Goal: Task Accomplishment & Management: Manage account settings

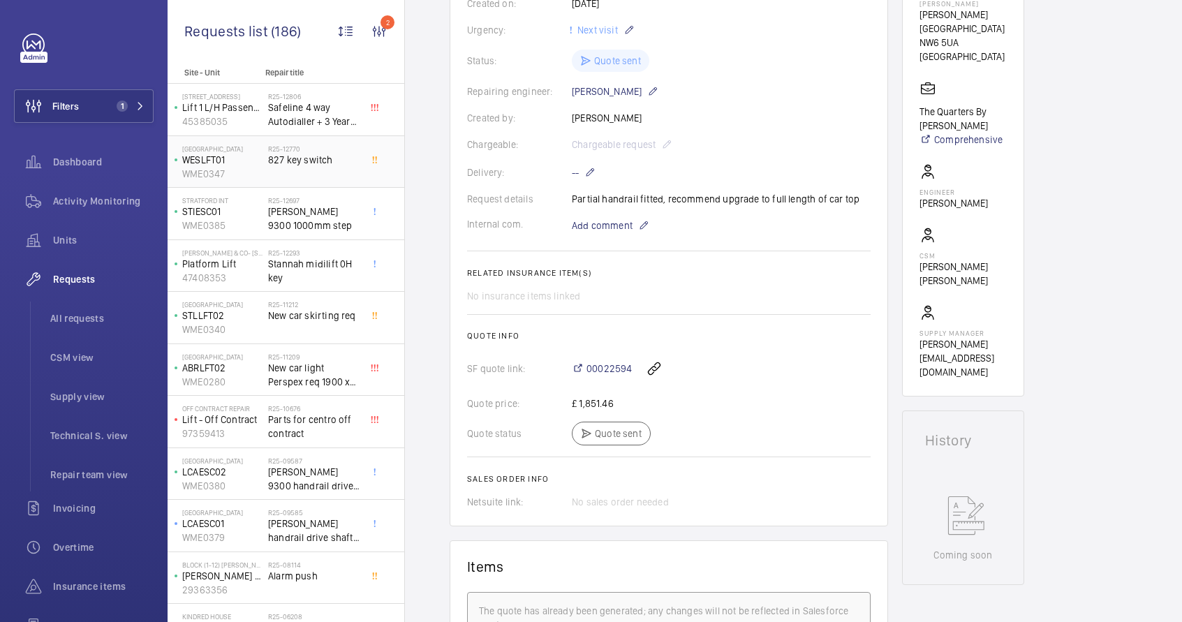
scroll to position [296, 0]
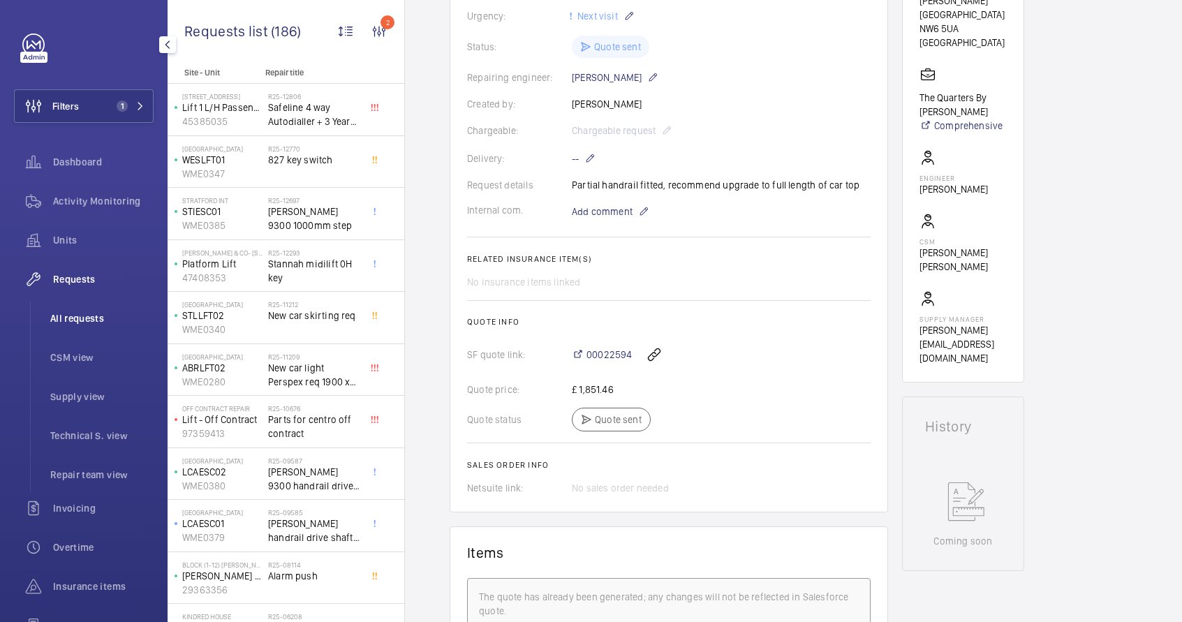
click at [80, 322] on span "All requests" at bounding box center [101, 318] width 103 height 14
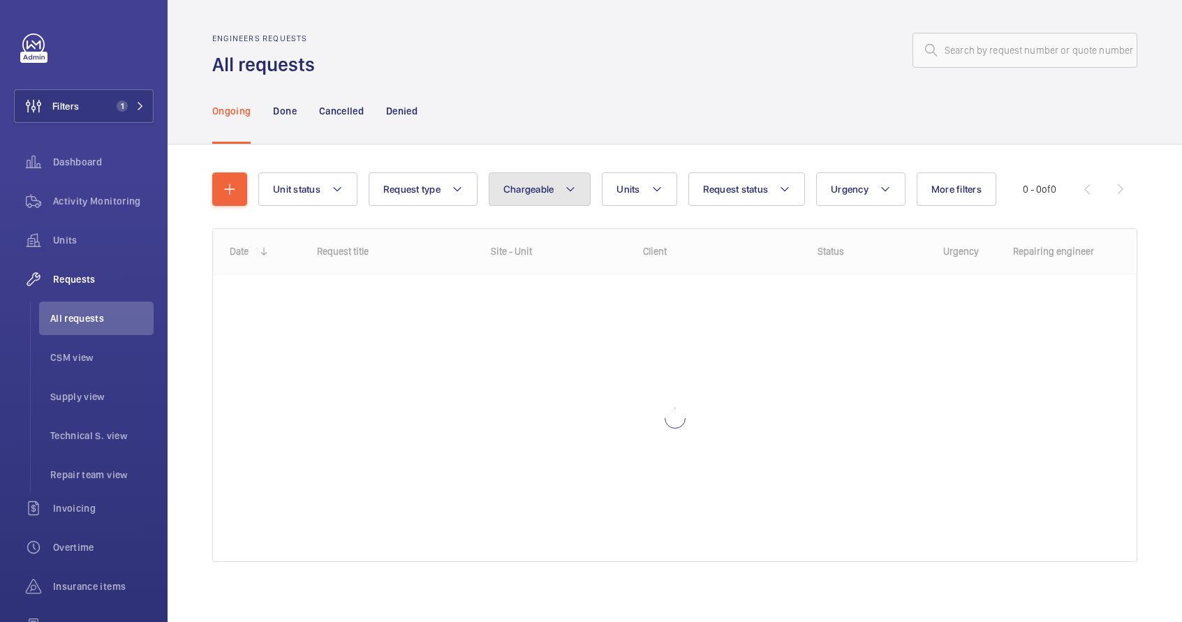
drag, startPoint x: 517, startPoint y: 193, endPoint x: 521, endPoint y: 199, distance: 7.5
click at [518, 193] on span "Chargeable" at bounding box center [528, 189] width 51 height 11
drag, startPoint x: 540, startPoint y: 228, endPoint x: 549, endPoint y: 235, distance: 11.4
click at [540, 228] on mat-radio-button "Chargeable" at bounding box center [621, 232] width 251 height 28
radio input "true"
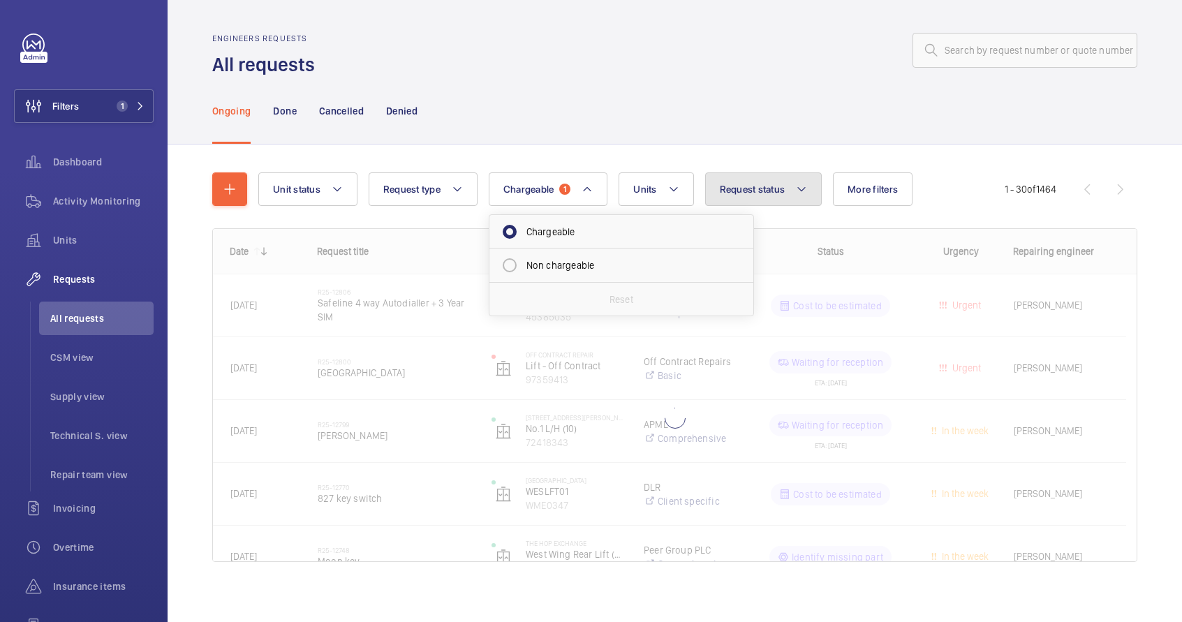
click at [766, 191] on span "Request status" at bounding box center [753, 189] width 66 height 11
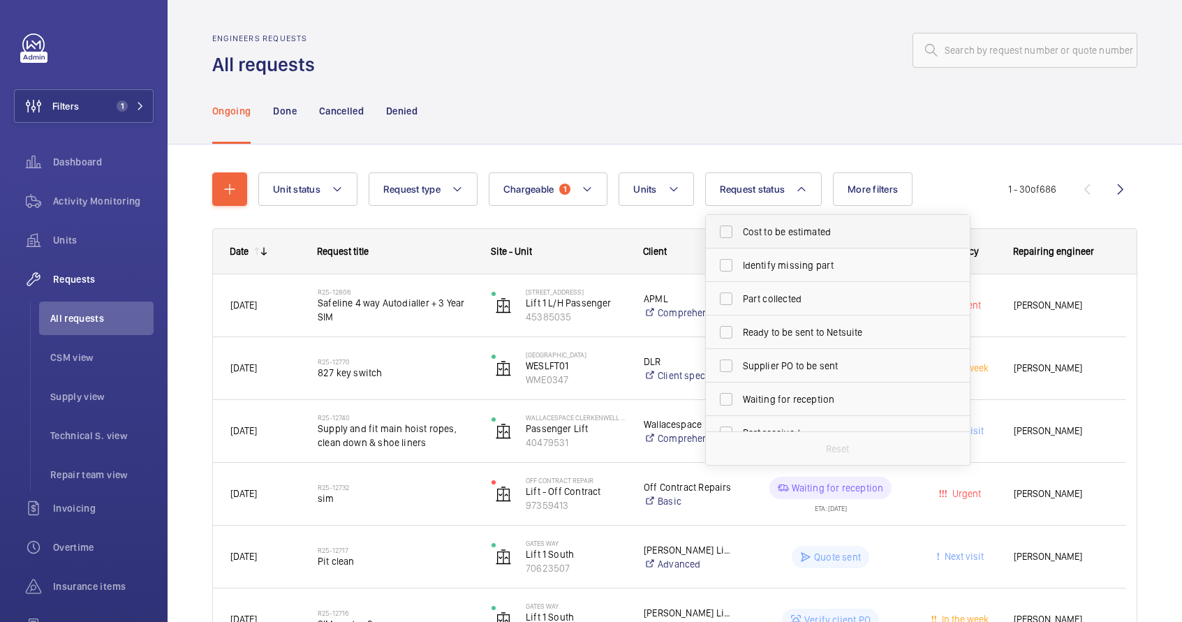
click at [767, 237] on span "Cost to be estimated" at bounding box center [839, 232] width 192 height 14
click at [740, 237] on input "Cost to be estimated" at bounding box center [726, 232] width 28 height 28
checkbox input "true"
click at [768, 262] on span "Identify missing part" at bounding box center [839, 265] width 192 height 14
click at [740, 262] on input "Identify missing part" at bounding box center [726, 265] width 28 height 28
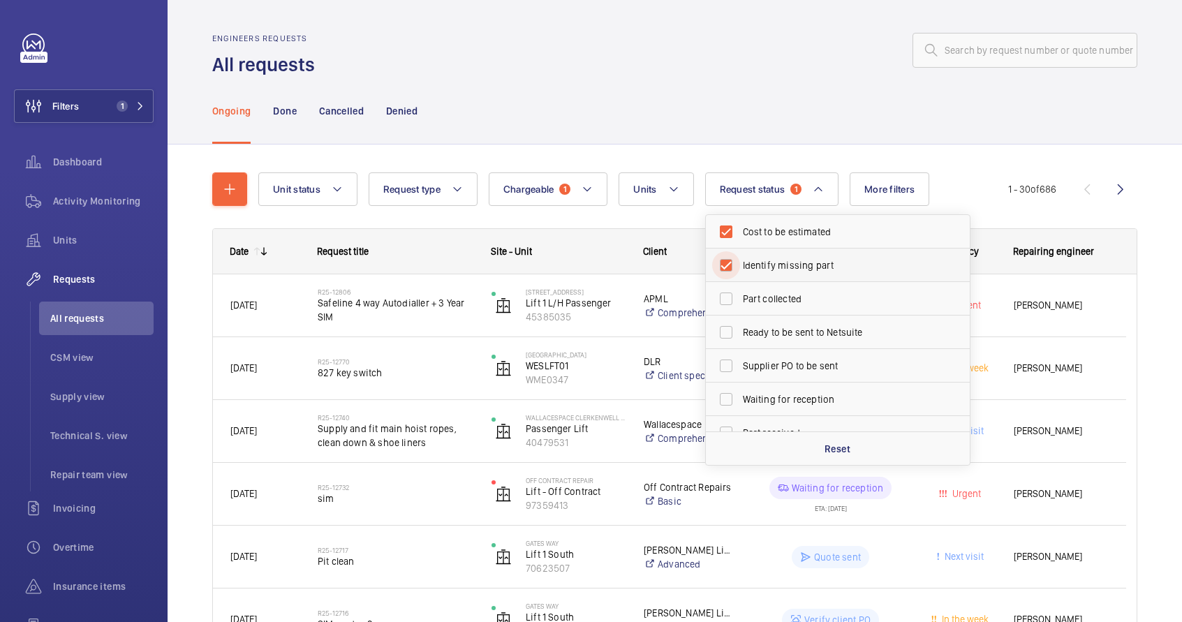
checkbox input "true"
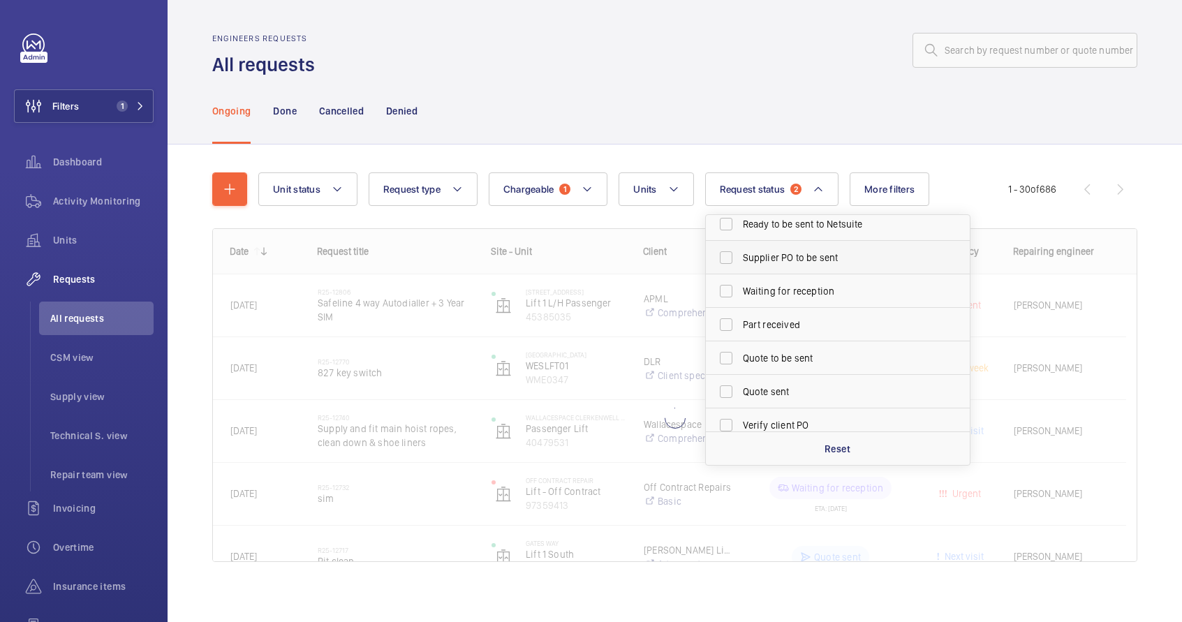
scroll to position [109, 0]
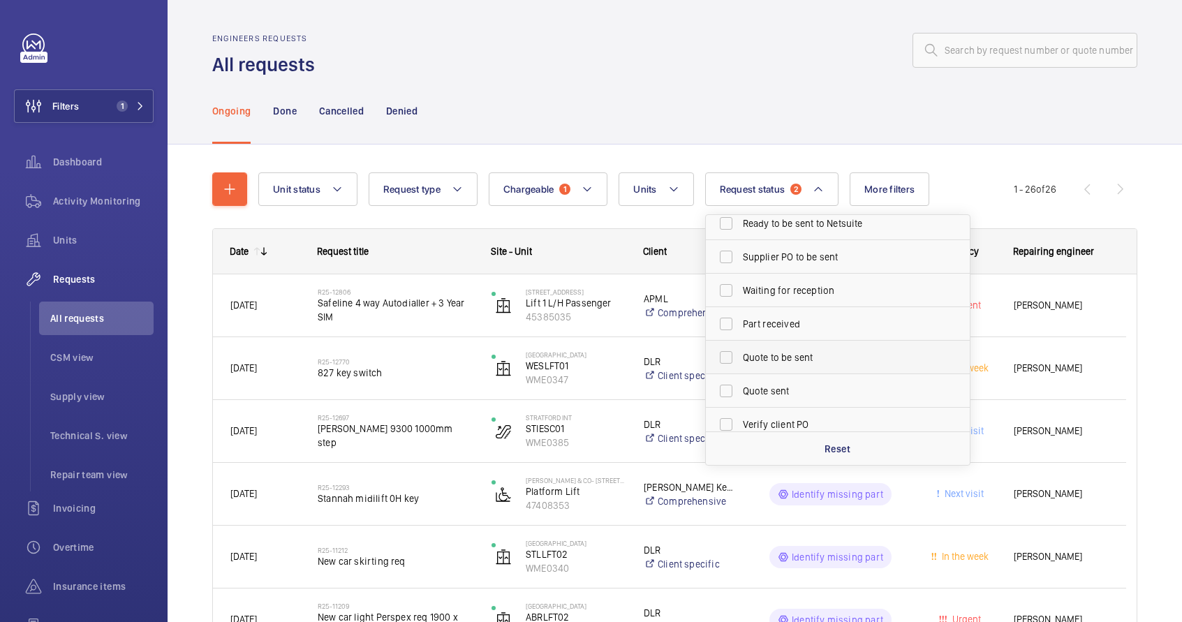
click at [784, 353] on span "Quote to be sent" at bounding box center [839, 357] width 192 height 14
click at [740, 353] on input "Quote to be sent" at bounding box center [726, 357] width 28 height 28
checkbox input "true"
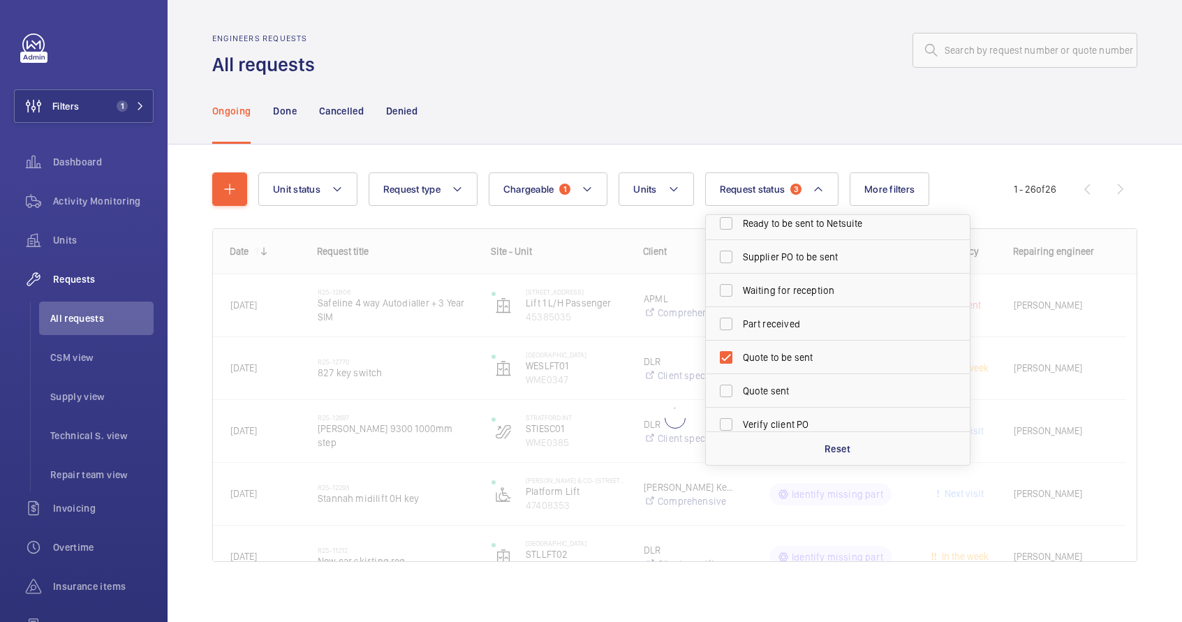
click at [641, 99] on div "Ongoing Done Cancelled Denied" at bounding box center [674, 110] width 925 height 66
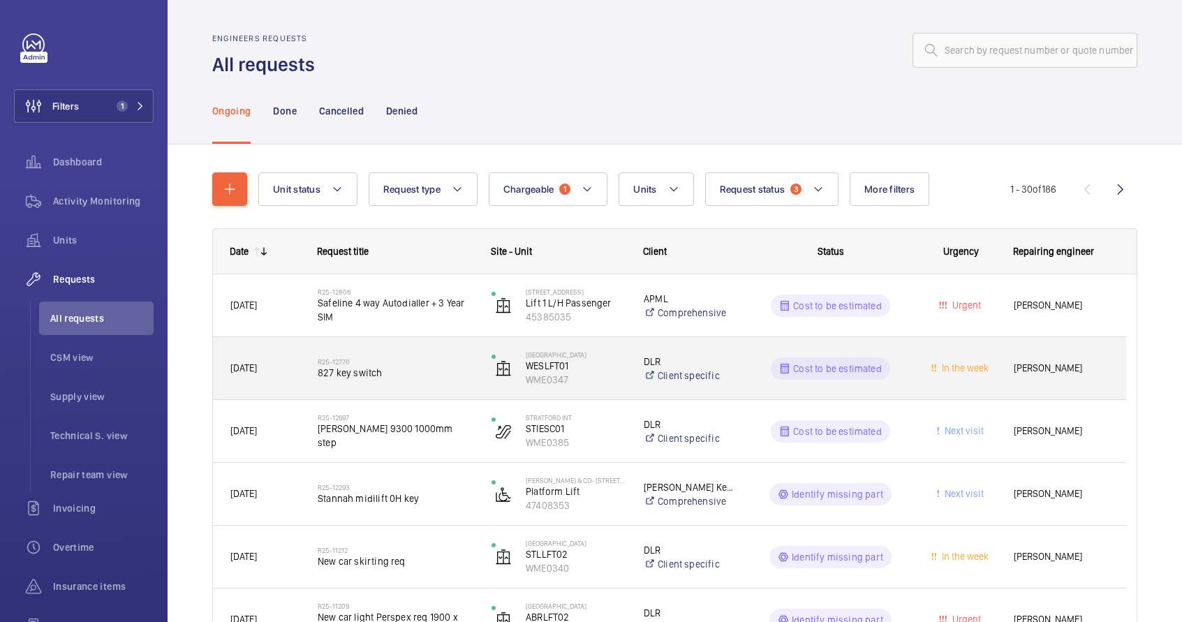
click at [413, 375] on span "827 key switch" at bounding box center [396, 373] width 156 height 14
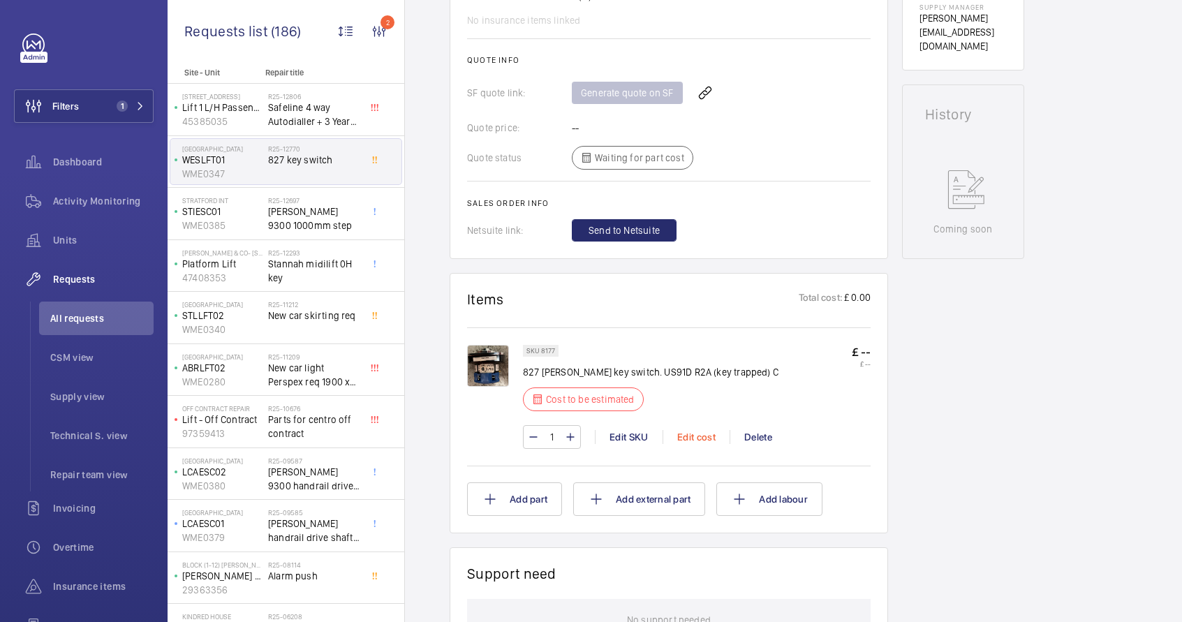
scroll to position [630, 0]
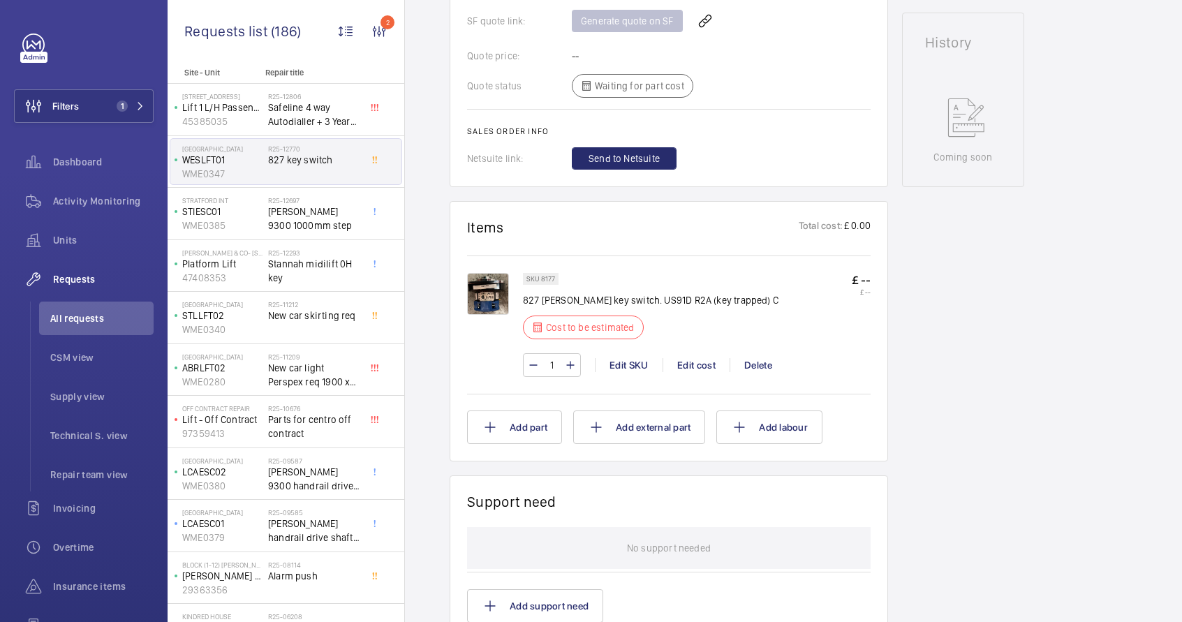
click at [494, 303] on img at bounding box center [488, 294] width 42 height 42
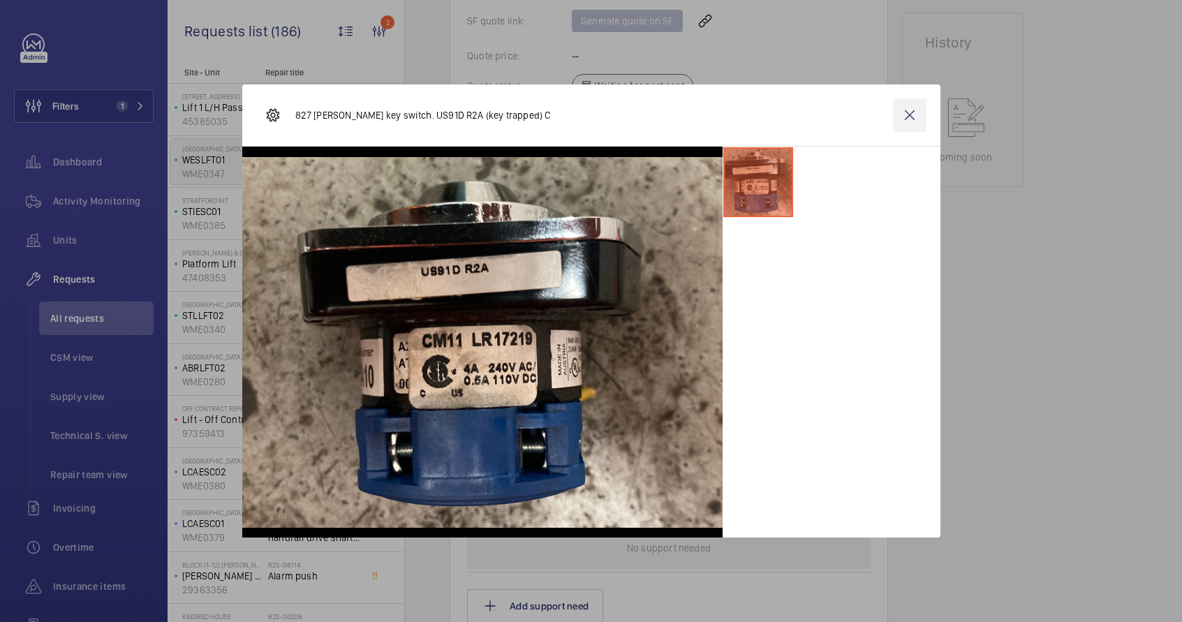
click at [909, 116] on wm-front-icon-button at bounding box center [910, 115] width 34 height 34
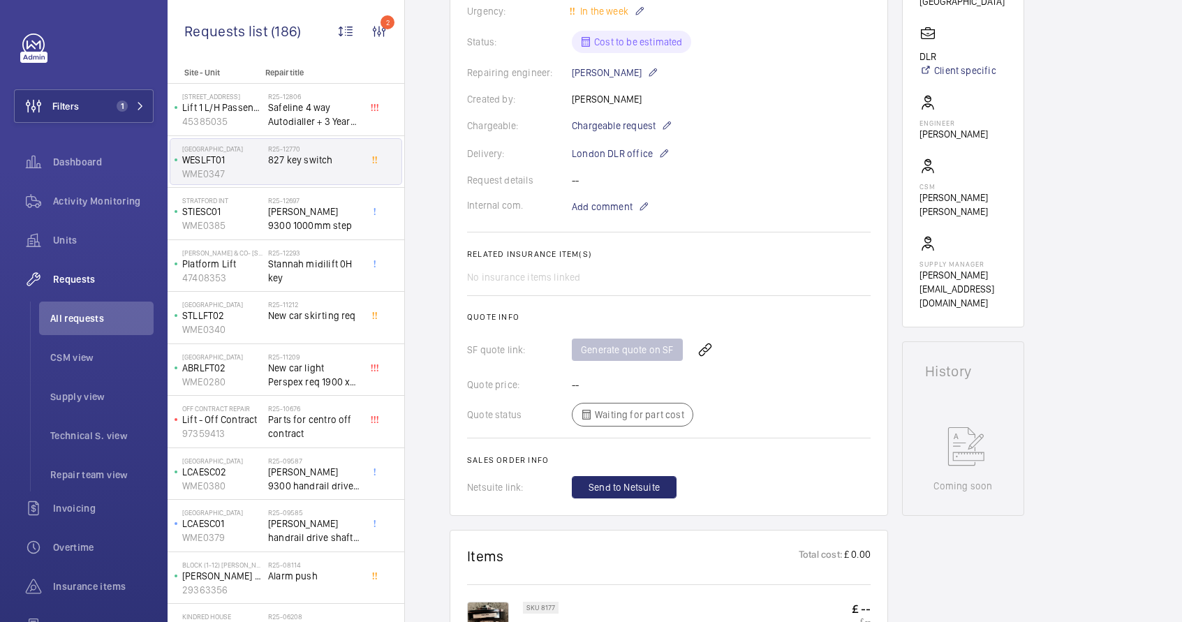
scroll to position [304, 0]
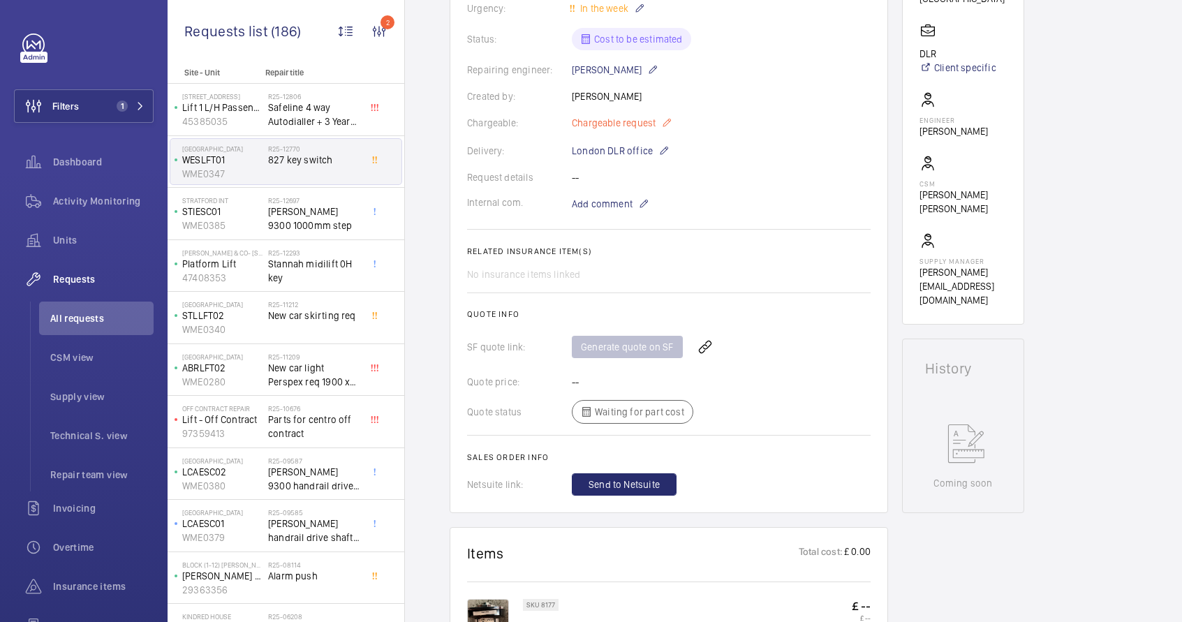
click at [668, 127] on mat-icon at bounding box center [666, 122] width 11 height 17
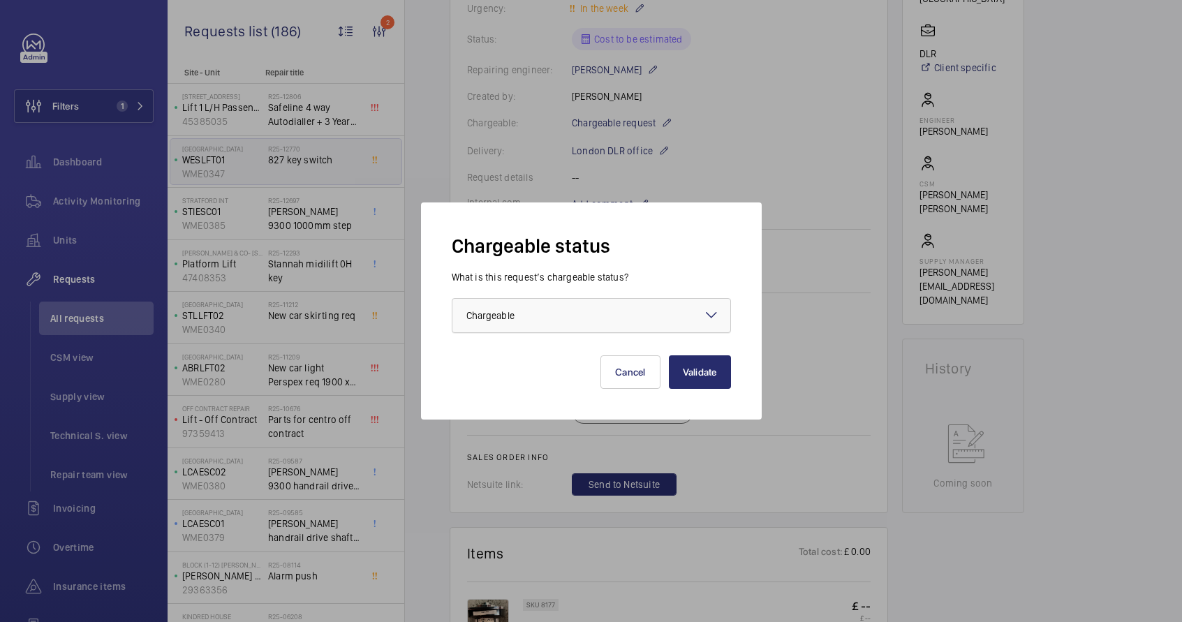
click at [638, 318] on div at bounding box center [591, 316] width 278 height 34
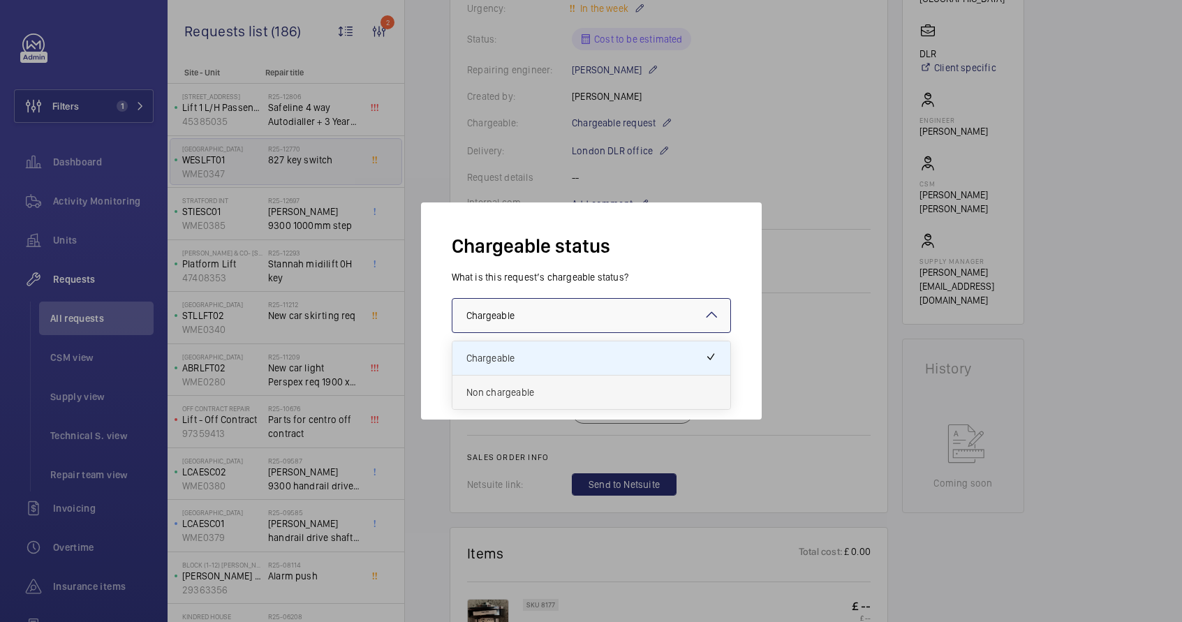
click at [590, 389] on span "Non chargeable" at bounding box center [591, 392] width 250 height 14
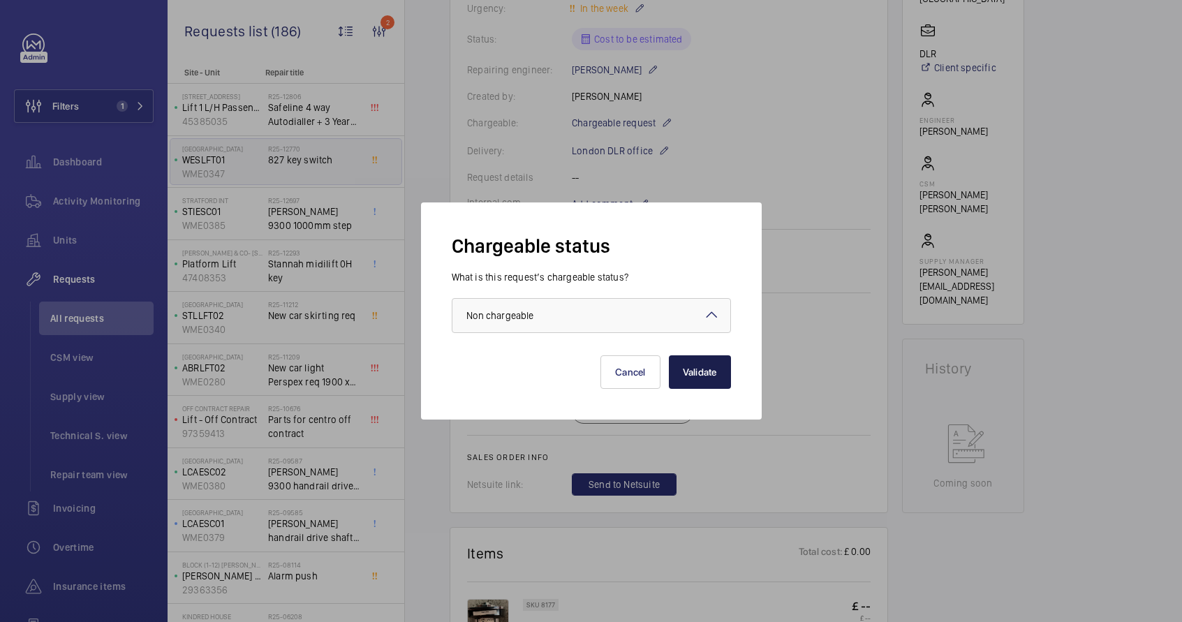
click at [701, 377] on button "Validate" at bounding box center [700, 372] width 62 height 34
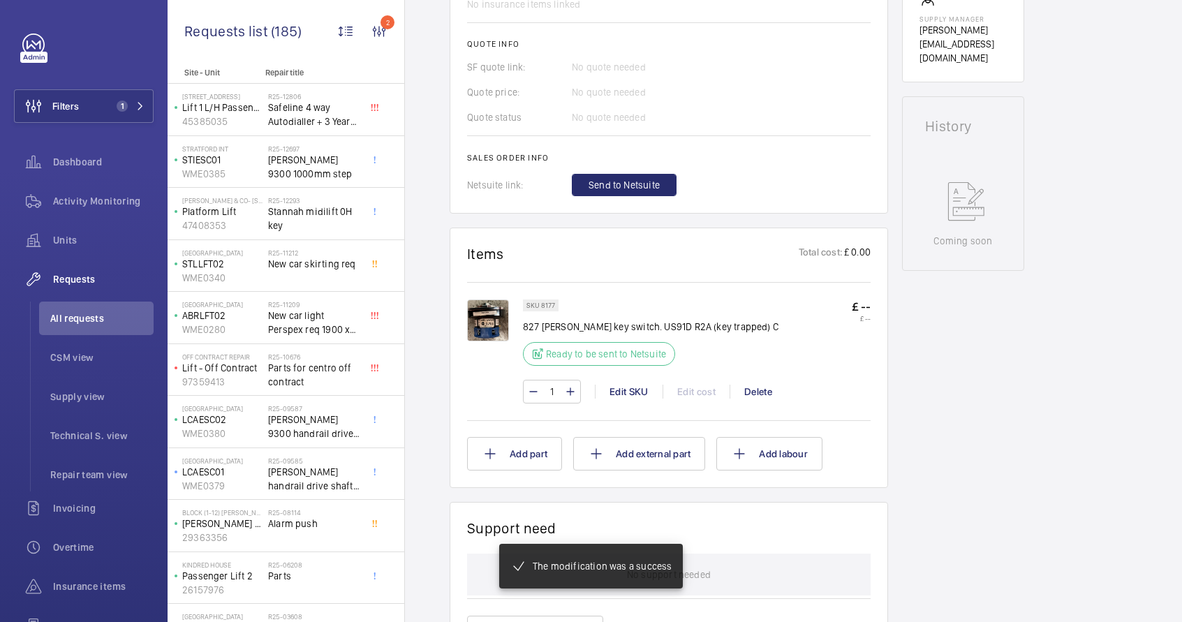
scroll to position [563, 0]
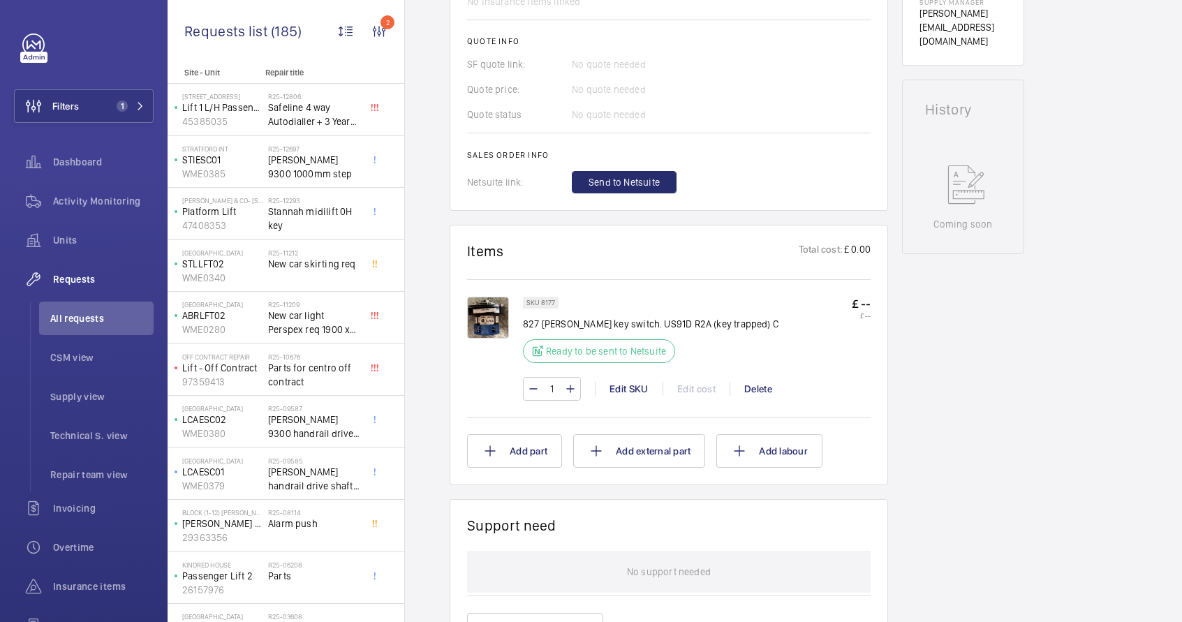
click at [861, 306] on p "£ --" at bounding box center [861, 304] width 19 height 15
drag, startPoint x: 523, startPoint y: 326, endPoint x: 629, endPoint y: 327, distance: 106.1
click at [629, 327] on p "827 Dewhurst key switch. US91D R2A (key trapped) C" at bounding box center [650, 324] width 255 height 14
copy p "827 Dewhurst key switch"
click at [865, 304] on p "£ --" at bounding box center [861, 304] width 19 height 15
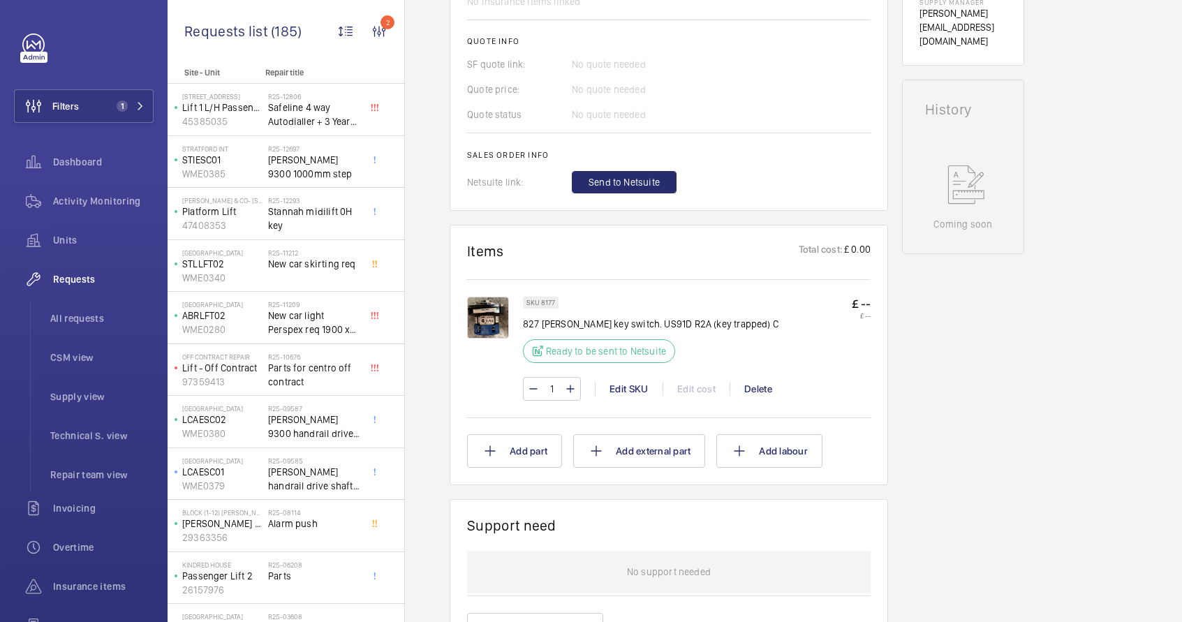
click at [866, 304] on p "£ --" at bounding box center [861, 304] width 19 height 15
click at [699, 389] on div "1 Edit SKU Edit cost Delete" at bounding box center [697, 389] width 348 height 24
click at [688, 392] on div "1 Edit SKU Edit cost Delete" at bounding box center [697, 389] width 348 height 24
click at [692, 391] on div "1 Edit SKU Edit cost Delete" at bounding box center [697, 389] width 348 height 24
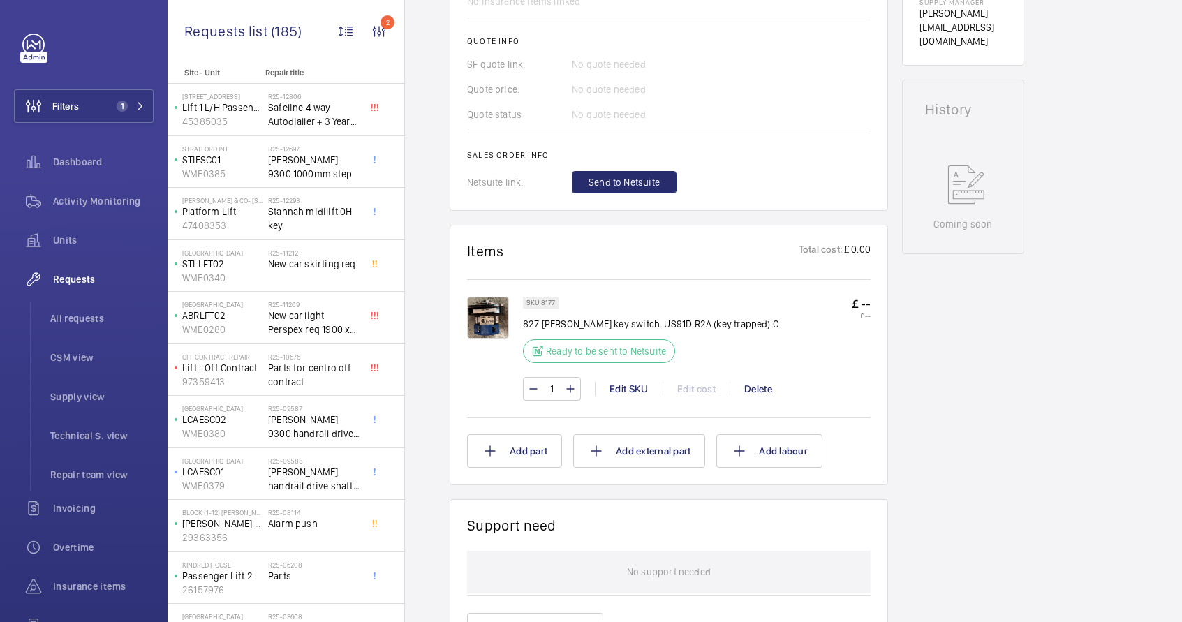
click at [863, 302] on p "£ --" at bounding box center [861, 304] width 19 height 15
click at [687, 392] on div "1 Edit SKU Edit cost Delete" at bounding box center [697, 389] width 348 height 24
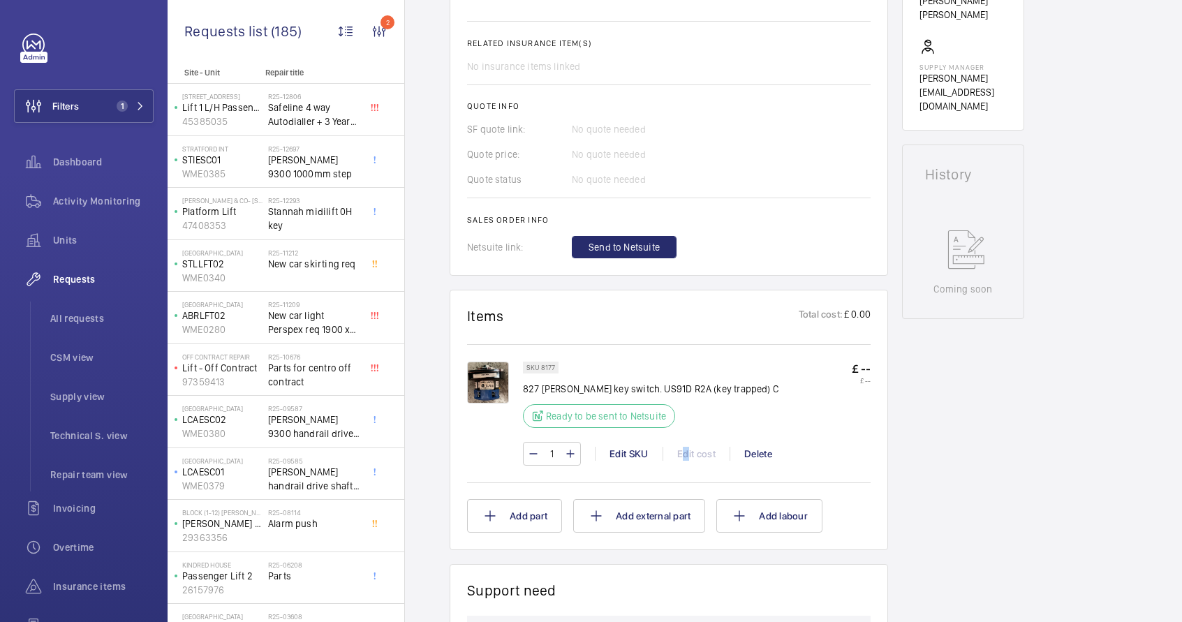
scroll to position [501, 0]
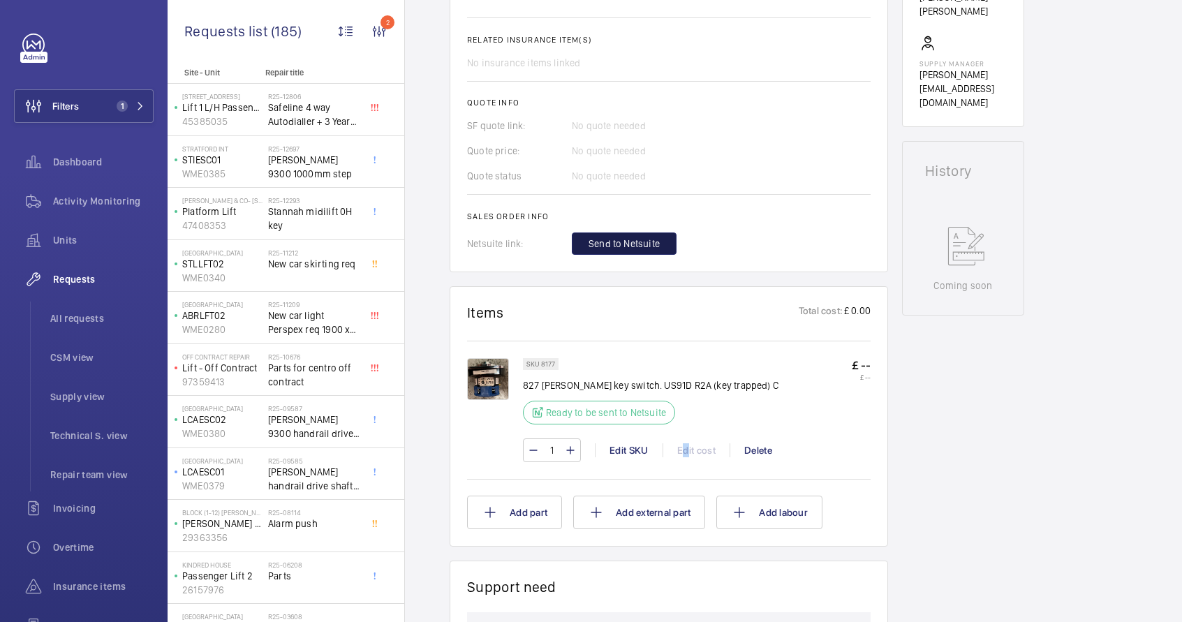
click at [634, 237] on span "Send to Netsuite" at bounding box center [623, 244] width 71 height 14
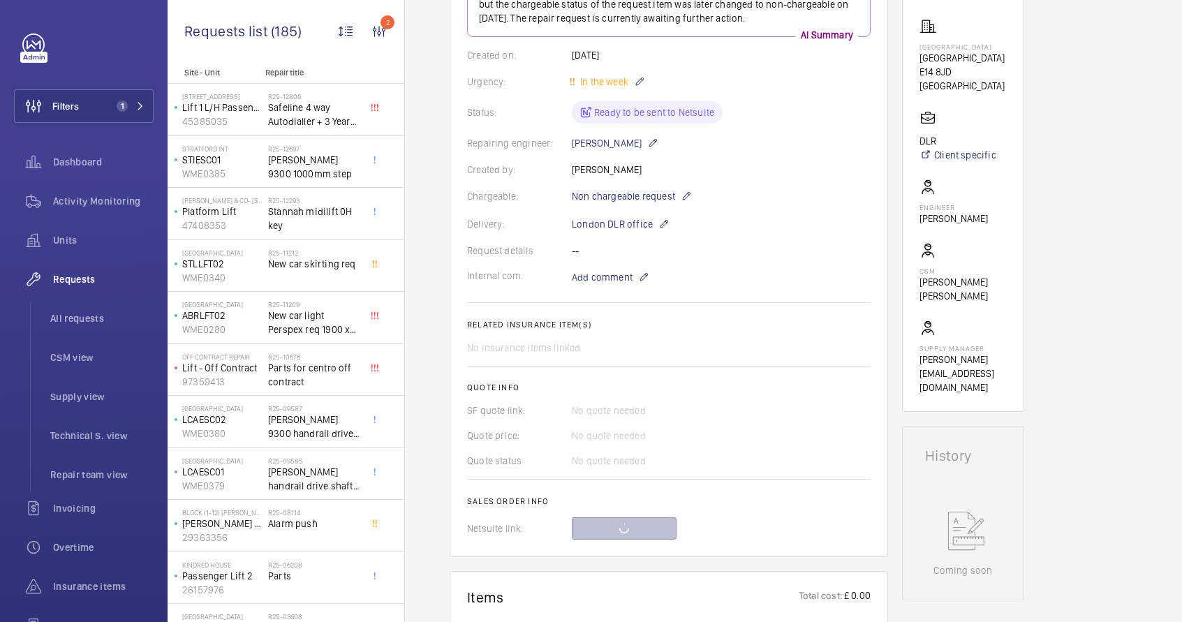
scroll to position [142, 0]
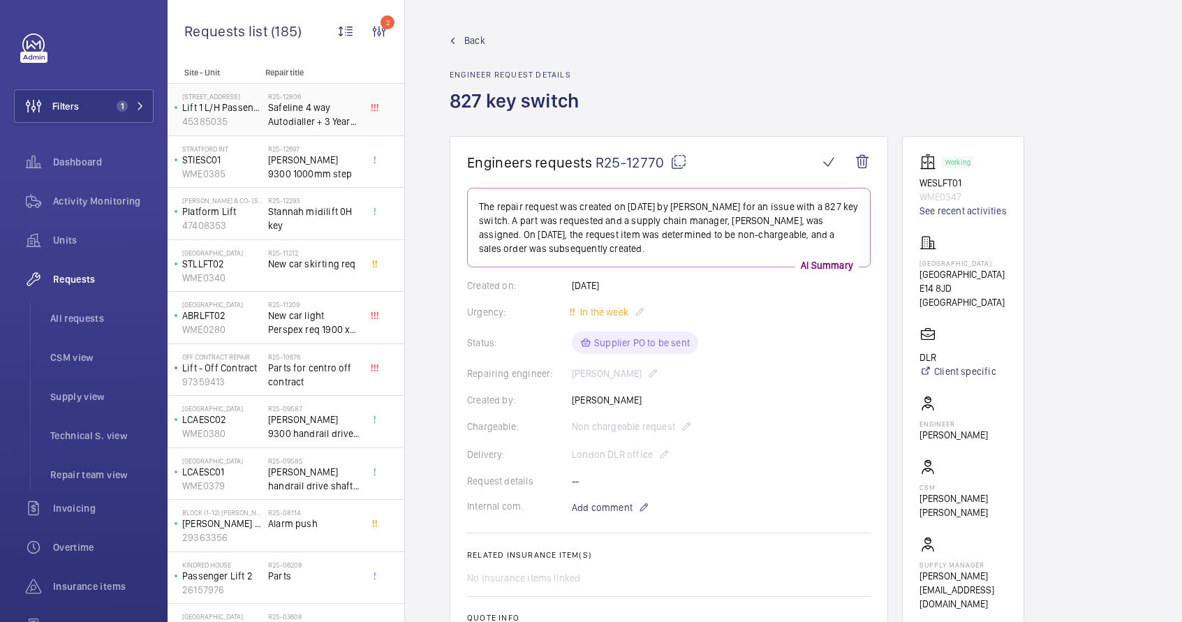
click at [297, 126] on span "Safeline 4 way Autodialler + 3 Year SIM" at bounding box center [314, 115] width 92 height 28
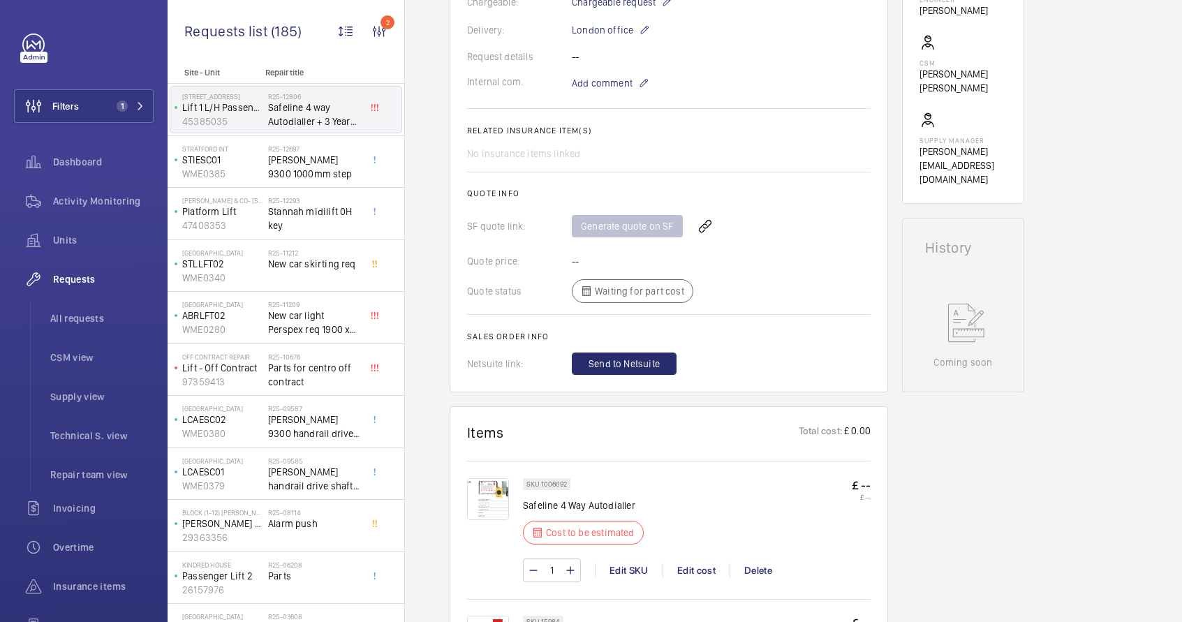
scroll to position [610, 0]
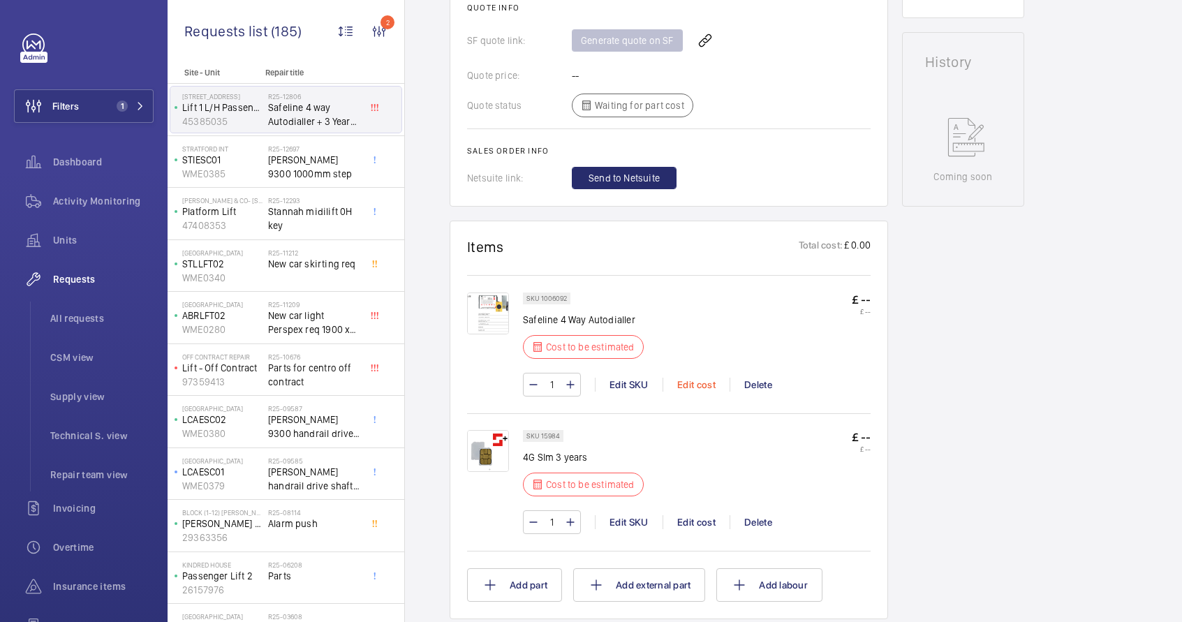
click at [713, 385] on div "Edit cost" at bounding box center [695, 385] width 67 height 14
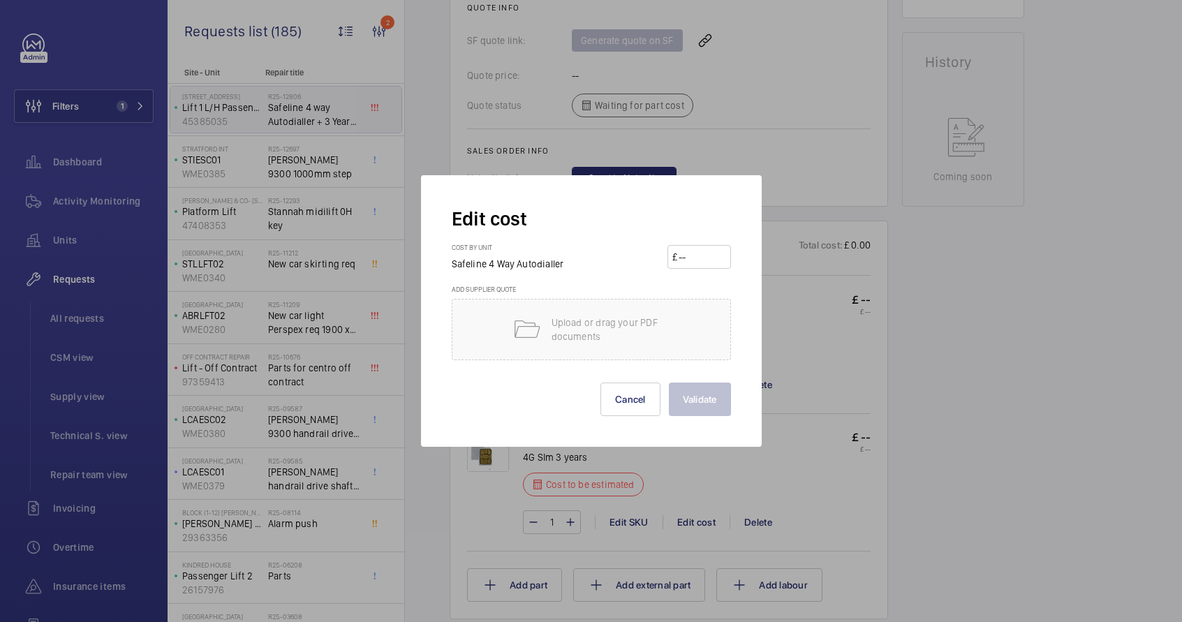
click at [699, 264] on input "number" at bounding box center [701, 257] width 49 height 22
type input "120"
click at [687, 393] on button "Validate" at bounding box center [700, 399] width 62 height 34
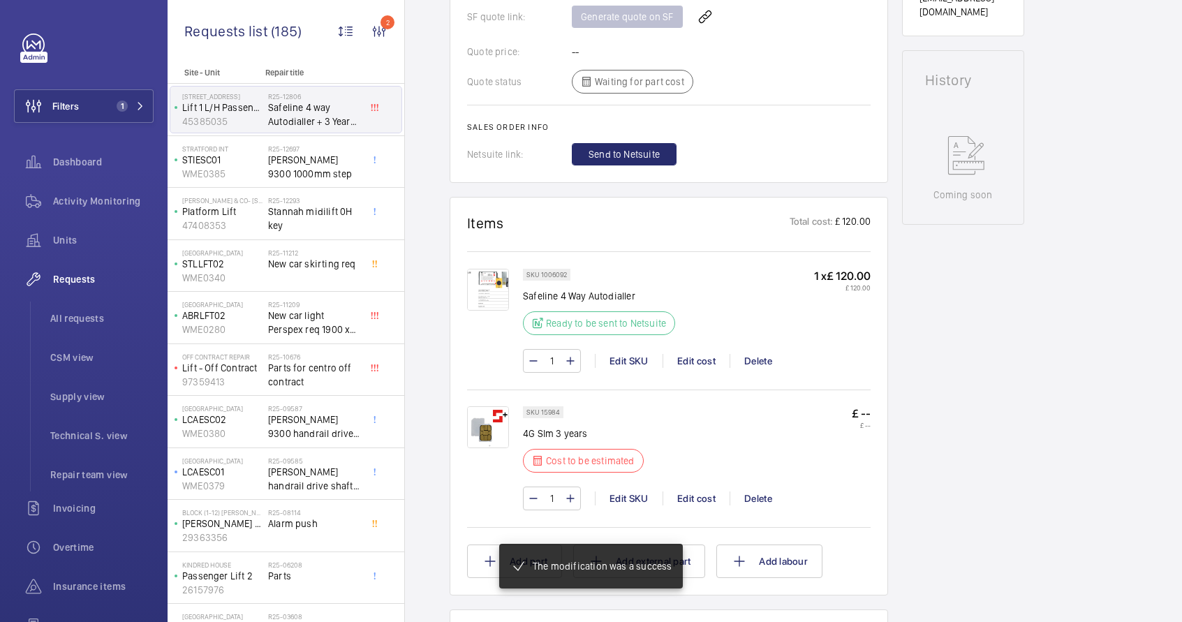
scroll to position [593, 0]
click at [694, 364] on div "Edit cost" at bounding box center [695, 360] width 67 height 14
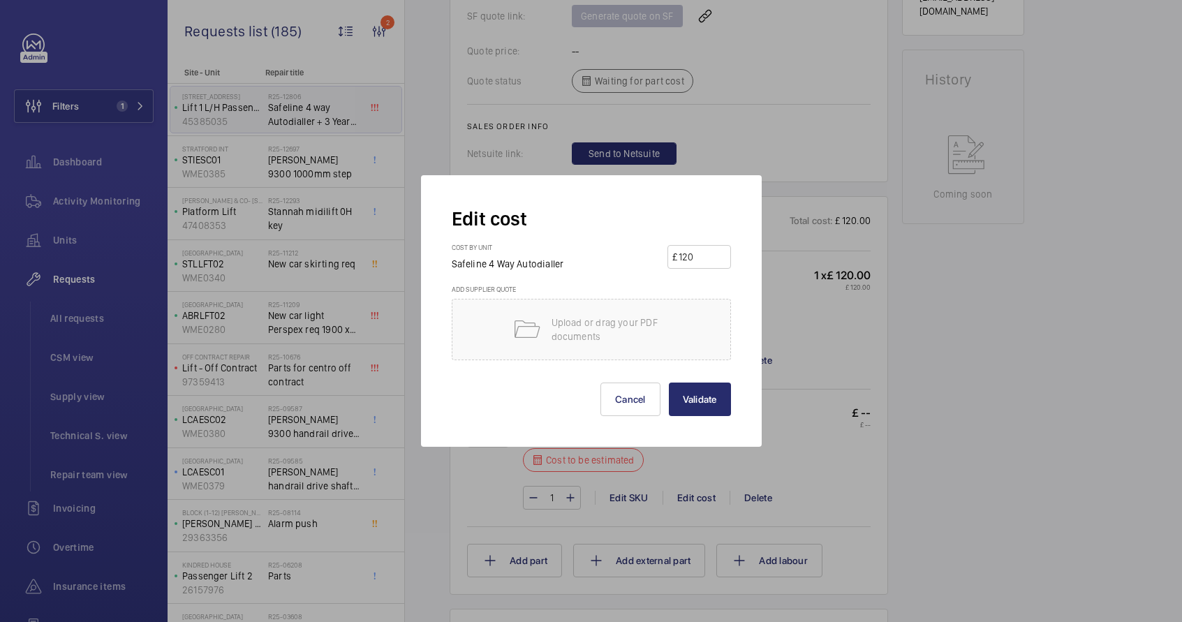
click at [709, 262] on input "120" at bounding box center [701, 257] width 49 height 22
type input "875"
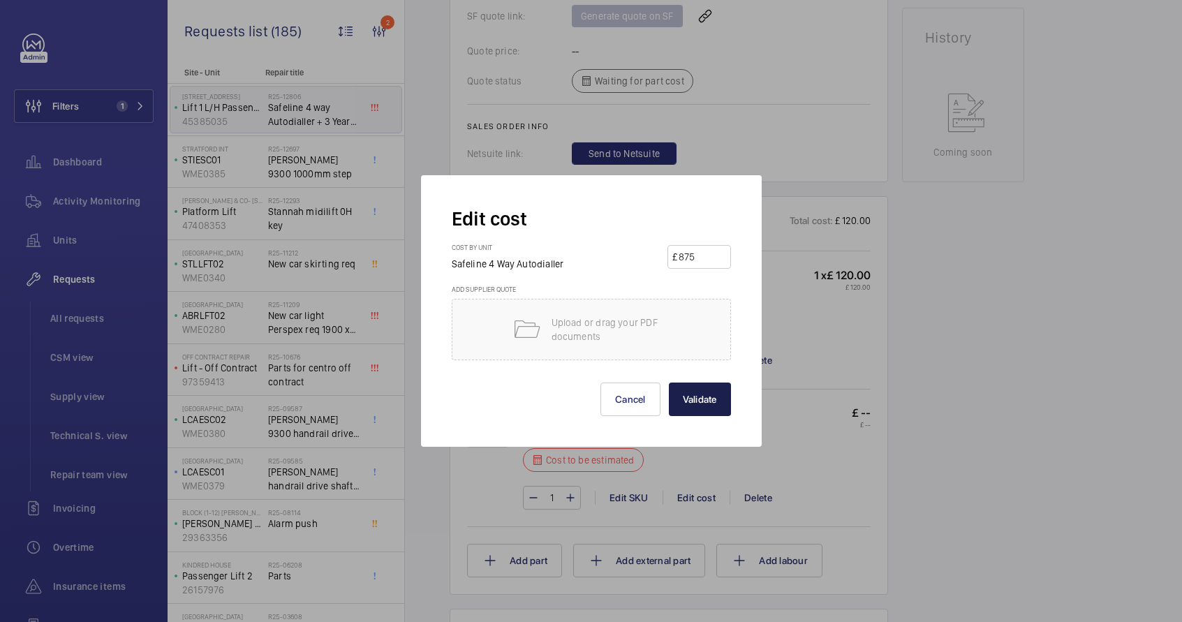
click at [682, 409] on button "Validate" at bounding box center [700, 399] width 62 height 34
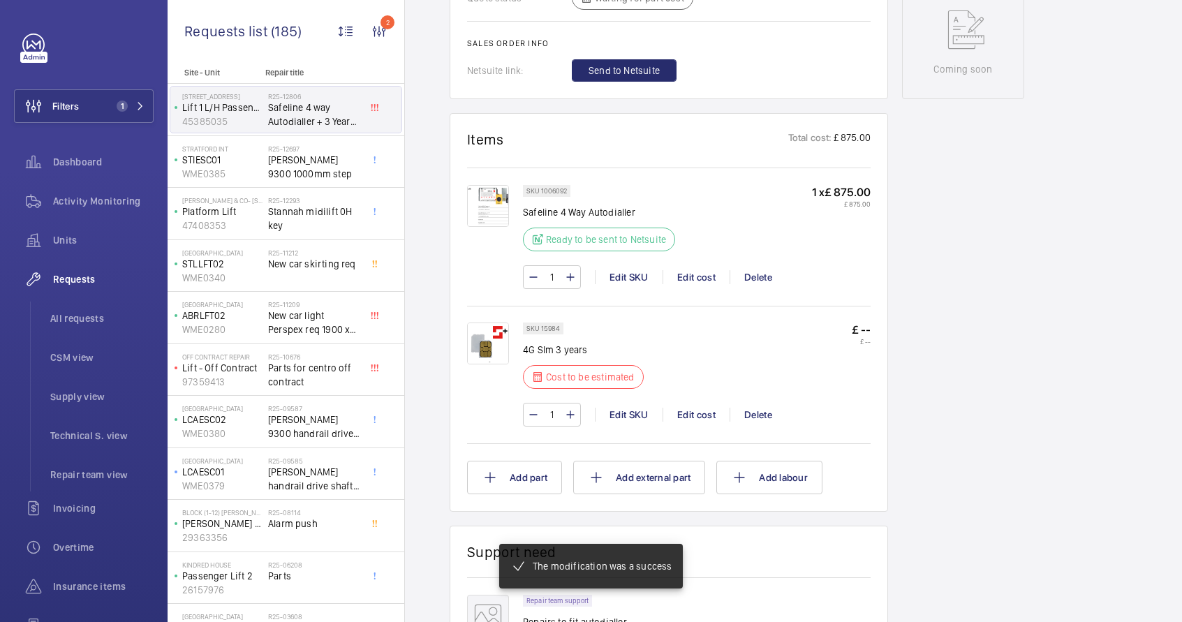
scroll to position [722, 0]
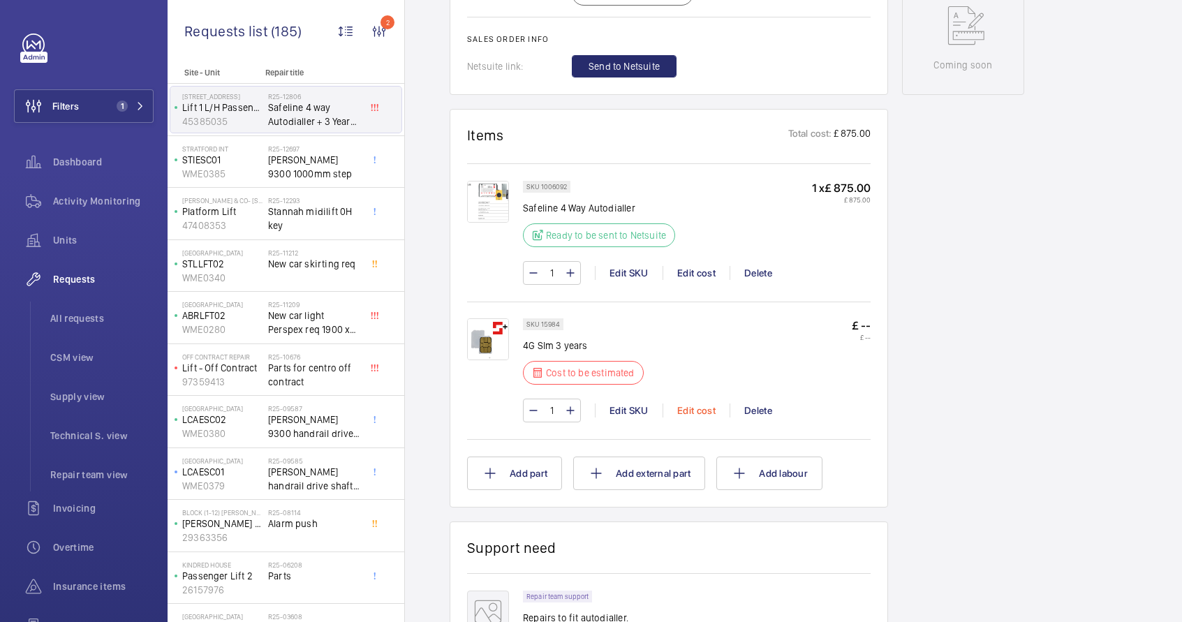
click at [687, 403] on div "Edit cost" at bounding box center [695, 410] width 67 height 14
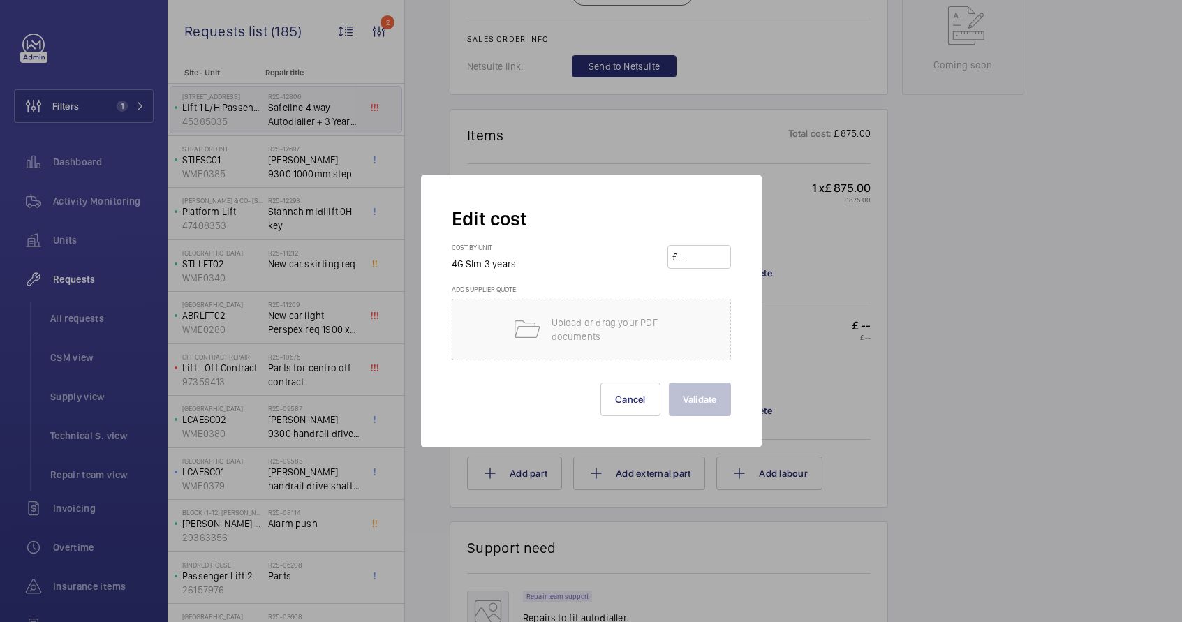
click at [706, 264] on input "number" at bounding box center [701, 257] width 49 height 22
type input "120"
click at [705, 392] on button "Validate" at bounding box center [700, 399] width 62 height 34
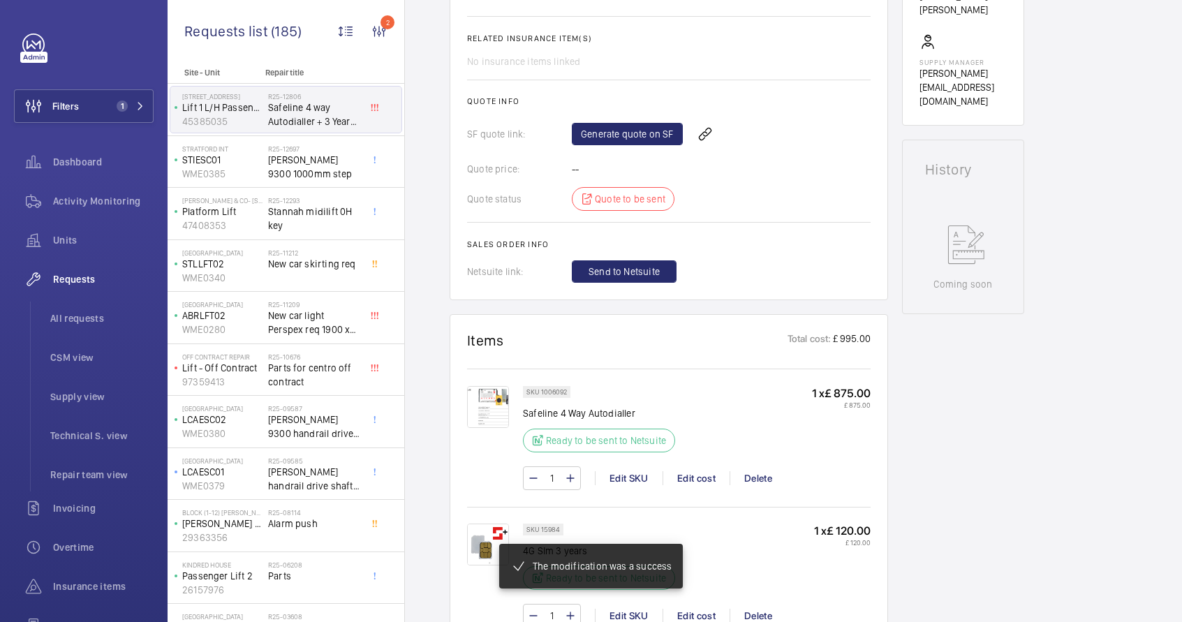
scroll to position [516, 0]
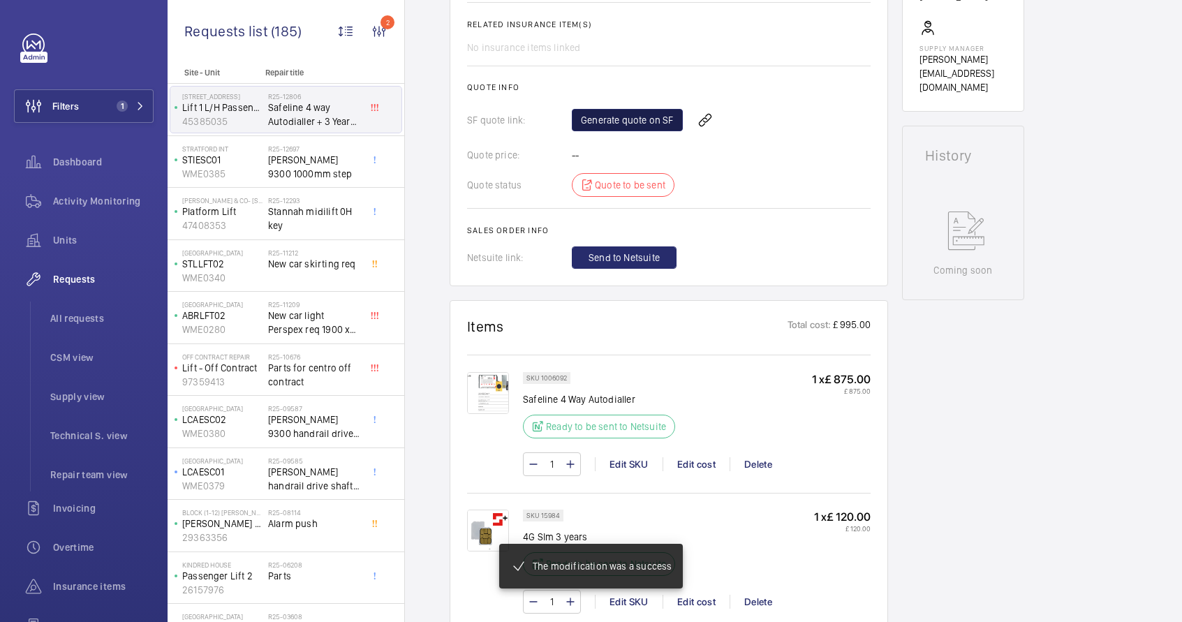
click at [625, 131] on link "Generate quote on SF" at bounding box center [627, 120] width 111 height 22
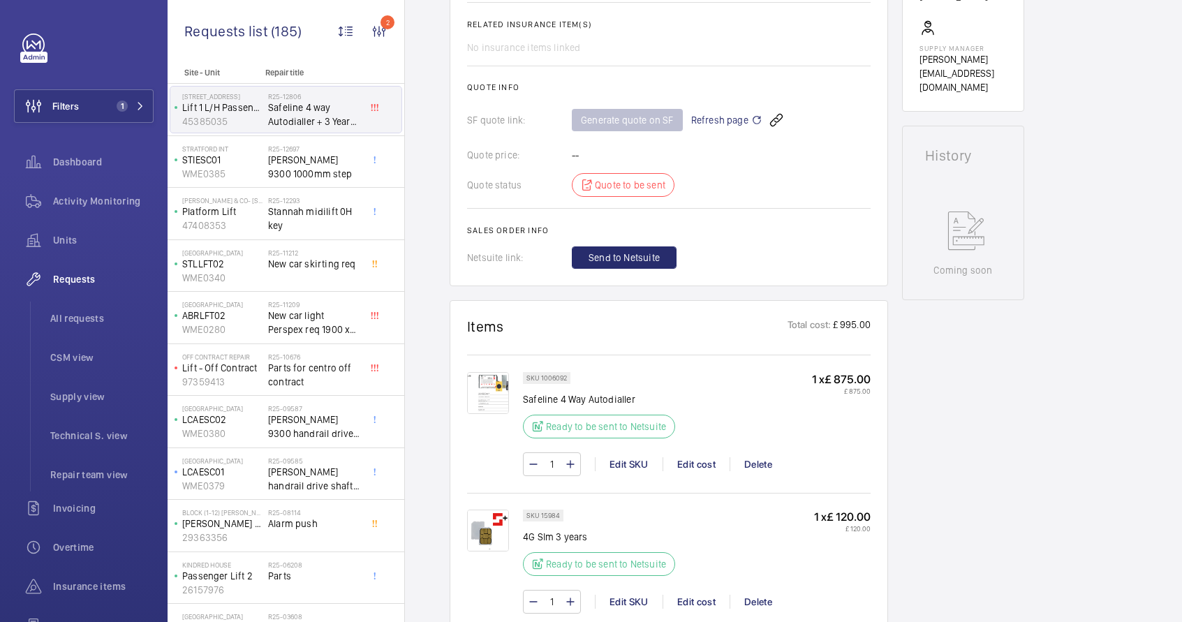
scroll to position [7, 0]
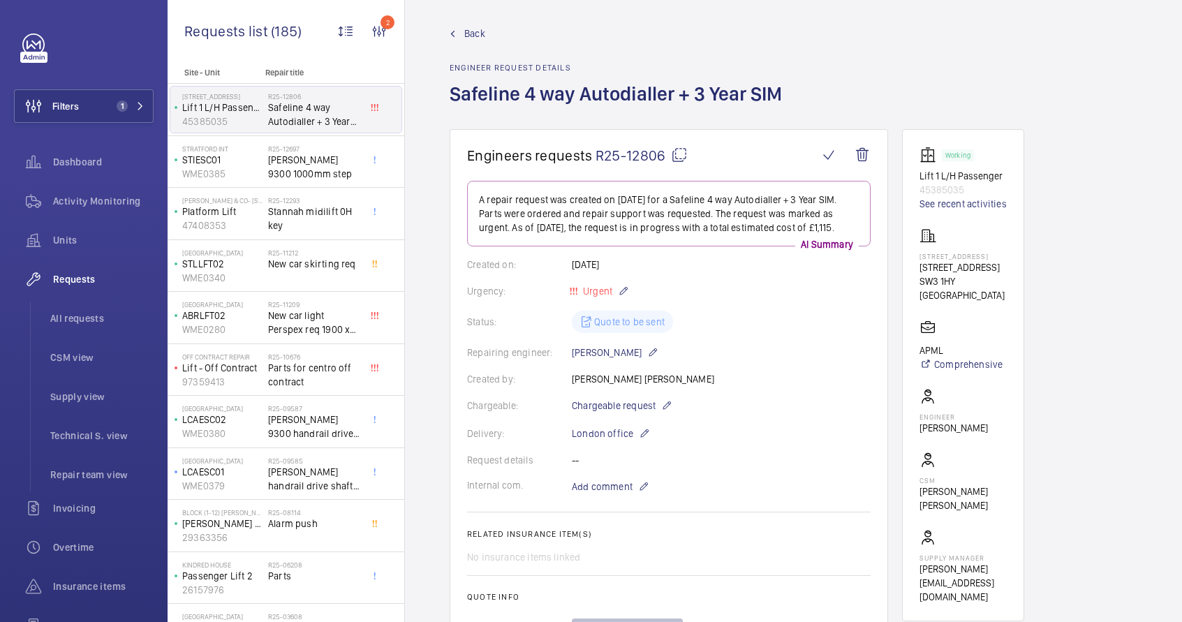
click at [678, 156] on mat-icon at bounding box center [679, 155] width 17 height 17
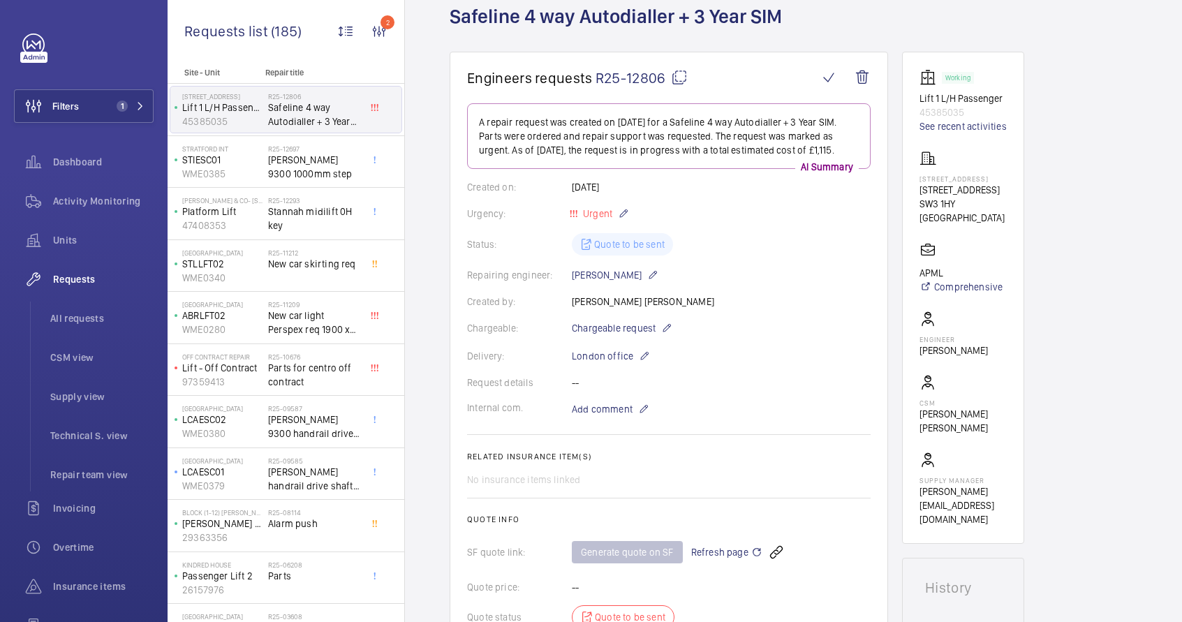
scroll to position [100, 0]
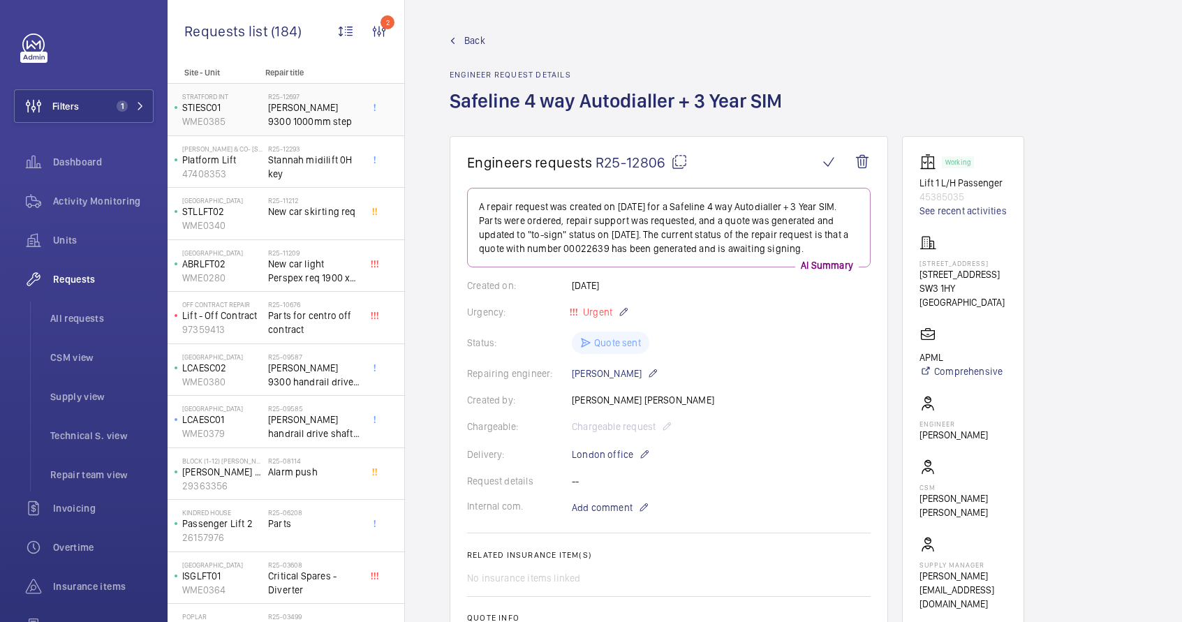
click at [302, 116] on span "[PERSON_NAME] 9300 1000mm step" at bounding box center [314, 115] width 92 height 28
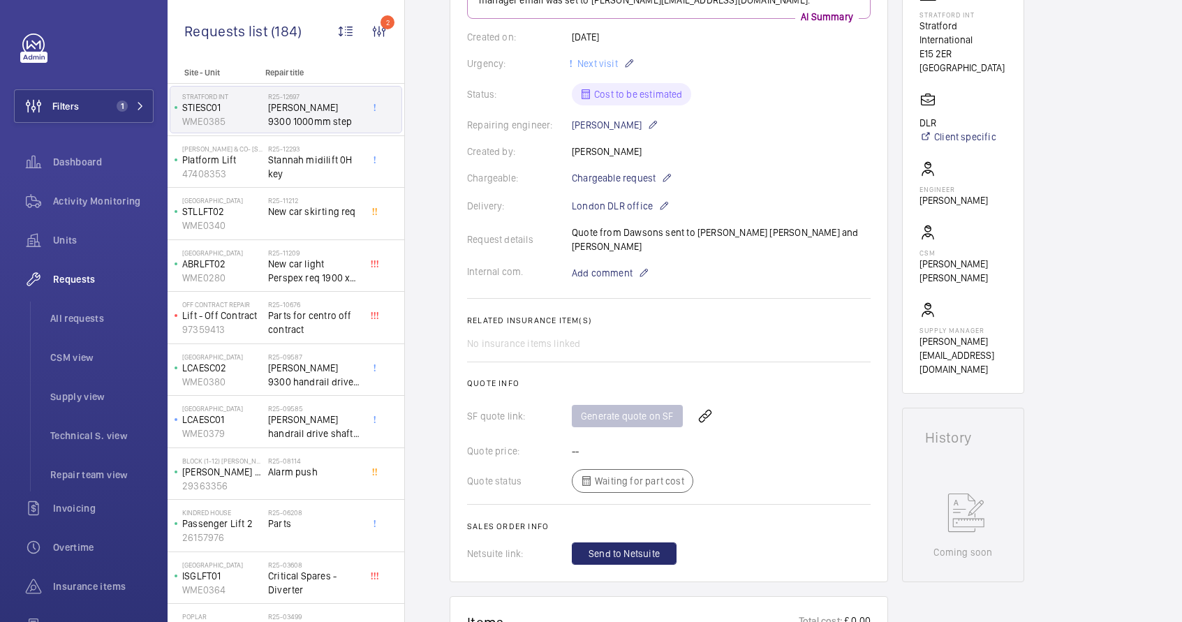
scroll to position [248, 0]
click at [786, 235] on div "Request details Quote from Dawsons sent to Connor Tarpey and Elle" at bounding box center [668, 240] width 403 height 28
copy p "Elle"
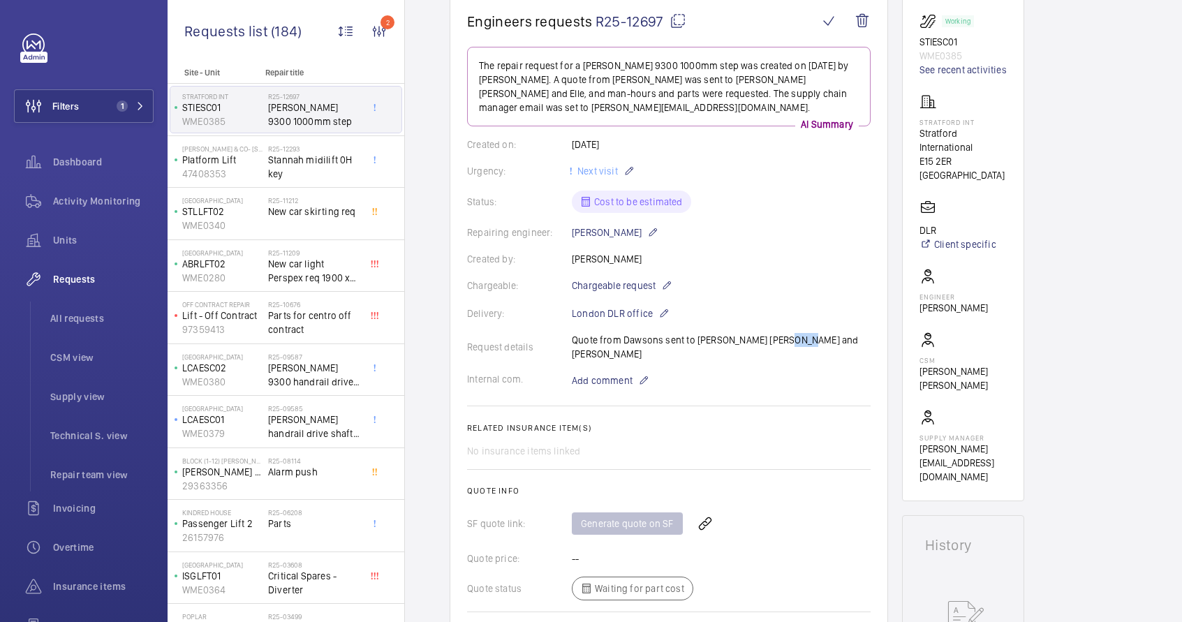
scroll to position [0, 0]
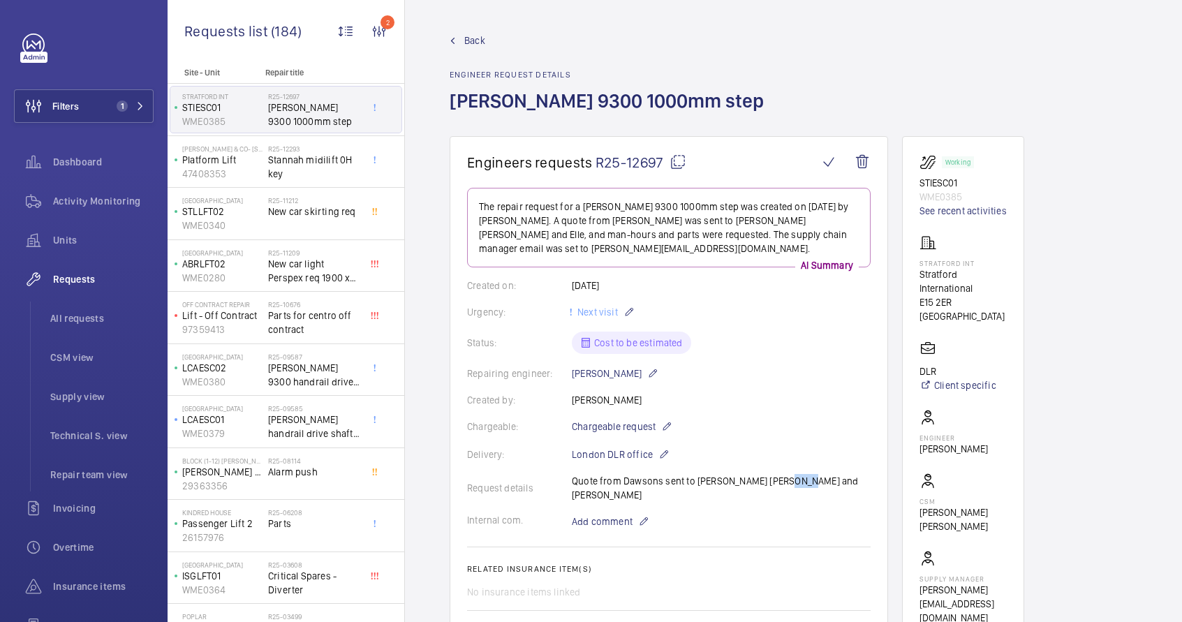
click at [302, 112] on span "[PERSON_NAME] 9300 1000mm step" at bounding box center [314, 115] width 92 height 28
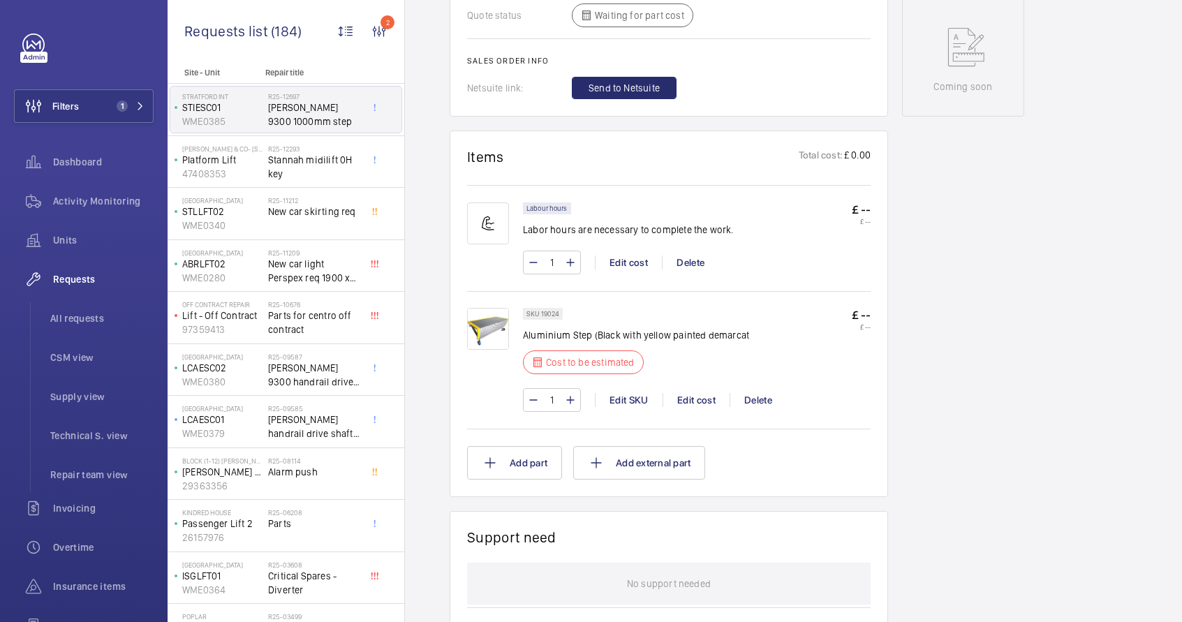
scroll to position [723, 0]
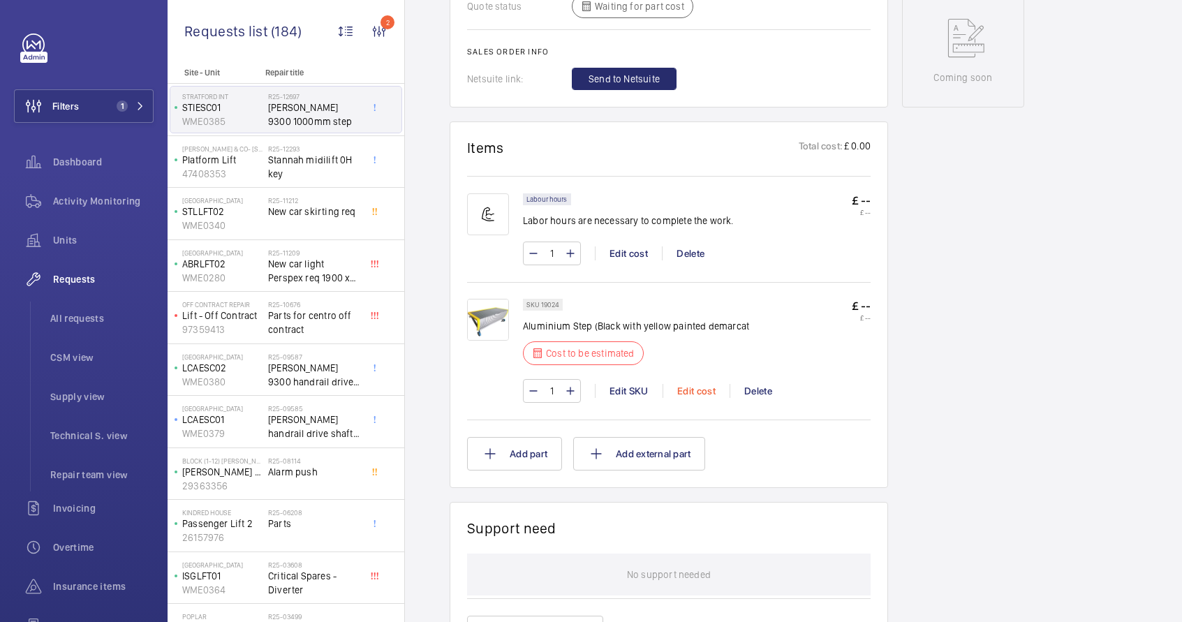
click at [702, 384] on div "Edit cost" at bounding box center [695, 391] width 67 height 14
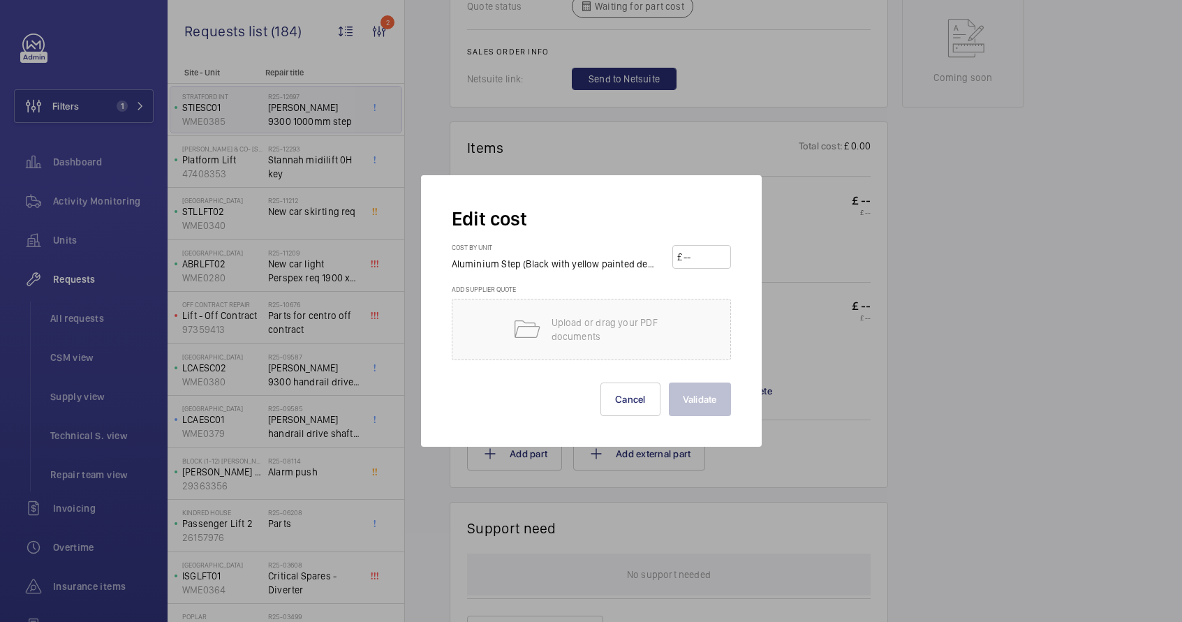
click at [704, 260] on input "number" at bounding box center [703, 257] width 43 height 22
paste input "252.00"
type input "252.00"
click at [718, 394] on button "Validate" at bounding box center [700, 399] width 62 height 34
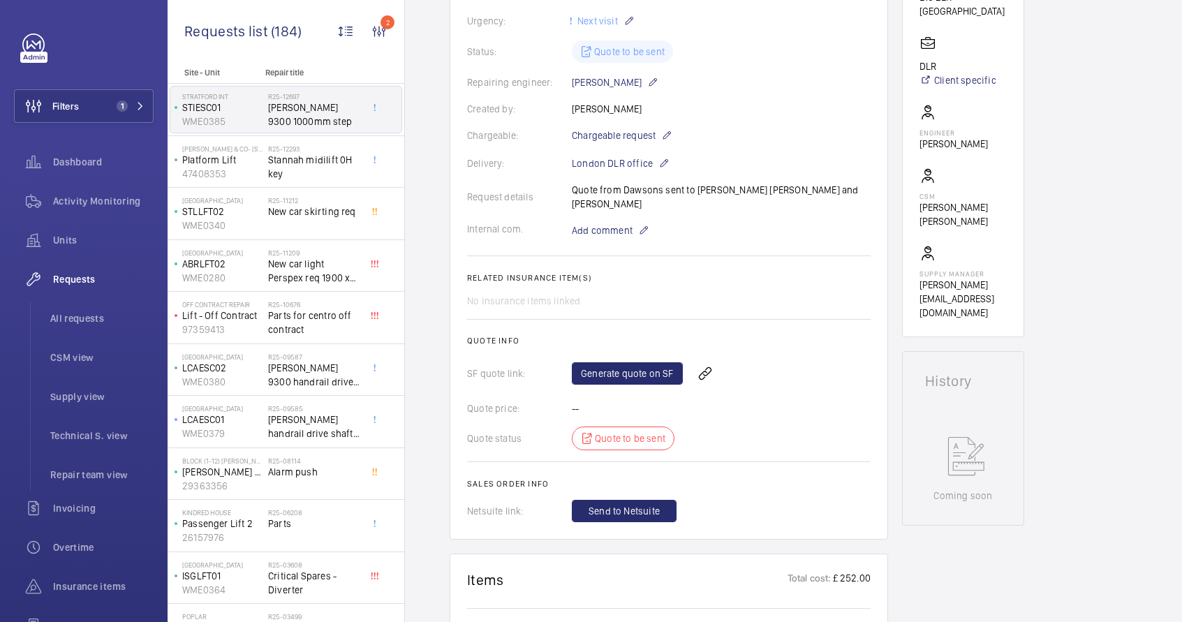
scroll to position [151, 0]
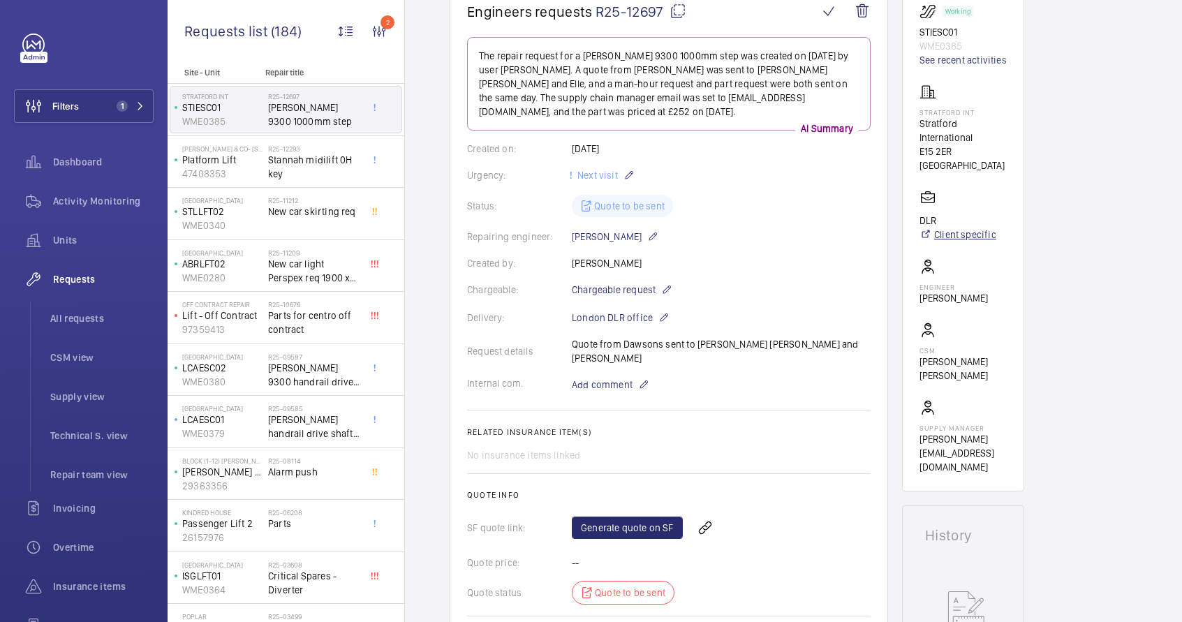
click at [972, 228] on link "Client specific" at bounding box center [957, 235] width 77 height 14
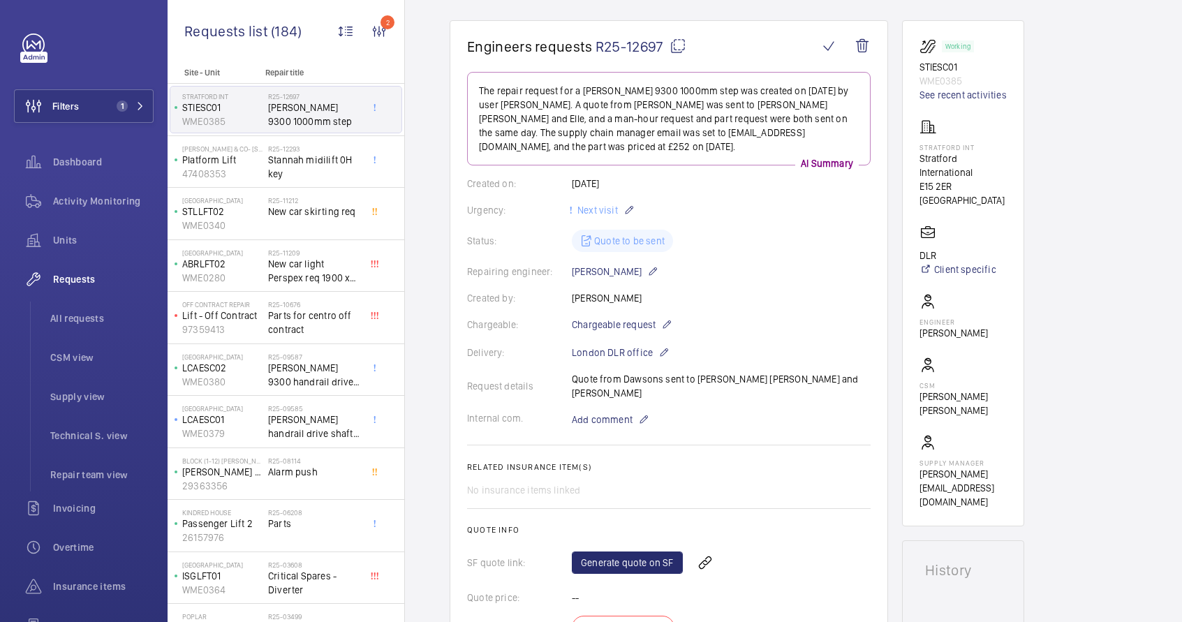
scroll to position [99, 0]
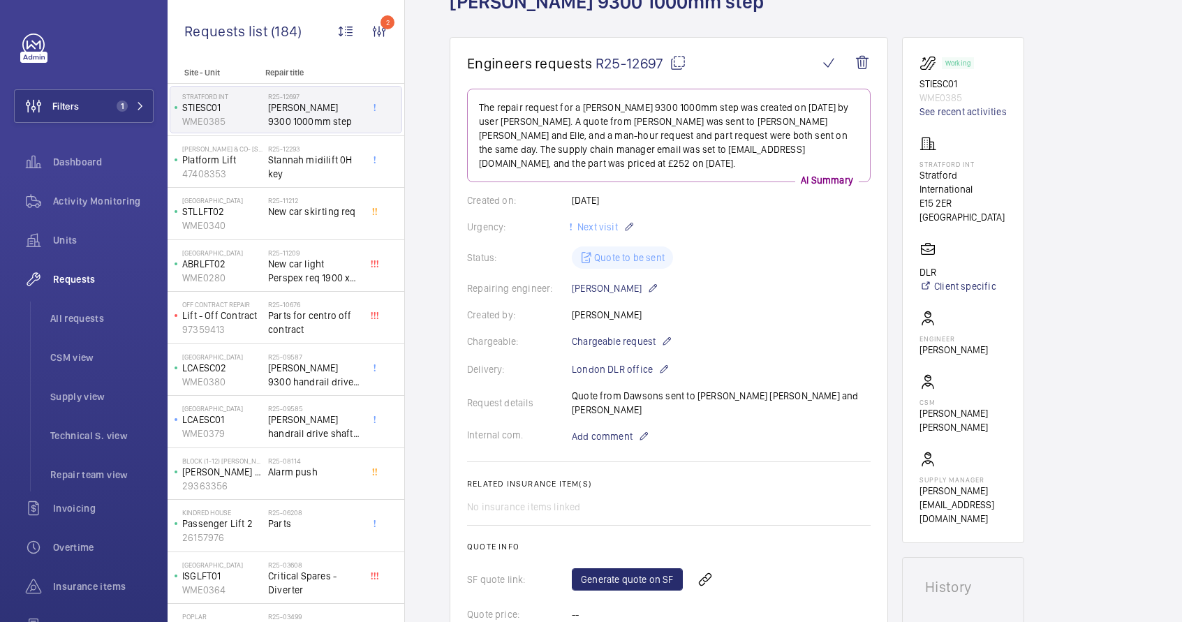
click at [934, 82] on p "STIESC01" at bounding box center [962, 84] width 87 height 14
copy p "STIESC01"
click at [970, 279] on link "Client specific" at bounding box center [957, 286] width 77 height 14
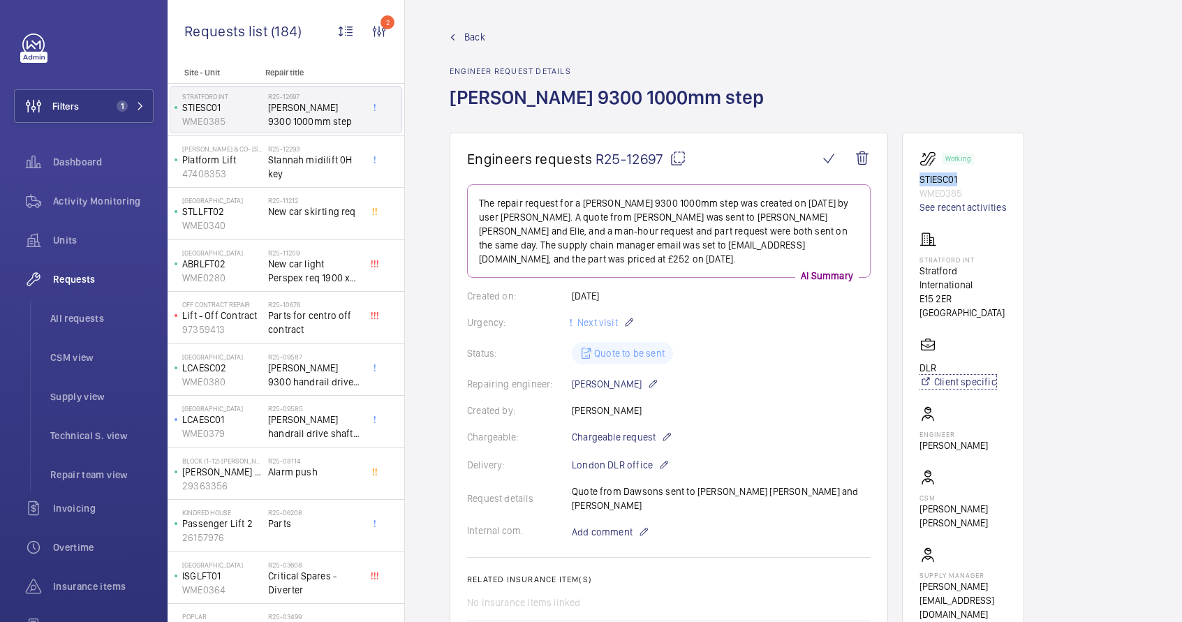
scroll to position [0, 0]
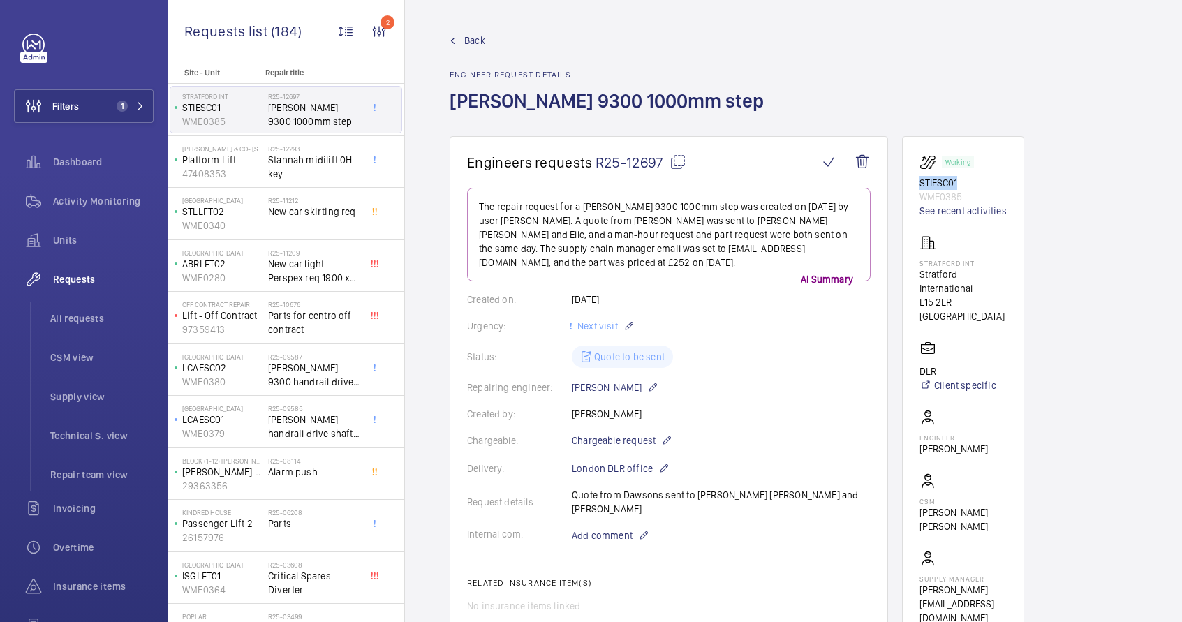
click at [680, 163] on mat-icon at bounding box center [677, 162] width 17 height 17
copy p "STIESC01"
click at [680, 163] on mat-icon at bounding box center [677, 162] width 17 height 17
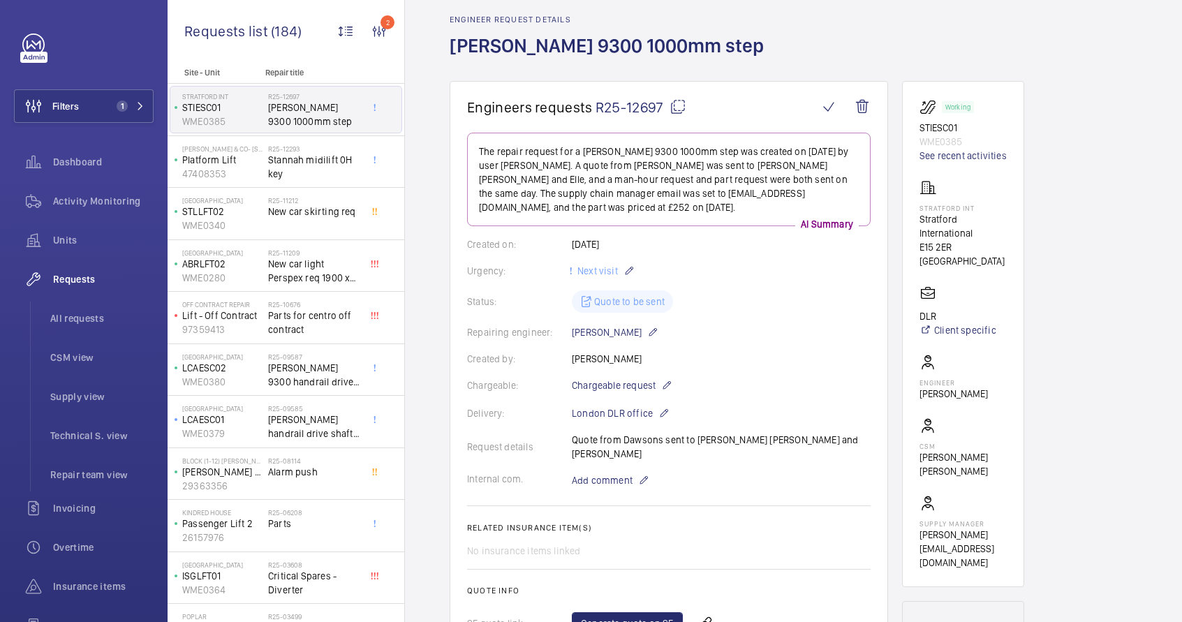
scroll to position [37, 0]
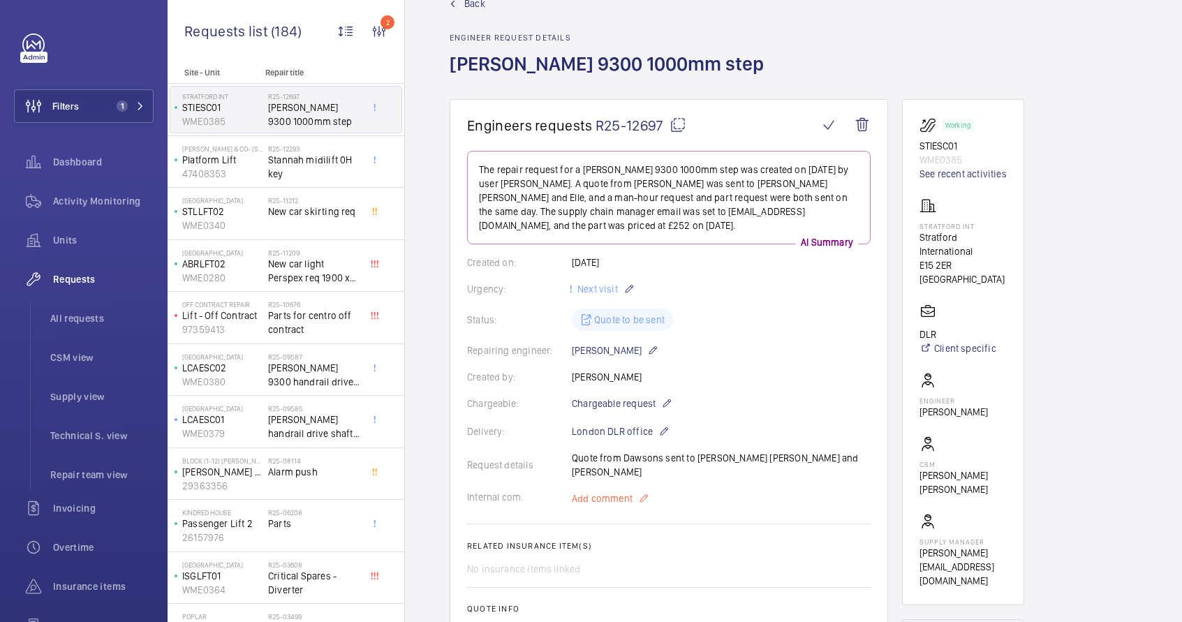
click at [645, 490] on mat-icon at bounding box center [643, 498] width 11 height 17
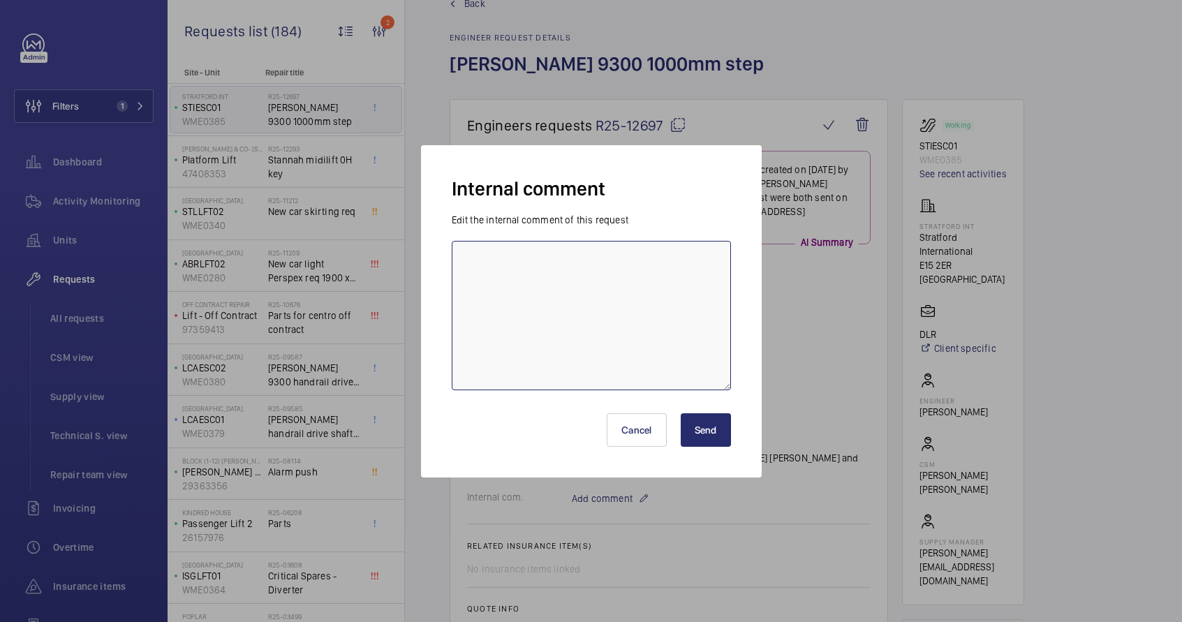
click at [610, 308] on textarea at bounding box center [591, 315] width 279 height 149
type textarea "25/09/2025 - request advise on this contract if is chargeable this request or n…"
click at [702, 434] on button "Send" at bounding box center [706, 430] width 50 height 34
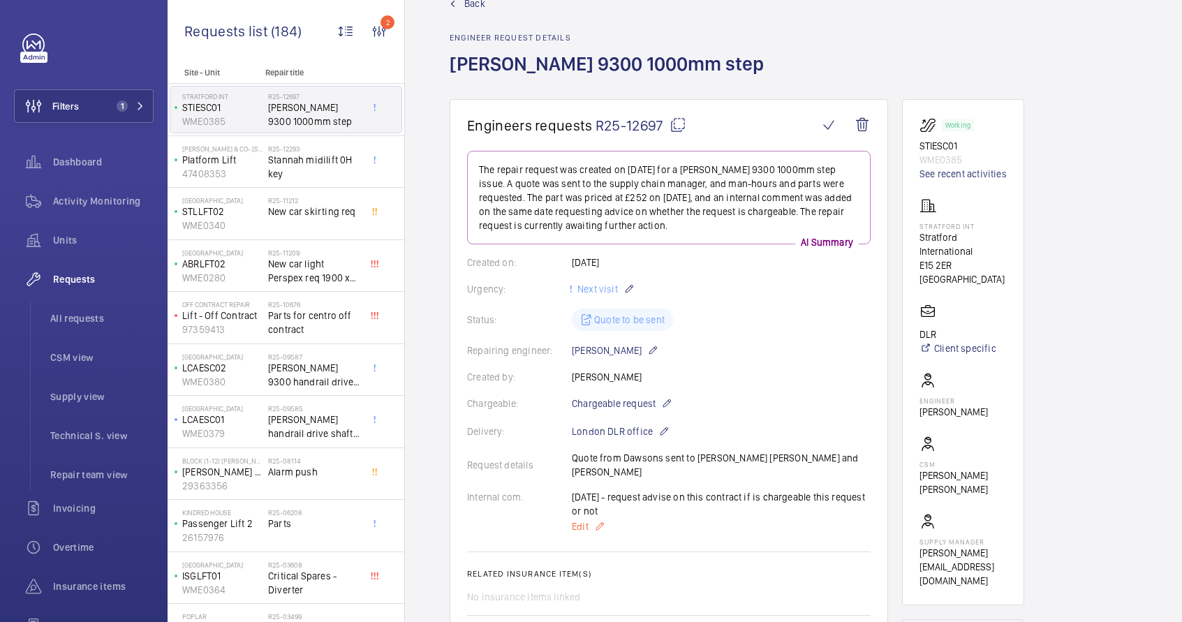
click at [602, 518] on mat-icon at bounding box center [599, 526] width 11 height 17
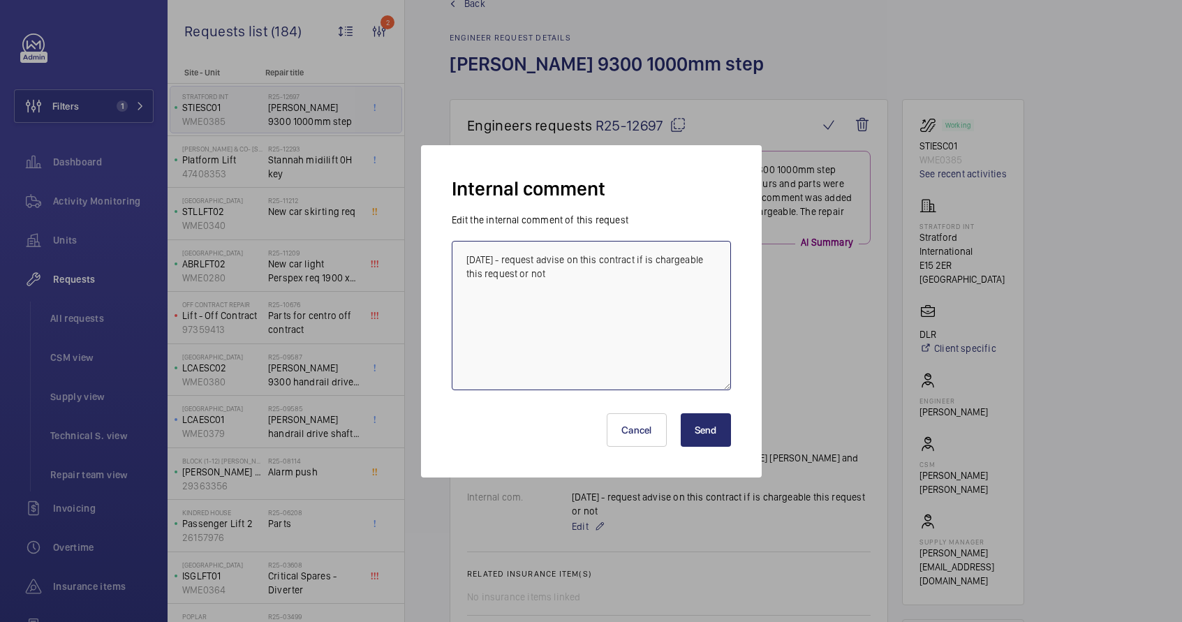
click at [524, 258] on textarea "25/09/2025 - request advise on this contract if is chargeable this request or n…" at bounding box center [591, 315] width 279 height 149
click at [612, 274] on textarea "25/09/2025 - Ricardo - request advise on this contract if is chargeable this re…" at bounding box center [591, 315] width 279 height 149
type textarea "25/09/2025 - Ricardo - request advise on this contract if is chargeable this re…"
click at [702, 434] on button "Send" at bounding box center [706, 430] width 50 height 34
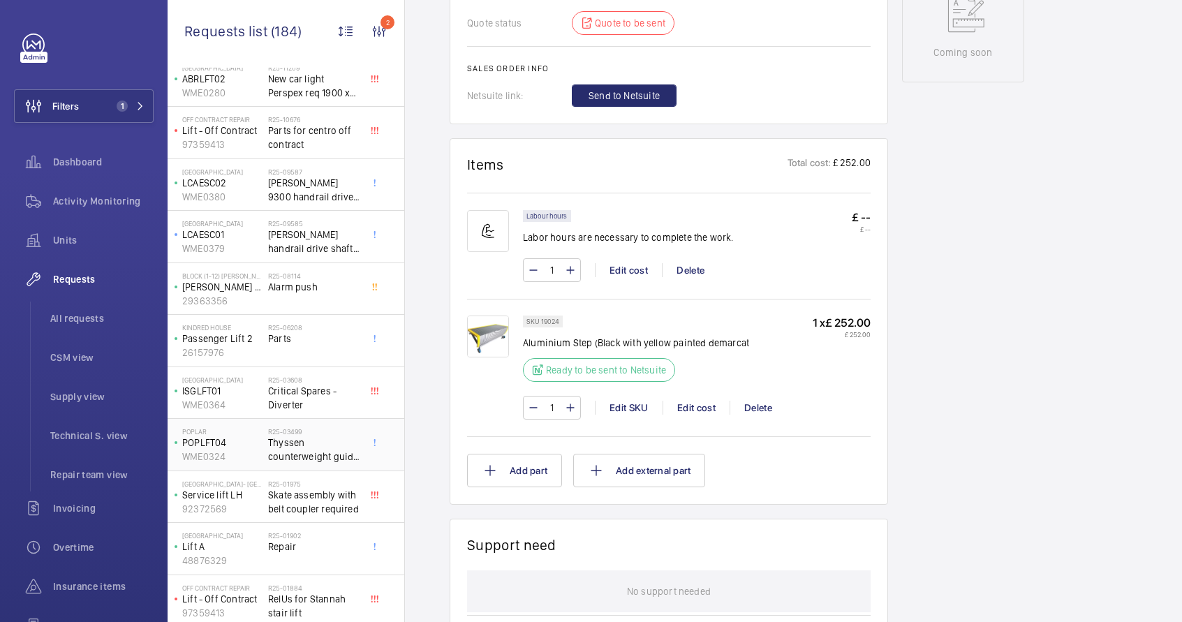
scroll to position [186, 0]
click at [264, 345] on div "Kindred House Passenger Lift 2 26157976" at bounding box center [219, 340] width 98 height 46
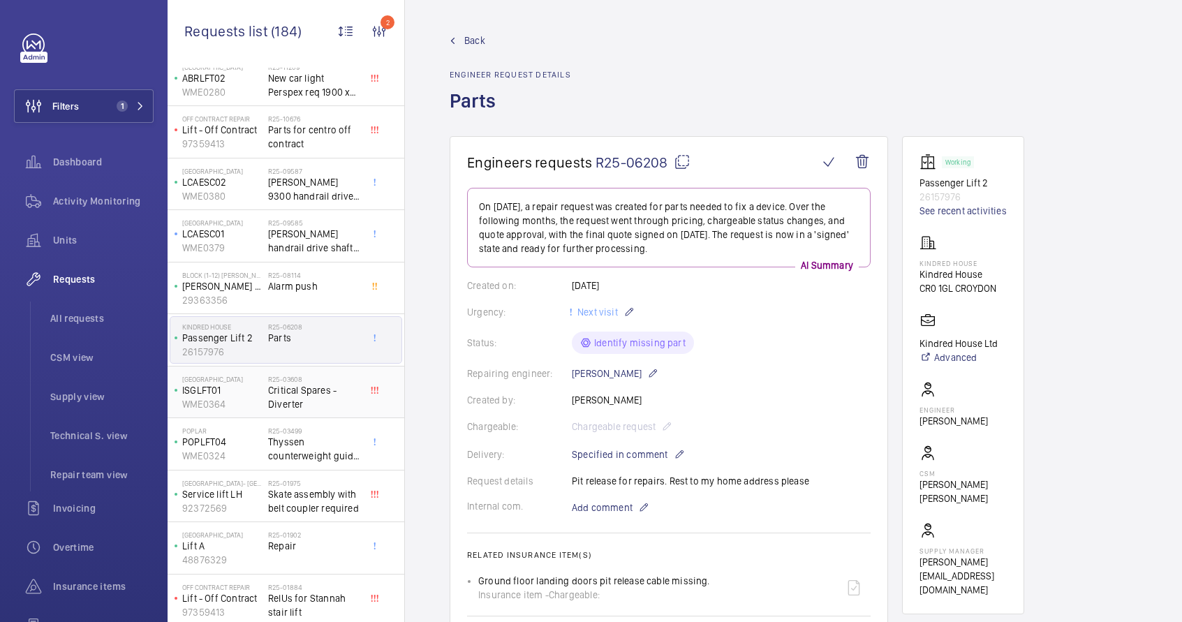
click at [299, 395] on span "Critical Spares - Diverter" at bounding box center [314, 397] width 92 height 28
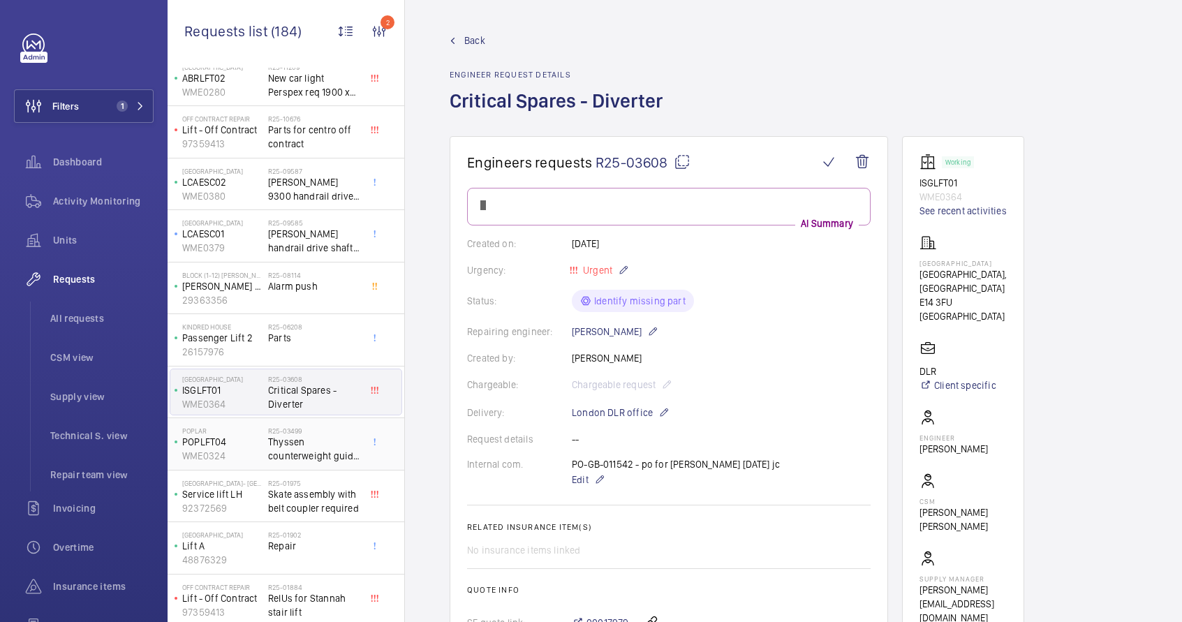
click at [300, 431] on h2 "R25-03499" at bounding box center [314, 430] width 92 height 8
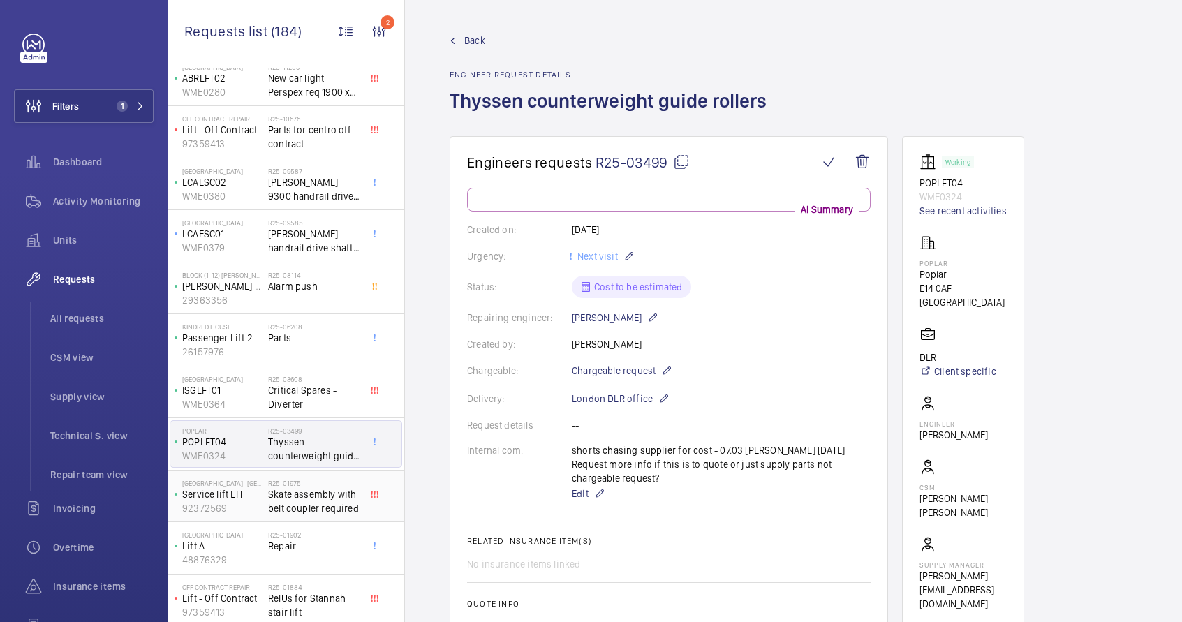
click at [311, 496] on span "Skate assembly with belt coupler required" at bounding box center [314, 501] width 92 height 28
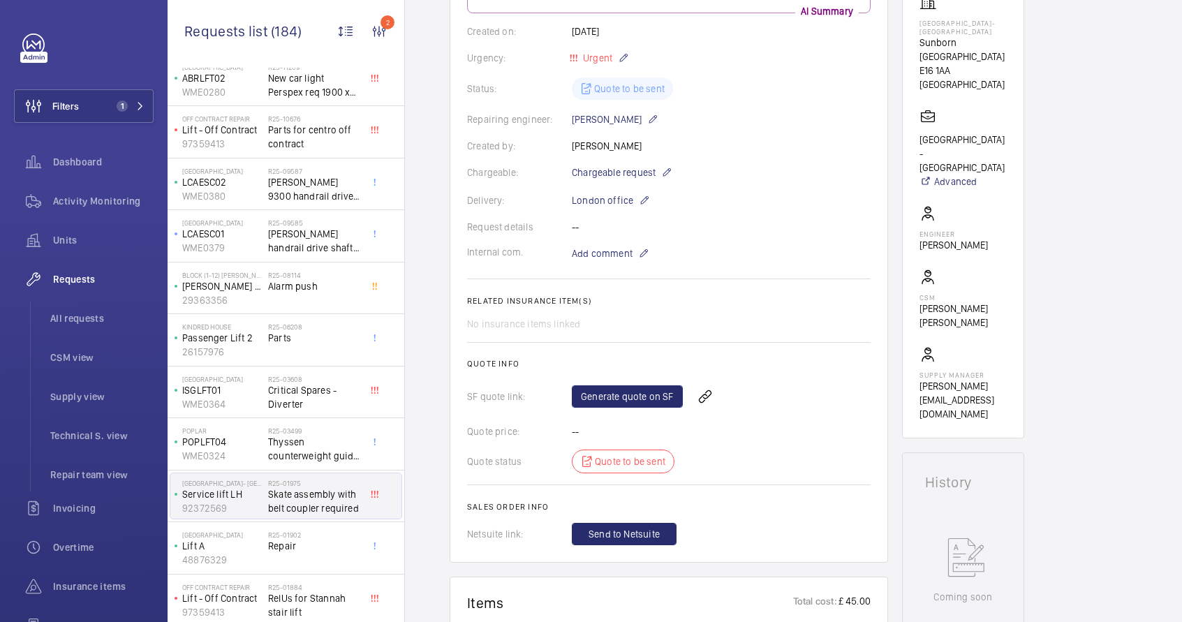
scroll to position [457, 0]
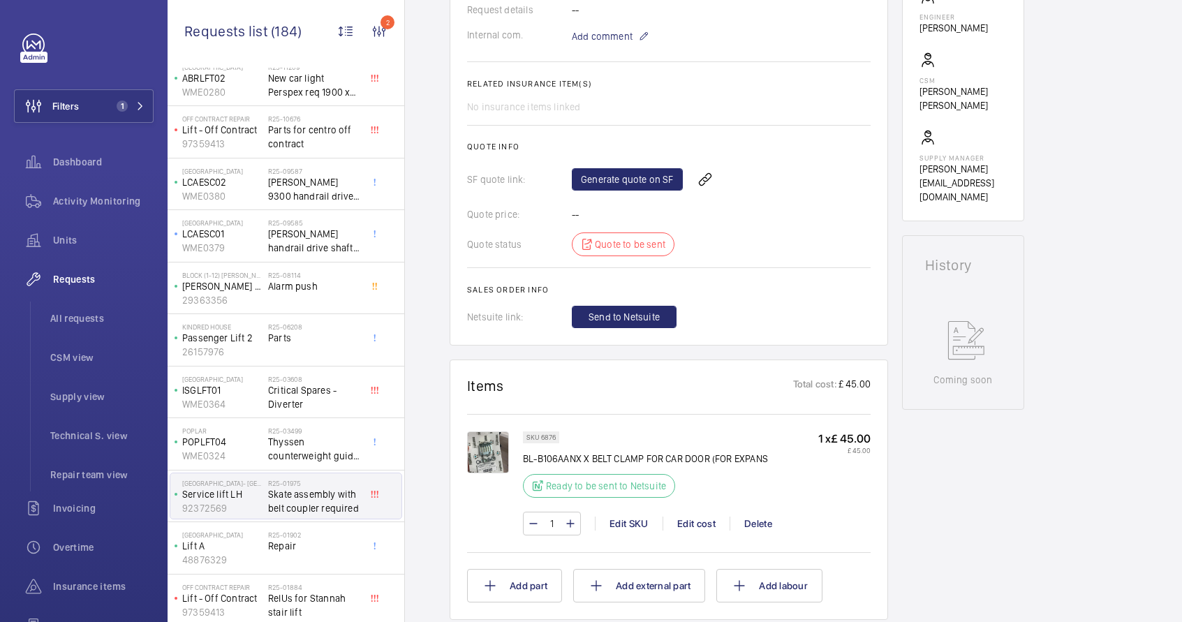
click at [482, 463] on img at bounding box center [488, 452] width 42 height 42
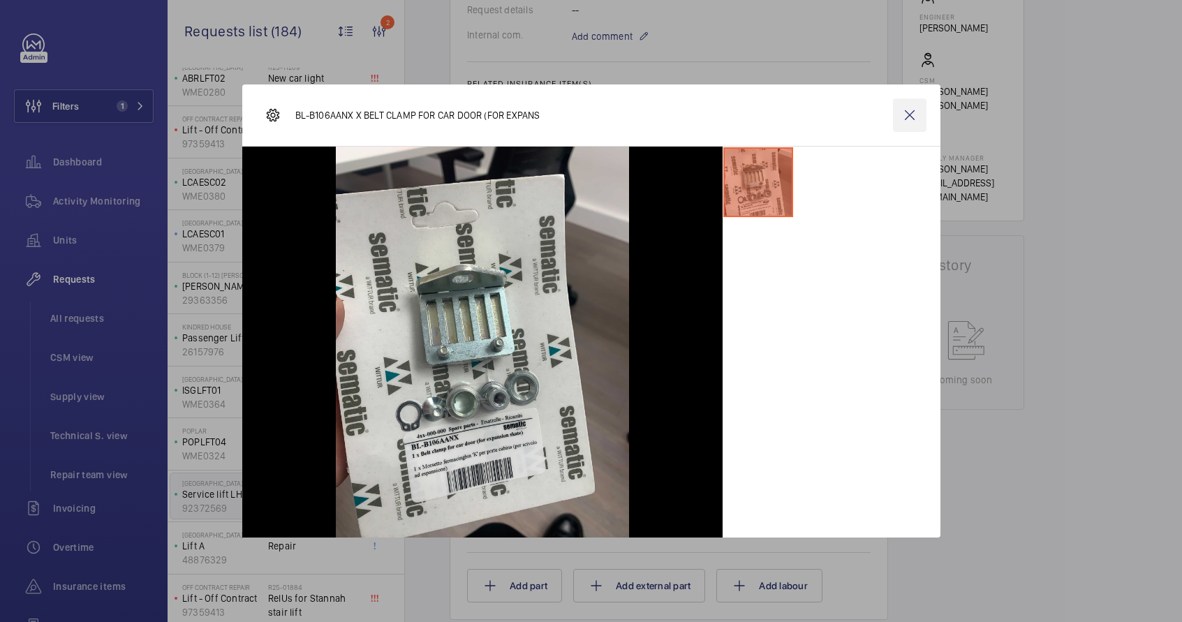
click at [907, 117] on wm-front-icon-button at bounding box center [910, 115] width 34 height 34
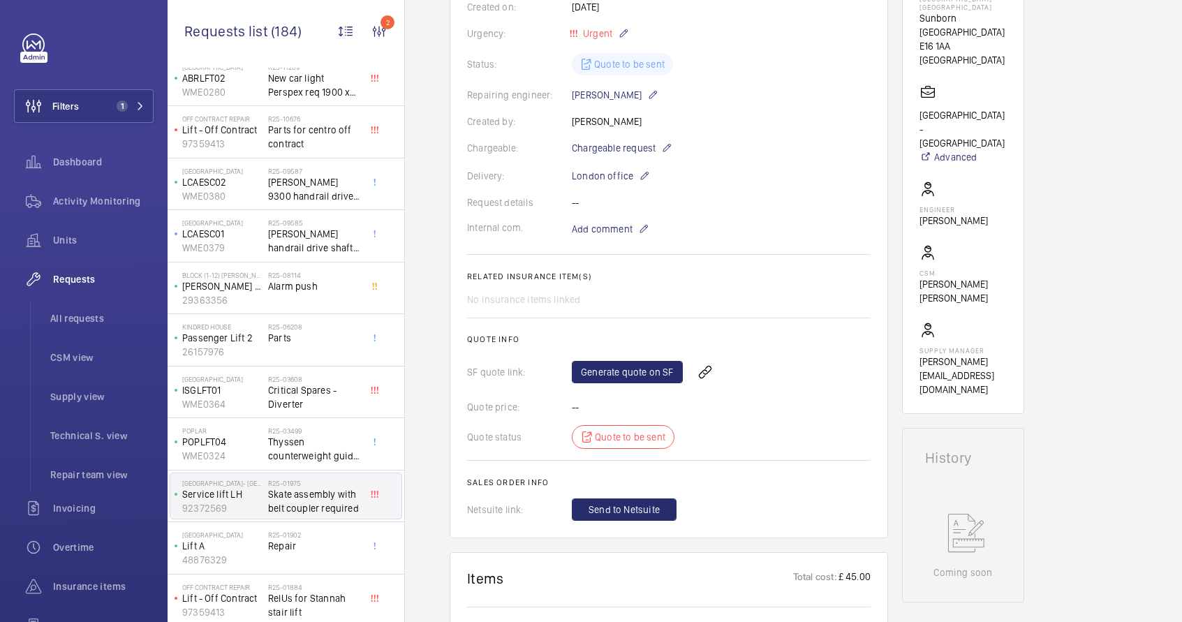
scroll to position [267, 0]
click at [940, 147] on link "Advanced" at bounding box center [962, 154] width 87 height 14
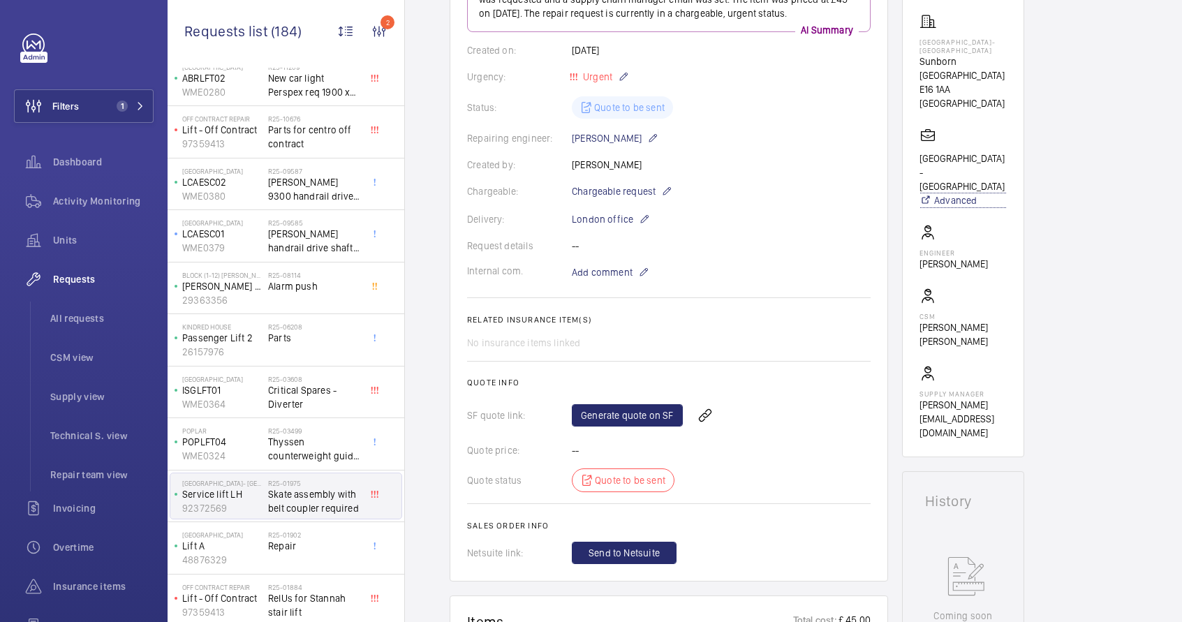
scroll to position [209, 0]
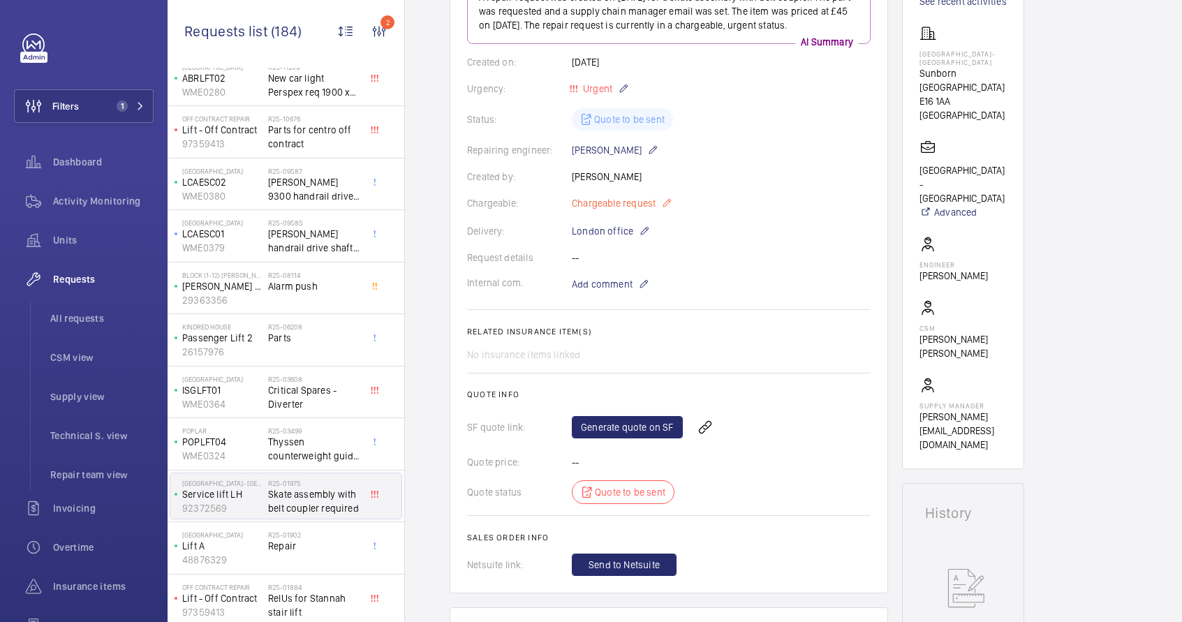
click at [667, 200] on mat-icon at bounding box center [666, 203] width 11 height 17
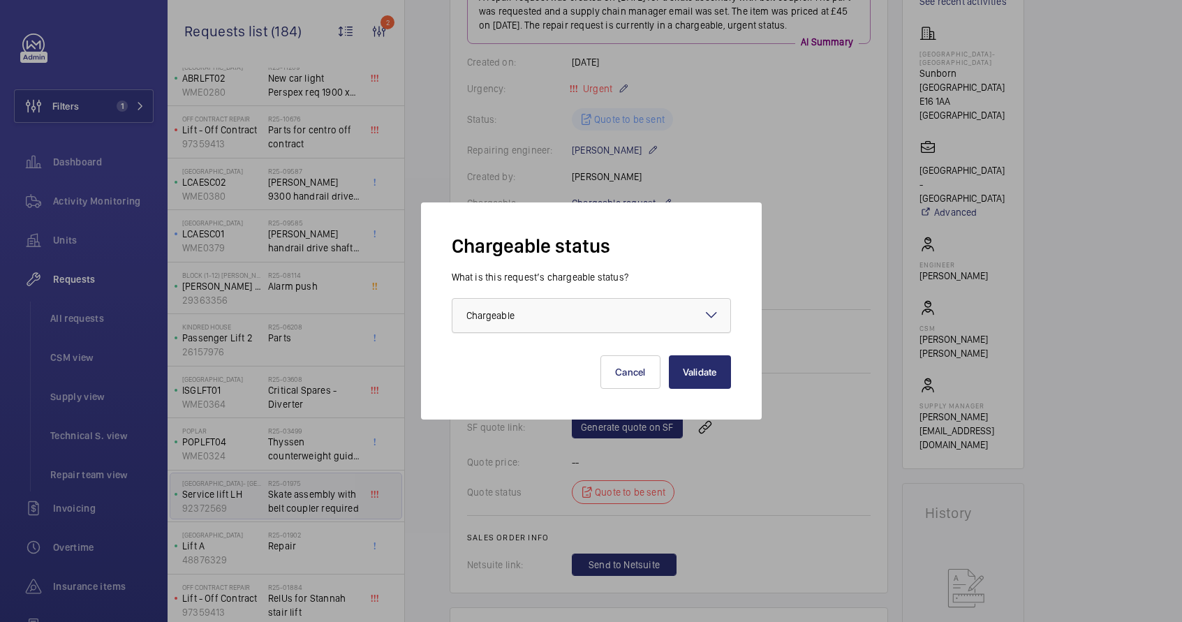
click at [619, 327] on div at bounding box center [591, 316] width 278 height 34
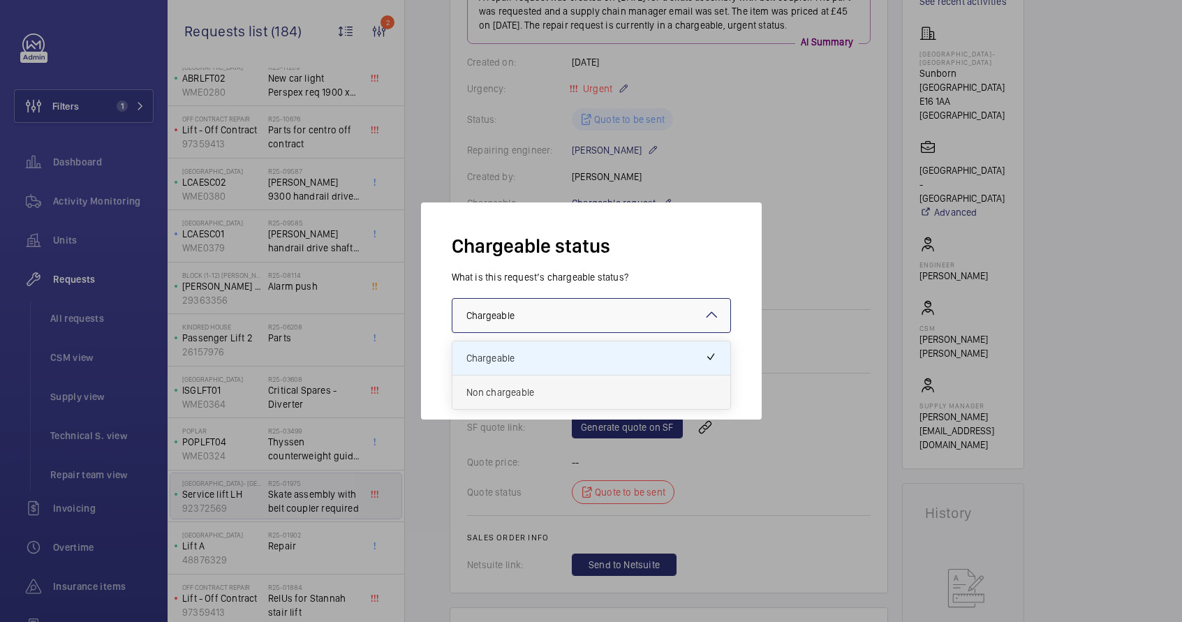
click at [531, 393] on span "Non chargeable" at bounding box center [591, 392] width 250 height 14
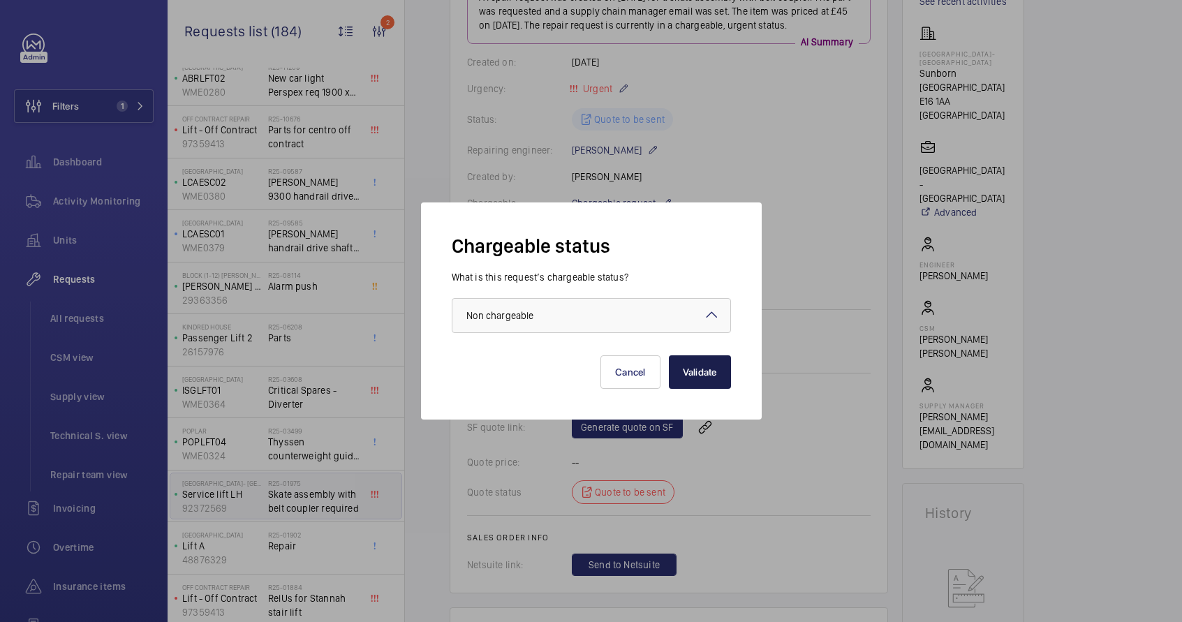
click at [697, 383] on button "Validate" at bounding box center [700, 372] width 62 height 34
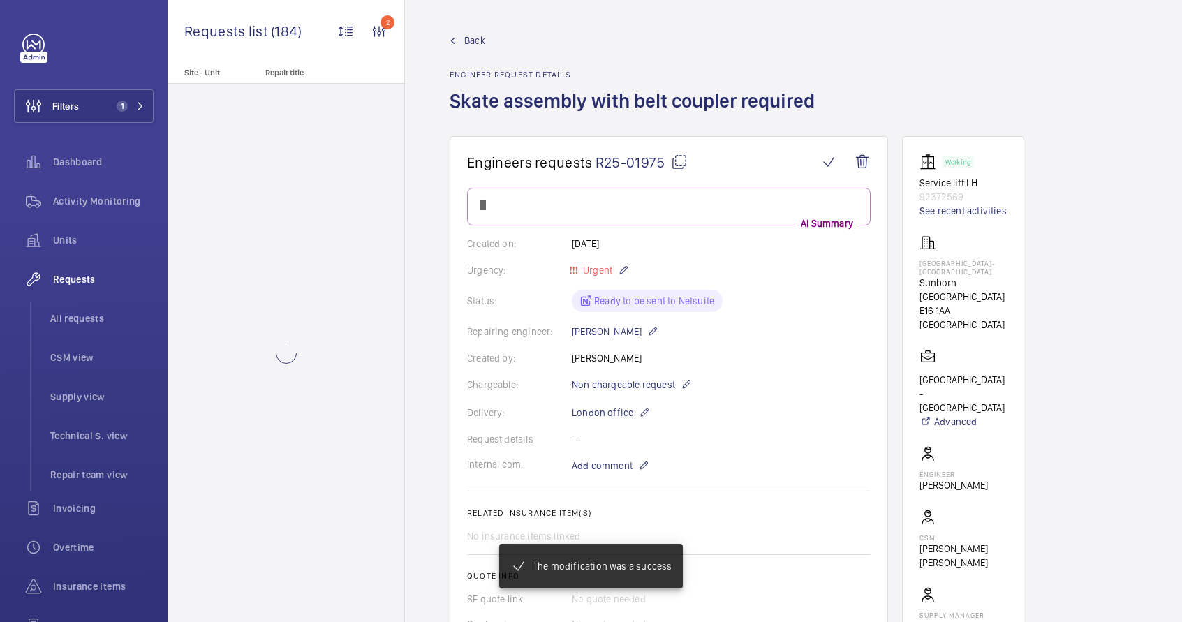
scroll to position [0, 0]
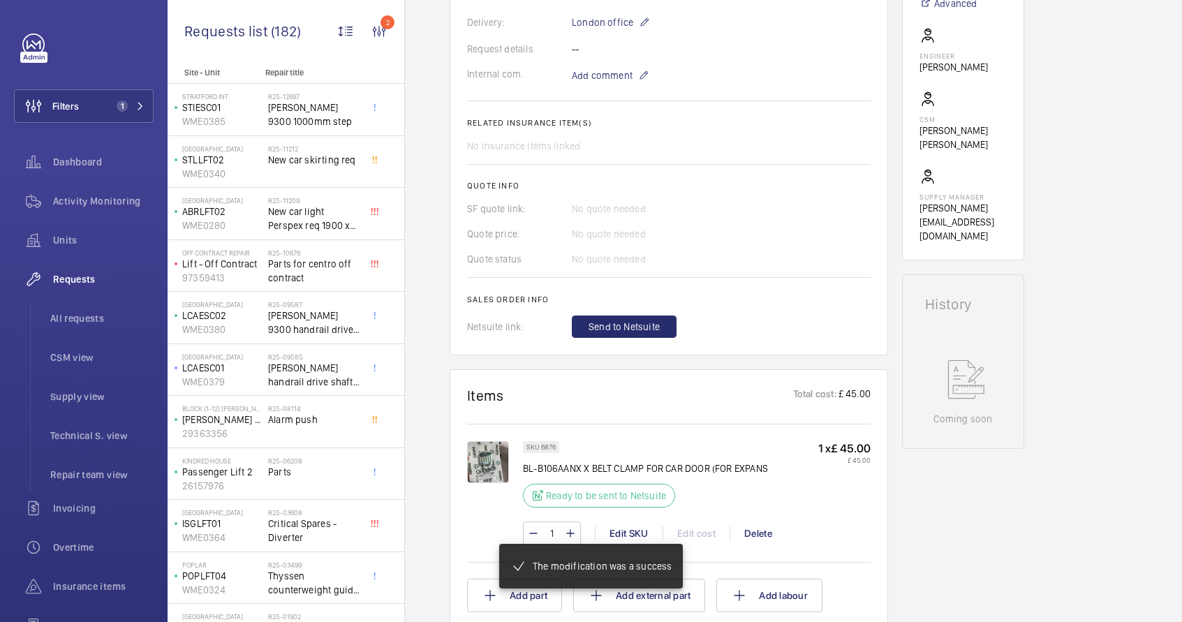
scroll to position [667, 0]
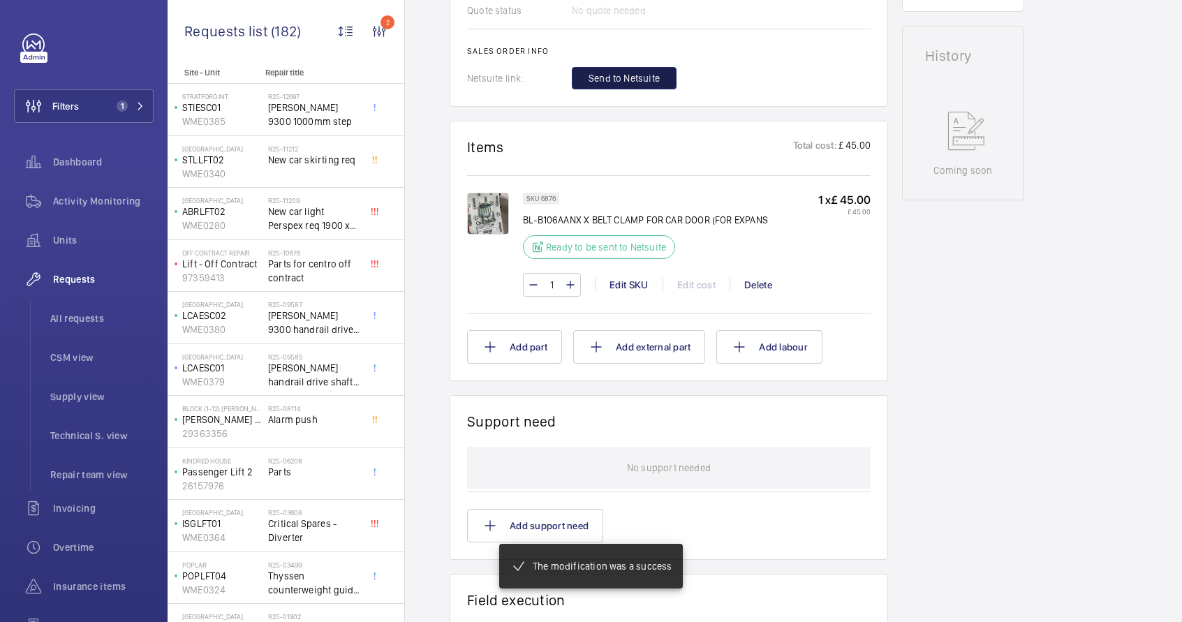
click at [632, 85] on button "Send to Netsuite" at bounding box center [624, 78] width 105 height 22
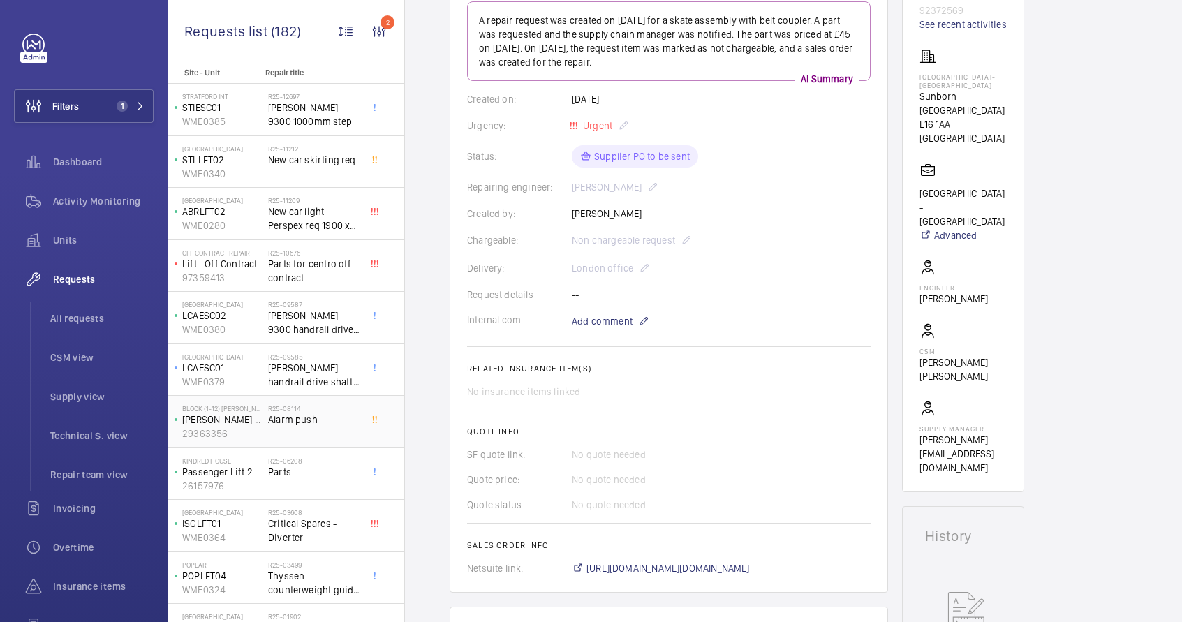
click at [283, 430] on div "R25-08114 Alarm push" at bounding box center [314, 424] width 92 height 40
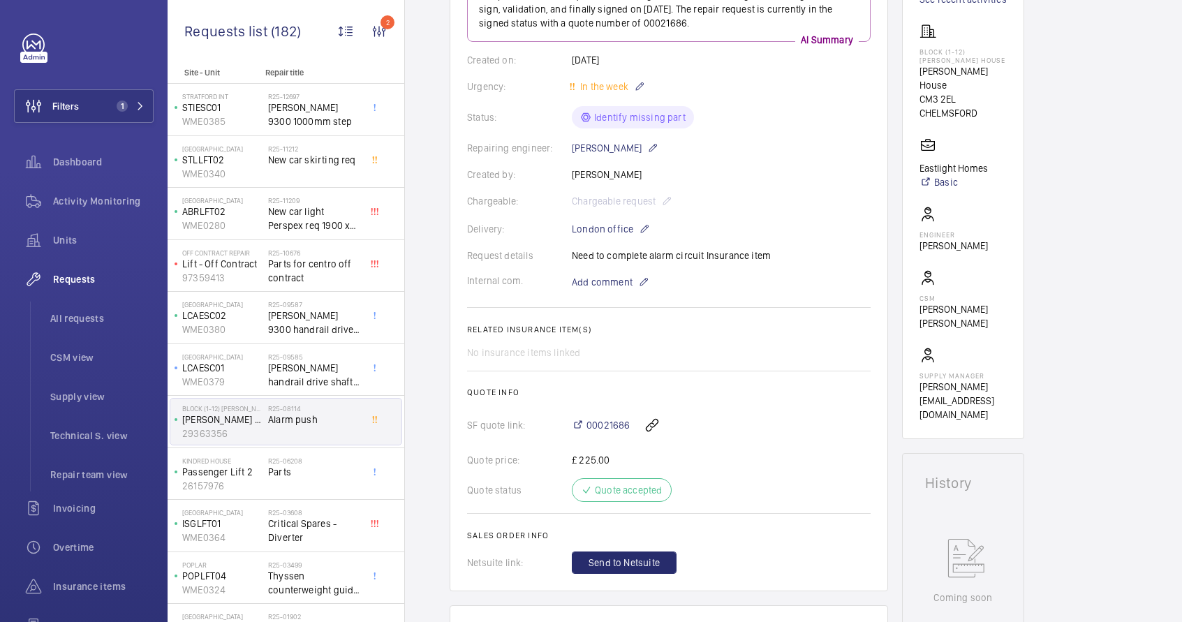
scroll to position [226, 0]
click at [316, 474] on span "Parts" at bounding box center [314, 472] width 92 height 14
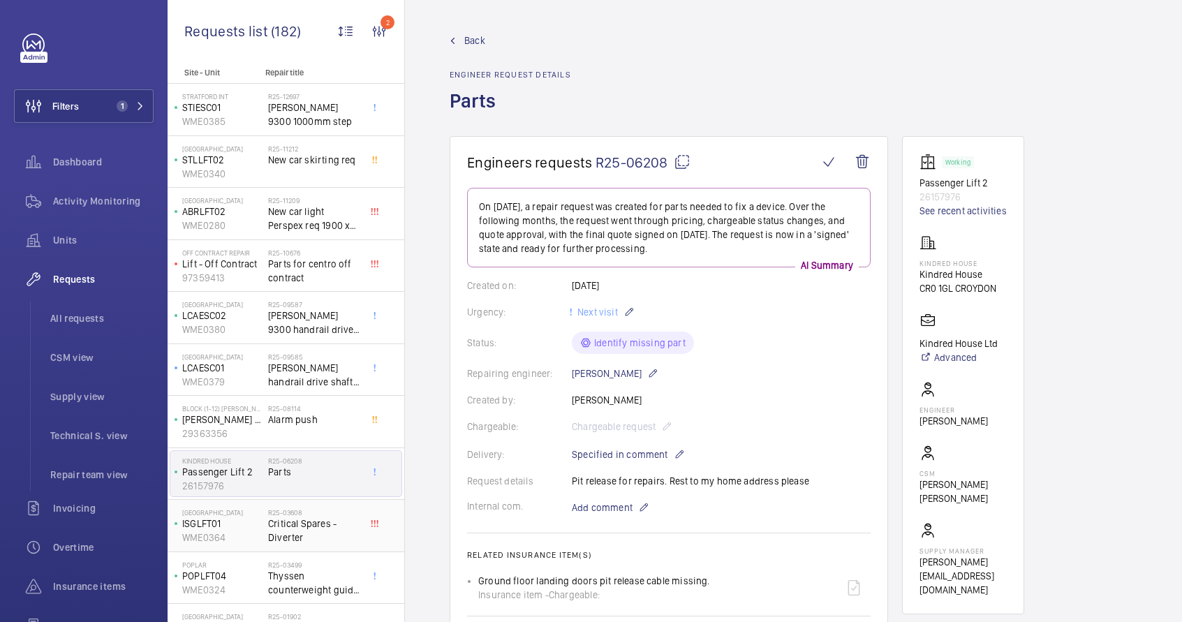
click at [327, 516] on span "Critical Spares - Diverter" at bounding box center [314, 530] width 92 height 28
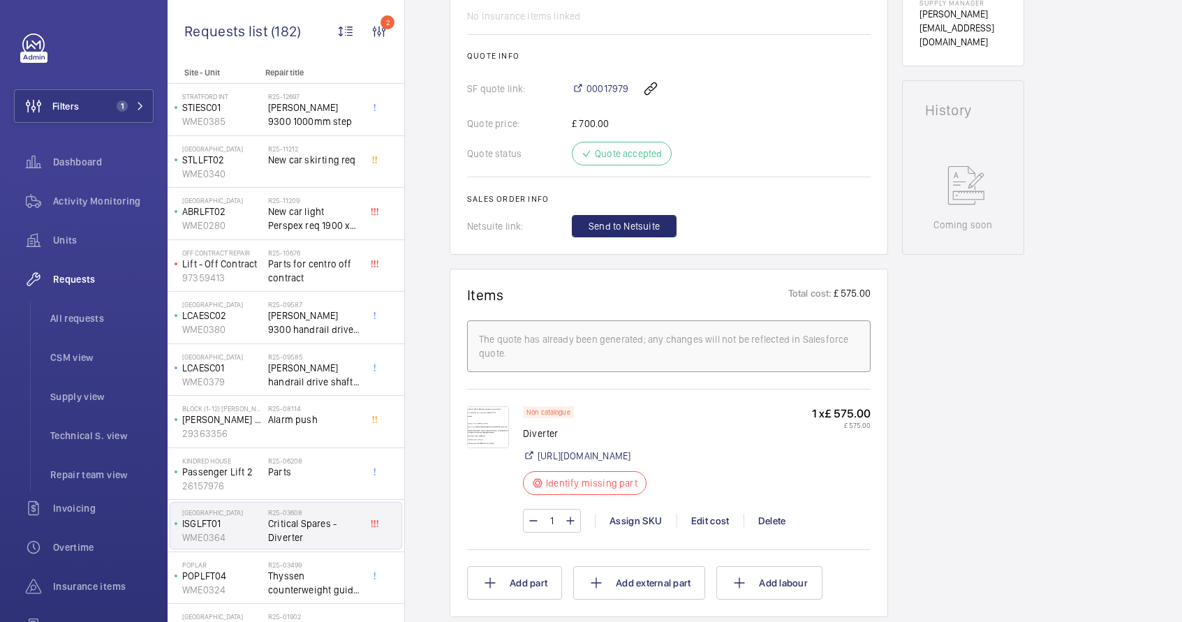
scroll to position [600, 0]
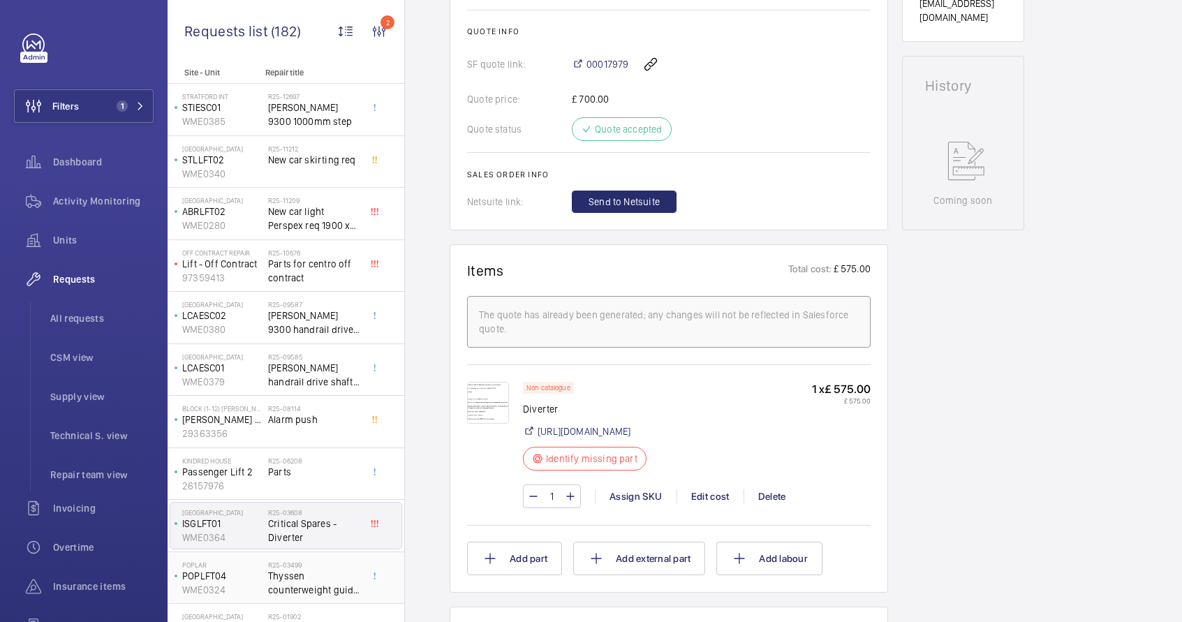
click at [300, 567] on h2 "R25-03499" at bounding box center [314, 564] width 92 height 8
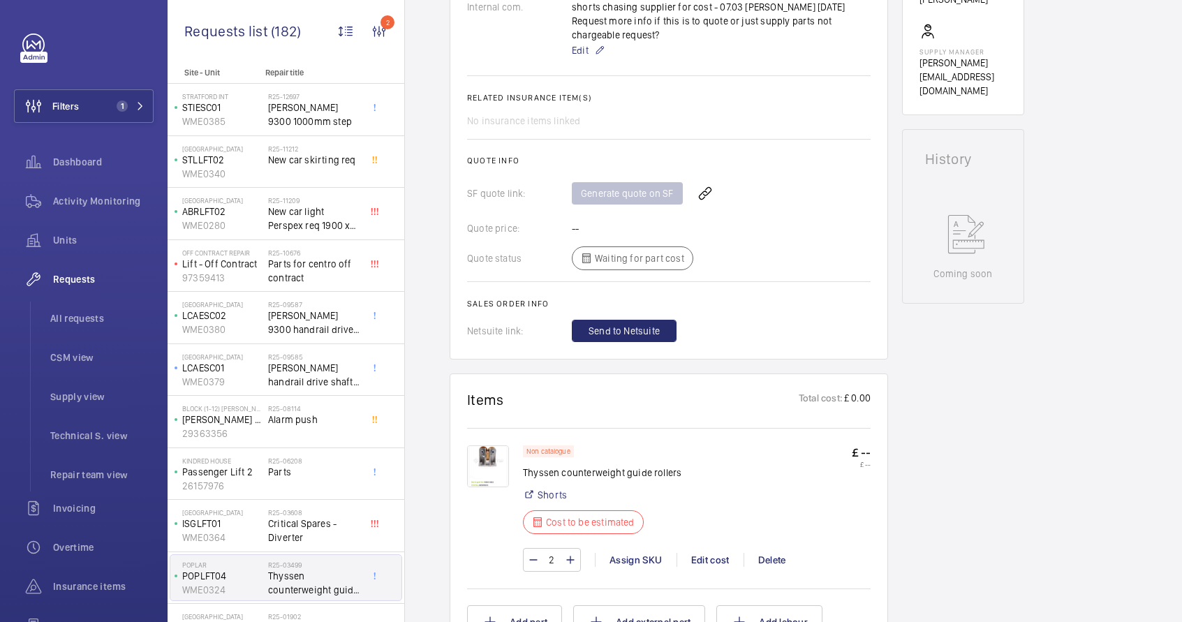
scroll to position [393, 0]
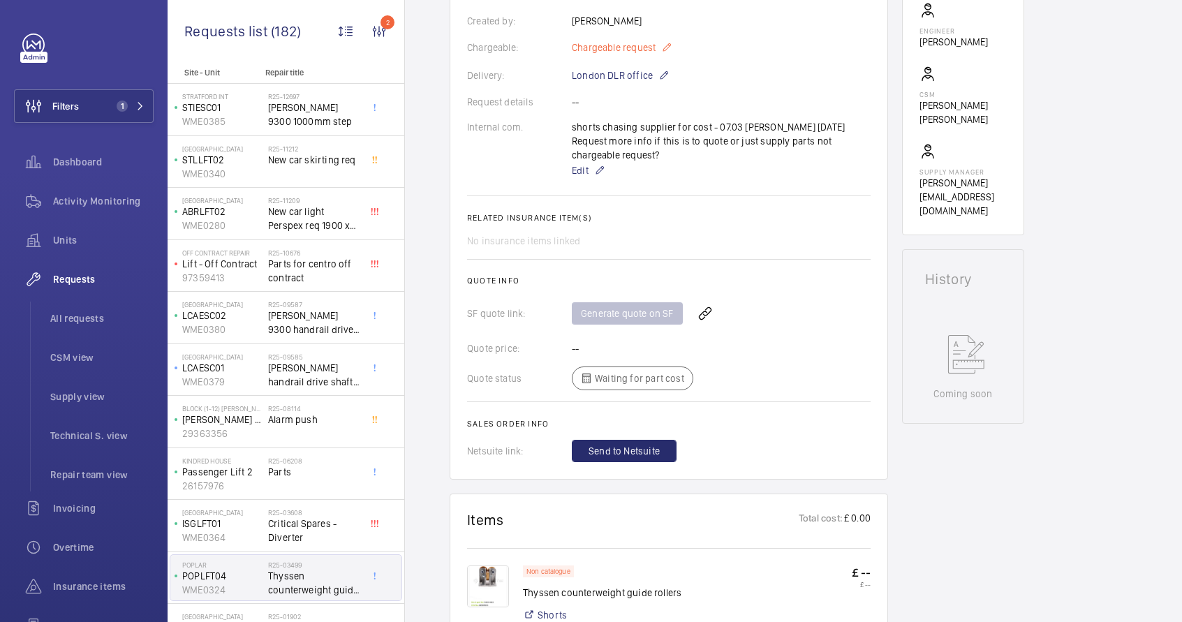
click at [669, 45] on mat-icon at bounding box center [666, 47] width 11 height 17
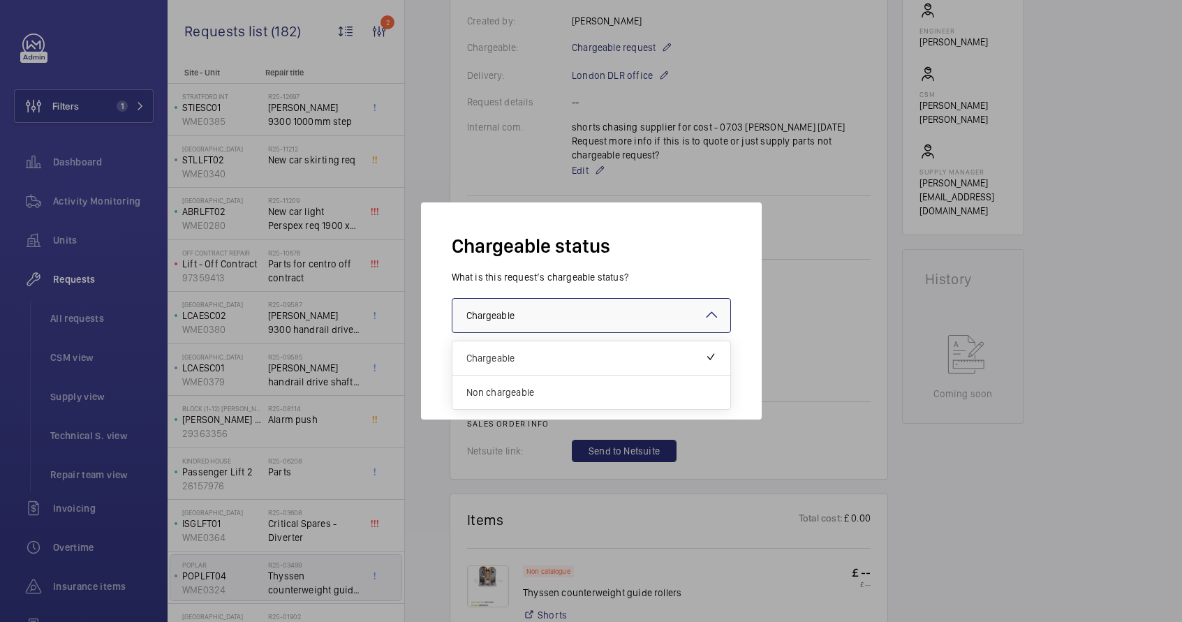
click at [604, 316] on div at bounding box center [591, 316] width 278 height 34
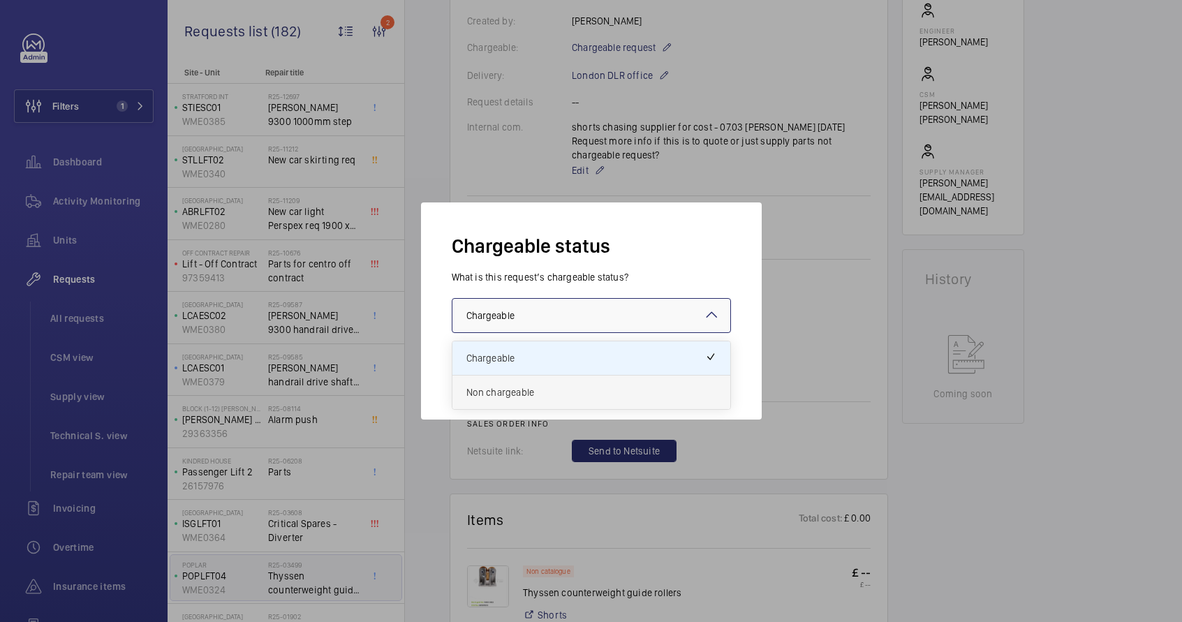
click at [555, 400] on div "Non chargeable" at bounding box center [591, 392] width 278 height 34
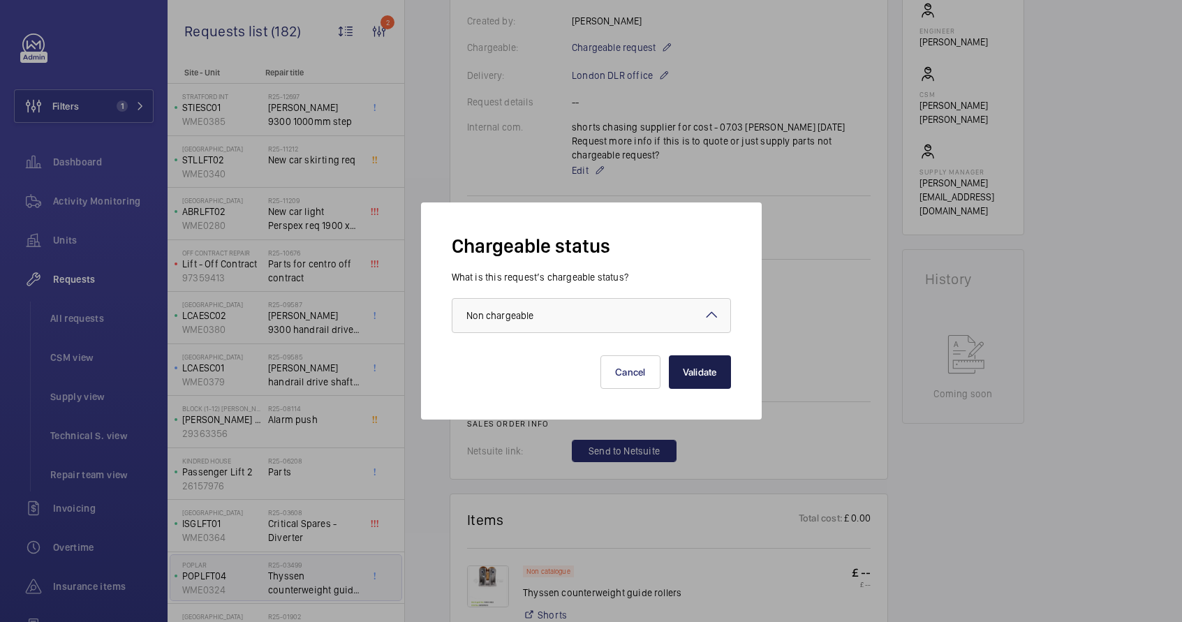
click at [722, 360] on button "Validate" at bounding box center [700, 372] width 62 height 34
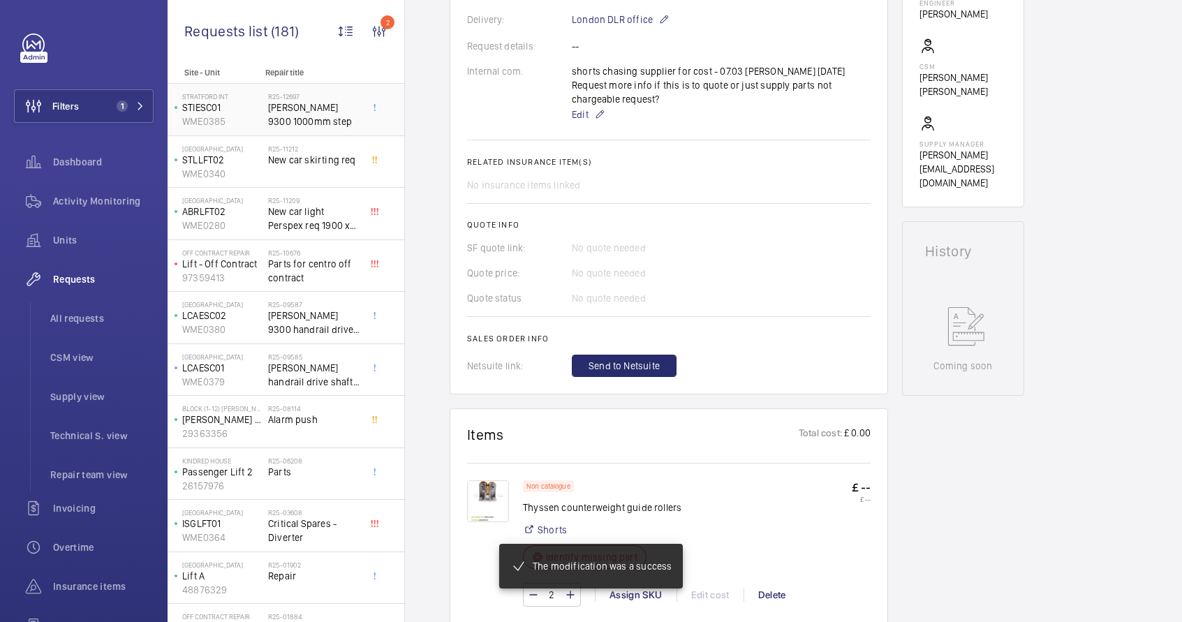
scroll to position [435, 0]
click at [328, 124] on span "Schindler 9300 1000mm step" at bounding box center [314, 115] width 92 height 28
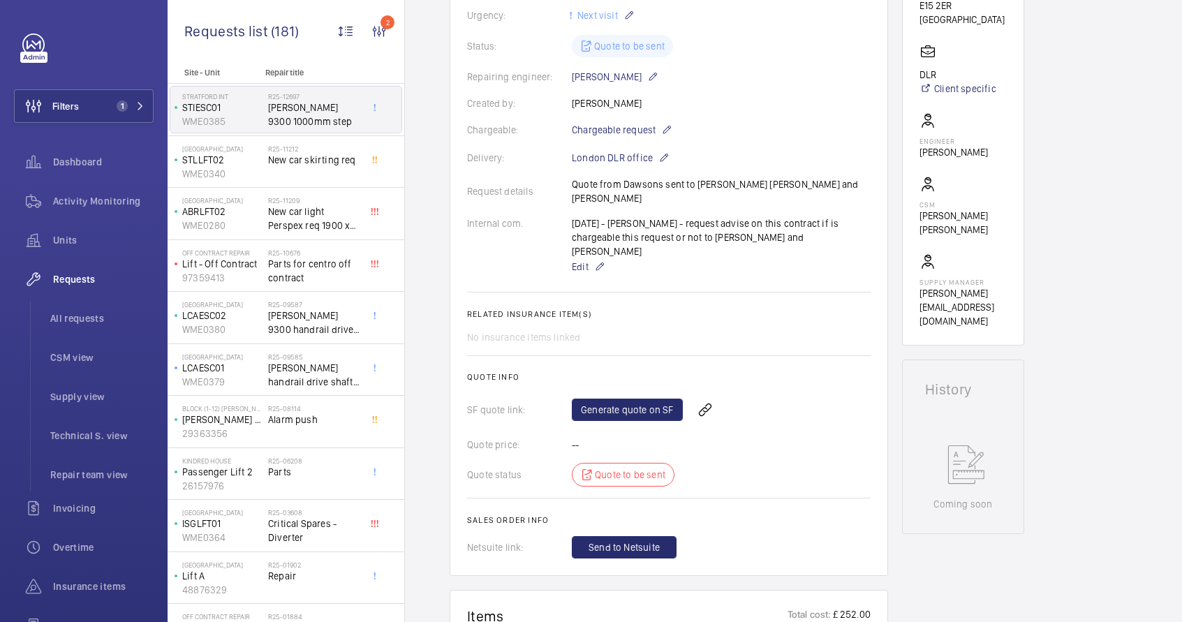
scroll to position [321, 0]
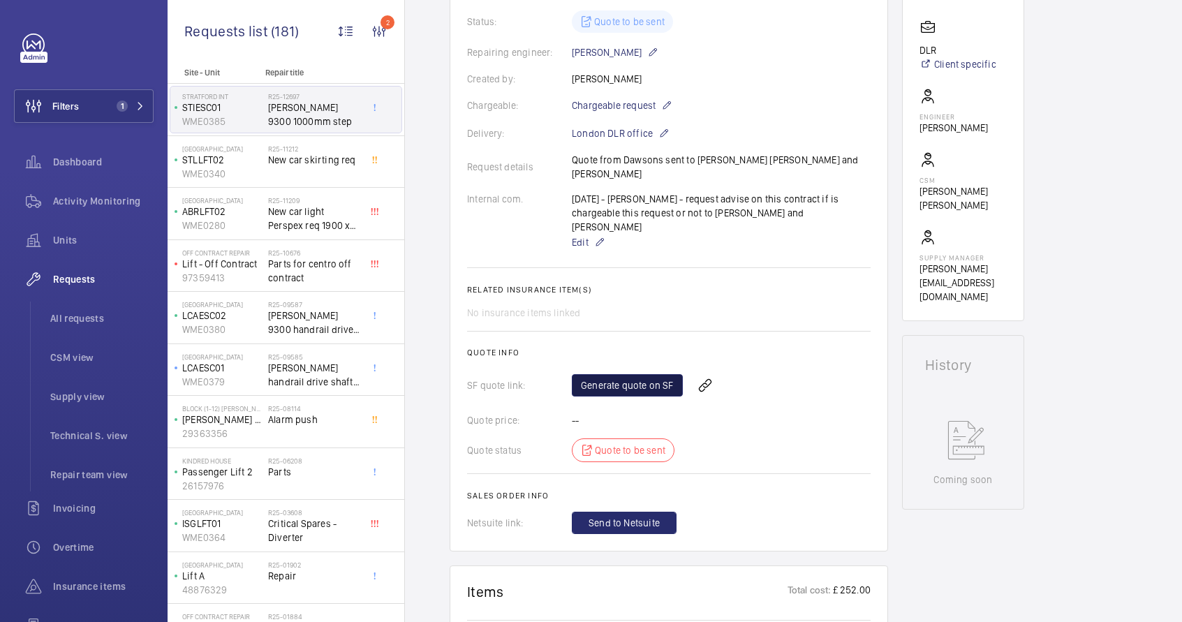
click at [649, 374] on link "Generate quote on SF" at bounding box center [627, 385] width 111 height 22
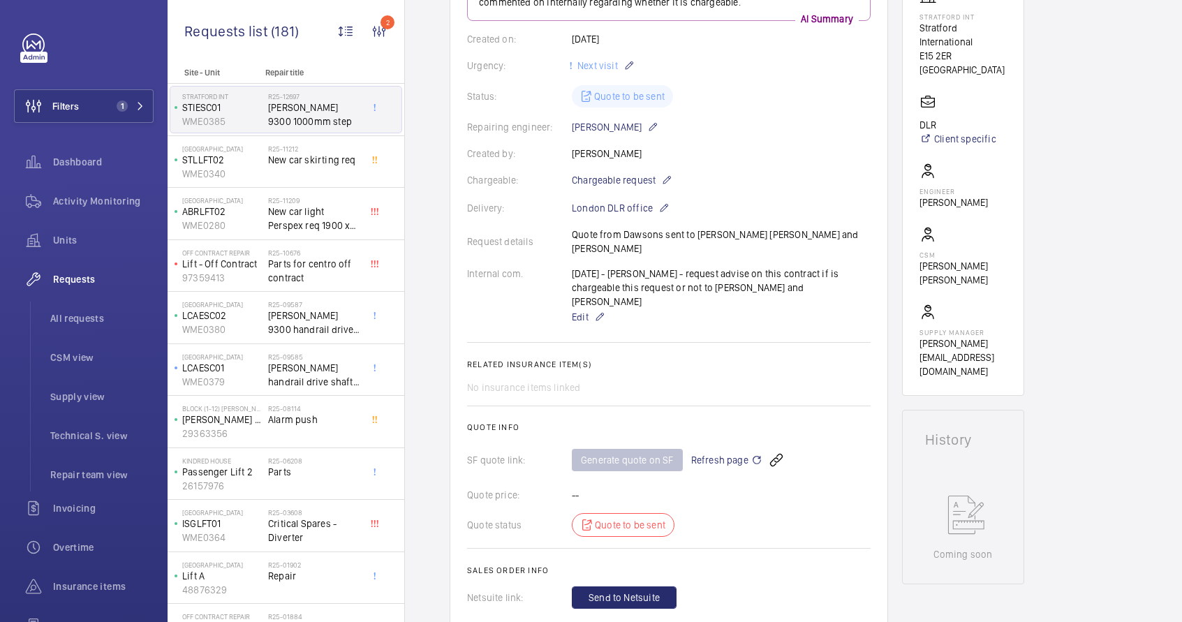
scroll to position [238, 0]
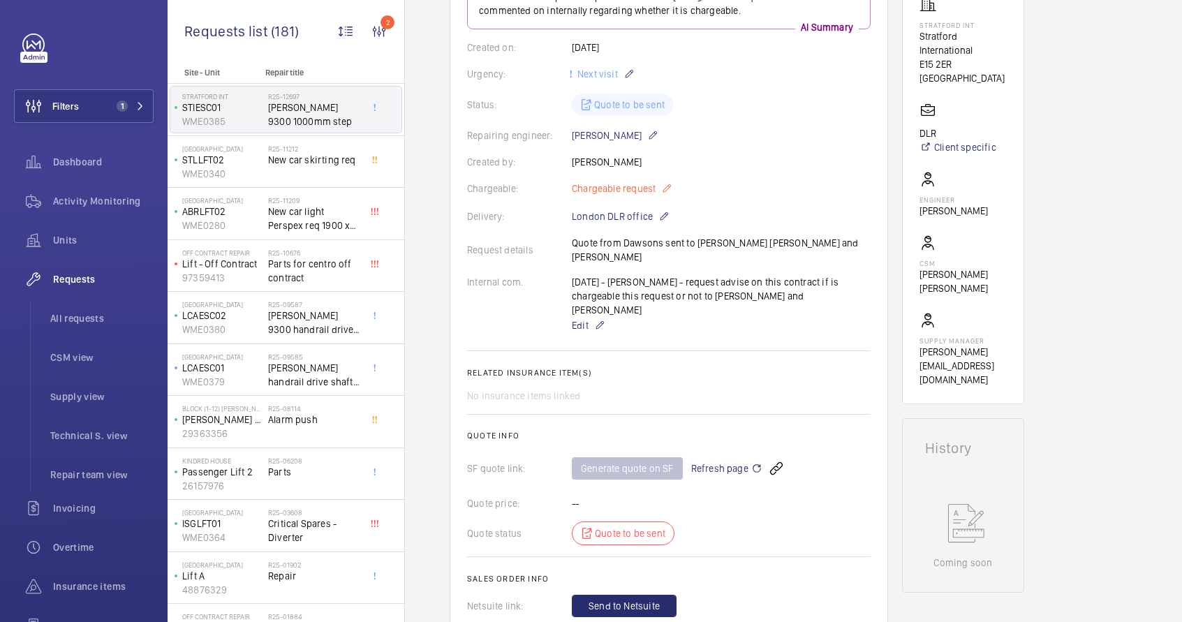
click at [669, 190] on mat-icon at bounding box center [666, 188] width 11 height 17
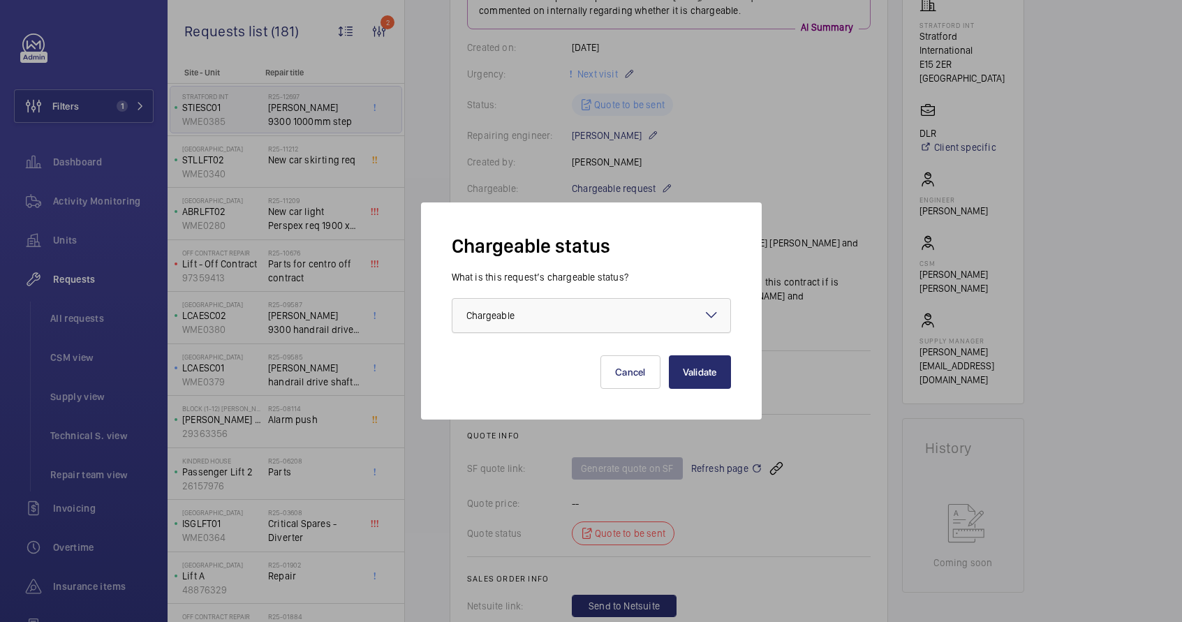
drag, startPoint x: 656, startPoint y: 317, endPoint x: 653, endPoint y: 324, distance: 7.5
click at [656, 318] on div at bounding box center [591, 316] width 278 height 34
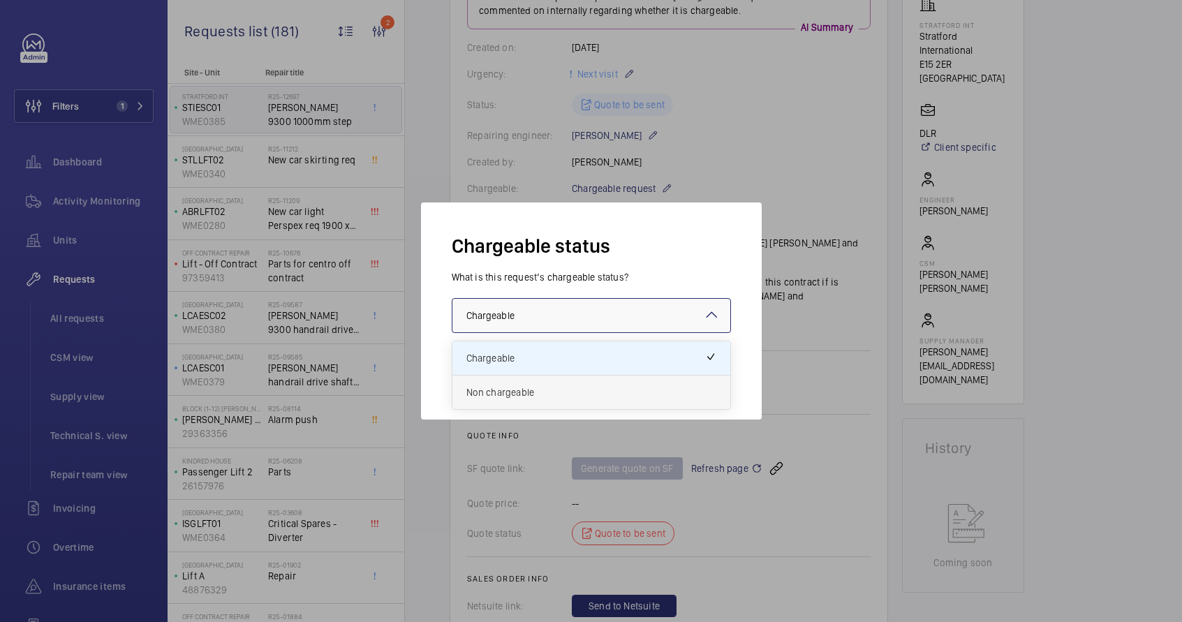
click at [611, 399] on span "Non chargeable" at bounding box center [591, 392] width 250 height 14
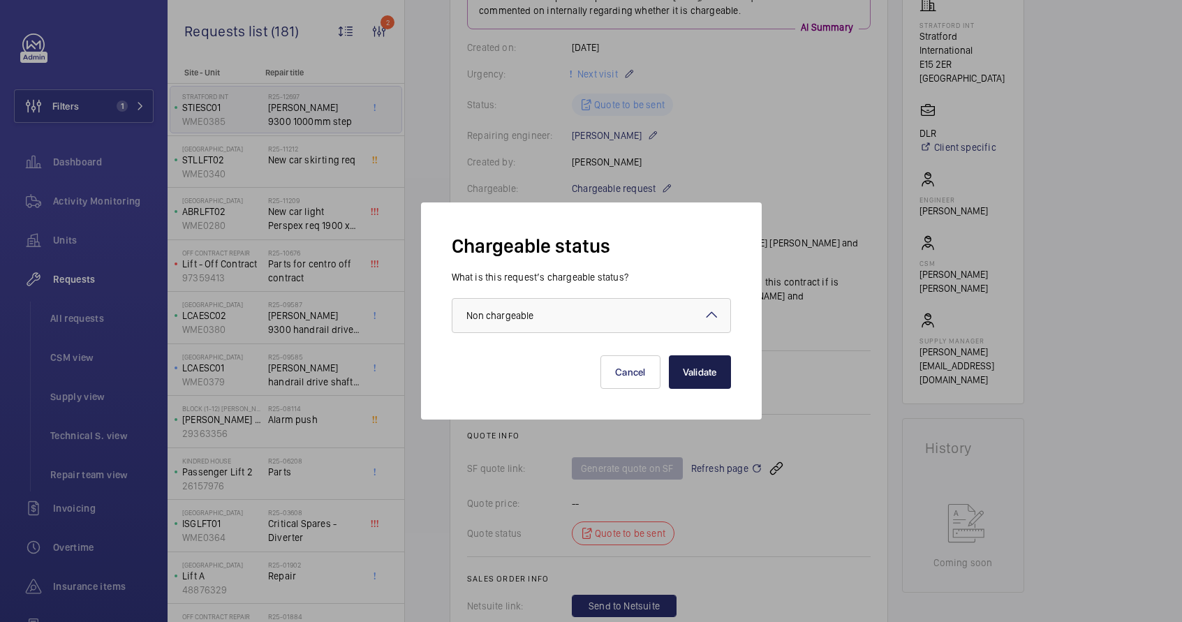
click at [687, 373] on button "Validate" at bounding box center [700, 372] width 62 height 34
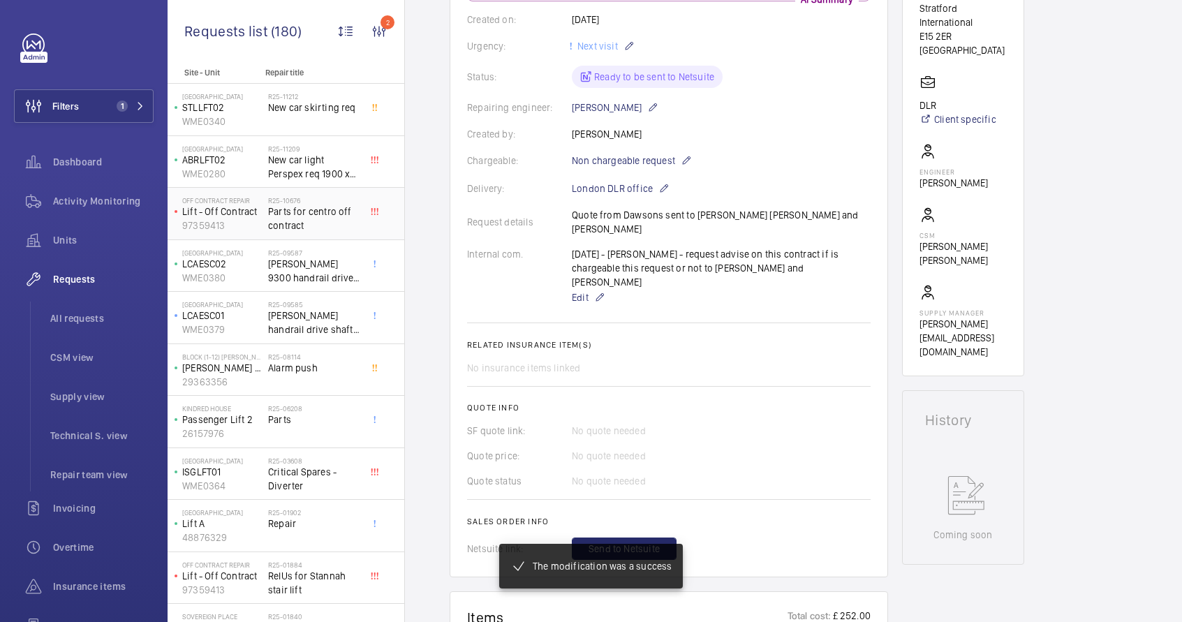
scroll to position [280, 0]
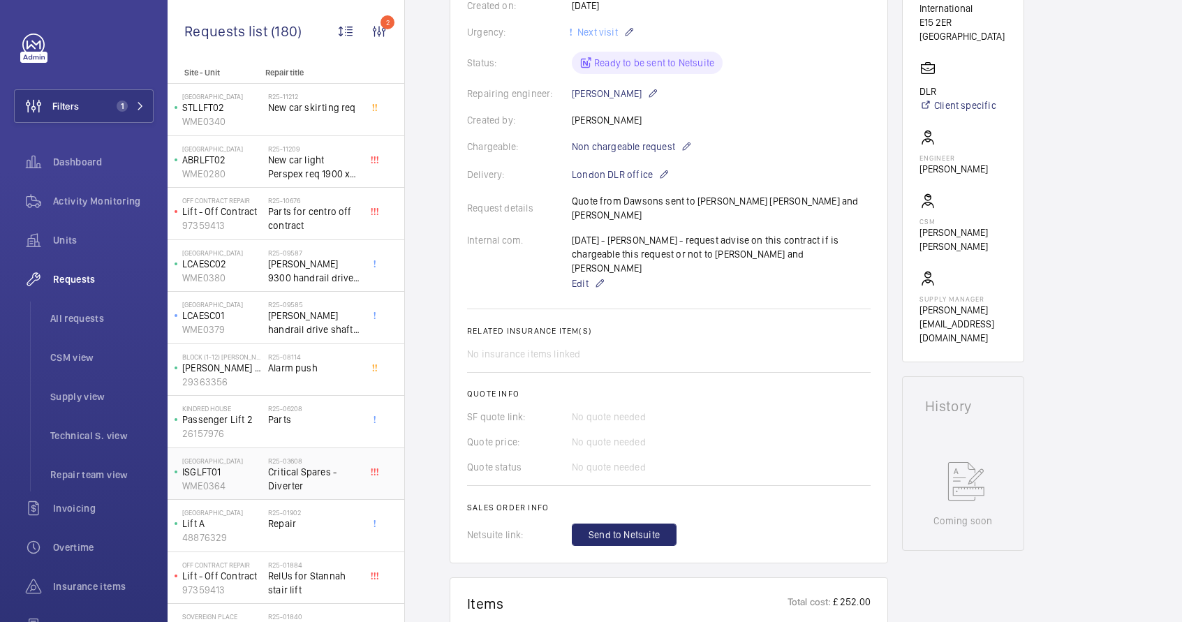
click at [308, 484] on span "Critical Spares - Diverter" at bounding box center [314, 479] width 92 height 28
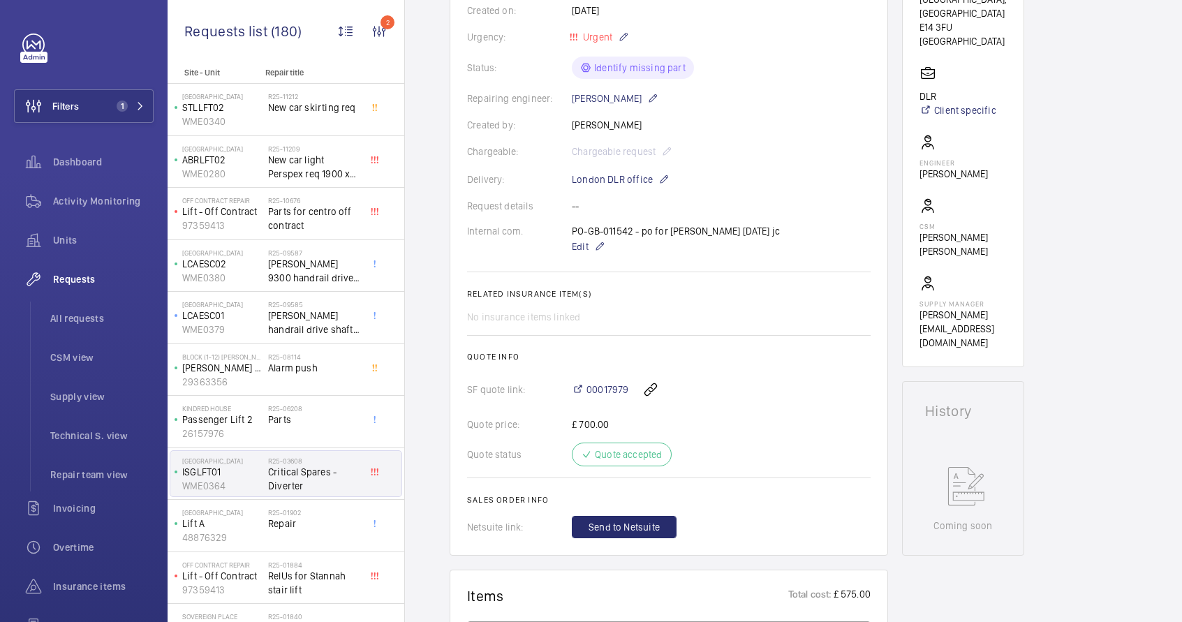
scroll to position [281, 0]
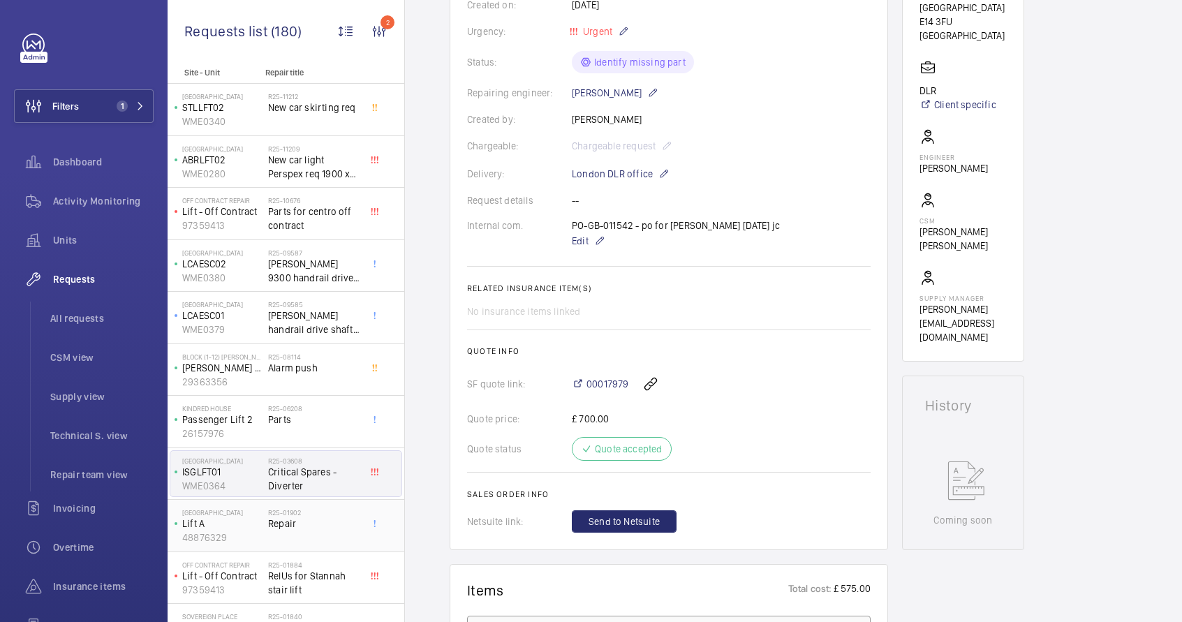
click at [327, 524] on span "Repair" at bounding box center [314, 523] width 92 height 14
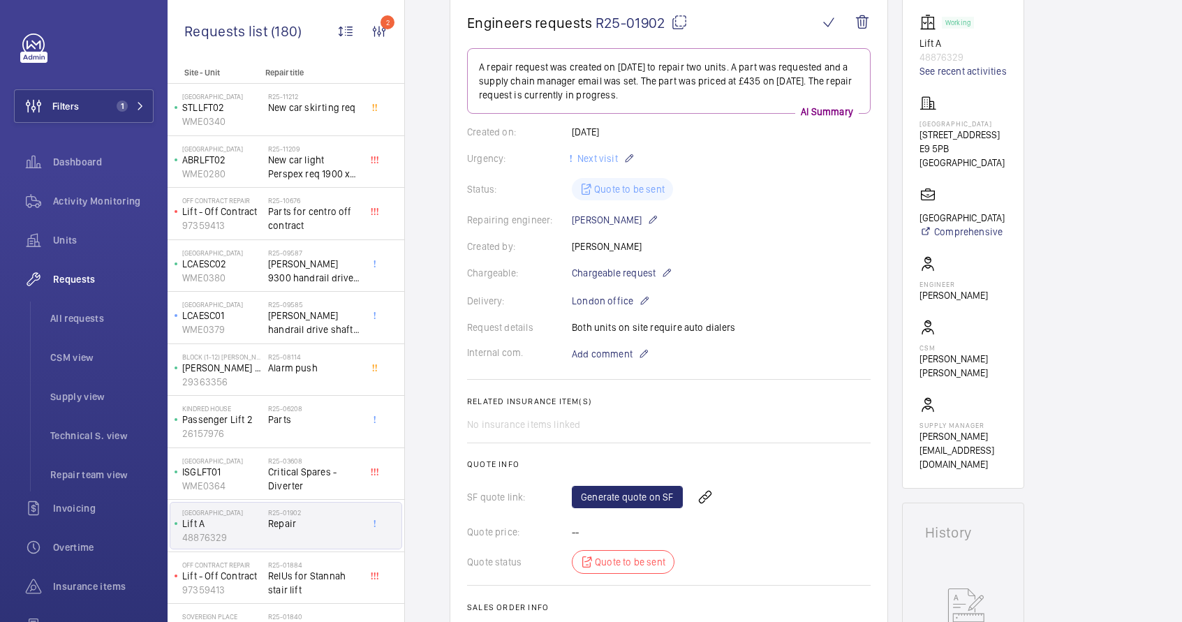
scroll to position [31, 0]
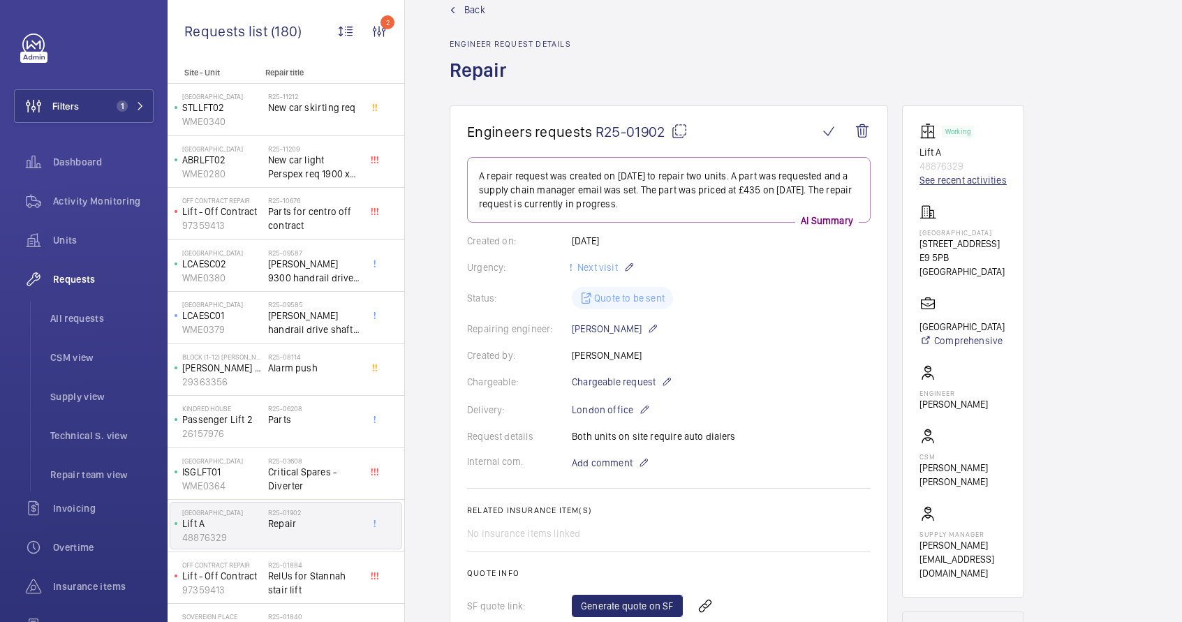
click at [955, 179] on link "See recent activities" at bounding box center [962, 180] width 87 height 14
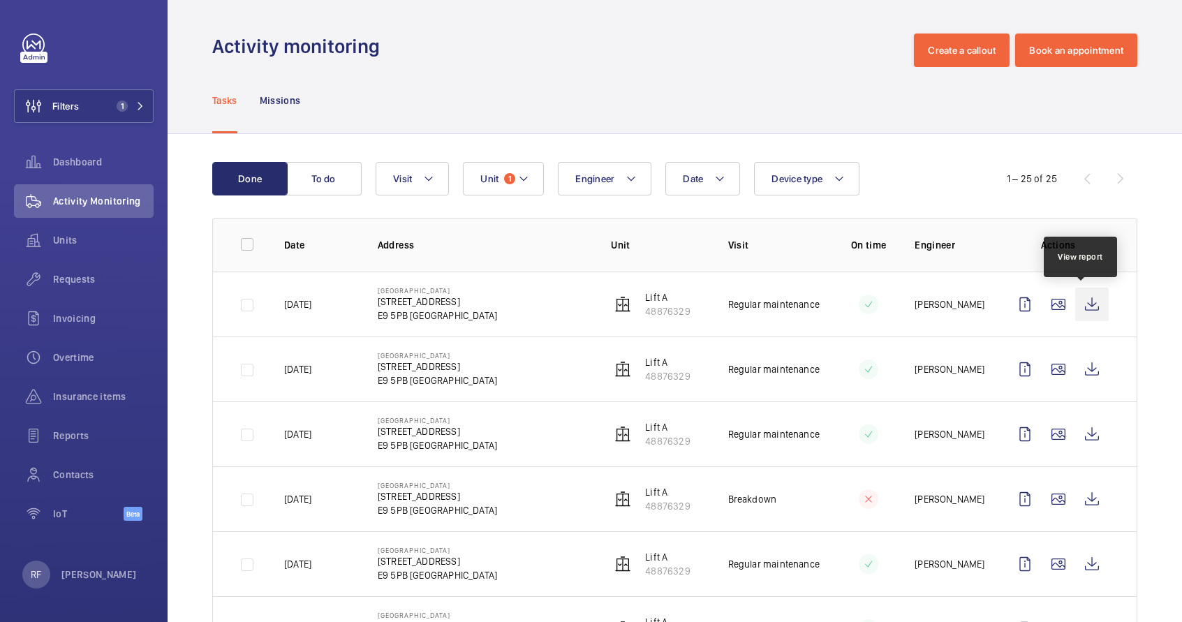
click at [1078, 306] on wm-front-icon-button at bounding box center [1092, 305] width 34 height 34
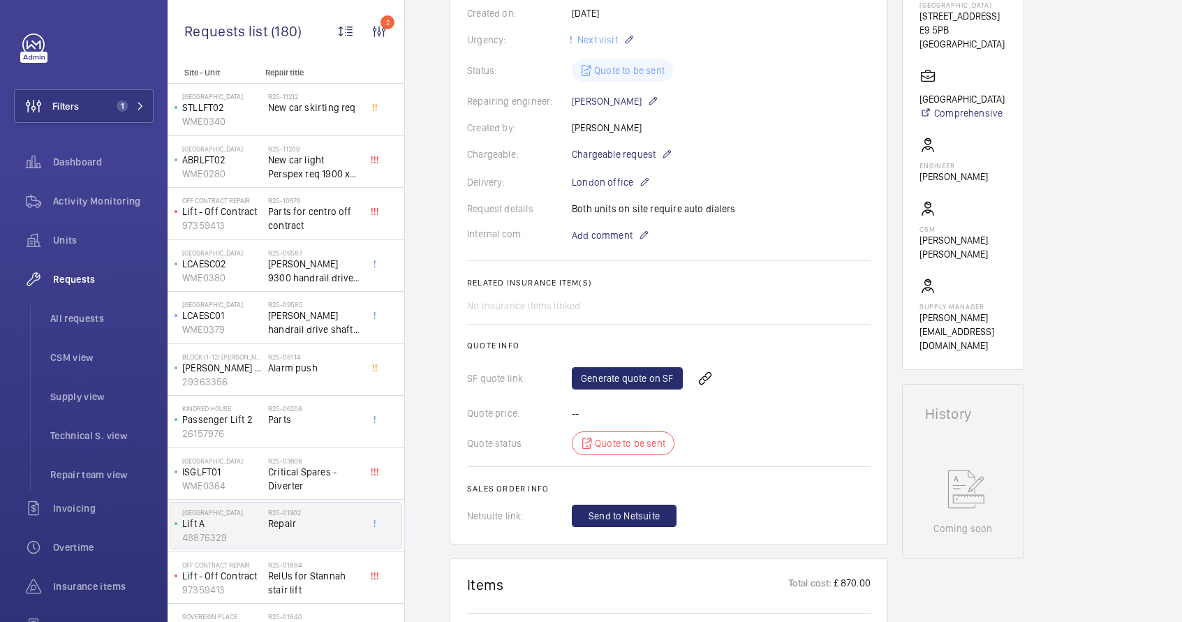
scroll to position [228, 0]
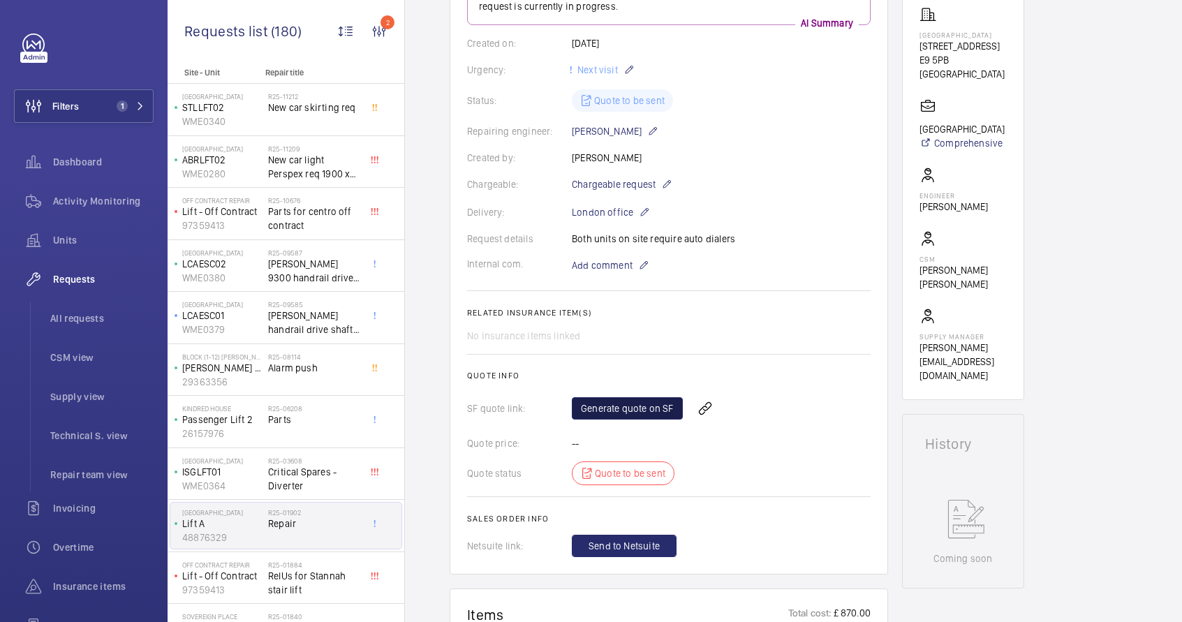
click at [636, 414] on link "Generate quote on SF" at bounding box center [627, 408] width 111 height 22
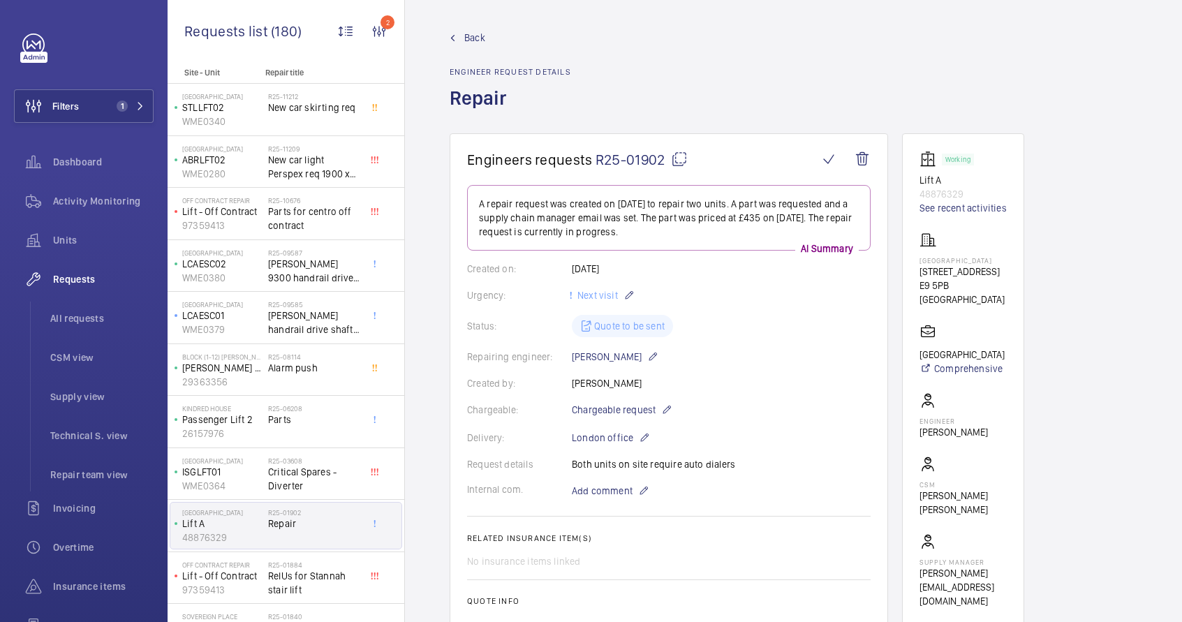
scroll to position [0, 0]
click at [936, 210] on link "See recent activities" at bounding box center [962, 211] width 87 height 14
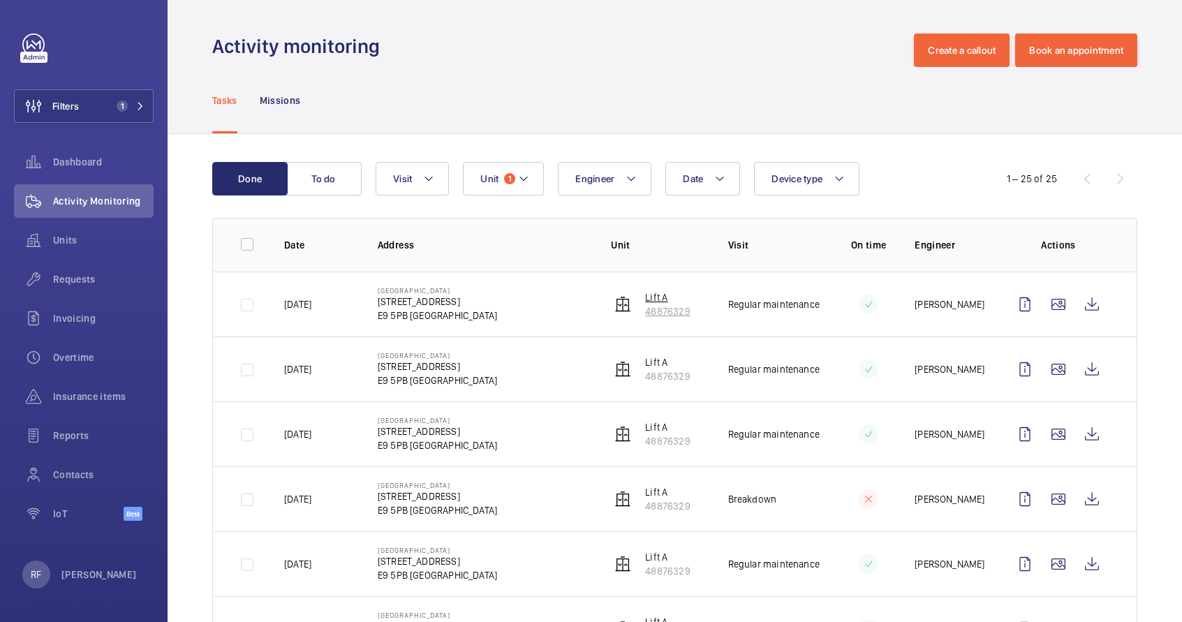
click at [657, 313] on p "48876329" at bounding box center [667, 311] width 45 height 14
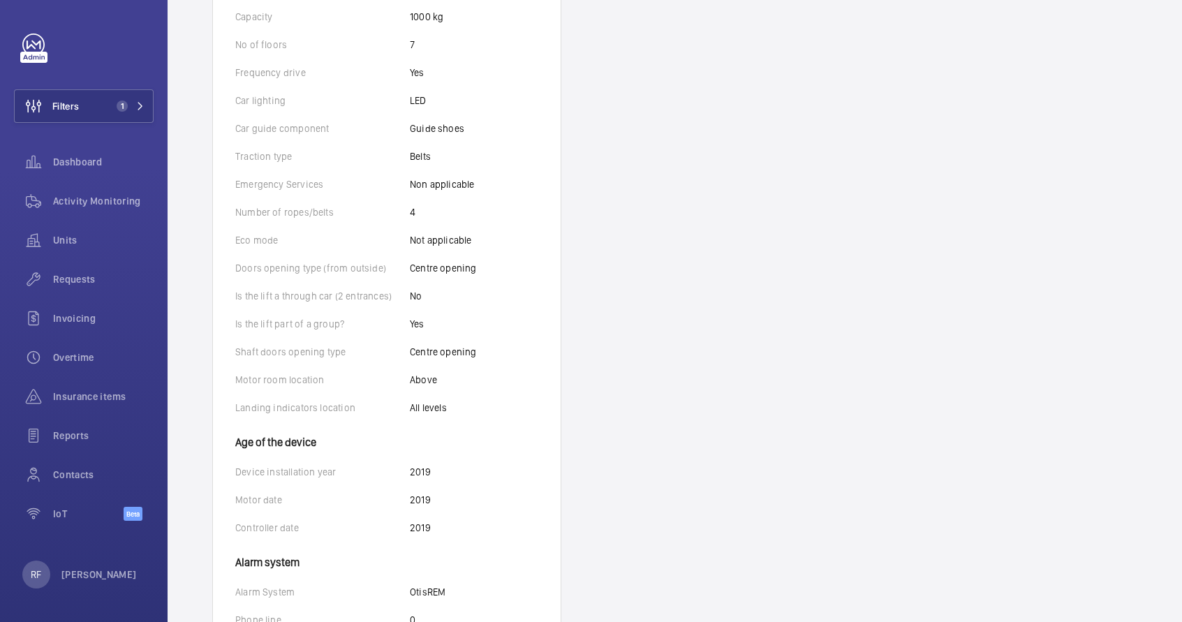
scroll to position [258, 0]
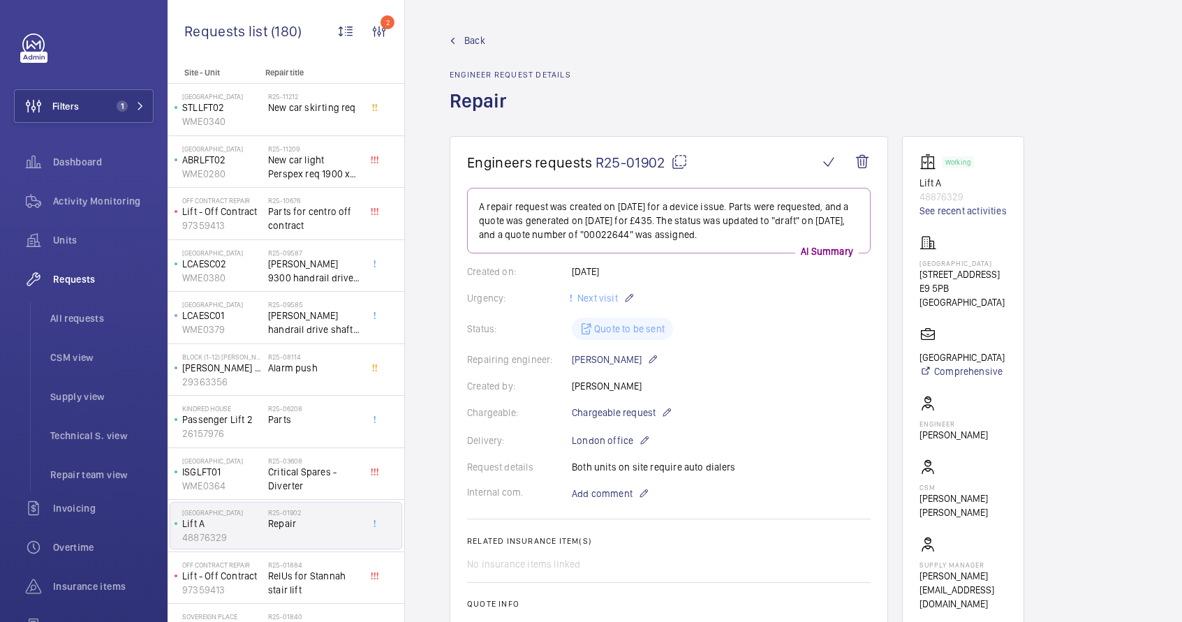
click at [677, 164] on mat-icon at bounding box center [679, 162] width 17 height 17
click at [828, 165] on wm-front-icon-button at bounding box center [829, 162] width 34 height 34
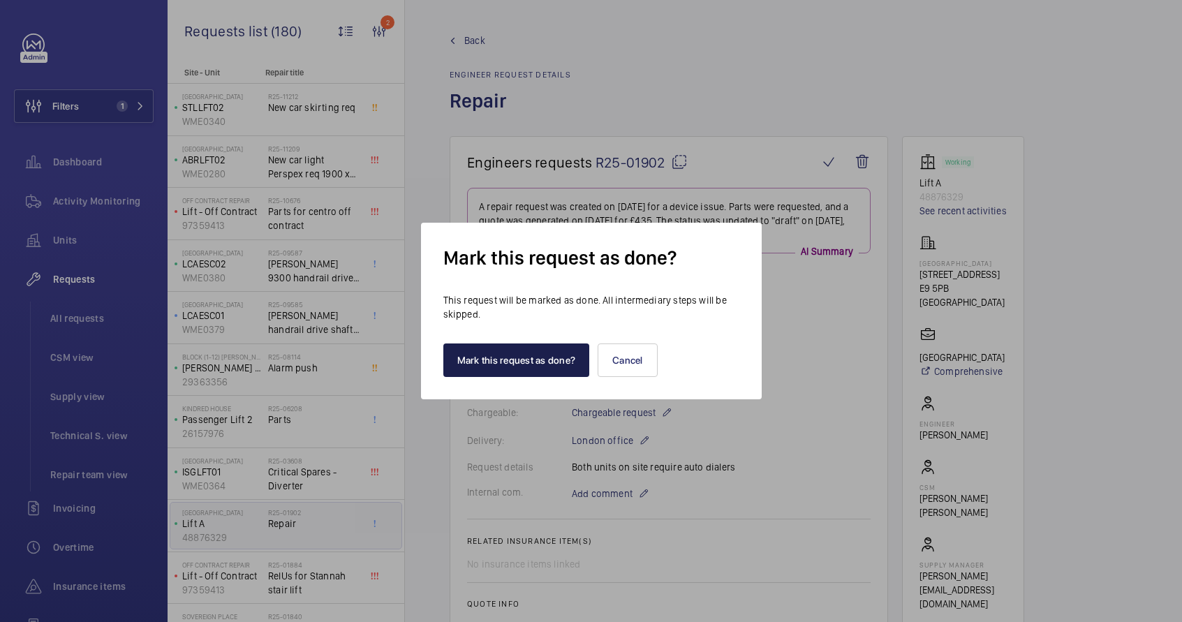
click at [548, 368] on button "Mark this request as done?" at bounding box center [516, 360] width 147 height 34
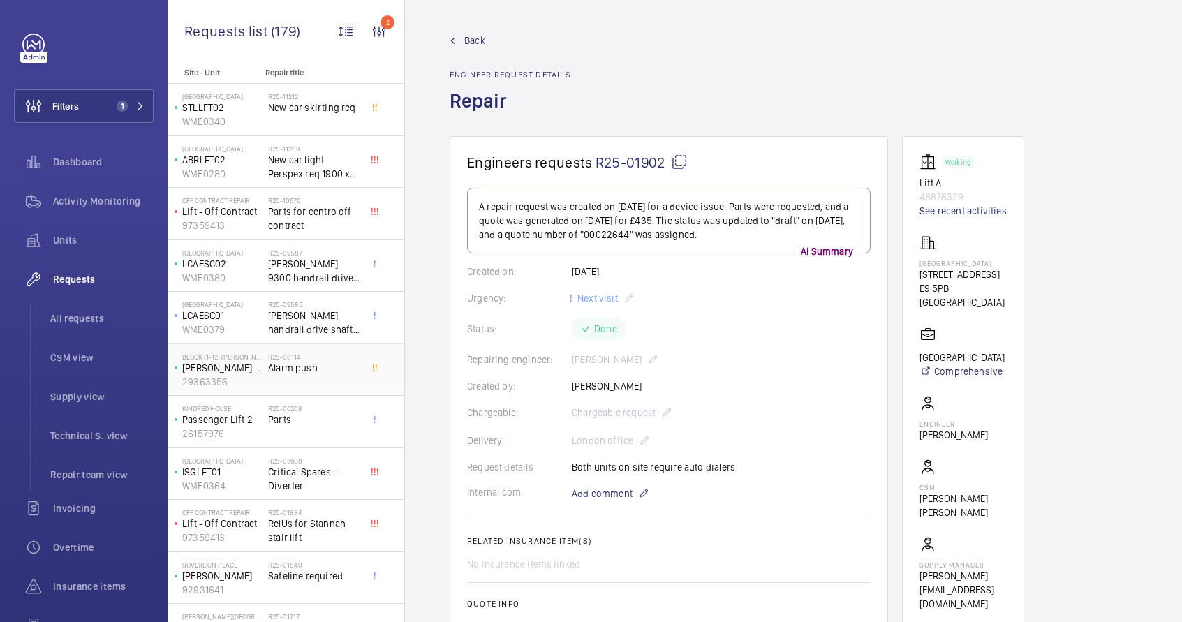
click at [314, 381] on div "R25-08114 Alarm push" at bounding box center [314, 372] width 92 height 40
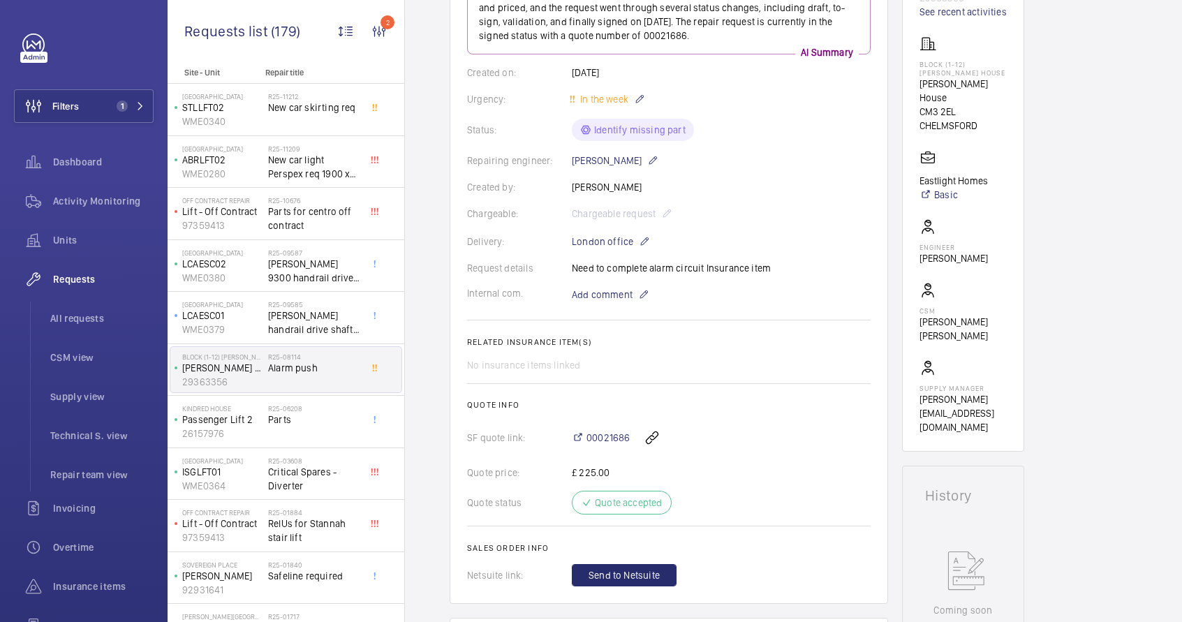
scroll to position [343, 0]
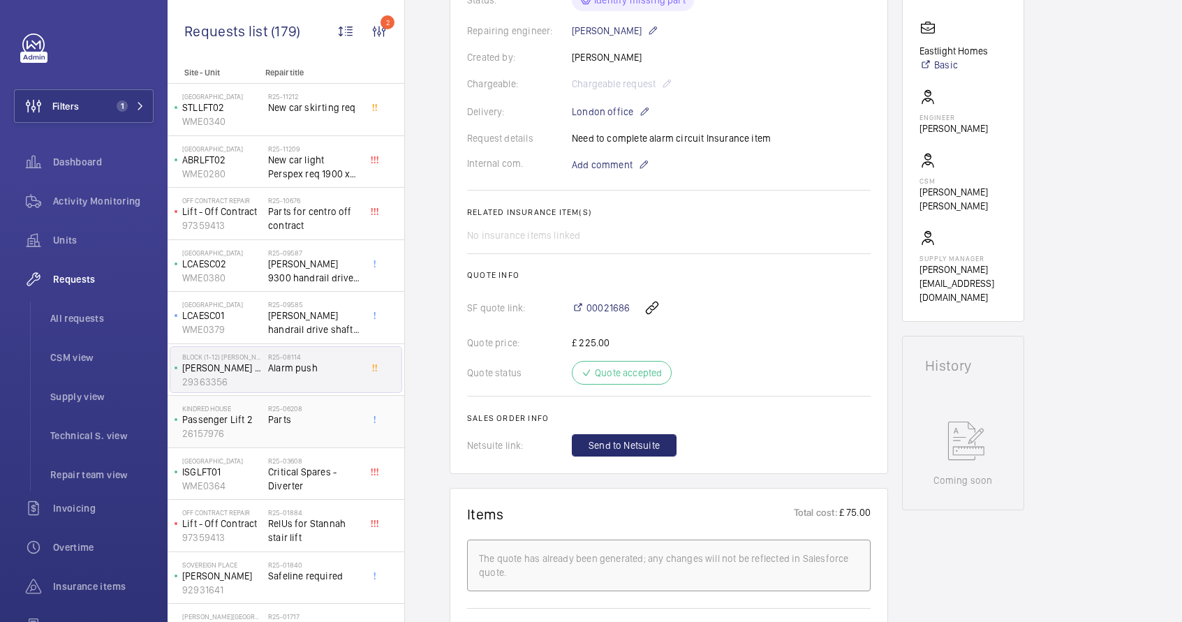
click at [302, 417] on span "Parts" at bounding box center [314, 419] width 92 height 14
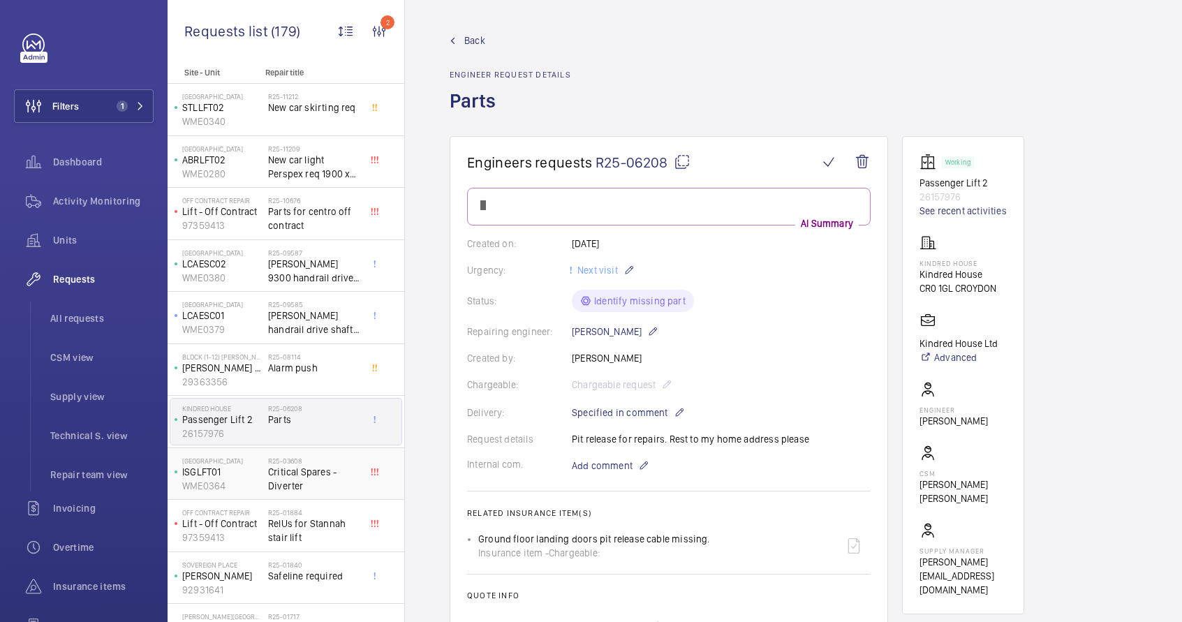
click at [315, 467] on span "Critical Spares - Diverter" at bounding box center [314, 479] width 92 height 28
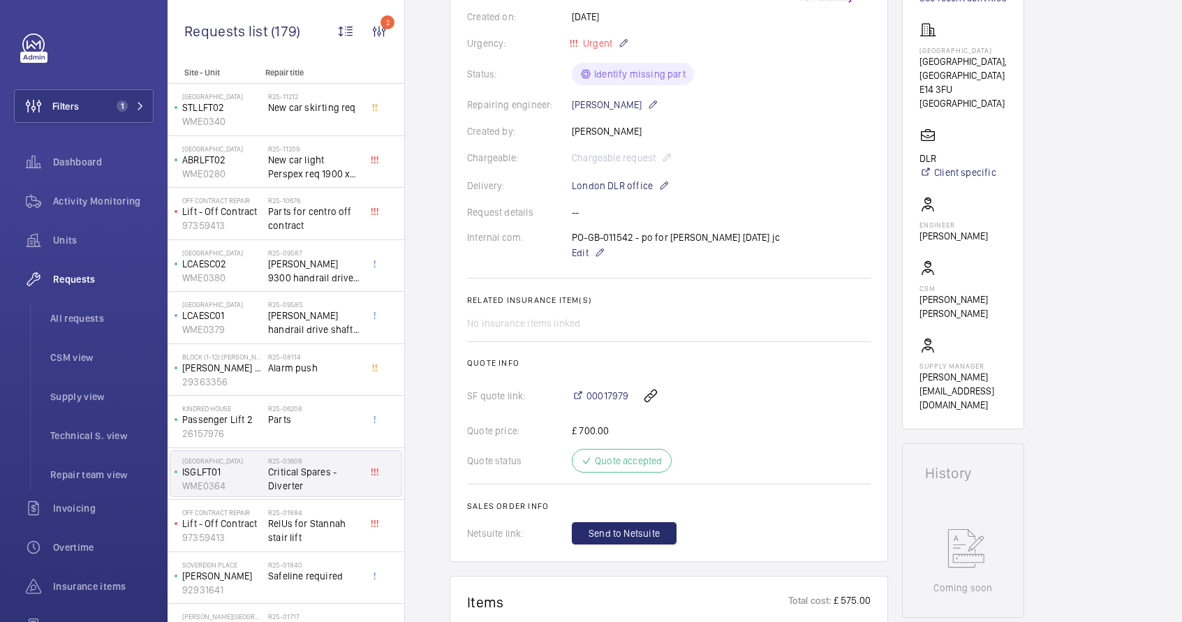
scroll to position [217, 0]
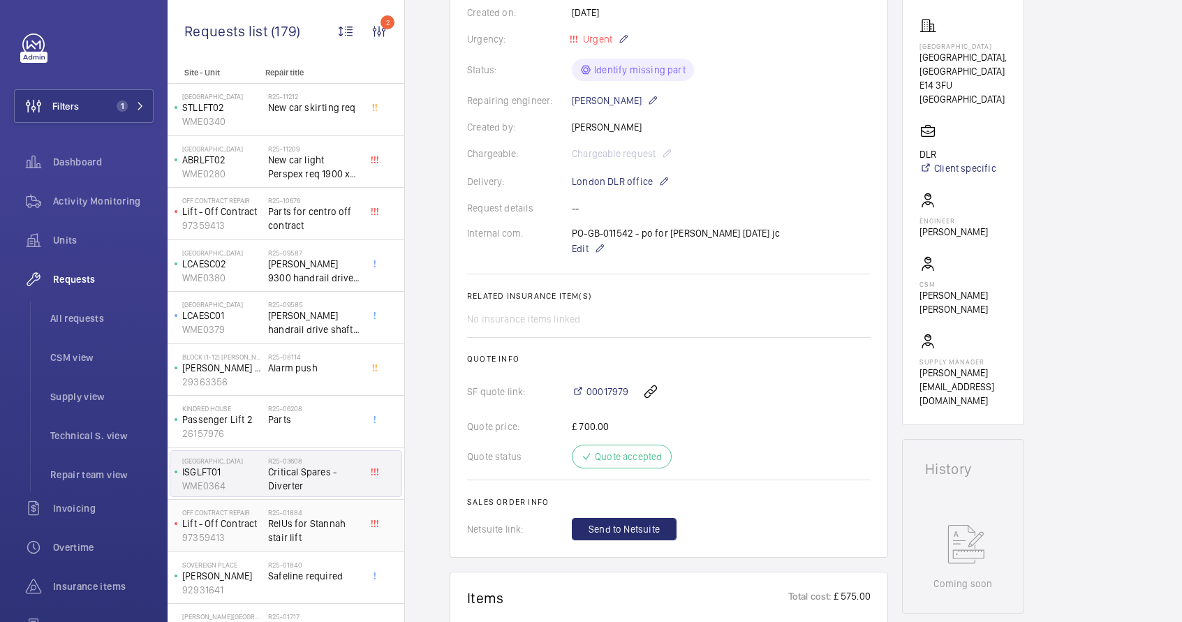
click at [322, 519] on span "RelUs for Stannah stair lift" at bounding box center [314, 530] width 92 height 28
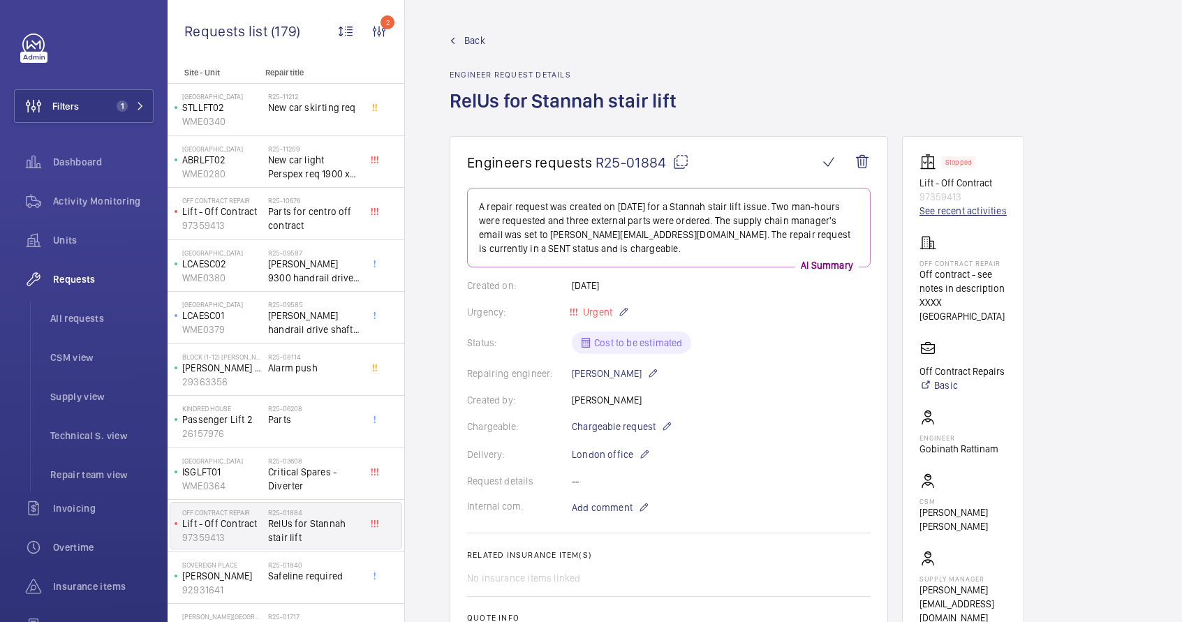
click at [987, 211] on link "See recent activities" at bounding box center [962, 211] width 87 height 14
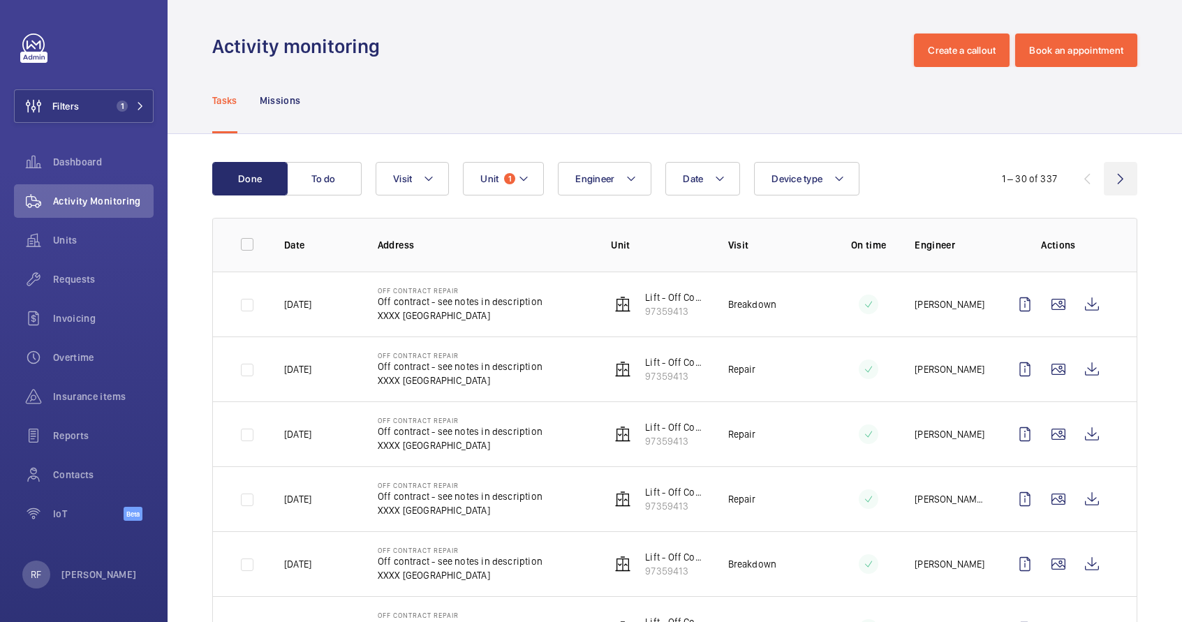
click at [1112, 179] on wm-front-icon-button at bounding box center [1120, 179] width 34 height 34
click at [1110, 177] on wm-front-icon-button at bounding box center [1120, 179] width 34 height 34
click at [1104, 174] on wm-front-icon-button at bounding box center [1120, 179] width 34 height 34
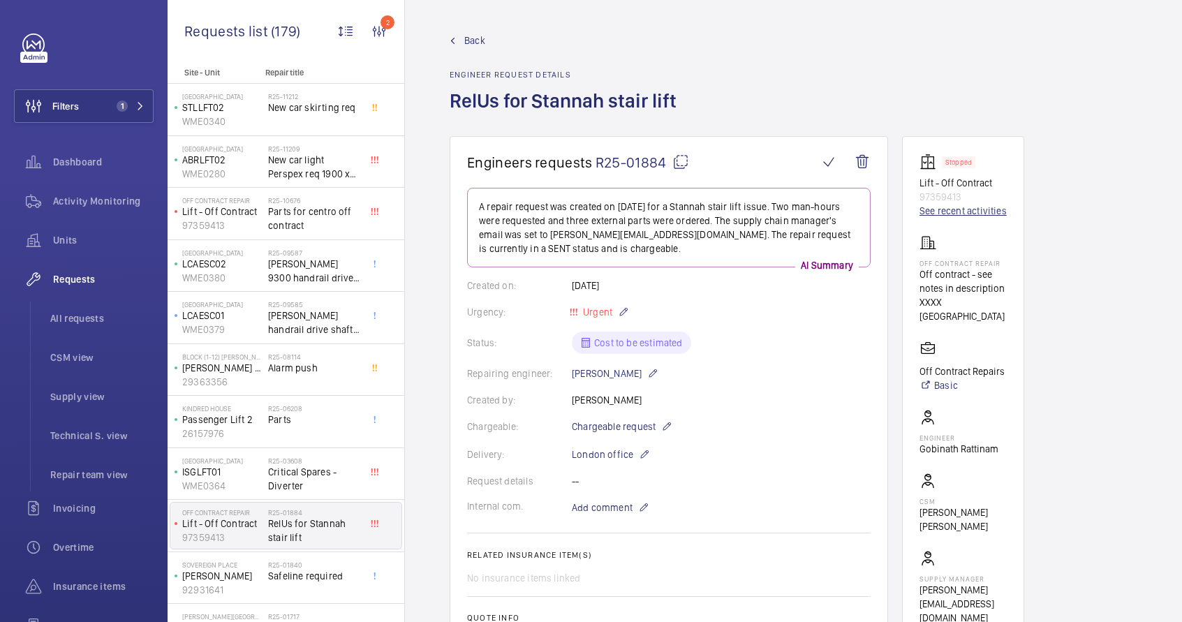
click at [961, 214] on link "See recent activities" at bounding box center [962, 211] width 87 height 14
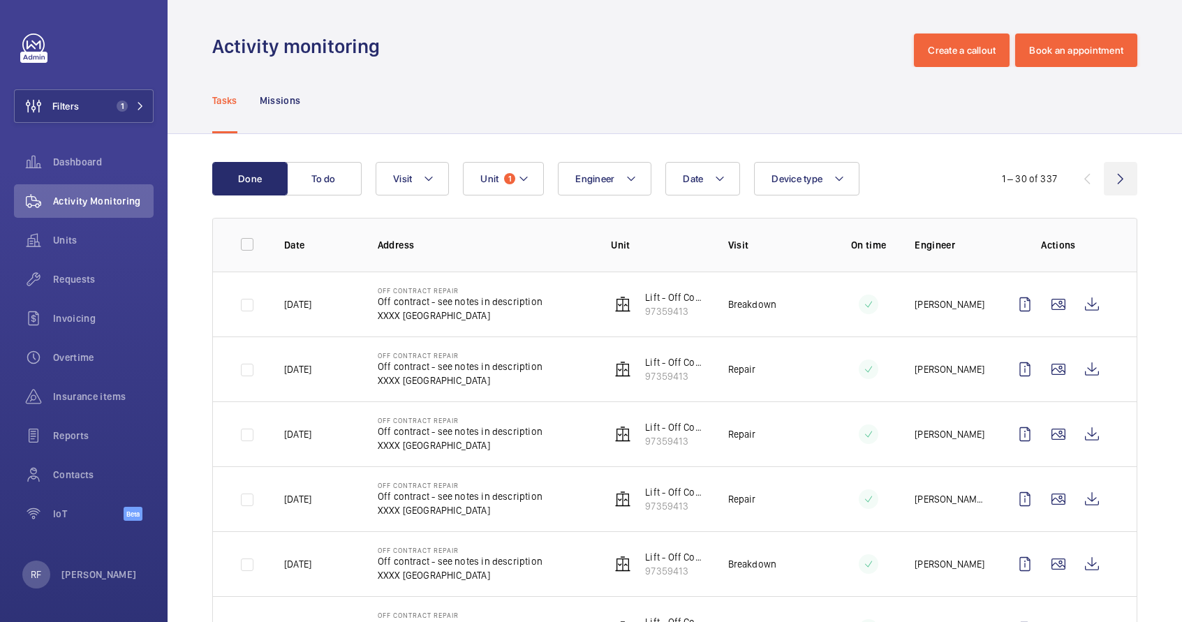
click at [1107, 181] on wm-front-icon-button at bounding box center [1120, 179] width 34 height 34
click at [1107, 181] on div "1 – 30 of 337" at bounding box center [1053, 178] width 168 height 17
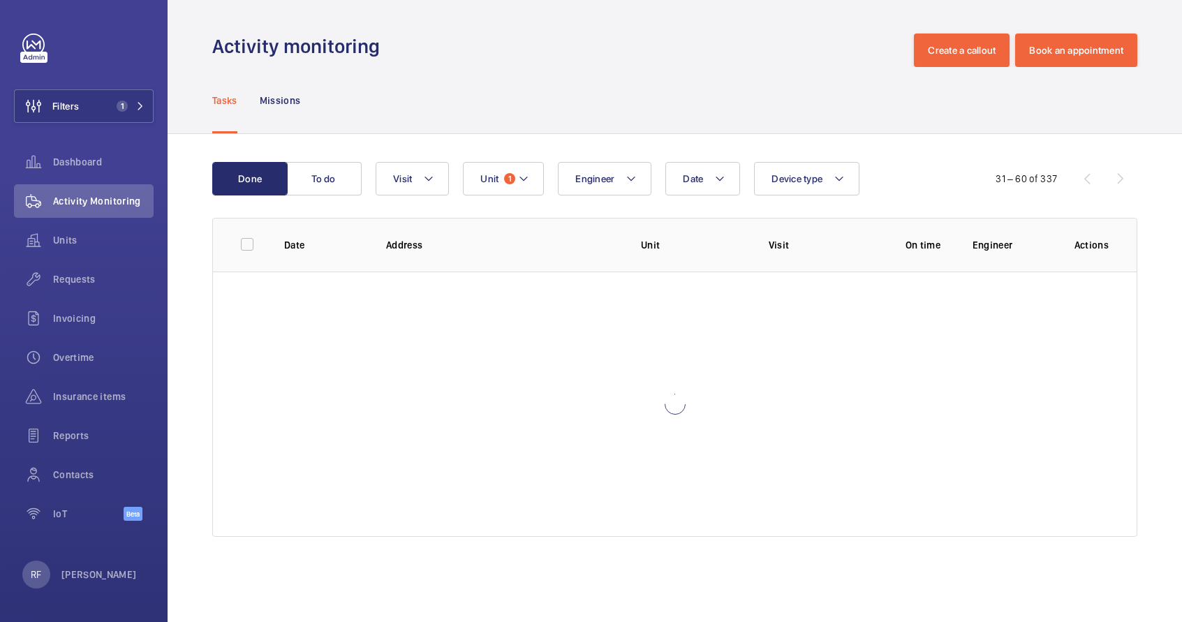
click at [1107, 181] on div "31 – 60 of 337" at bounding box center [1053, 178] width 168 height 17
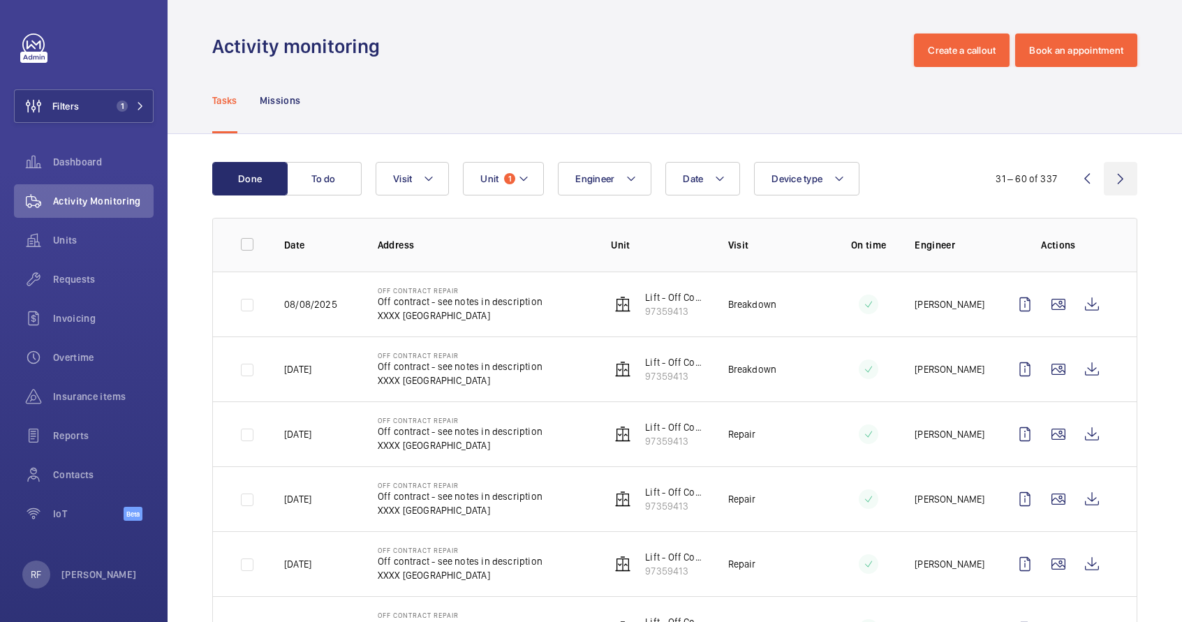
click at [1113, 179] on wm-front-icon-button at bounding box center [1120, 179] width 34 height 34
click at [1110, 180] on wm-front-icon-button at bounding box center [1120, 179] width 34 height 34
click at [1112, 185] on wm-front-icon-button at bounding box center [1120, 179] width 34 height 34
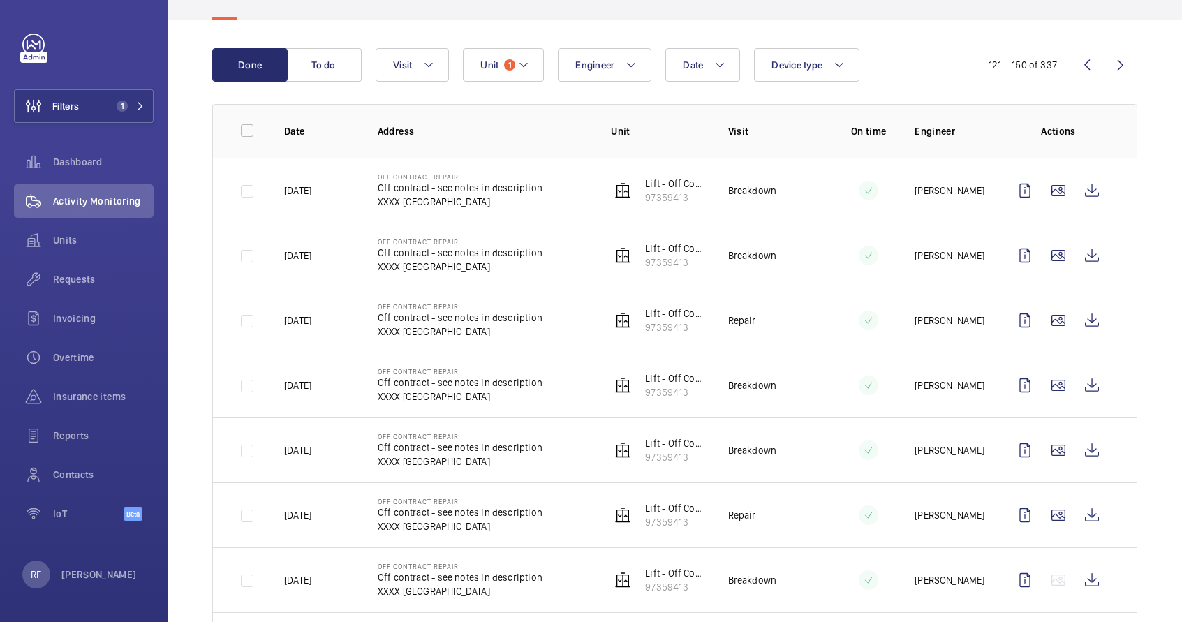
scroll to position [170, 0]
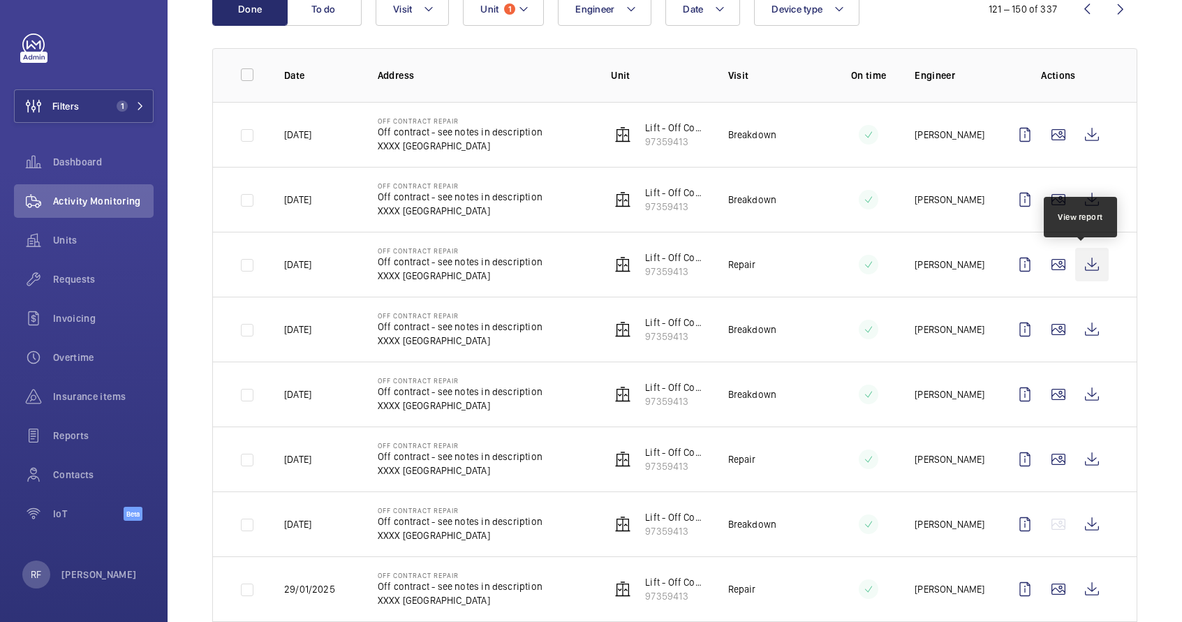
click at [1078, 267] on wm-front-icon-button at bounding box center [1092, 265] width 34 height 34
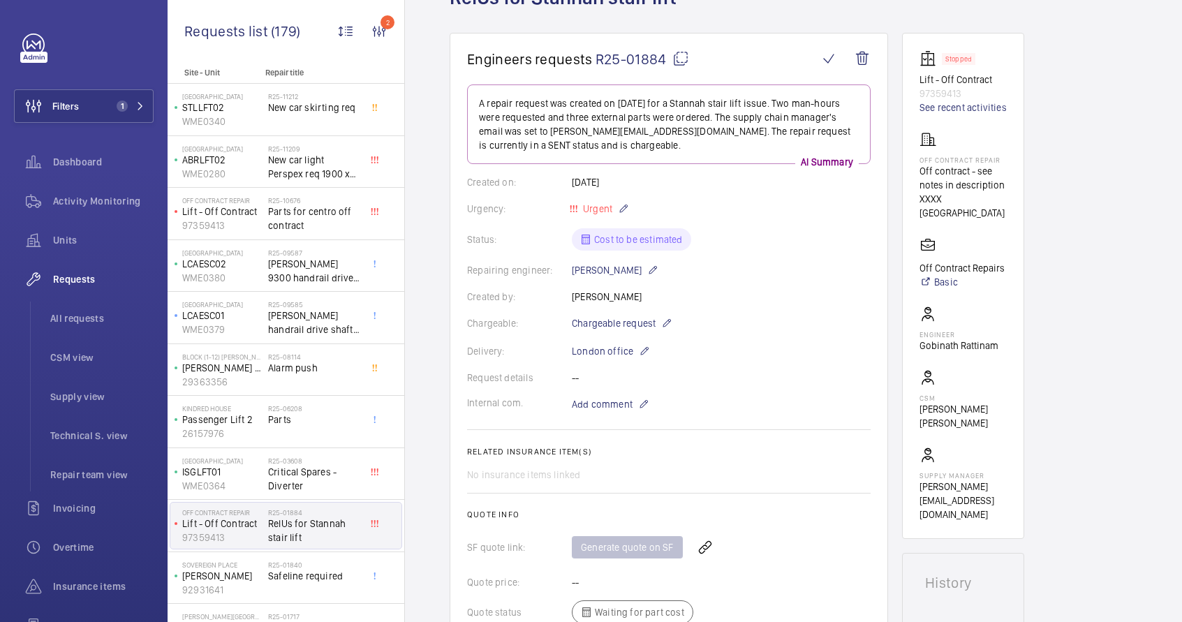
scroll to position [228, 0]
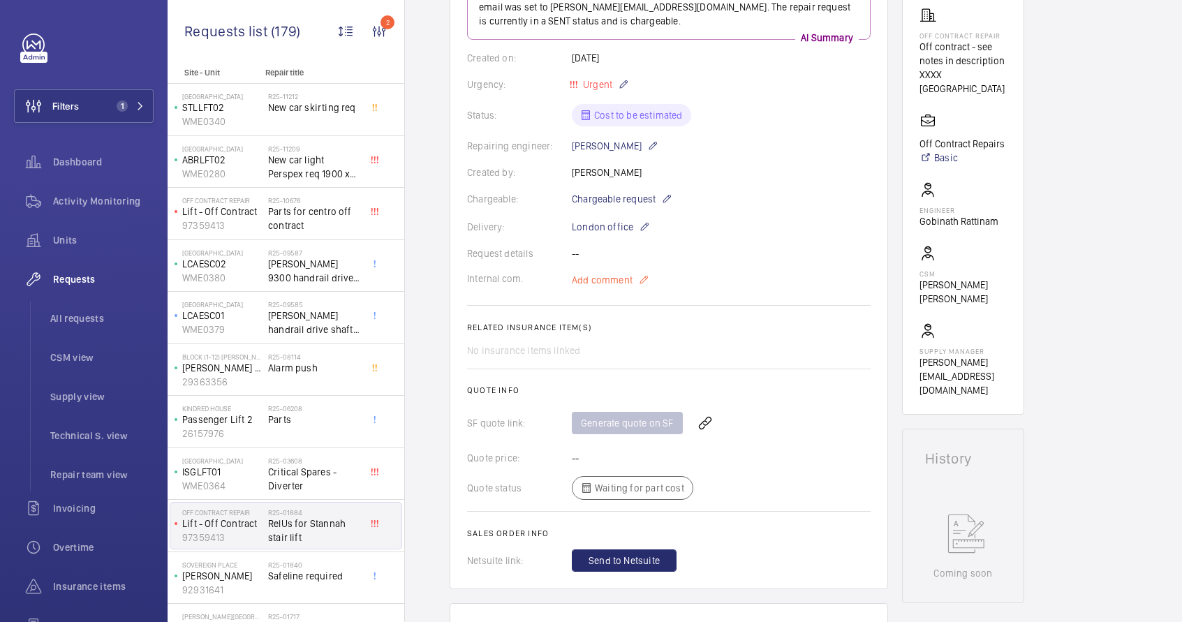
click at [640, 278] on mat-icon at bounding box center [643, 280] width 11 height 17
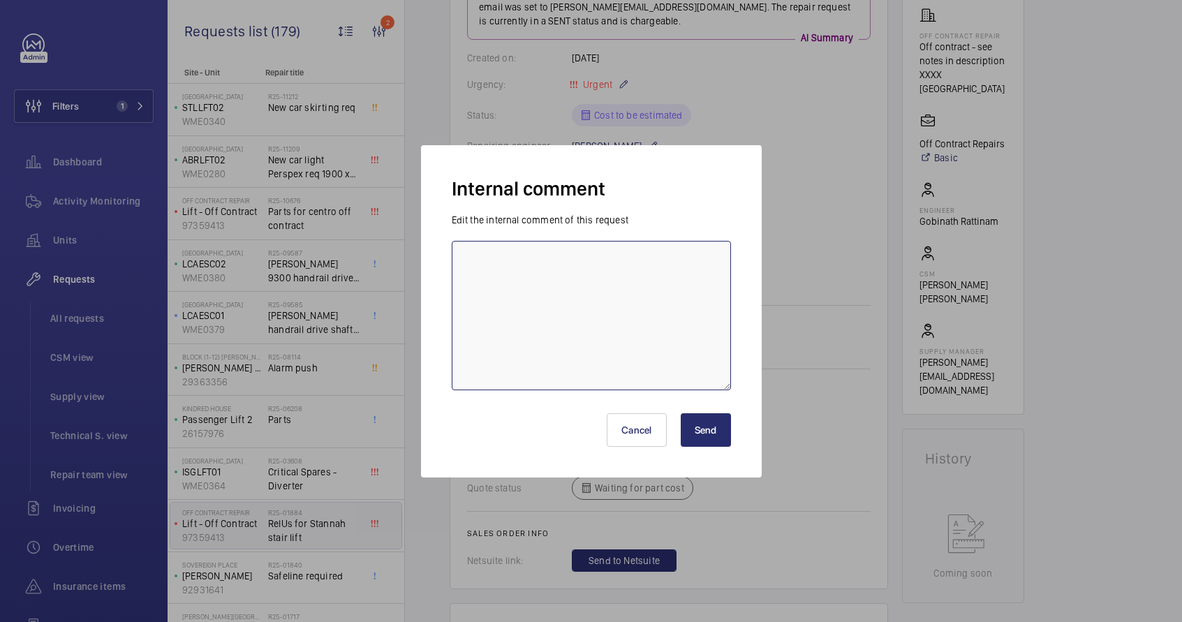
click at [634, 306] on textarea at bounding box center [591, 315] width 279 height 149
click at [464, 259] on textarea "Unable to trace the correct job number - this is a non contract and can't see t…" at bounding box center [591, 315] width 279 height 149
click at [500, 277] on textarea "25-09-2025 Ricardo - Unable to trace the correct job number - this is a non con…" at bounding box center [591, 315] width 279 height 149
type textarea "25-09-2025 Ricardo - Unable to trace the correct job for that date - this is a …"
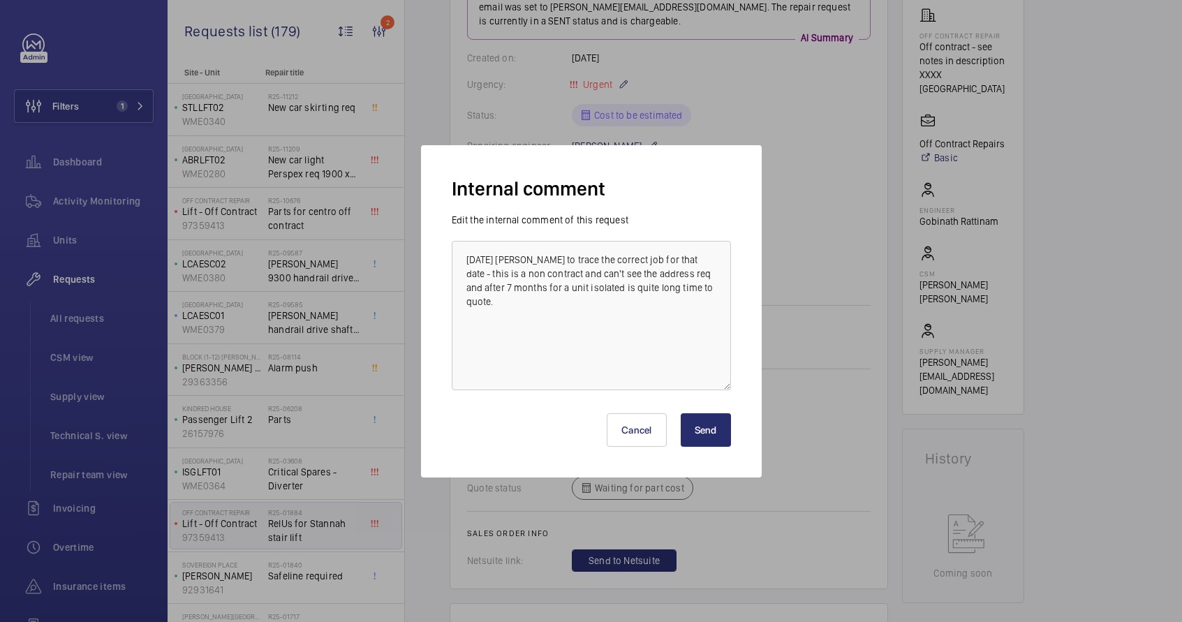
click at [727, 424] on button "Send" at bounding box center [706, 430] width 50 height 34
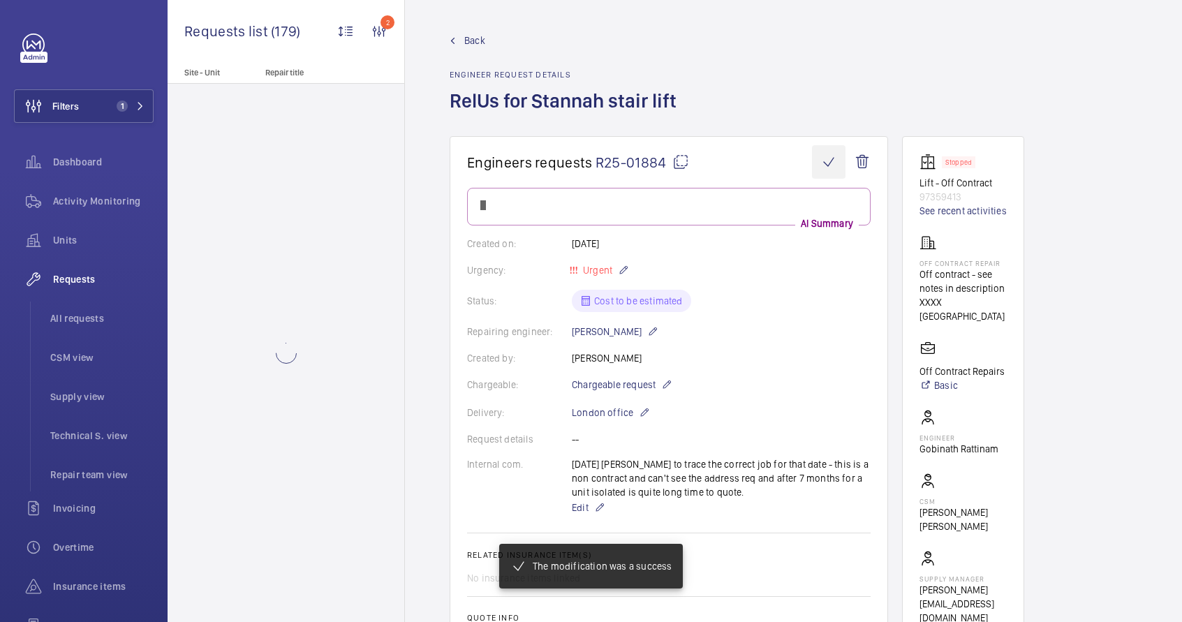
click at [828, 159] on wm-front-icon-button at bounding box center [829, 162] width 34 height 34
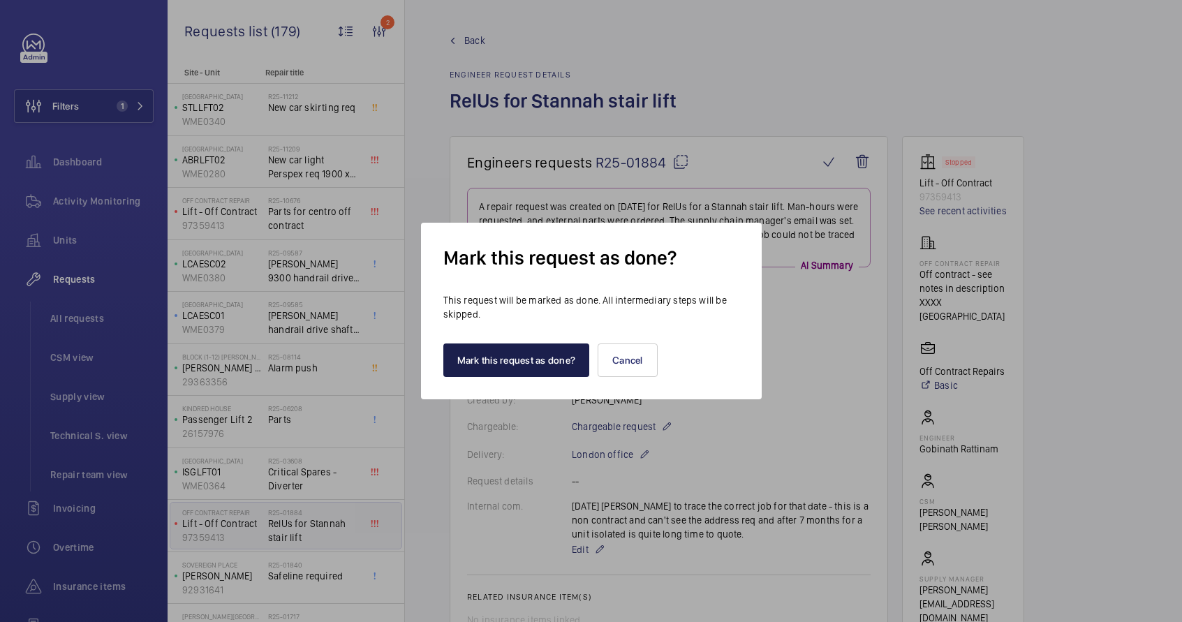
click at [526, 370] on button "Mark this request as done?" at bounding box center [516, 360] width 147 height 34
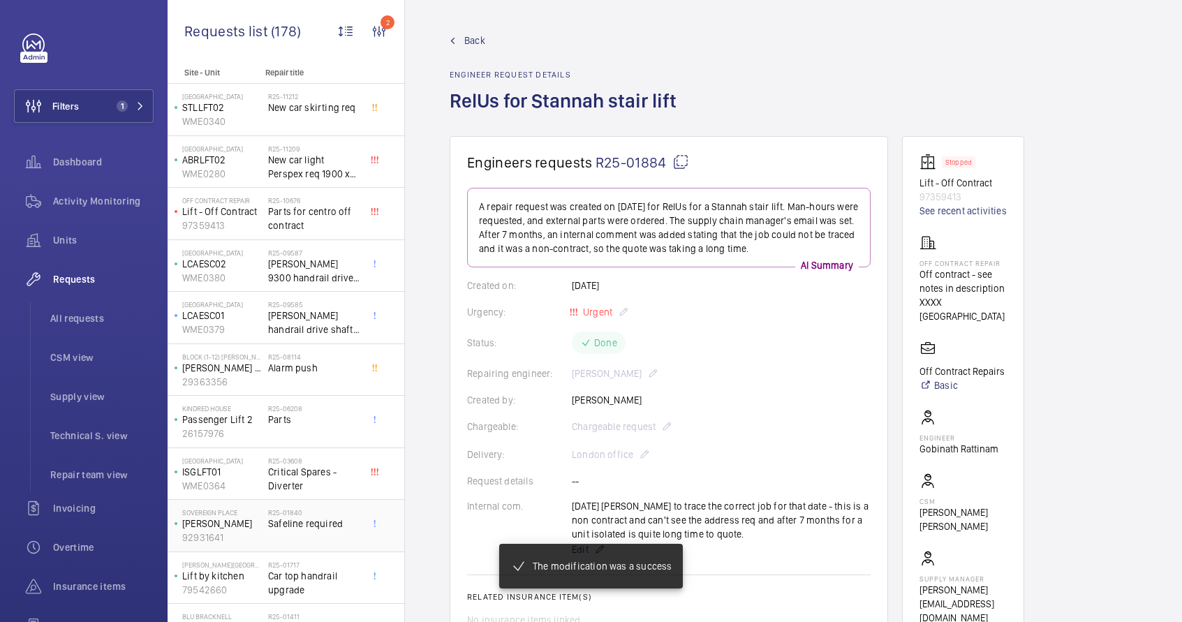
click at [290, 537] on div "R25-01840 Safeline required" at bounding box center [314, 528] width 92 height 40
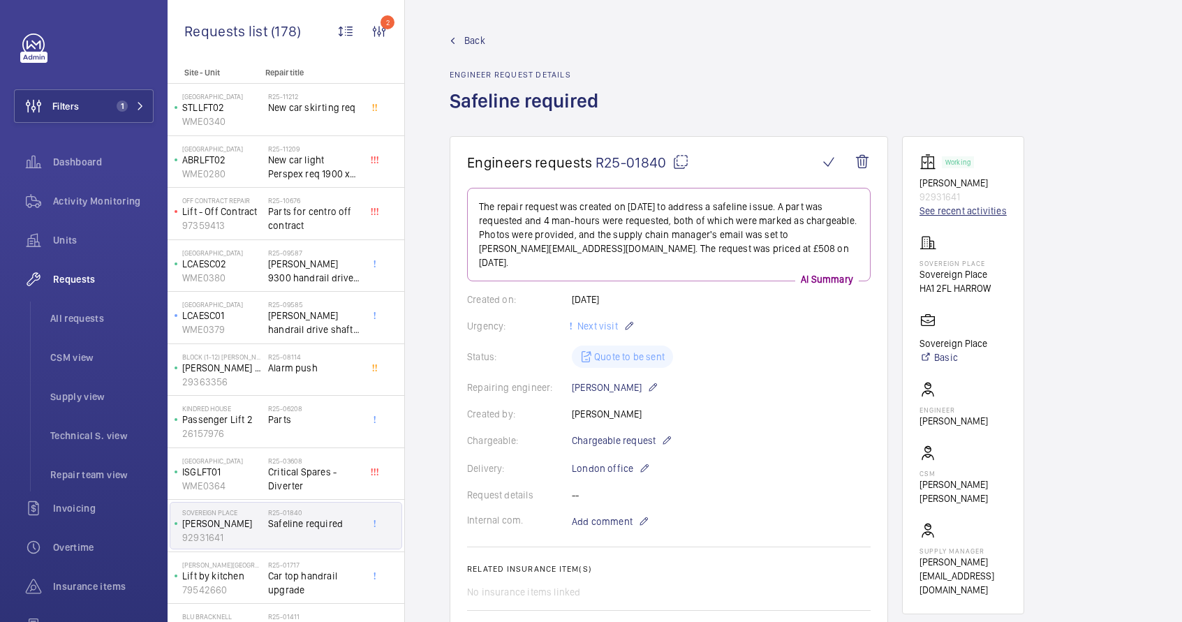
click at [953, 211] on link "See recent activities" at bounding box center [962, 211] width 87 height 14
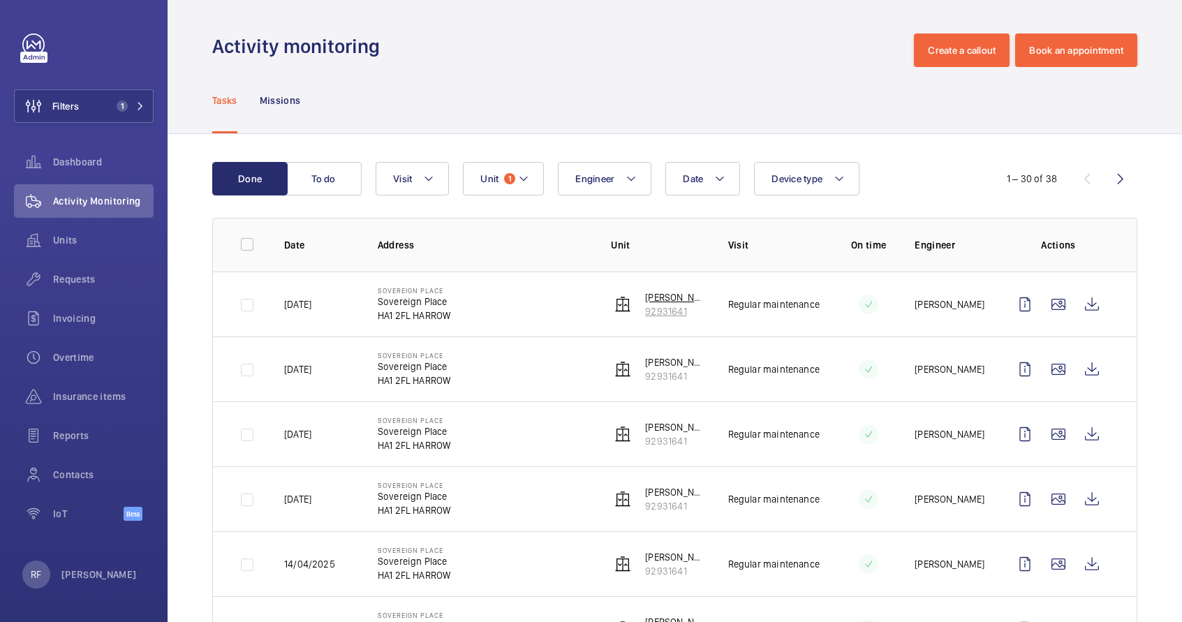
click at [658, 299] on p "[PERSON_NAME]" at bounding box center [675, 297] width 60 height 14
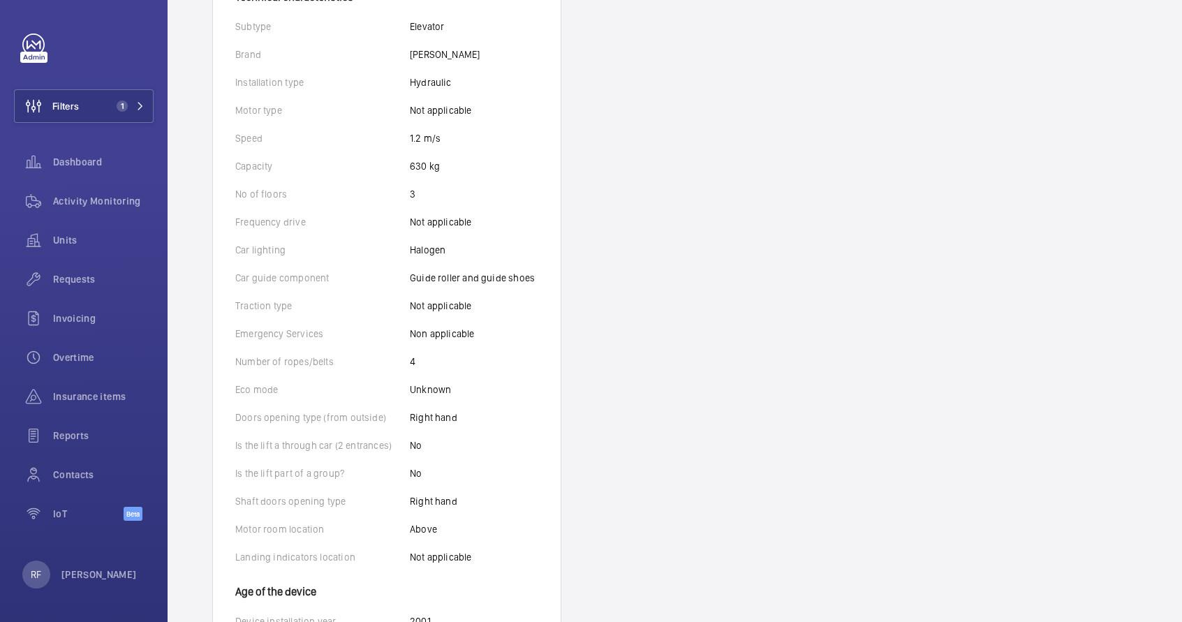
scroll to position [349, 0]
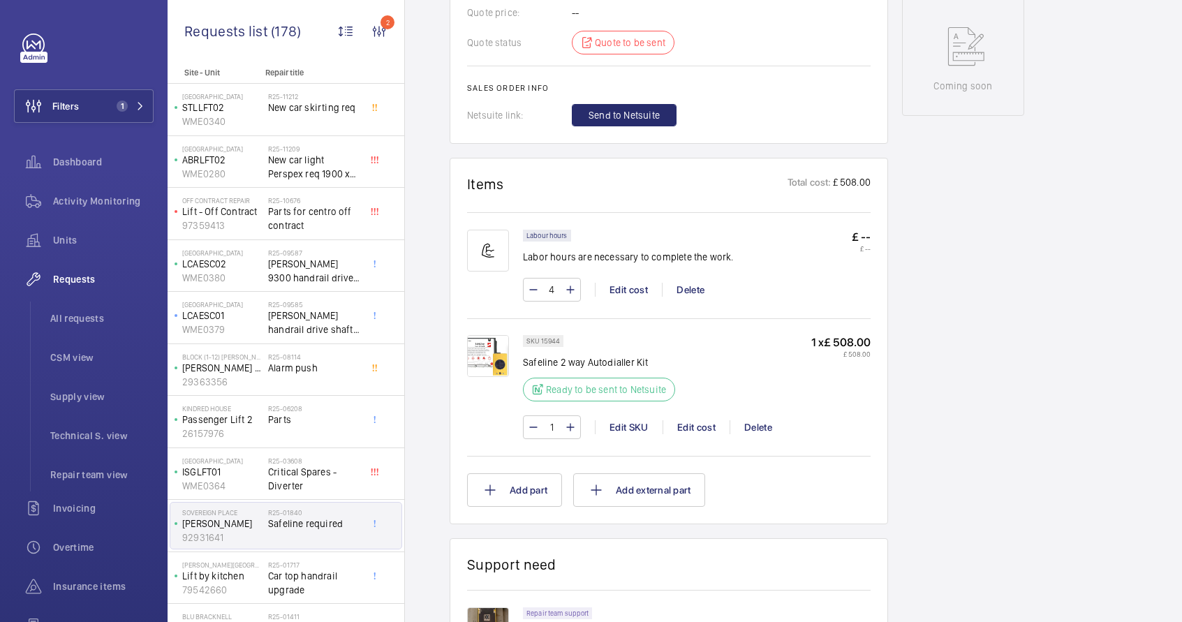
scroll to position [1034, 0]
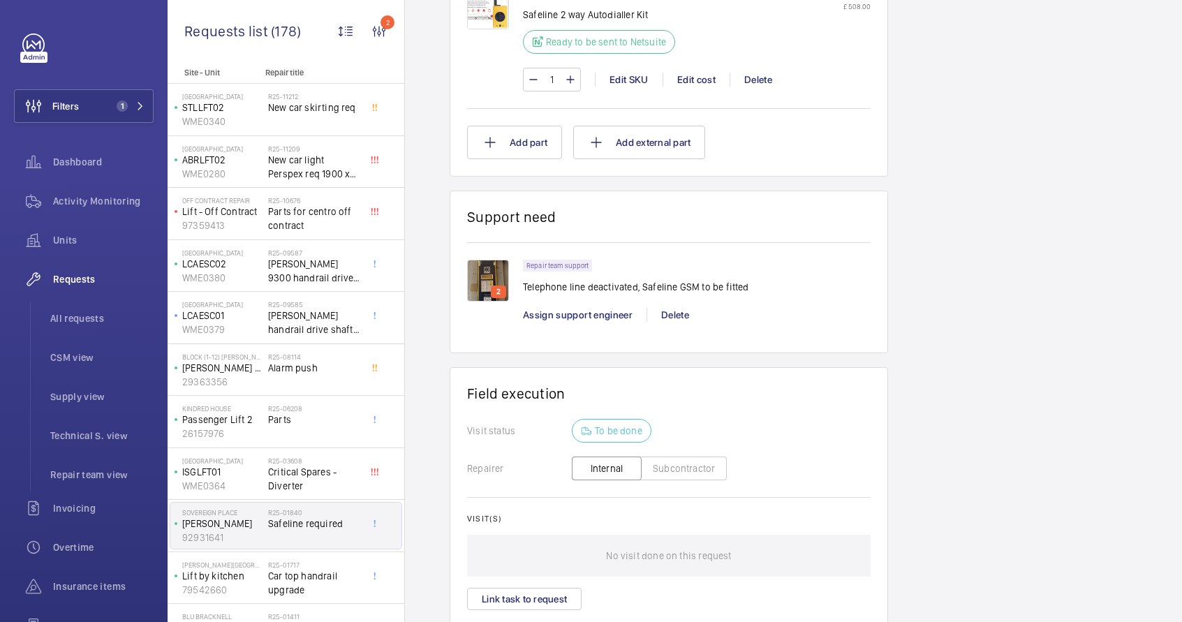
click at [489, 264] on img at bounding box center [488, 281] width 42 height 42
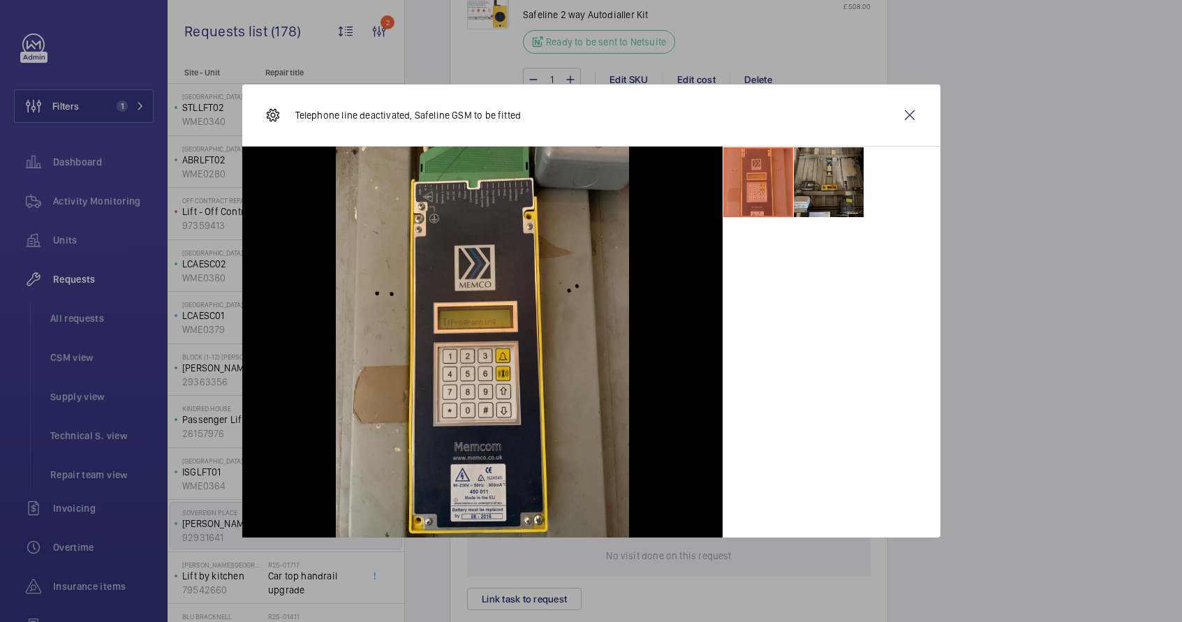
click at [819, 188] on li at bounding box center [829, 182] width 70 height 70
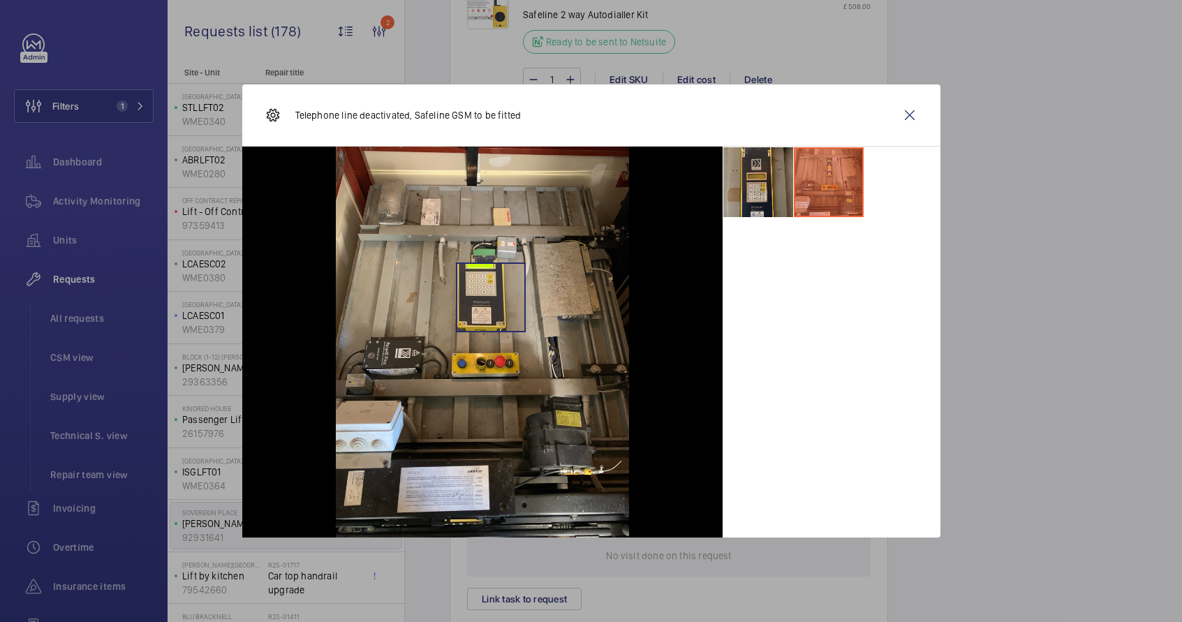
click at [489, 297] on img at bounding box center [482, 342] width 293 height 391
click at [773, 191] on li at bounding box center [758, 182] width 70 height 70
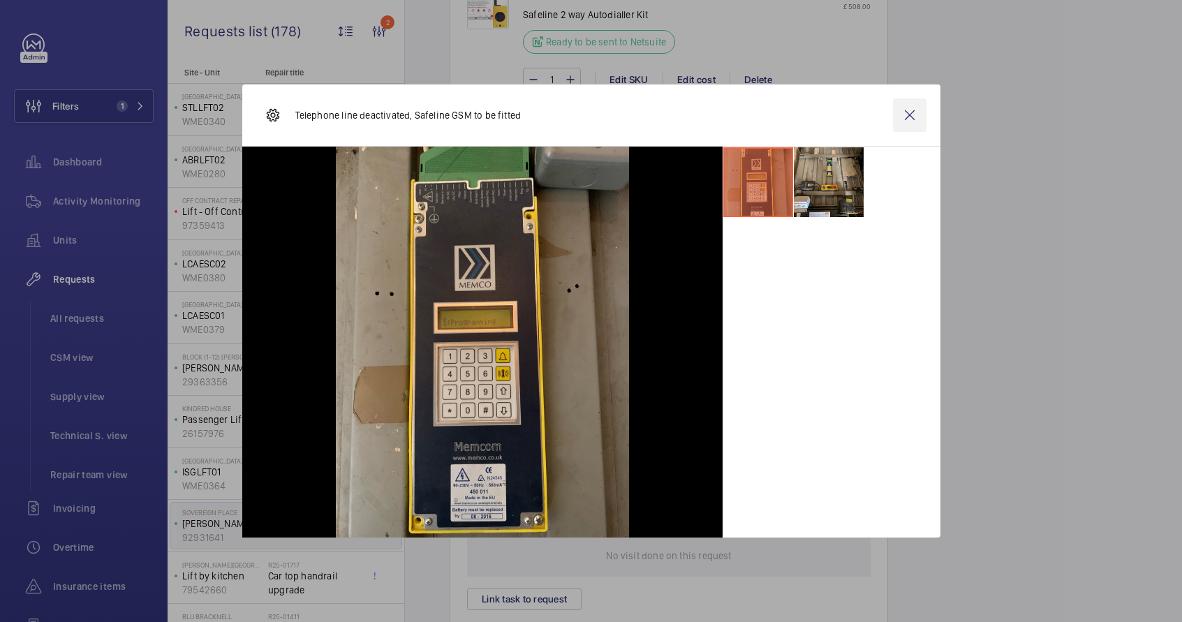
click at [916, 119] on wm-front-icon-button at bounding box center [910, 115] width 34 height 34
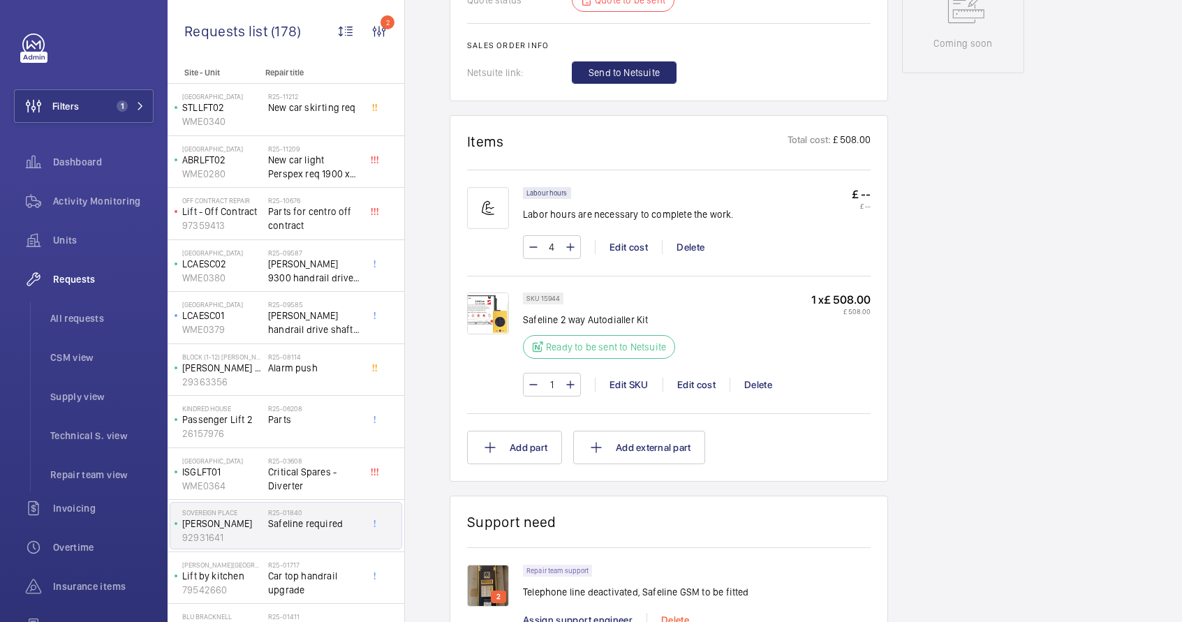
scroll to position [846, 0]
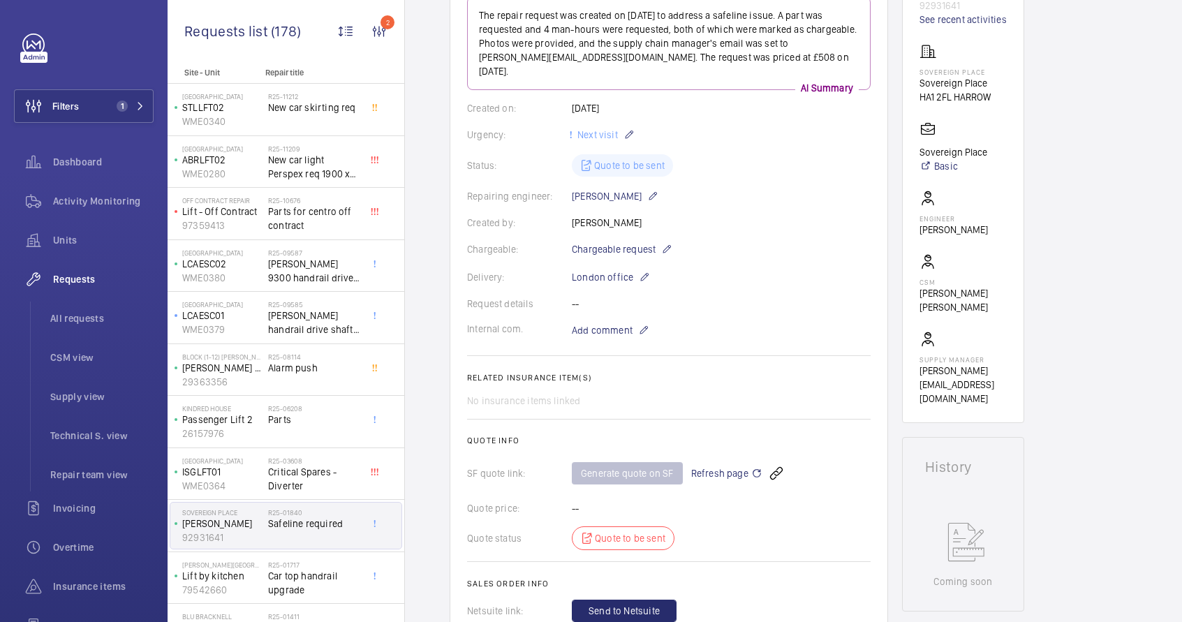
scroll to position [0, 0]
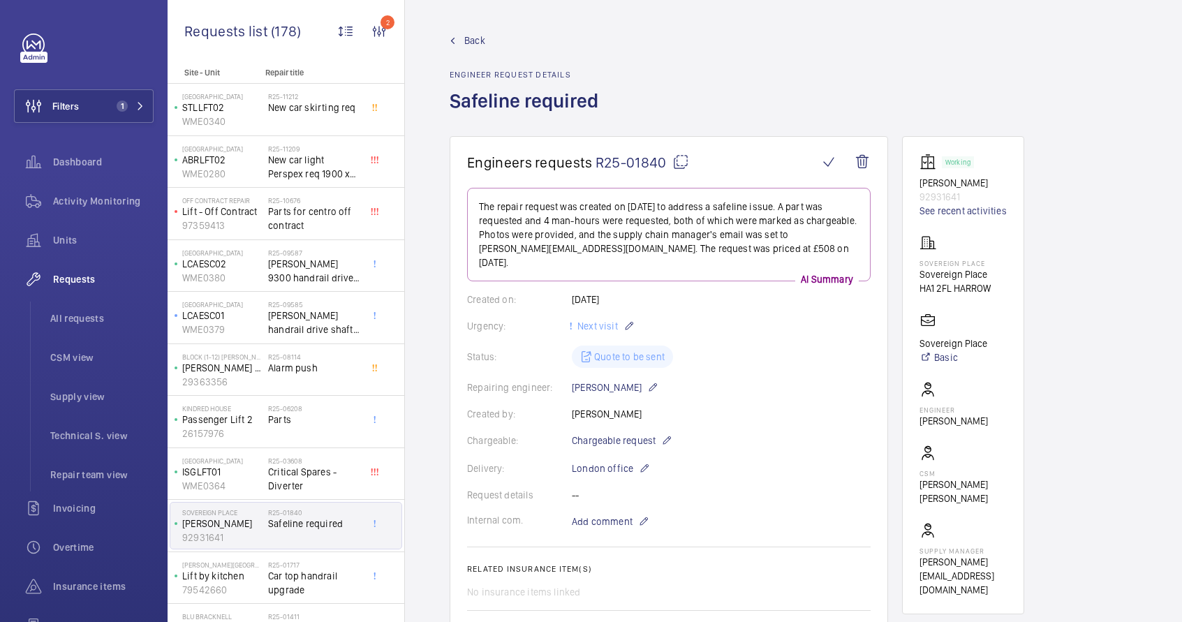
click at [678, 160] on mat-icon at bounding box center [680, 162] width 17 height 17
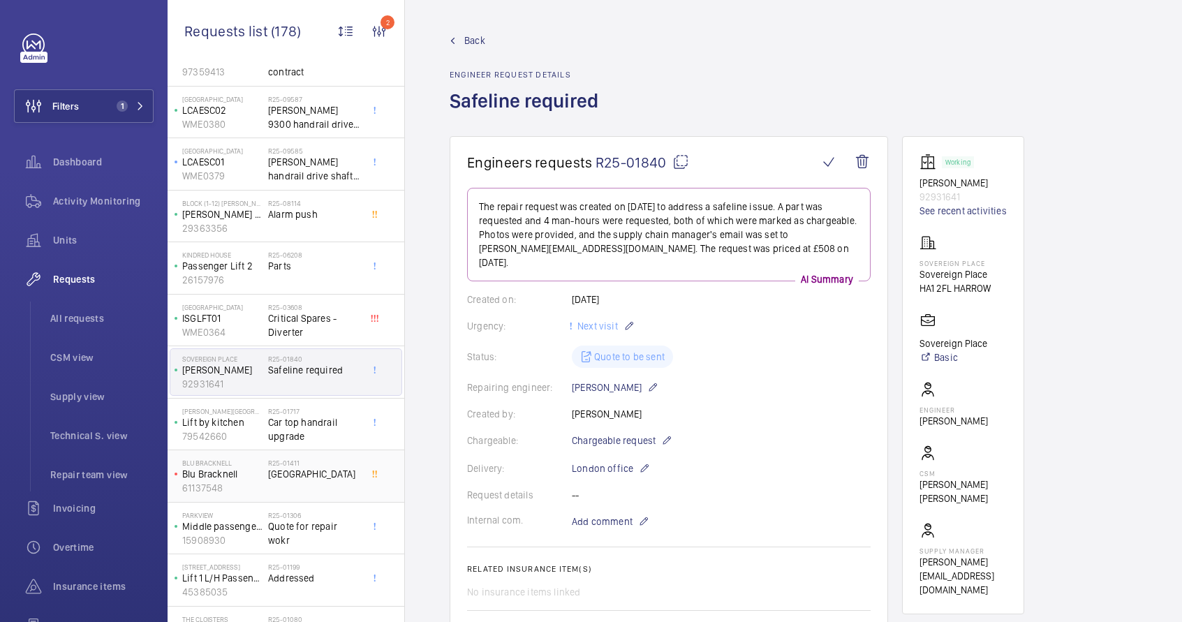
scroll to position [166, 0]
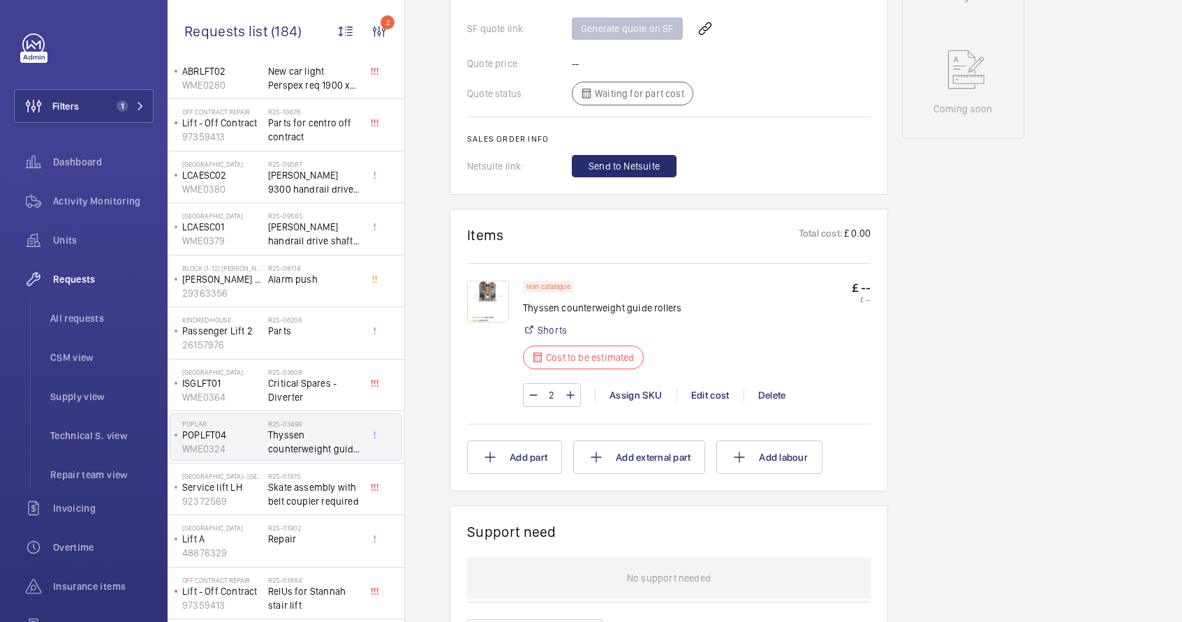
scroll to position [202, 0]
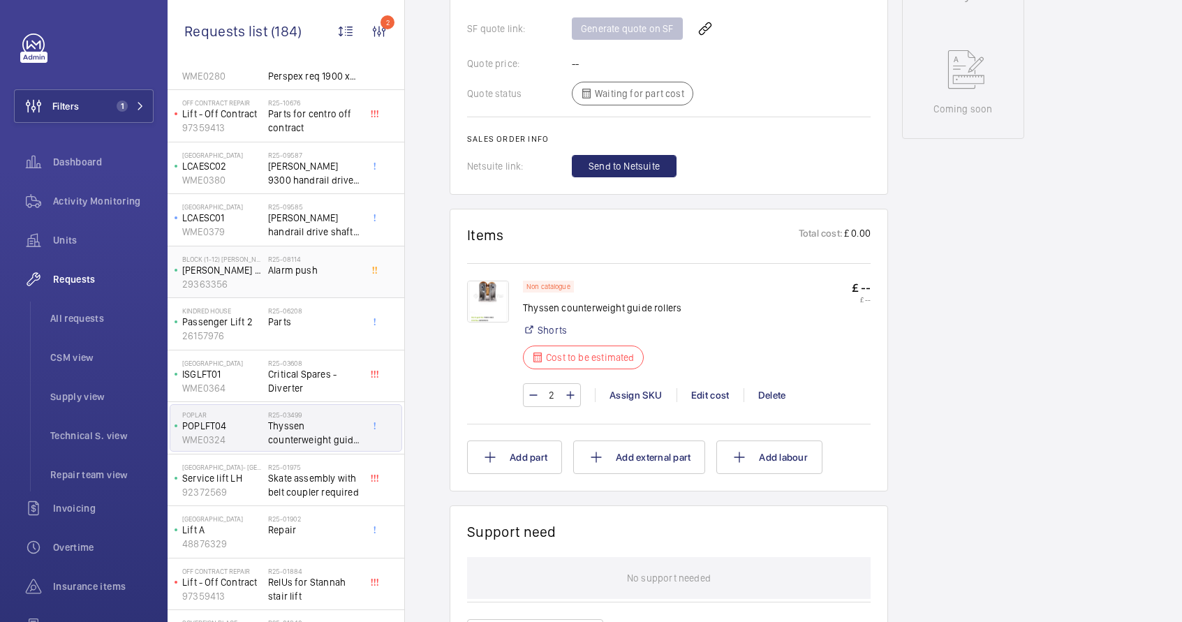
click at [285, 284] on div "R25-08114 Alarm push" at bounding box center [314, 275] width 92 height 40
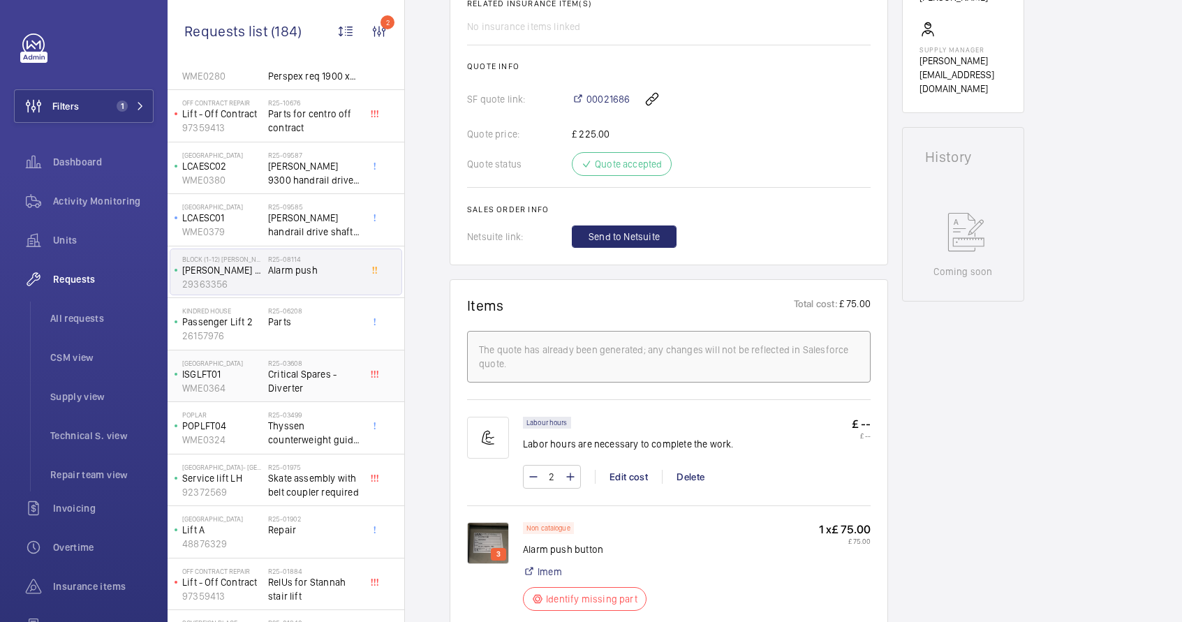
scroll to position [565, 0]
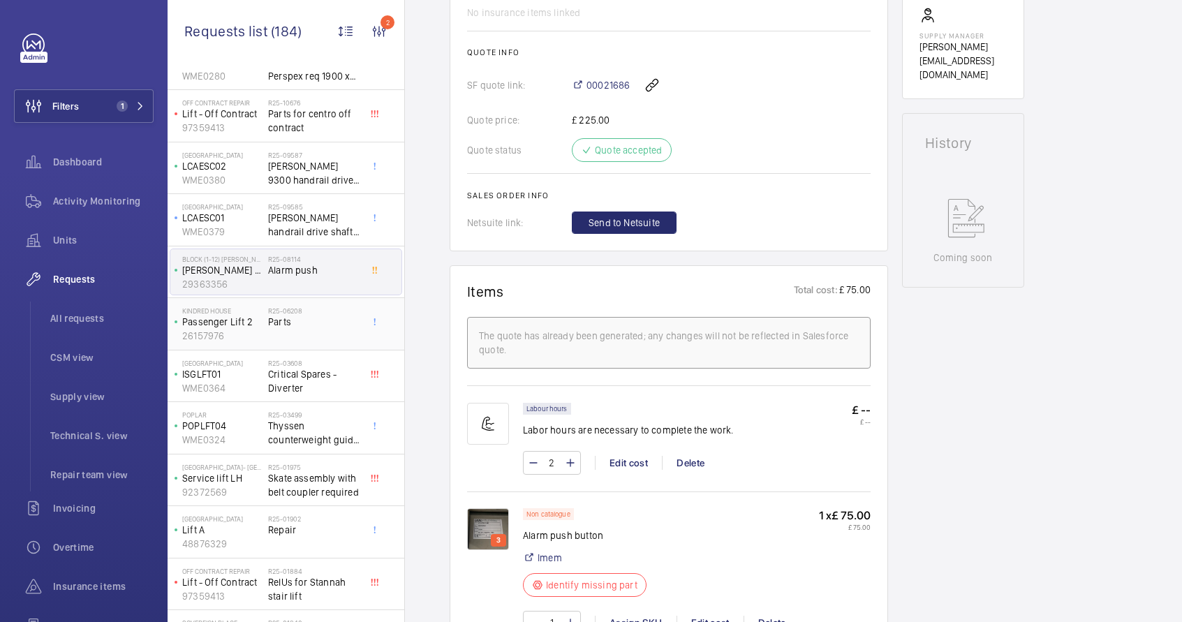
click at [282, 337] on div "R25-06208 Parts" at bounding box center [314, 326] width 92 height 40
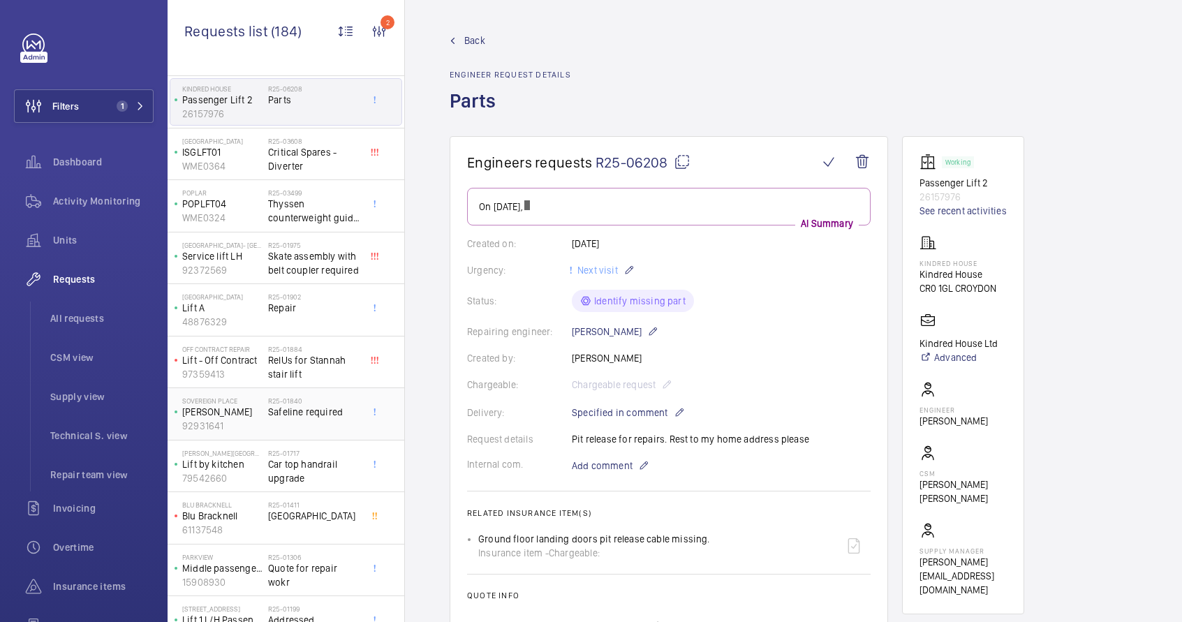
scroll to position [502, 0]
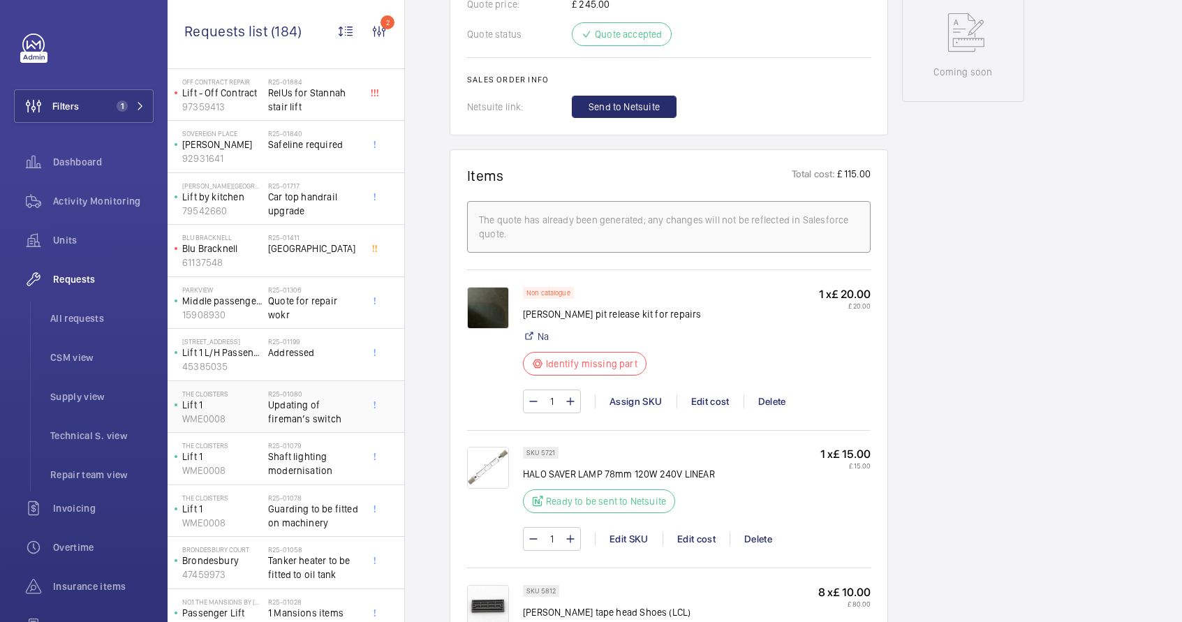
scroll to position [699, 0]
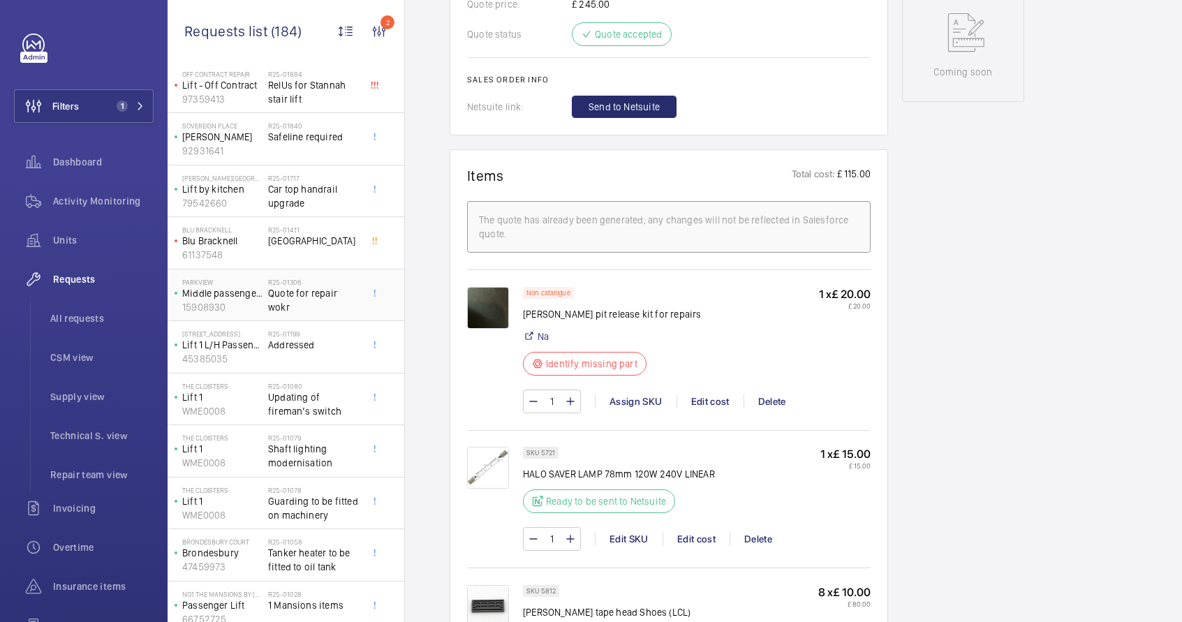
click at [306, 294] on span "Quote for repair wokr" at bounding box center [314, 300] width 92 height 28
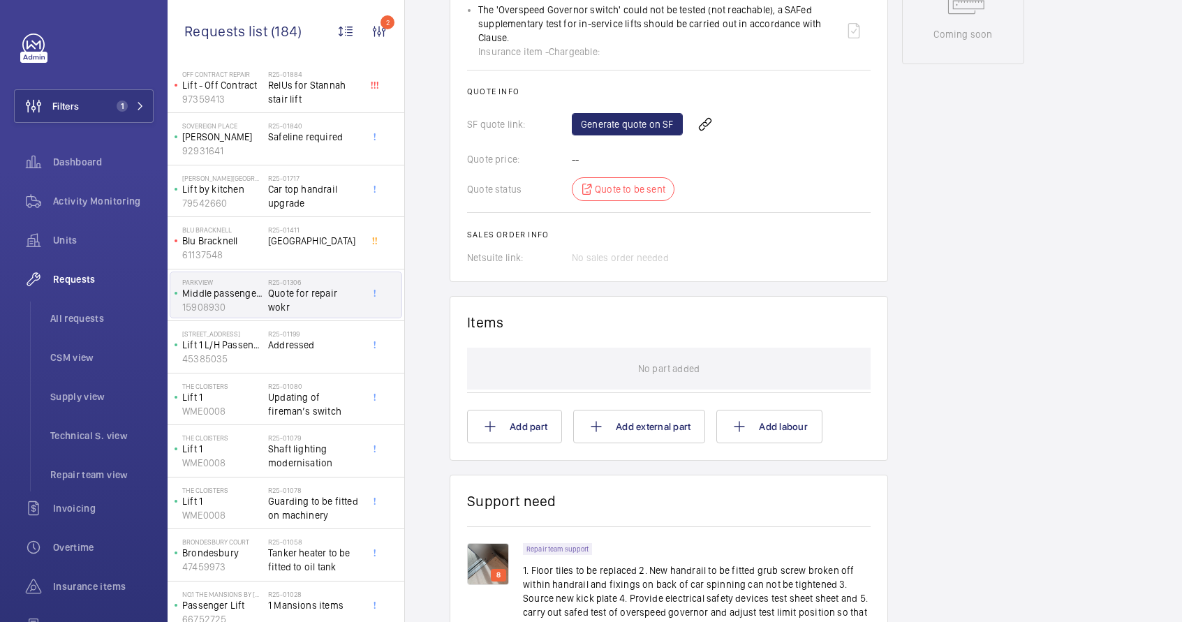
scroll to position [990, 0]
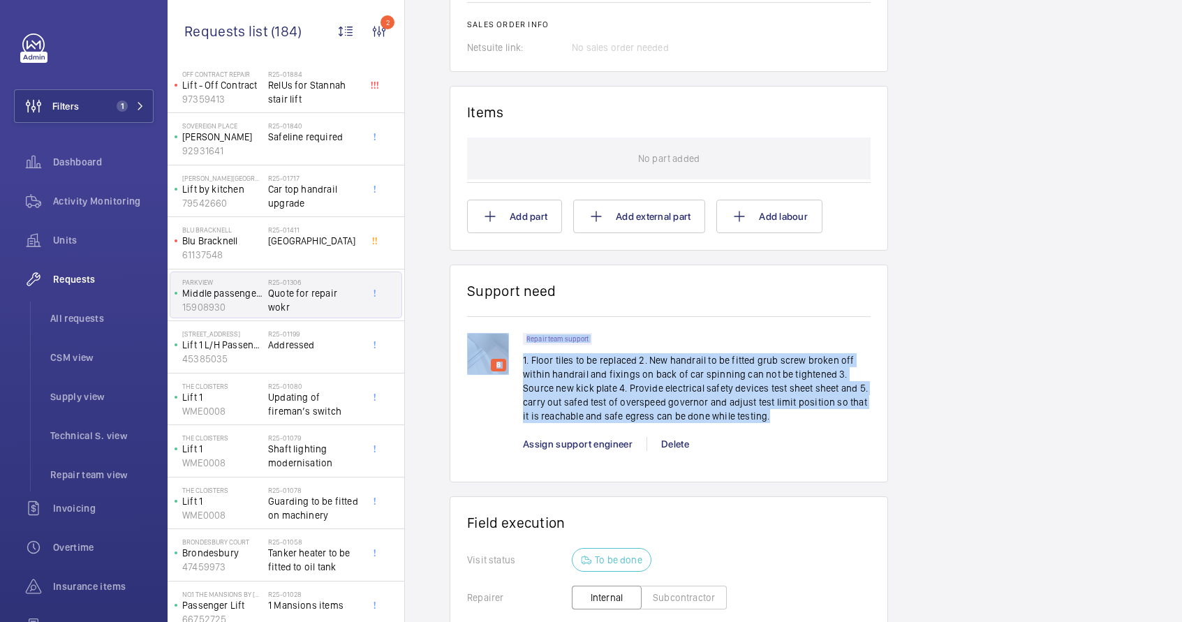
drag, startPoint x: 777, startPoint y: 416, endPoint x: 505, endPoint y: 358, distance: 277.6
click at [505, 358] on div "8 Repair team support 1. Floor tiles to be replaced 2. New handrail to be fitte…" at bounding box center [668, 399] width 403 height 132
copy div "8 Repair team support 1. Floor tiles to be replaced 2. New handrail to be fitte…"
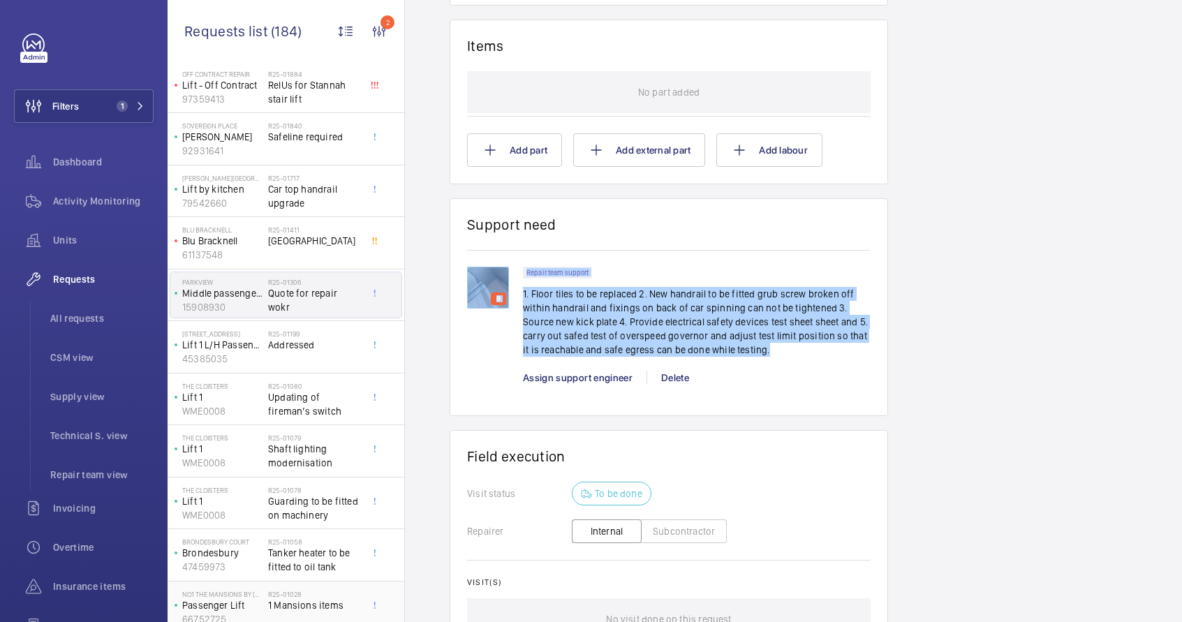
scroll to position [456, 0]
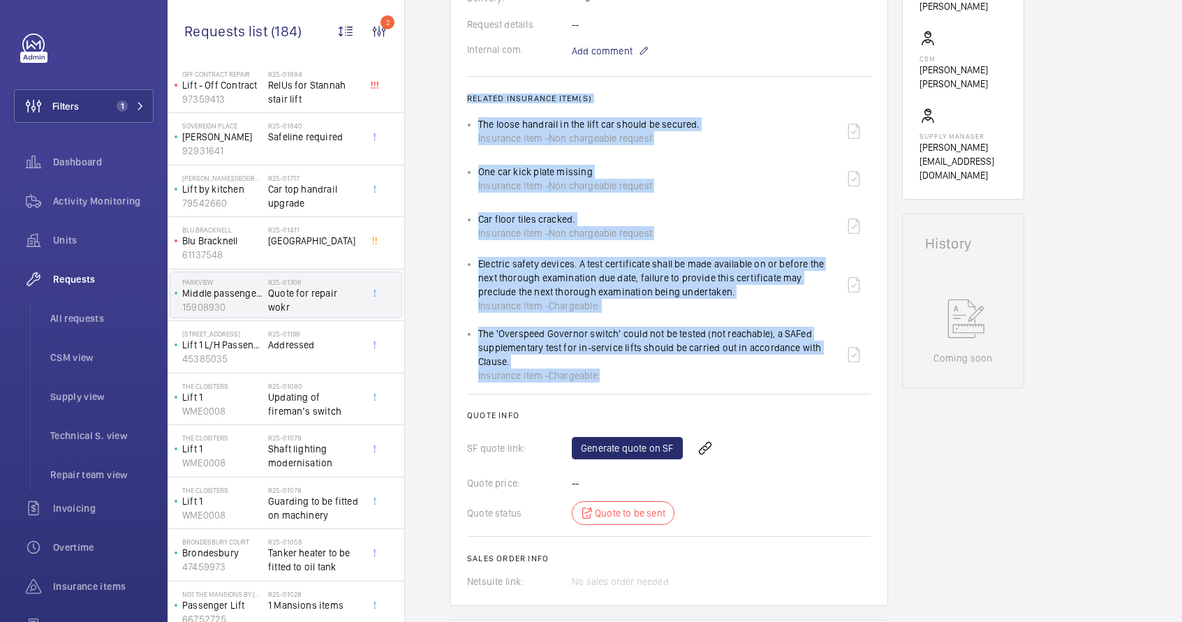
drag, startPoint x: 466, startPoint y: 99, endPoint x: 641, endPoint y: 372, distance: 324.7
click at [641, 372] on wm-front-card "Engineers requests R25-01306 A repair request was initiated on 2025-01-28, with…" at bounding box center [668, 143] width 438 height 926
copy wm-front-card-body "Related insurance item(s) The loose handrail in the lift car should be secured.…"
click at [627, 449] on link "Generate quote on SF" at bounding box center [627, 448] width 111 height 22
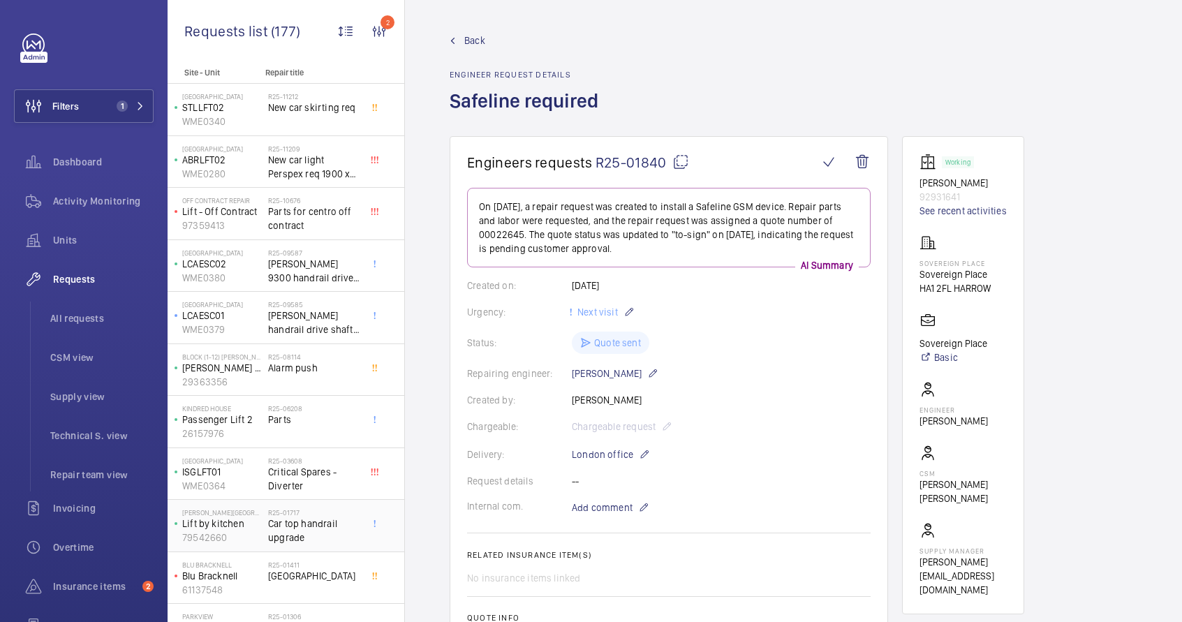
click at [316, 530] on span "Car top handrail upgrade" at bounding box center [314, 530] width 92 height 28
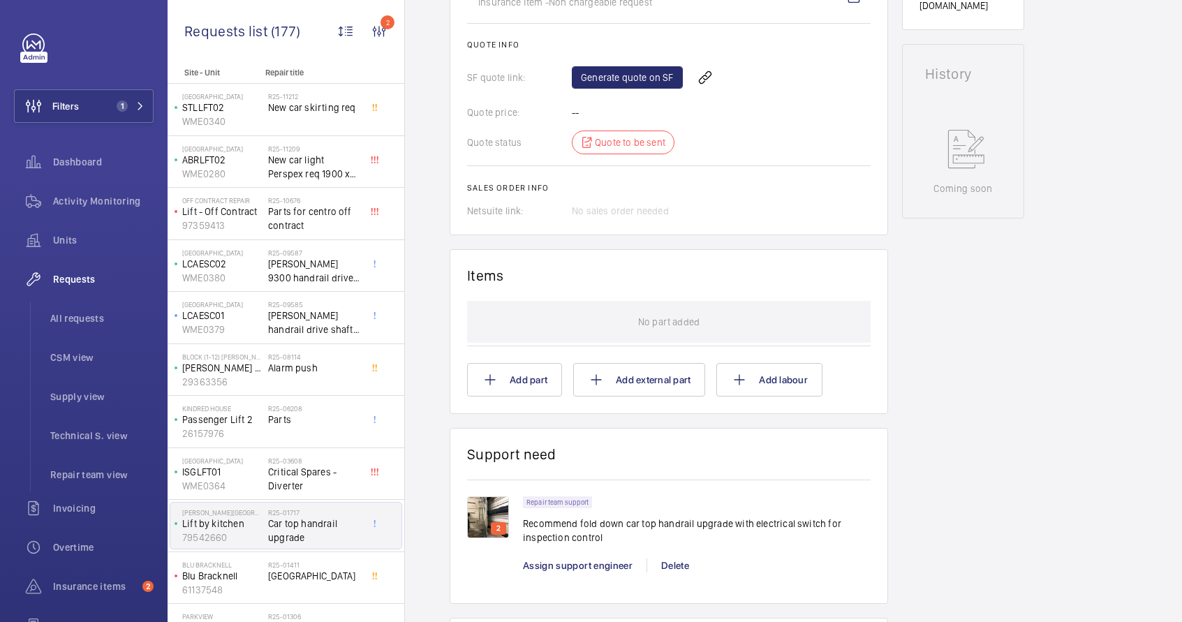
scroll to position [626, 0]
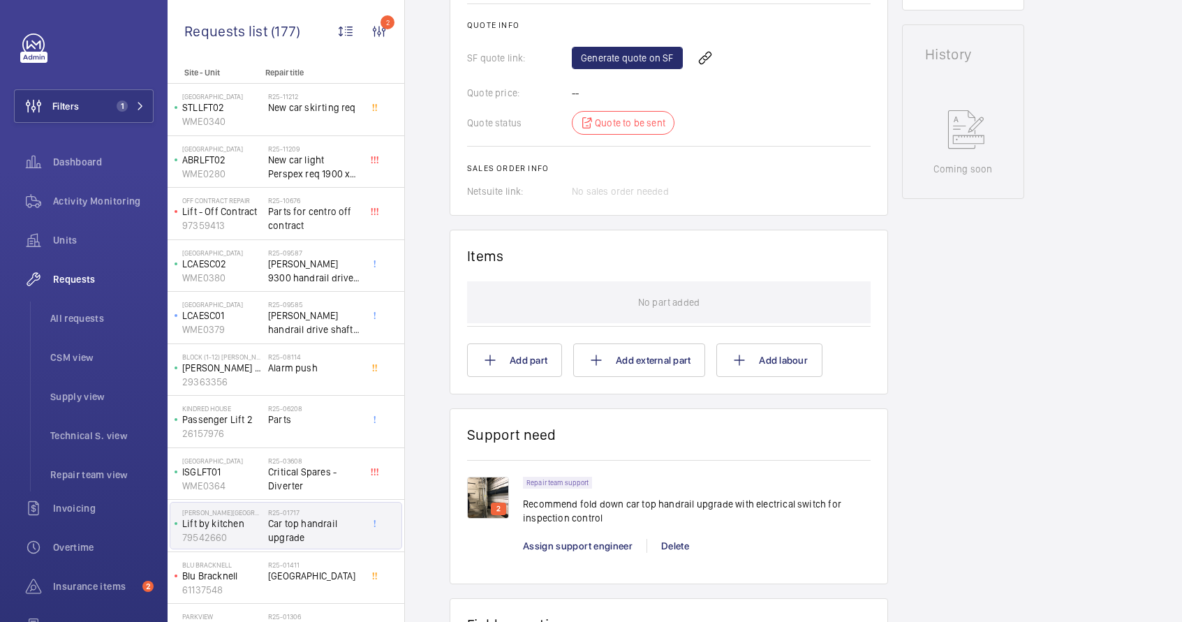
click at [482, 486] on img at bounding box center [488, 498] width 42 height 42
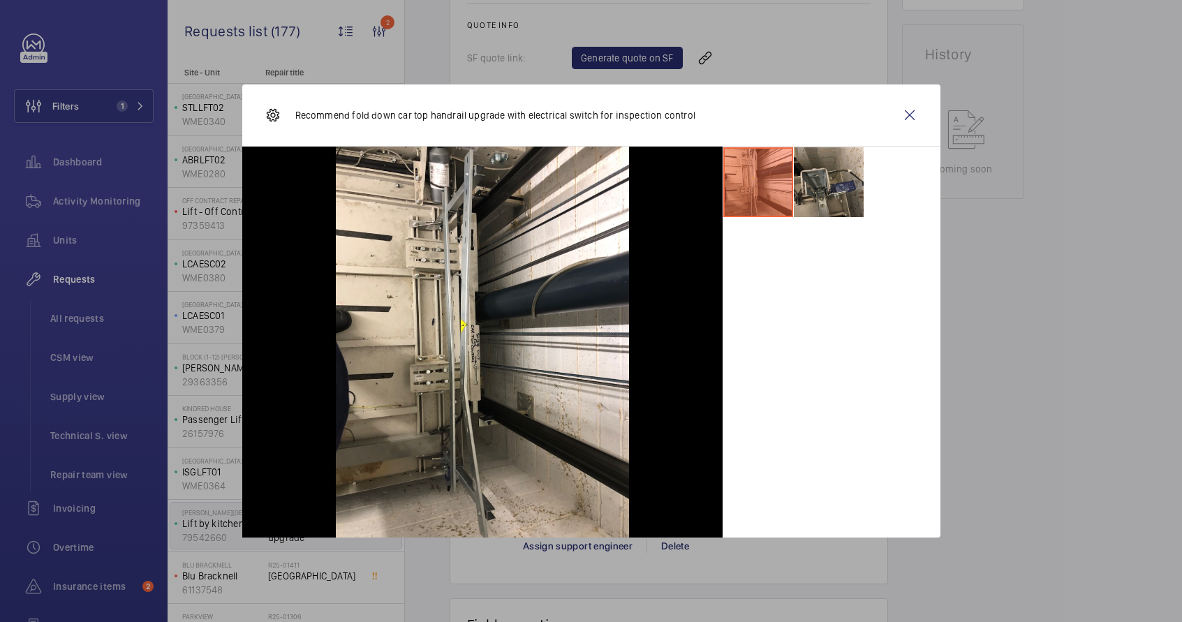
click at [819, 191] on li at bounding box center [829, 182] width 70 height 70
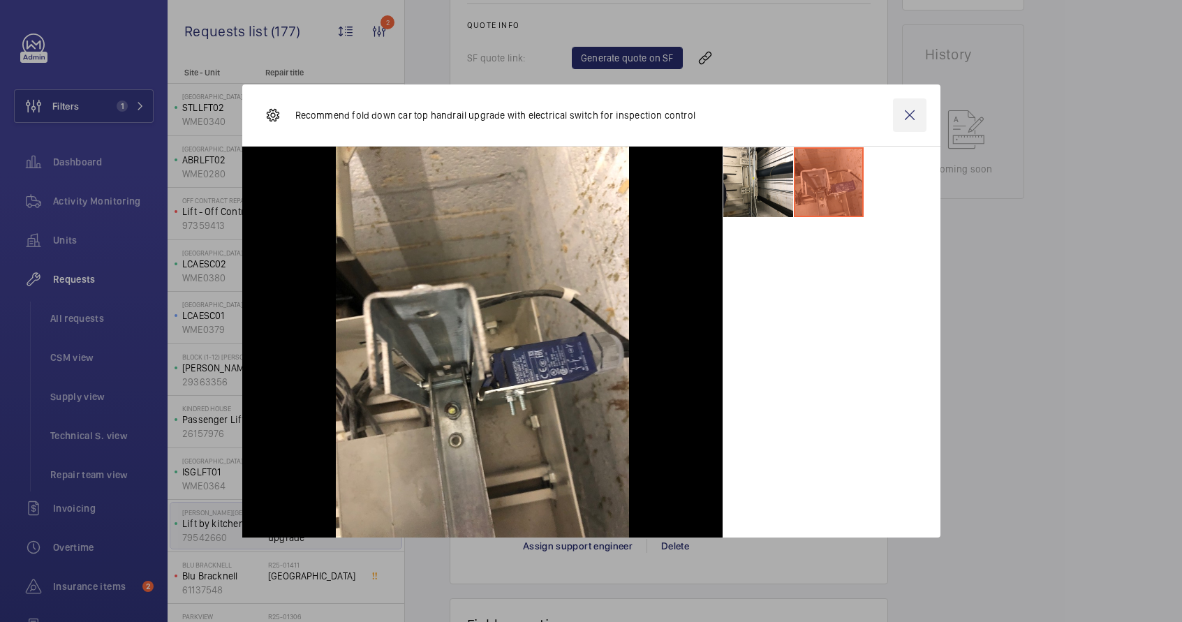
click at [913, 117] on wm-front-icon-button at bounding box center [910, 115] width 34 height 34
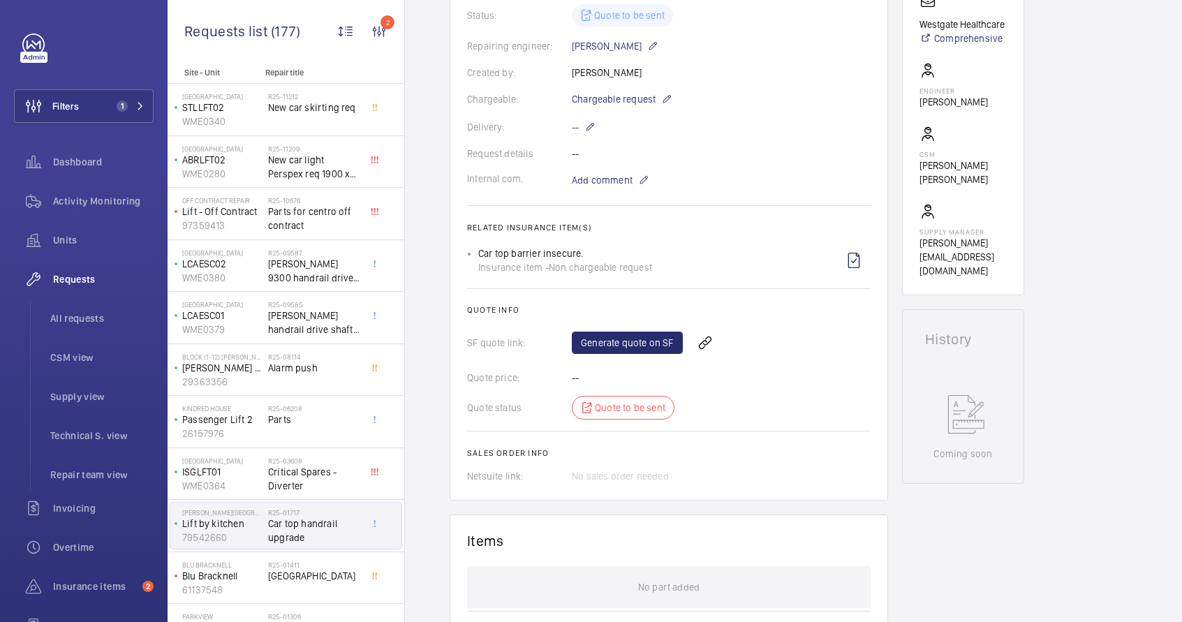
scroll to position [334, 0]
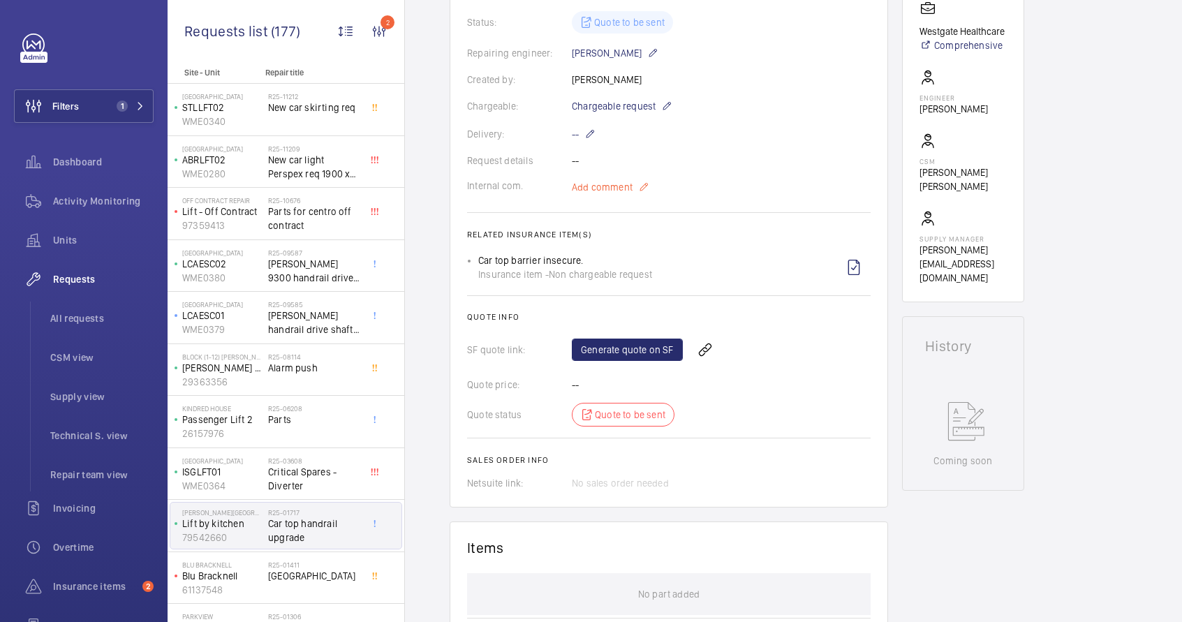
click at [647, 179] on mat-icon at bounding box center [643, 187] width 11 height 17
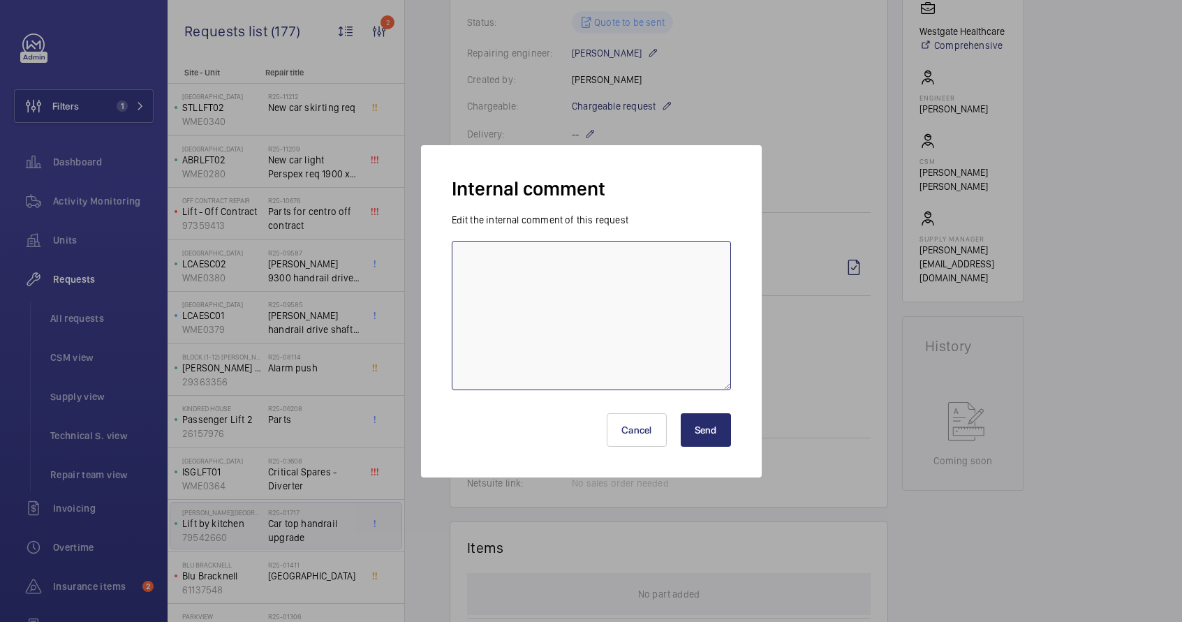
click at [619, 249] on textarea at bounding box center [591, 315] width 279 height 149
type textarea "Car top barrier can be repaired on next service ."
click at [699, 434] on button "Send" at bounding box center [706, 430] width 50 height 34
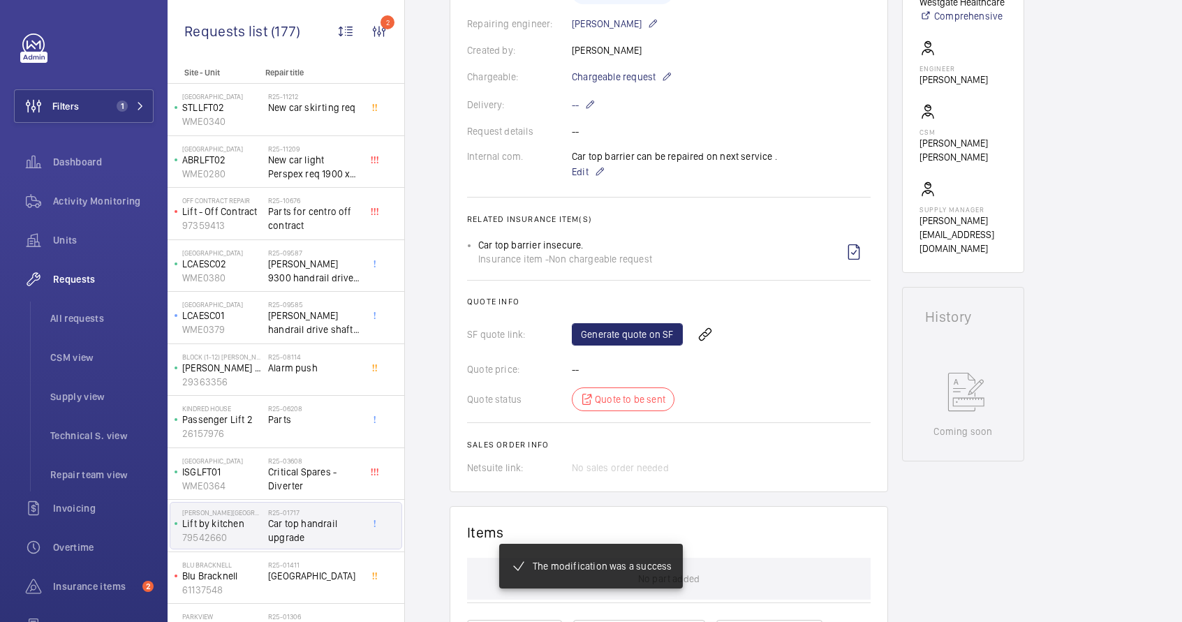
scroll to position [219, 0]
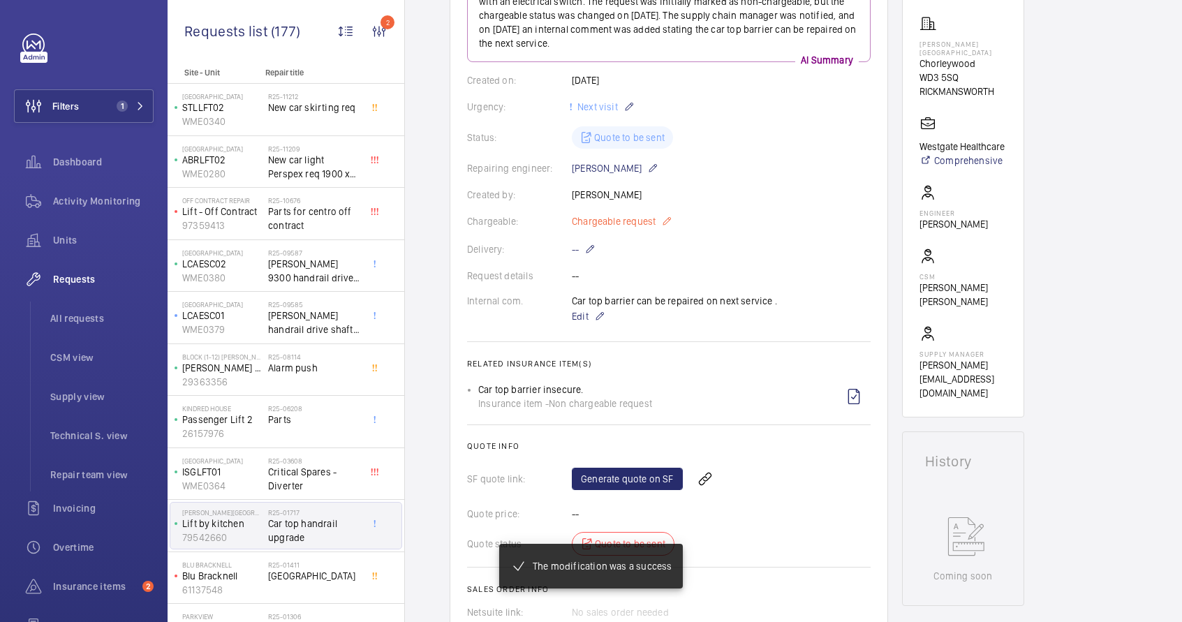
click at [662, 220] on mat-icon at bounding box center [666, 221] width 11 height 17
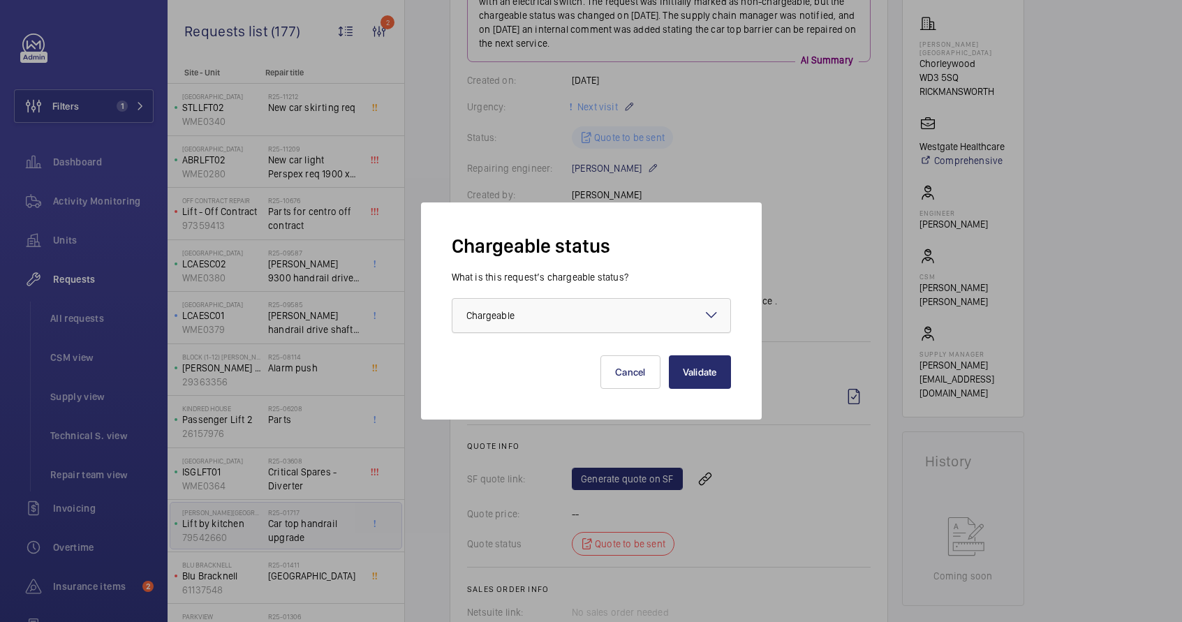
click at [625, 313] on div at bounding box center [591, 316] width 278 height 34
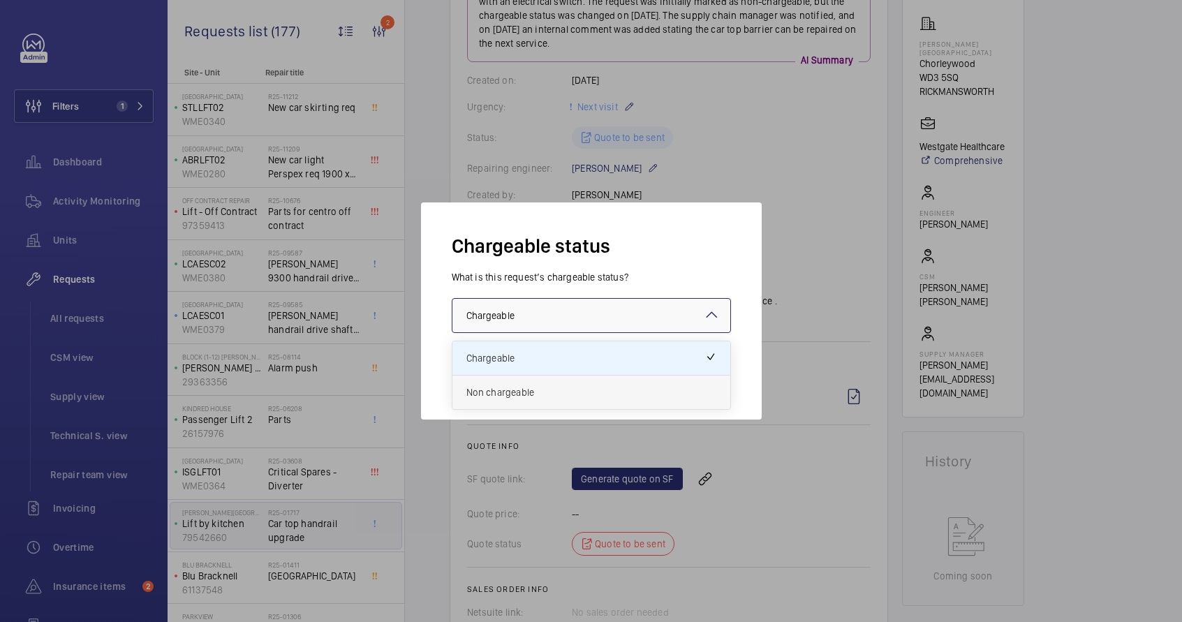
click at [552, 396] on span "Non chargeable" at bounding box center [591, 392] width 250 height 14
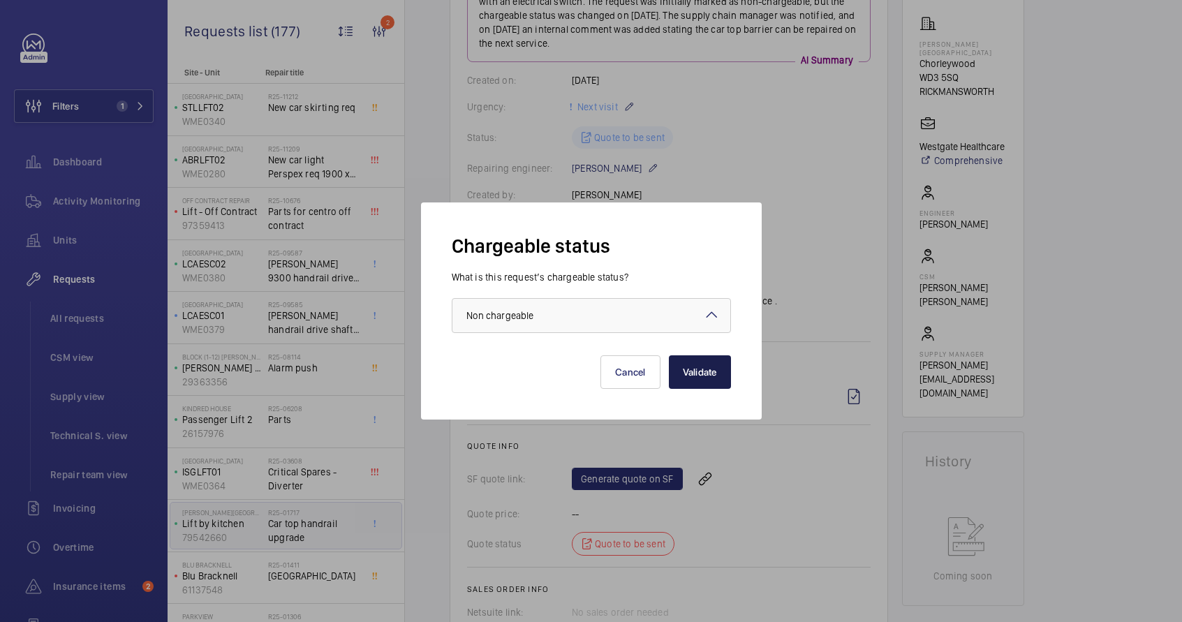
click at [708, 364] on button "Validate" at bounding box center [700, 372] width 62 height 34
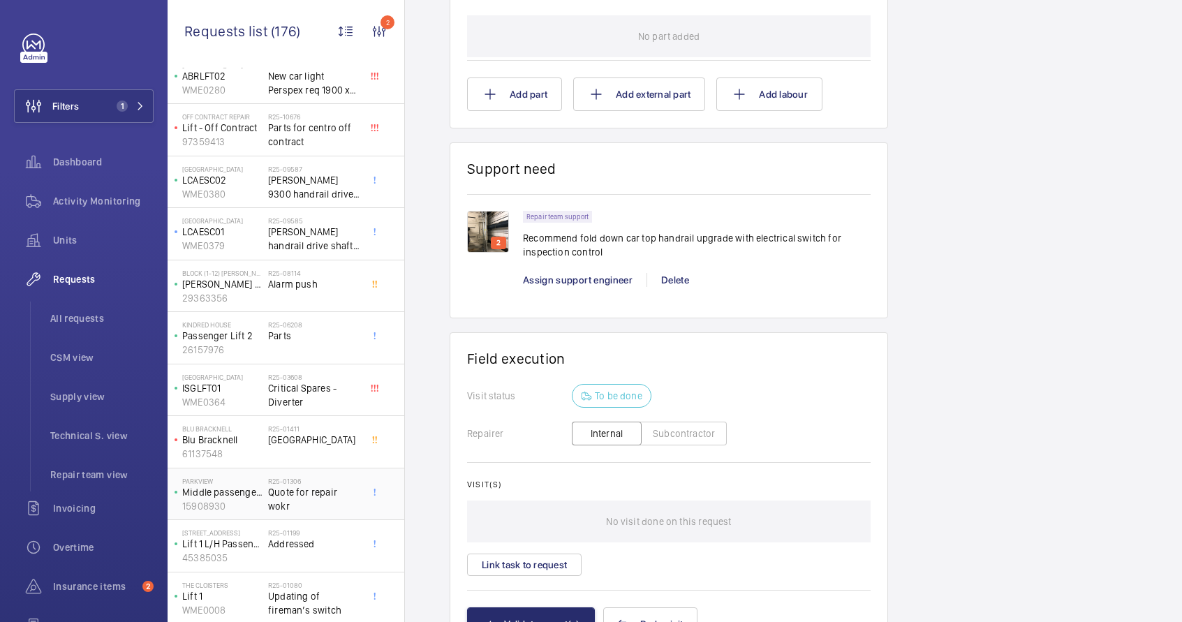
scroll to position [87, 0]
click at [302, 461] on div "R25-01411 [GEOGRAPHIC_DATA]" at bounding box center [314, 442] width 92 height 40
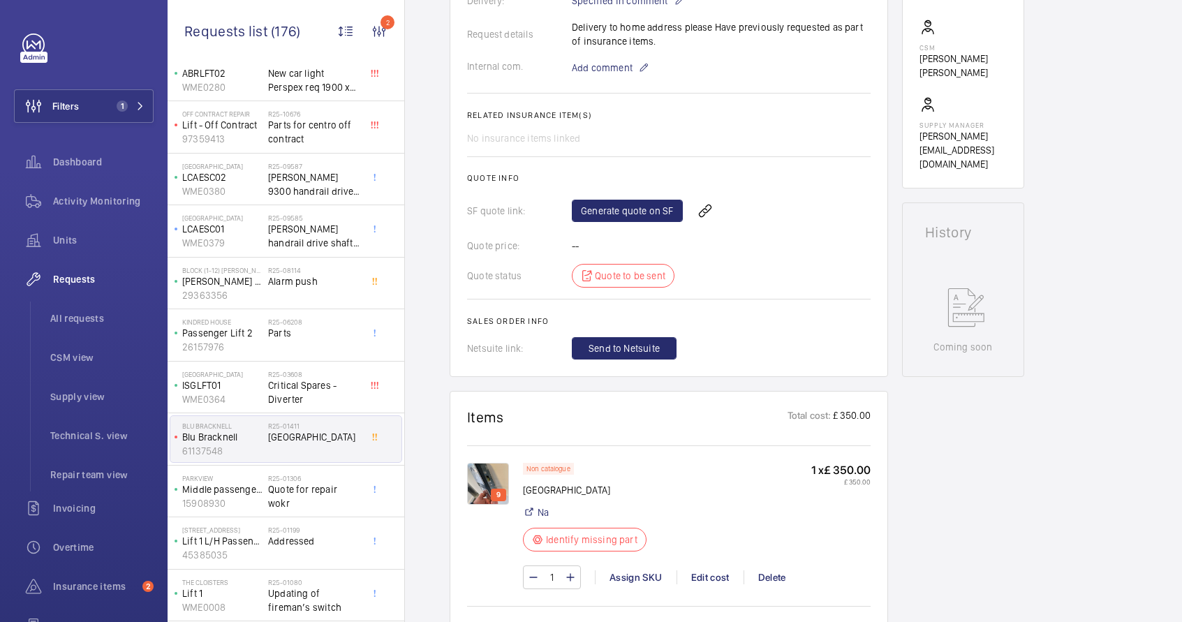
scroll to position [457, 0]
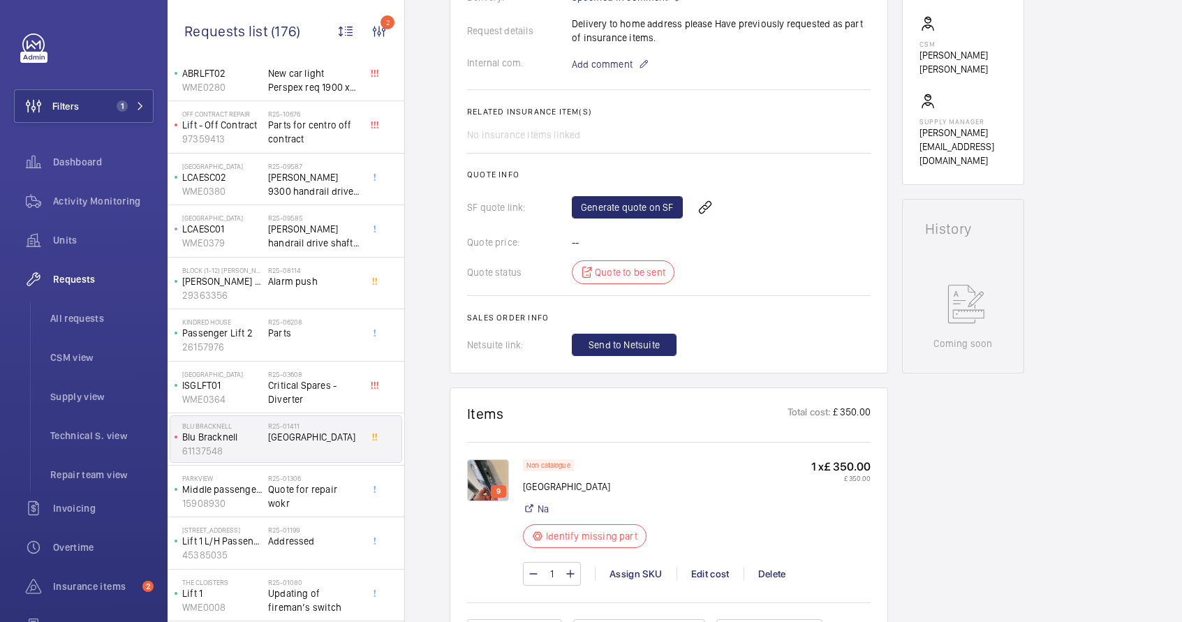
click at [481, 464] on img at bounding box center [488, 480] width 42 height 42
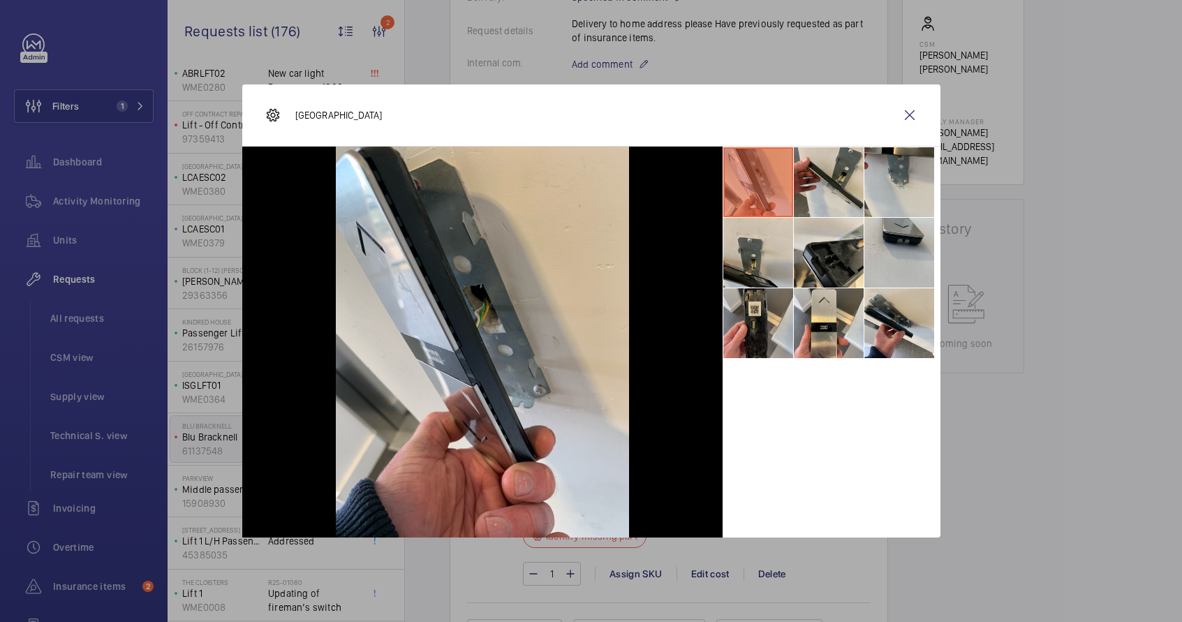
click at [773, 325] on li at bounding box center [758, 323] width 70 height 70
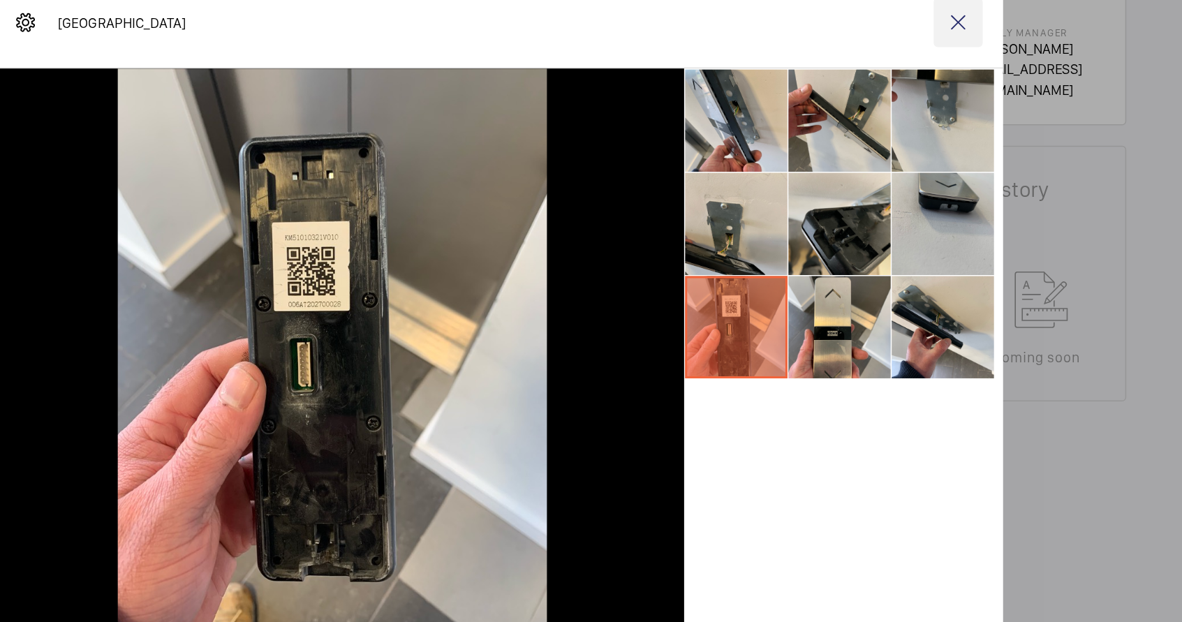
click at [906, 118] on wm-front-icon-button at bounding box center [910, 115] width 34 height 34
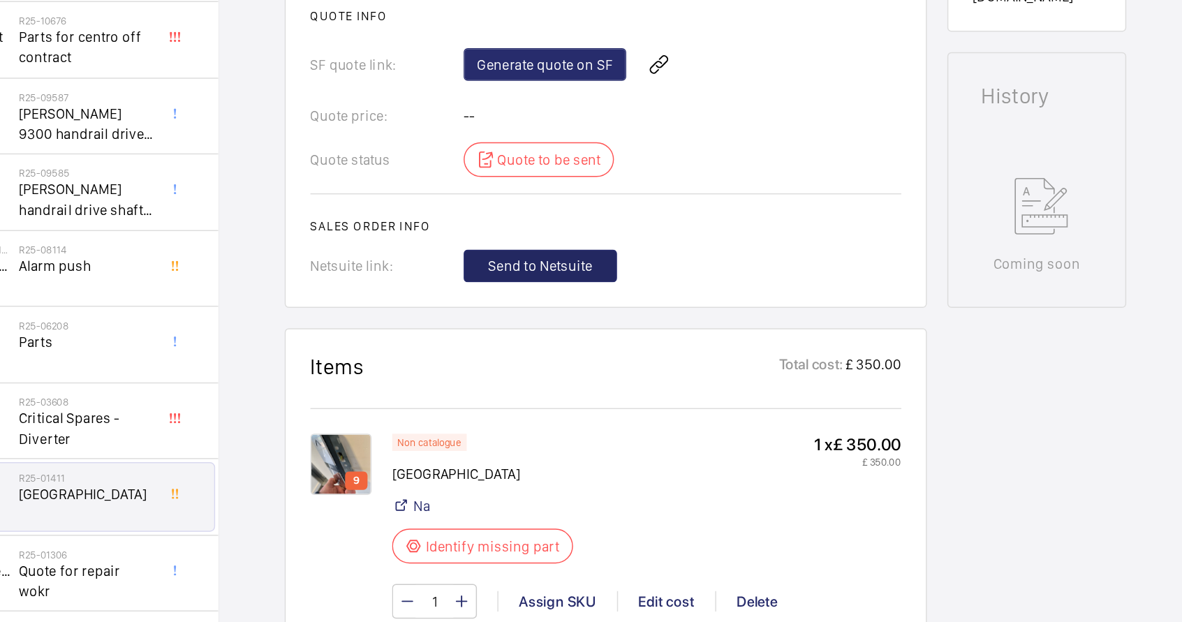
scroll to position [518, 0]
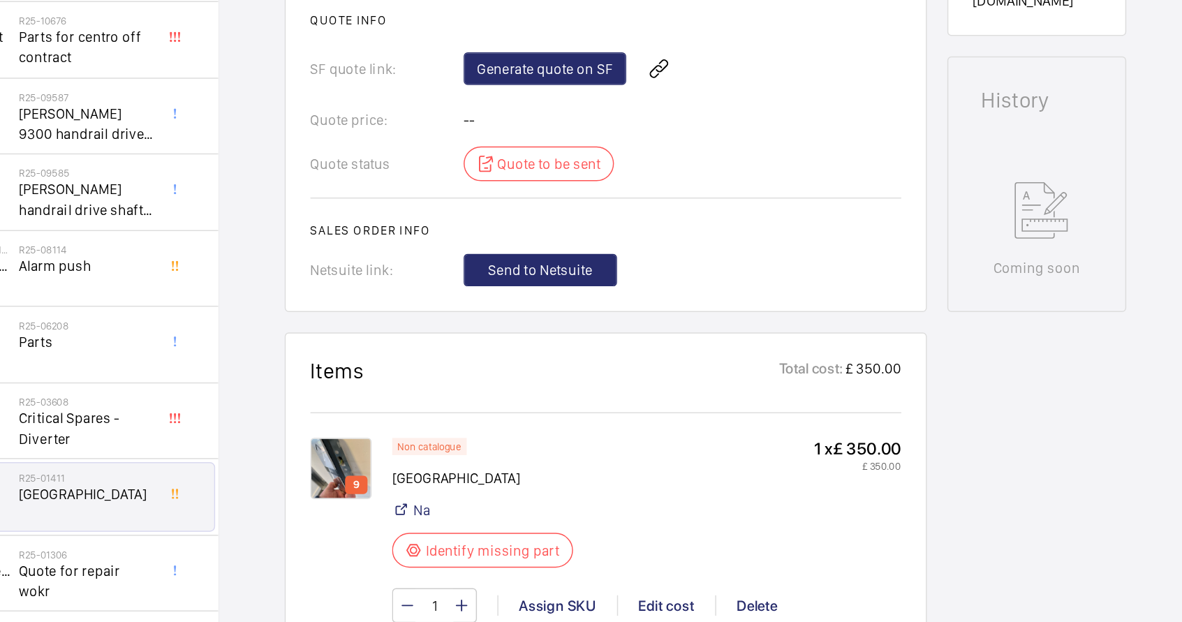
click at [840, 399] on p "1 x £ 350.00" at bounding box center [840, 406] width 59 height 15
click at [703, 506] on div "Edit cost" at bounding box center [709, 513] width 67 height 14
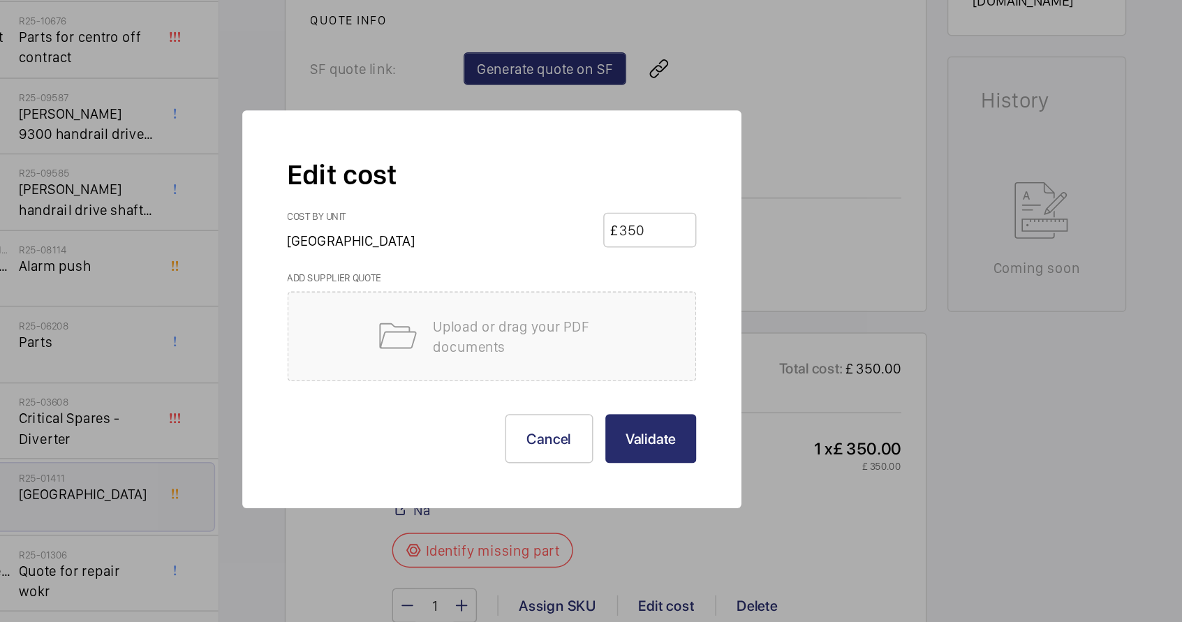
click at [717, 255] on input "350" at bounding box center [701, 257] width 49 height 22
paste input "26488"
click at [696, 258] on input "26488" at bounding box center [701, 257] width 49 height 22
type input "264.88"
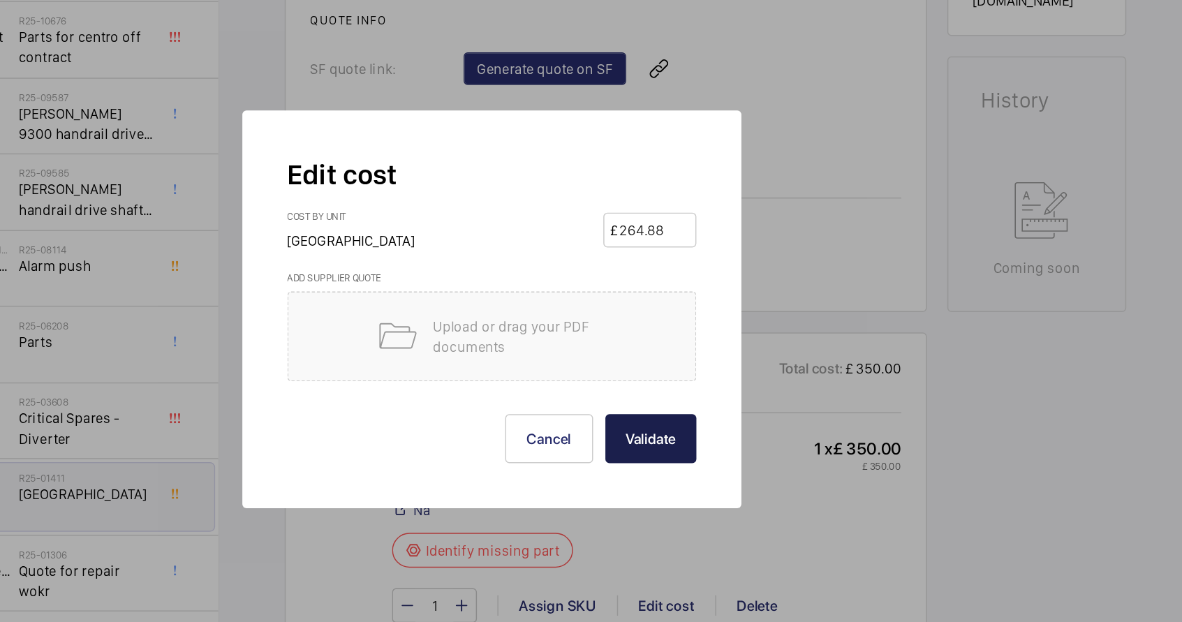
click at [701, 406] on button "Validate" at bounding box center [700, 399] width 62 height 34
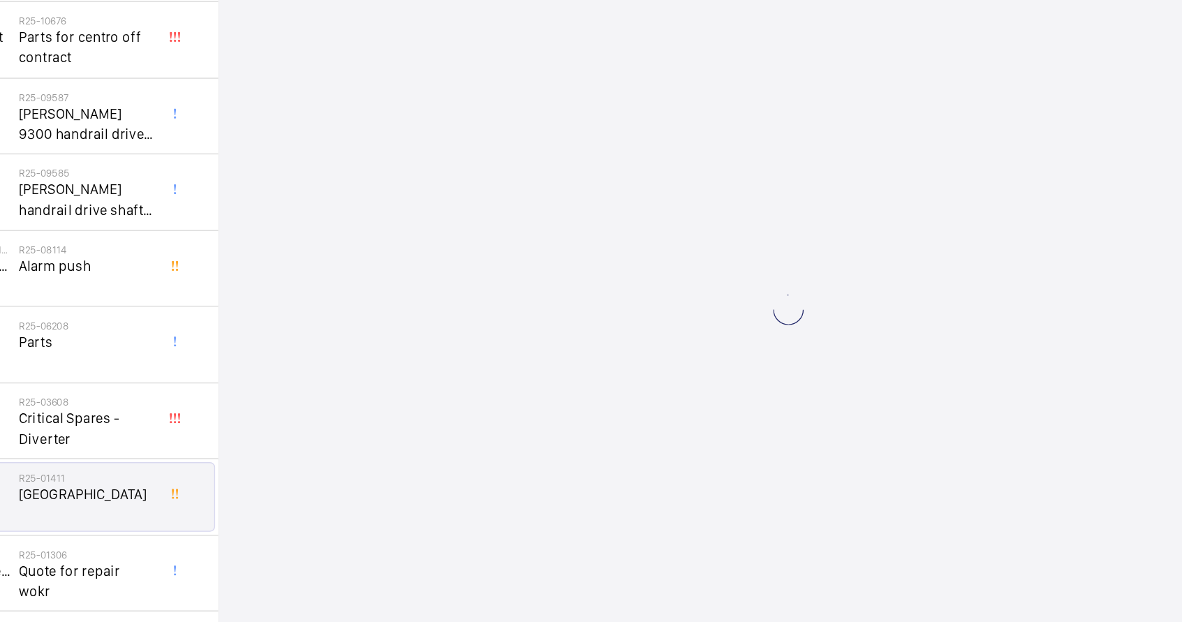
scroll to position [0, 0]
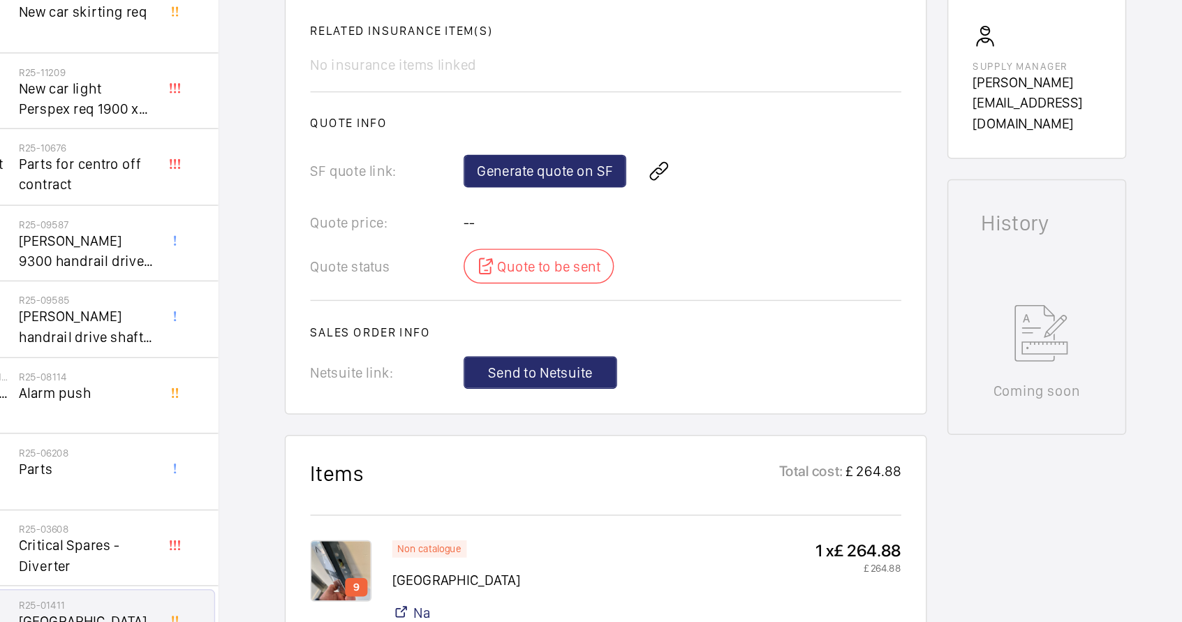
scroll to position [428, 0]
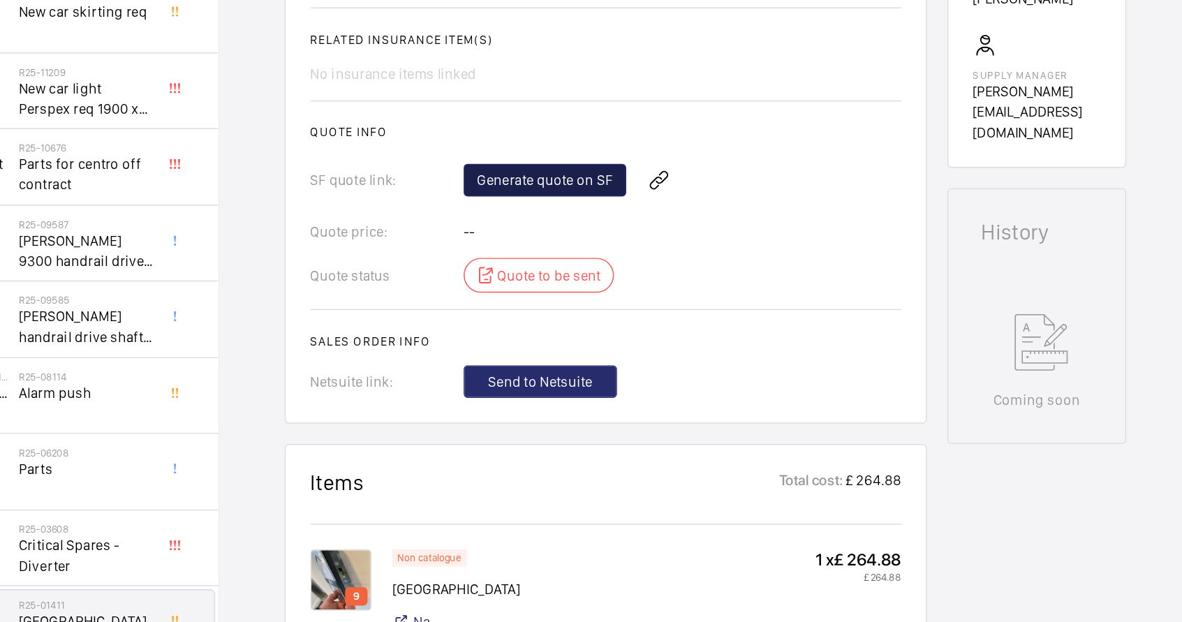
click at [639, 225] on link "Generate quote on SF" at bounding box center [627, 222] width 111 height 22
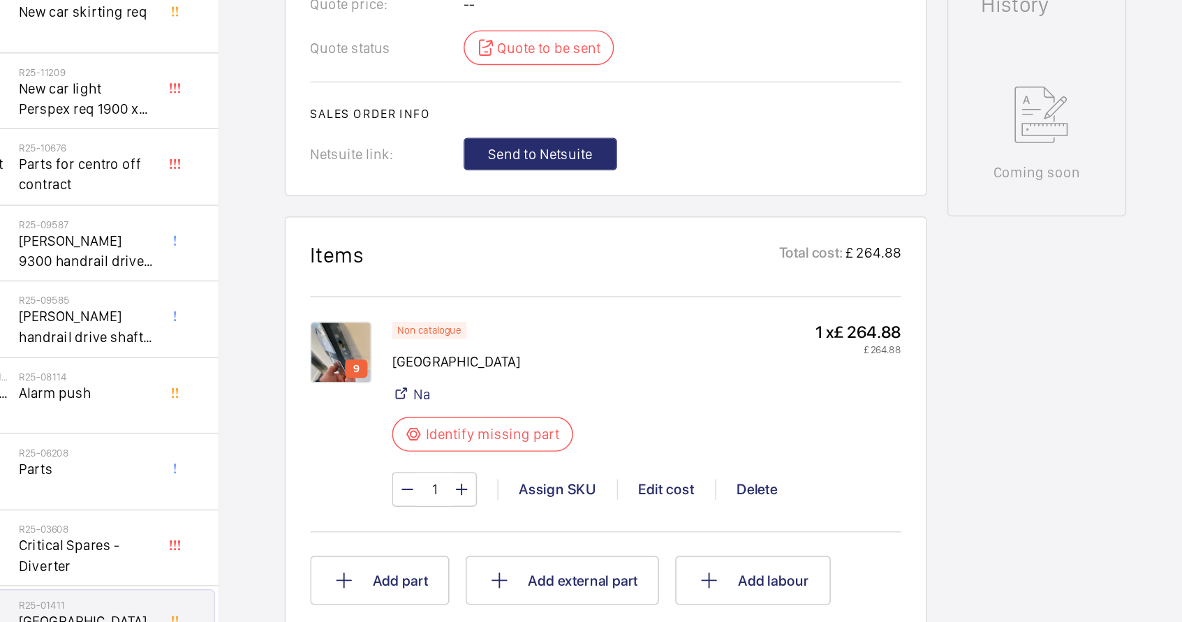
scroll to position [595, 0]
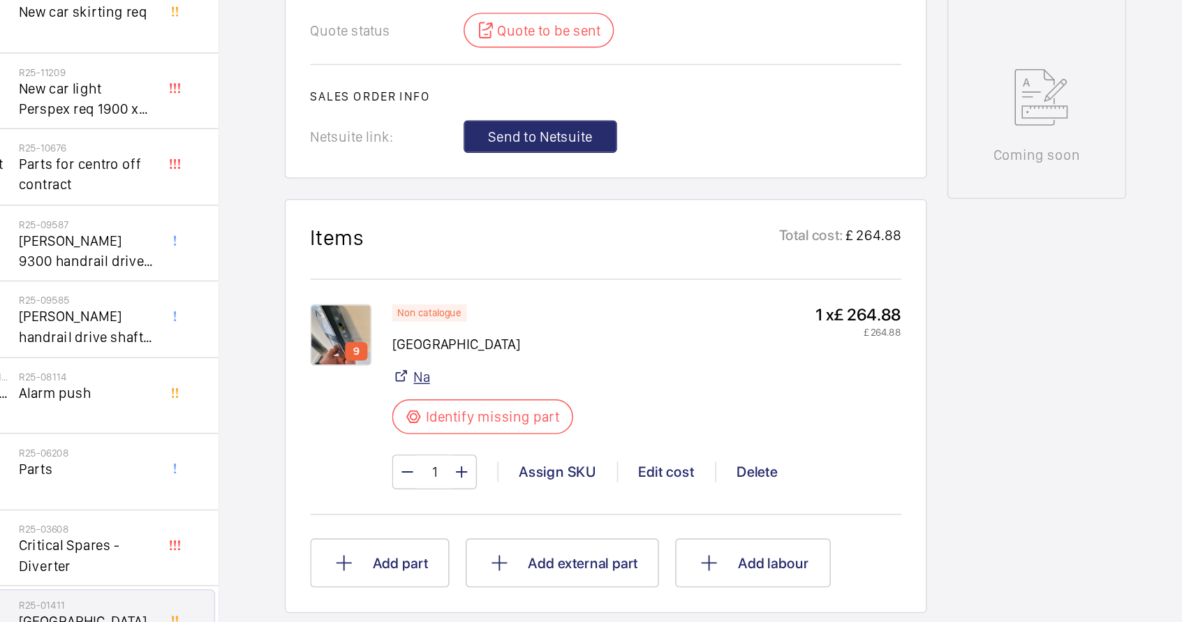
click at [540, 357] on link "Na" at bounding box center [542, 357] width 11 height 14
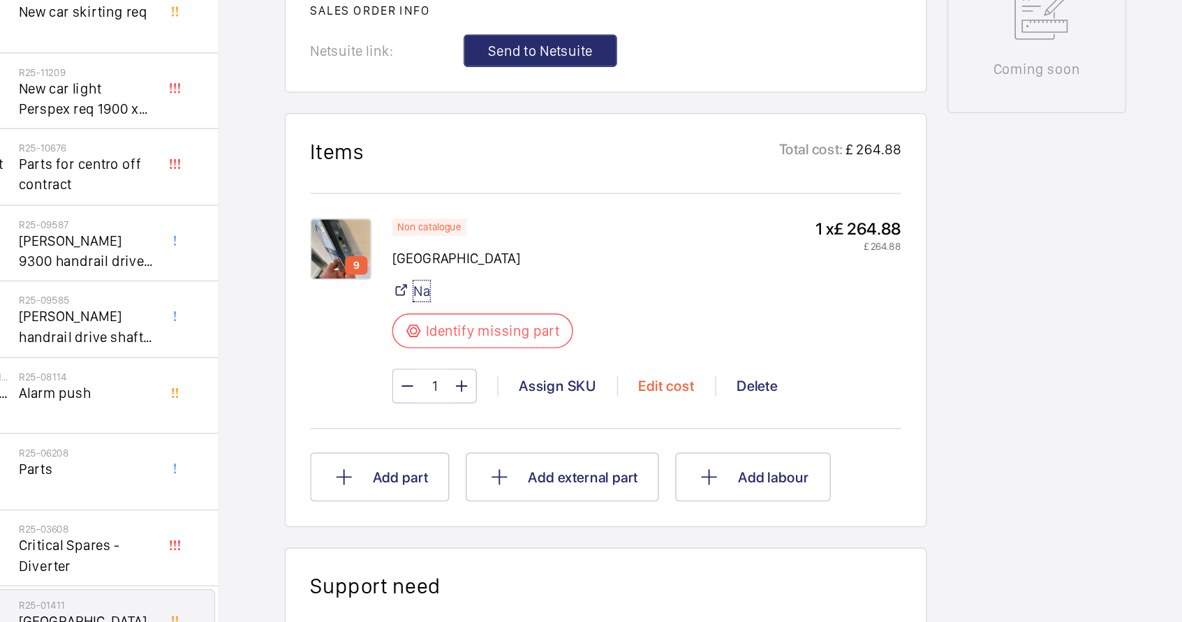
scroll to position [655, 0]
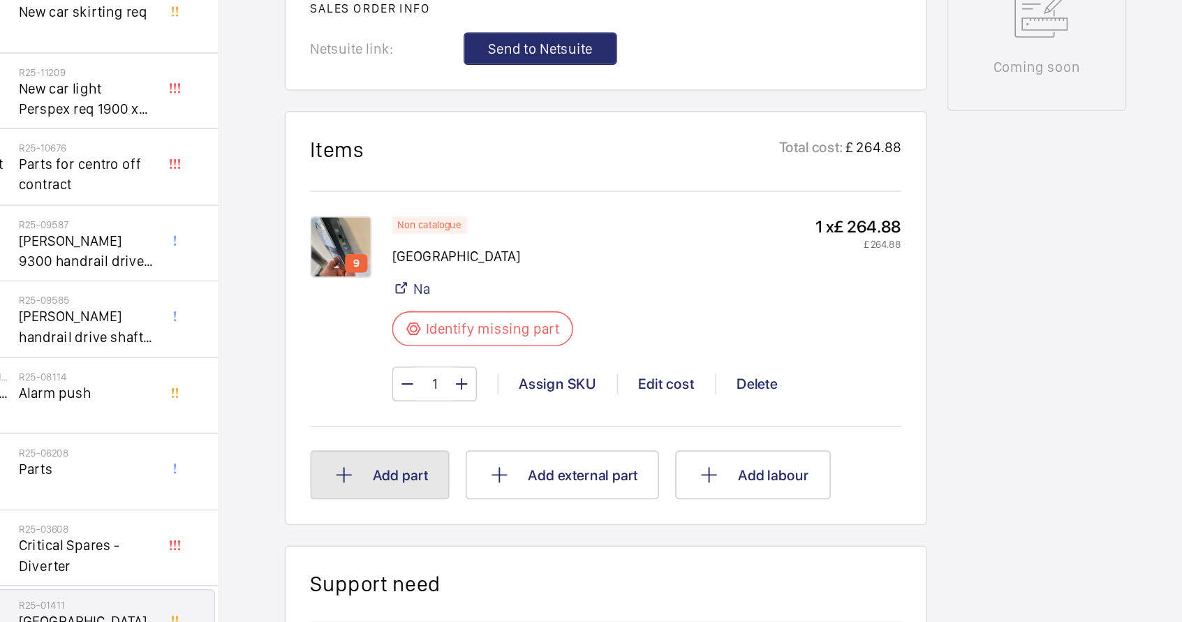
click at [538, 429] on button "Add part" at bounding box center [514, 424] width 95 height 34
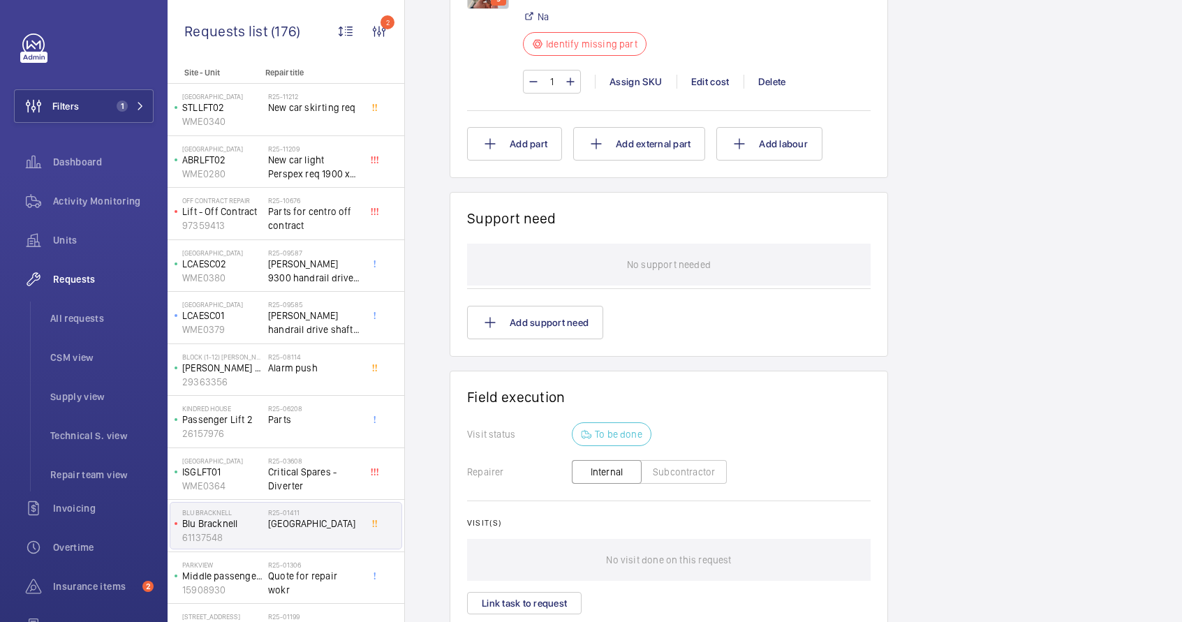
scroll to position [938, 0]
click at [604, 558] on div "No visit done on this request" at bounding box center [668, 557] width 403 height 42
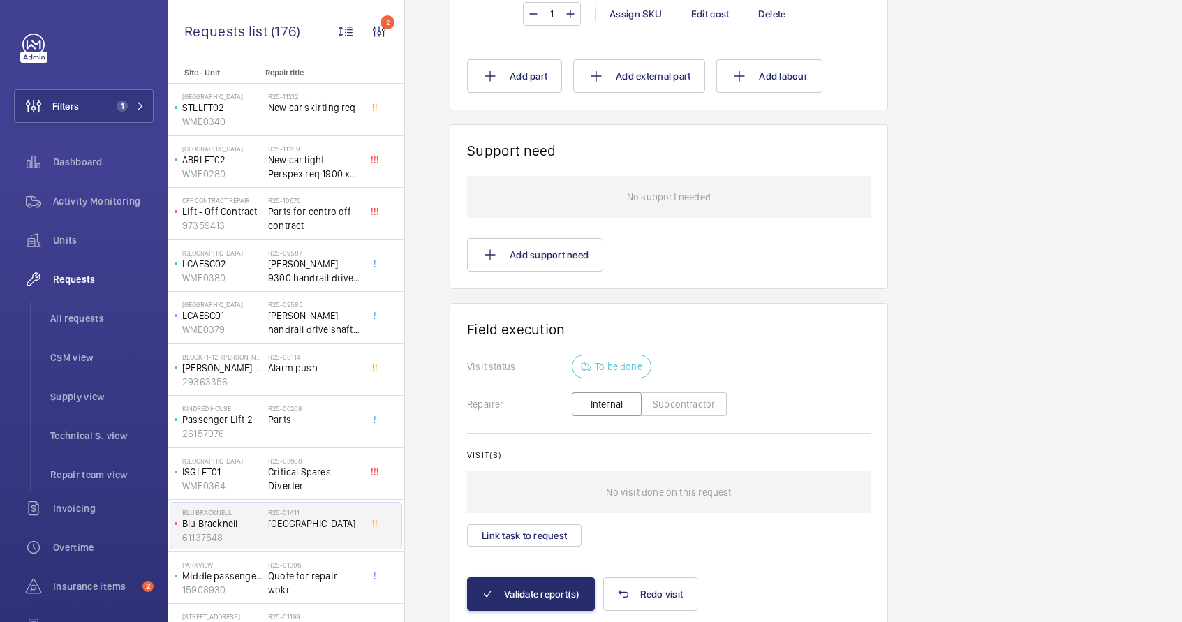
scroll to position [1015, 0]
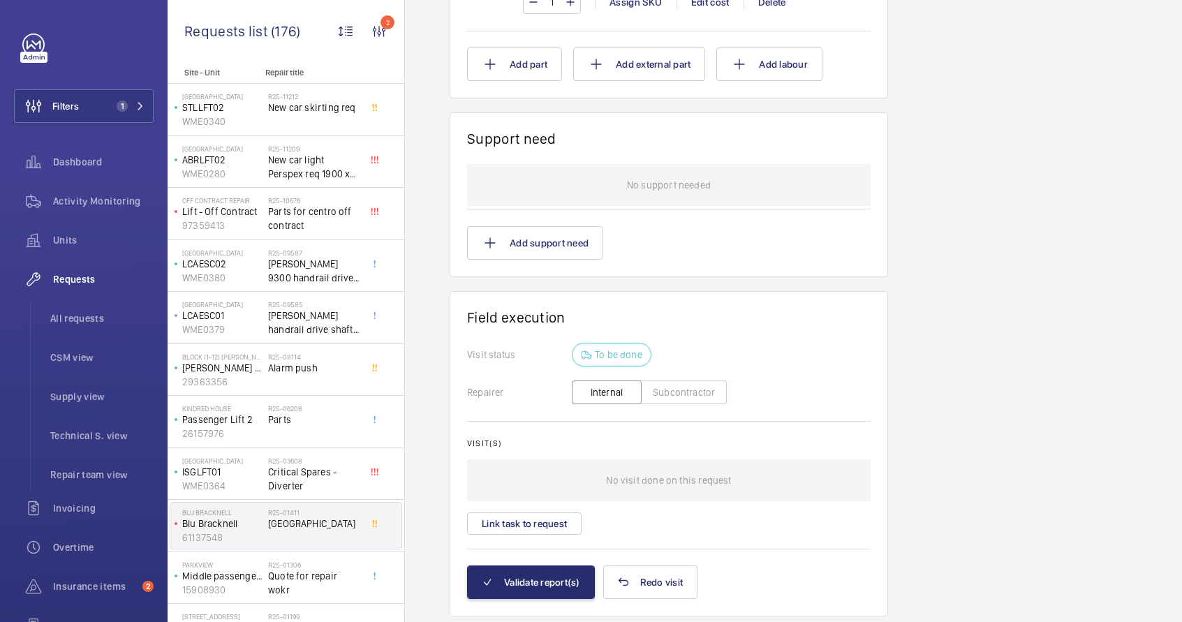
click at [641, 456] on div "Visit(s) No visit done on this request Link task to request" at bounding box center [668, 486] width 403 height 96
click at [674, 387] on button "Subcontractor" at bounding box center [684, 392] width 86 height 24
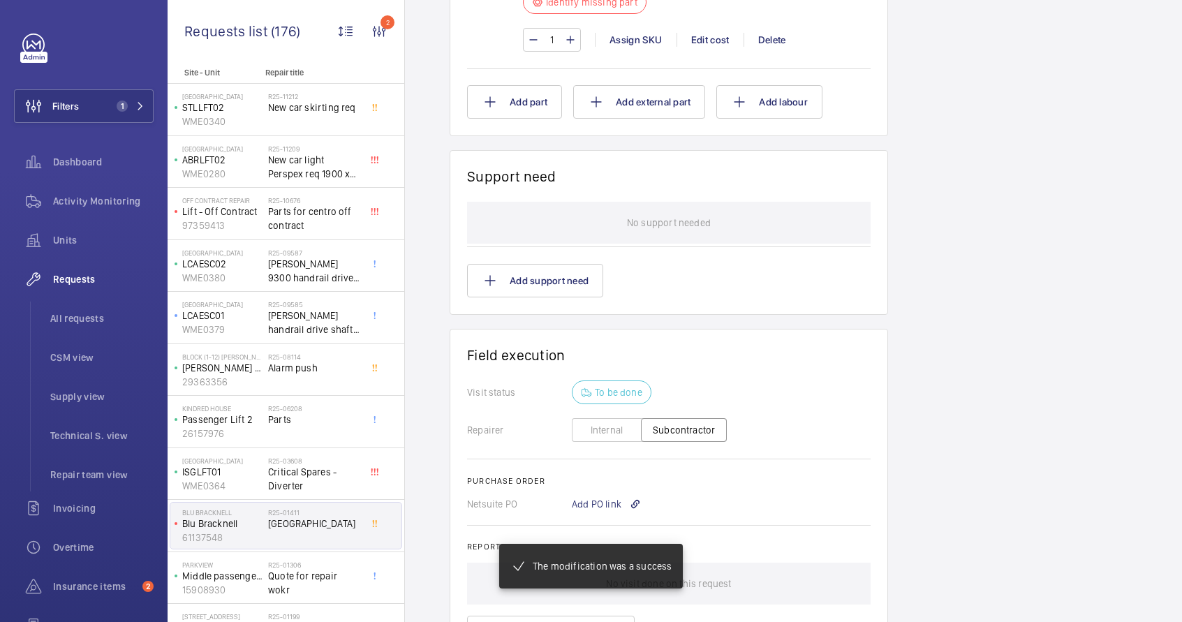
scroll to position [1029, 0]
click at [616, 432] on button "Internal" at bounding box center [607, 430] width 70 height 24
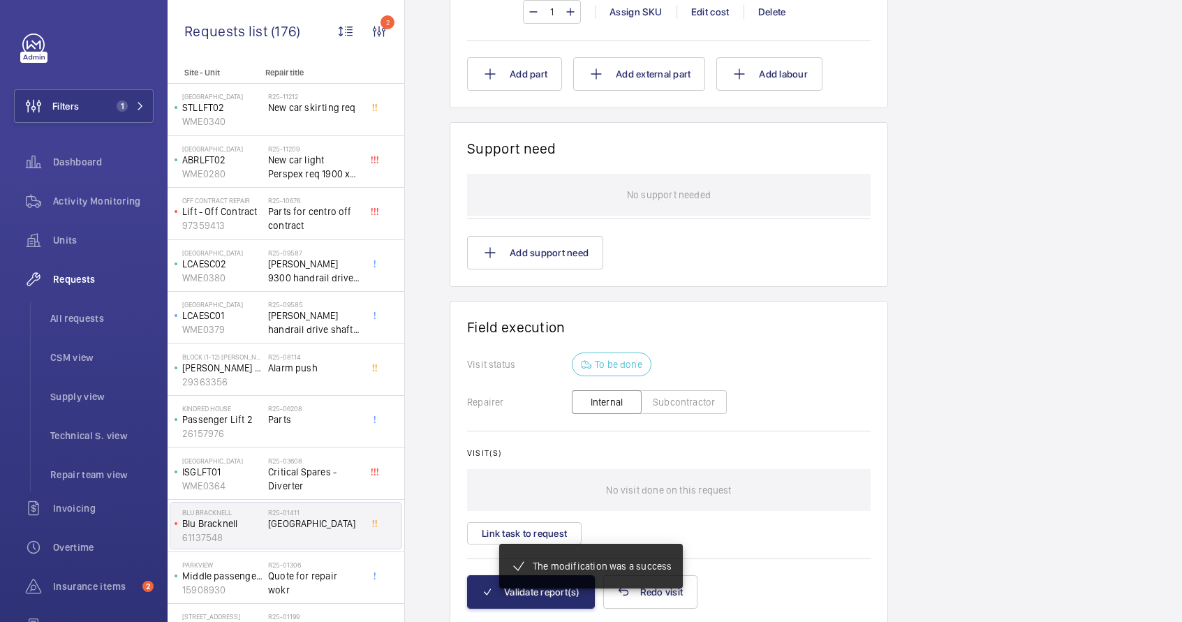
scroll to position [1078, 0]
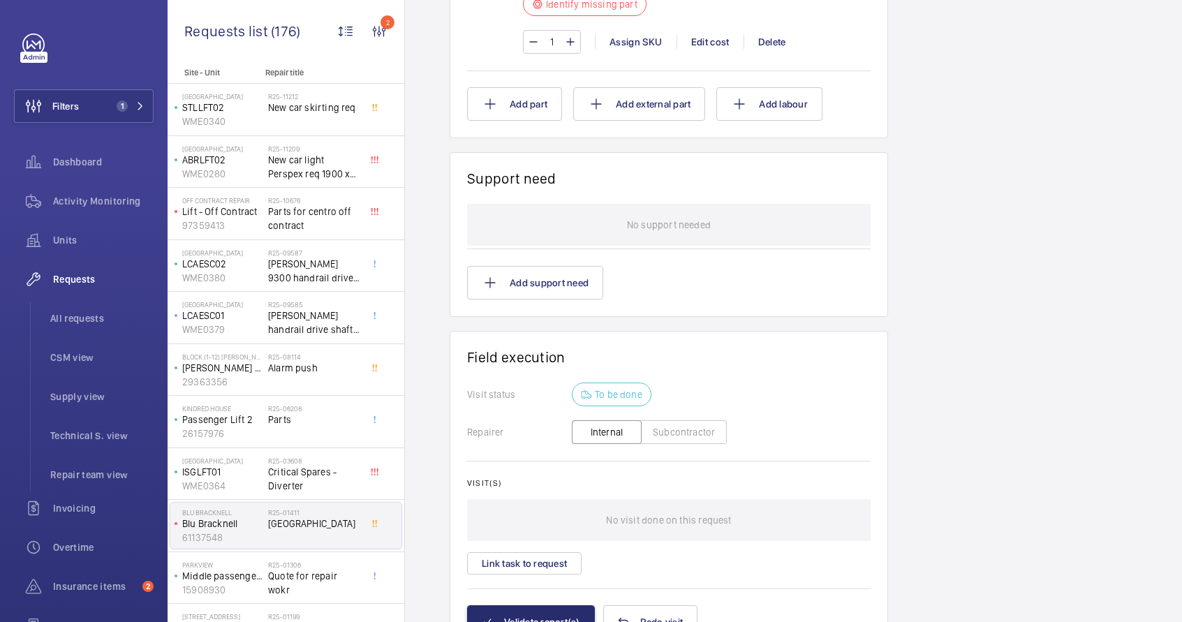
scroll to position [736, 0]
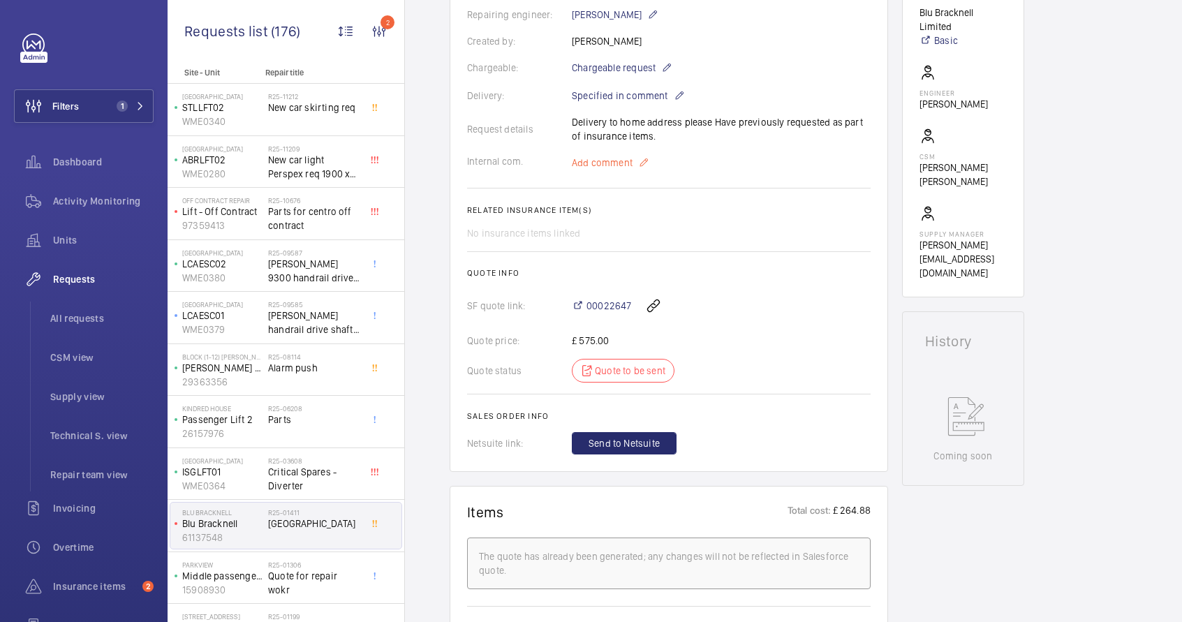
click at [630, 163] on span "Add comment" at bounding box center [602, 163] width 61 height 14
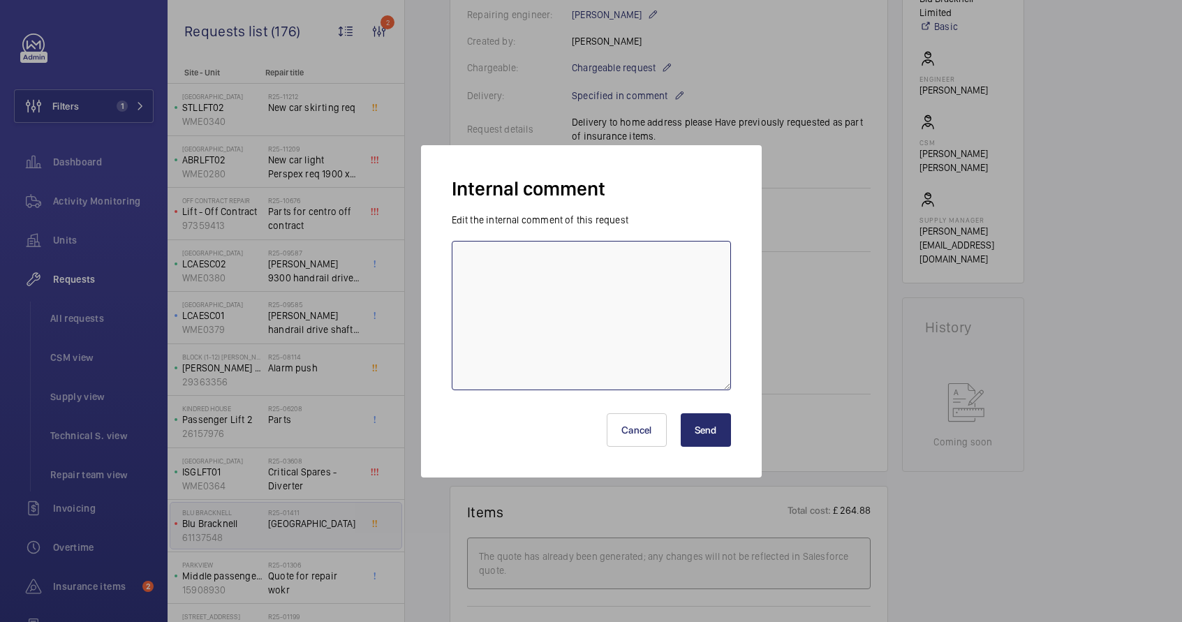
click at [609, 287] on textarea at bounding box center [591, 315] width 279 height 149
paste textarea "[URL][DOMAIN_NAME]"
type textarea "[URL][DOMAIN_NAME]"
click at [704, 436] on button "Send" at bounding box center [706, 430] width 50 height 34
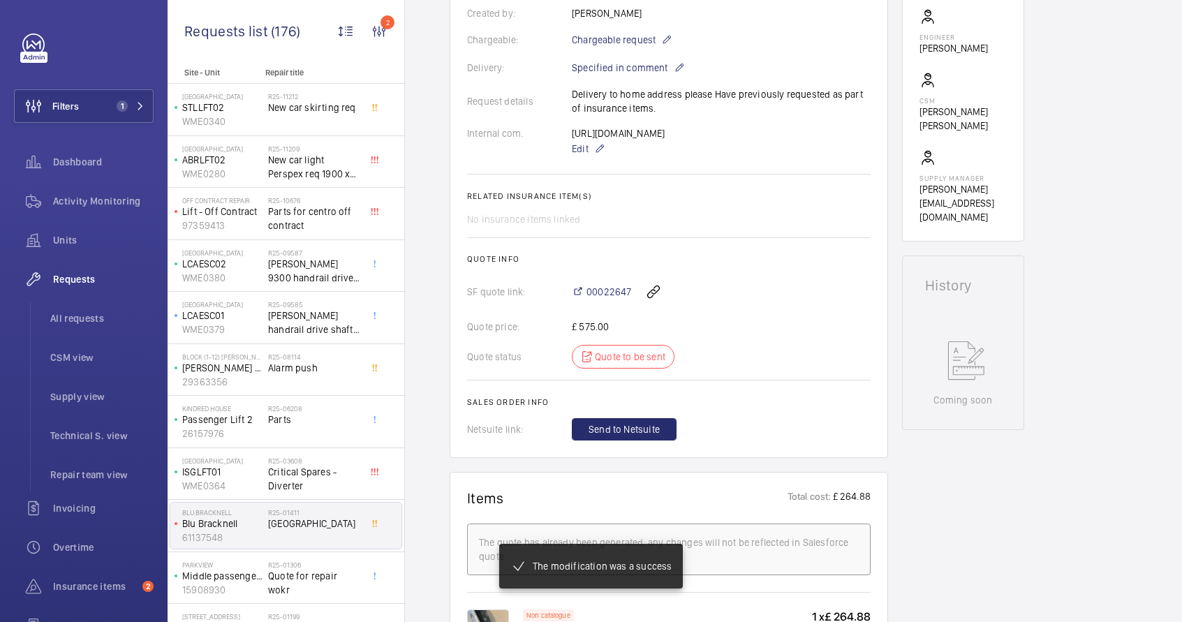
scroll to position [415, 0]
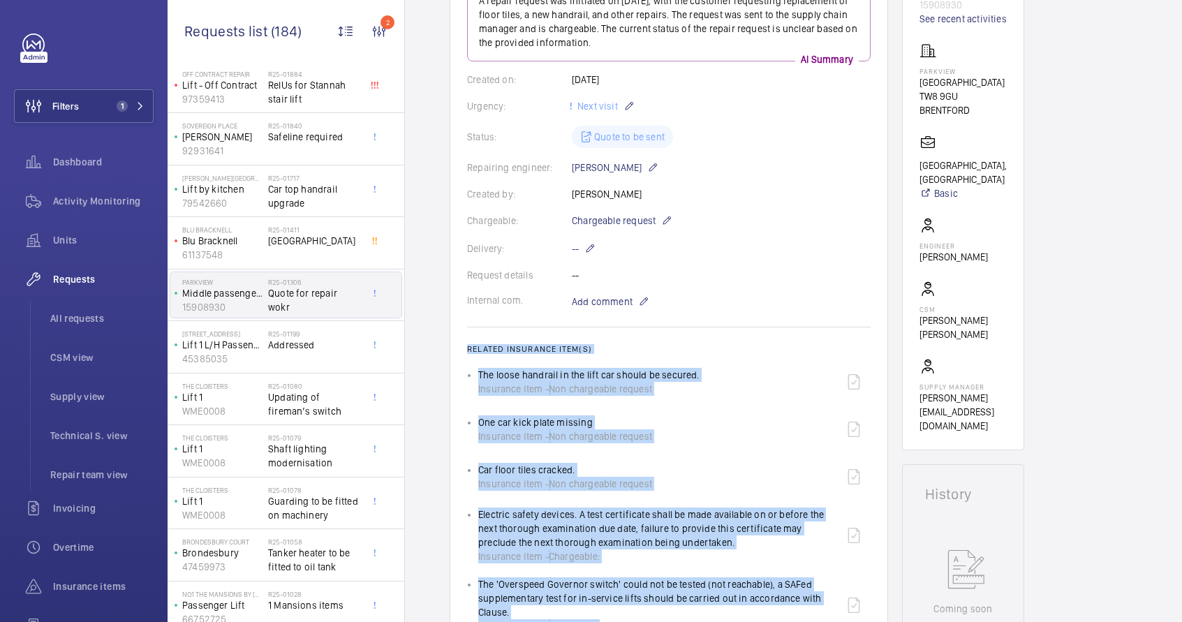
scroll to position [255, 0]
